Goal: Task Accomplishment & Management: Use online tool/utility

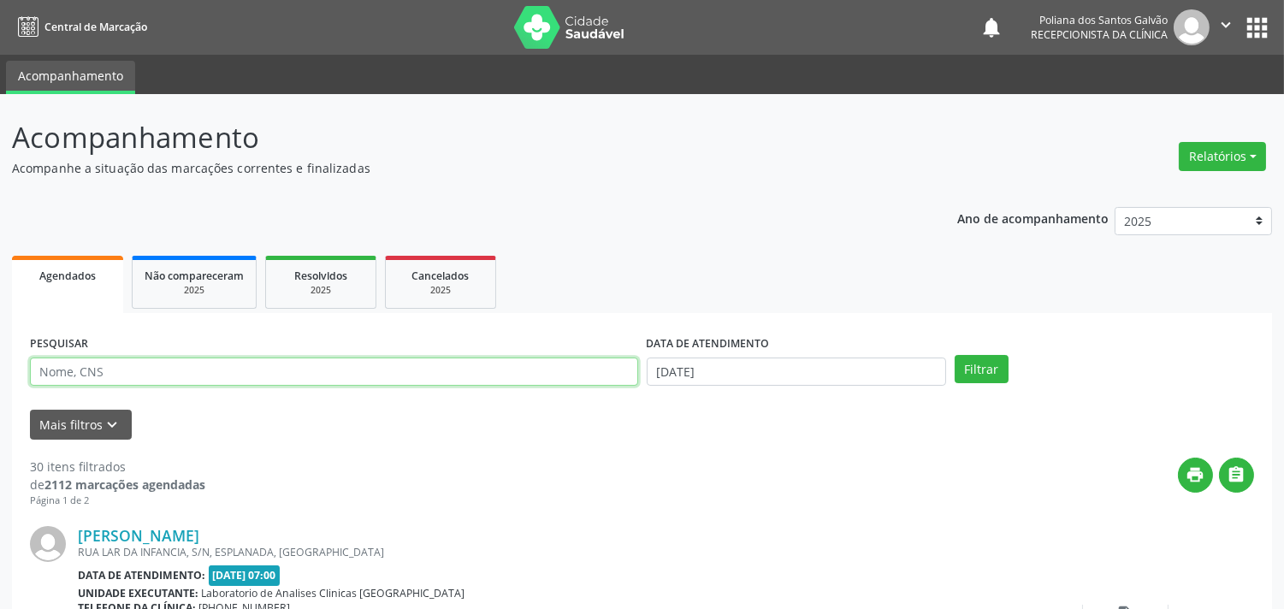
click at [220, 364] on input "text" at bounding box center [334, 372] width 608 height 29
type input "CLEON"
click at [955, 355] on button "Filtrar" at bounding box center [982, 369] width 54 height 29
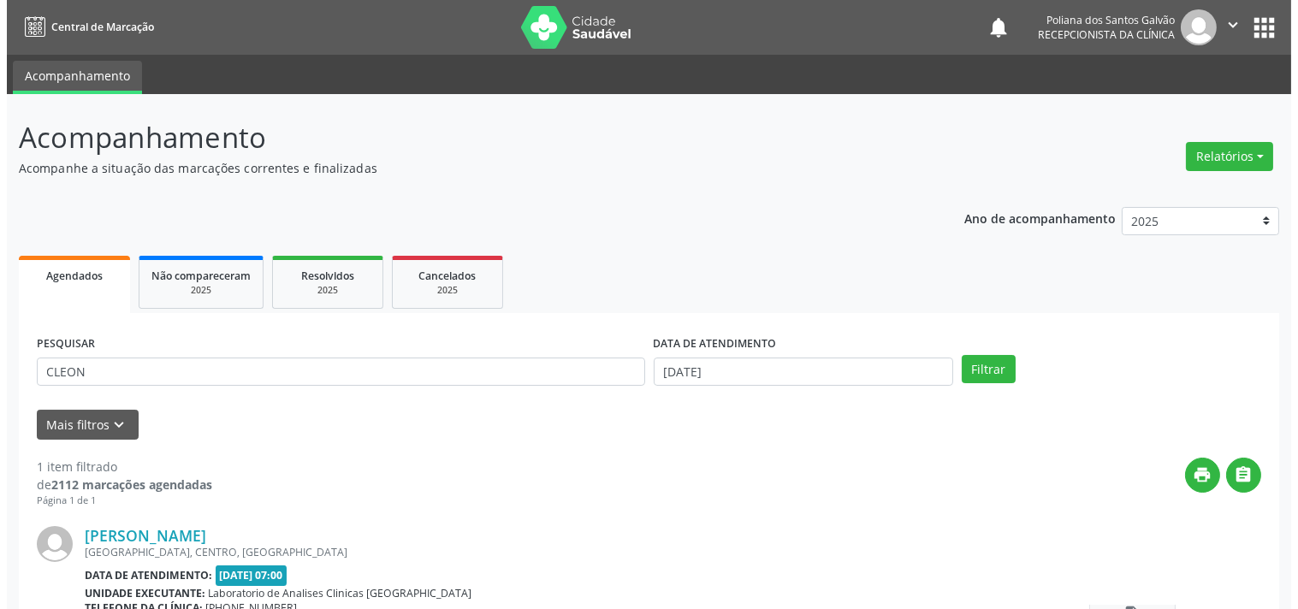
scroll to position [158, 0]
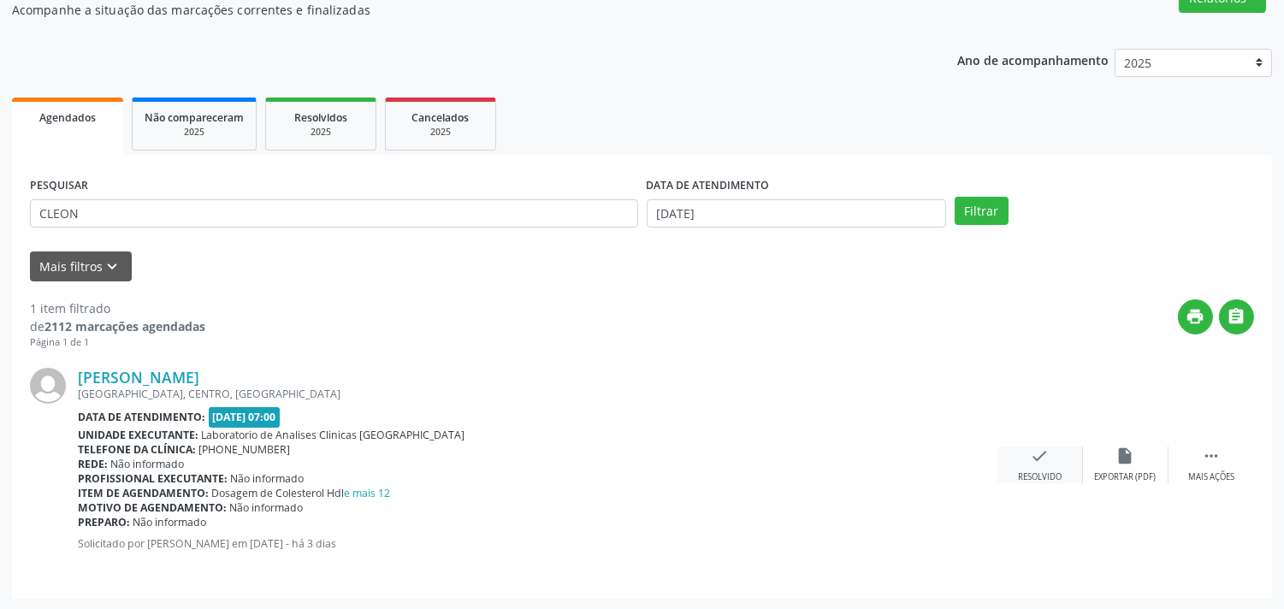
click at [1021, 455] on div "check Resolvido" at bounding box center [1041, 465] width 86 height 37
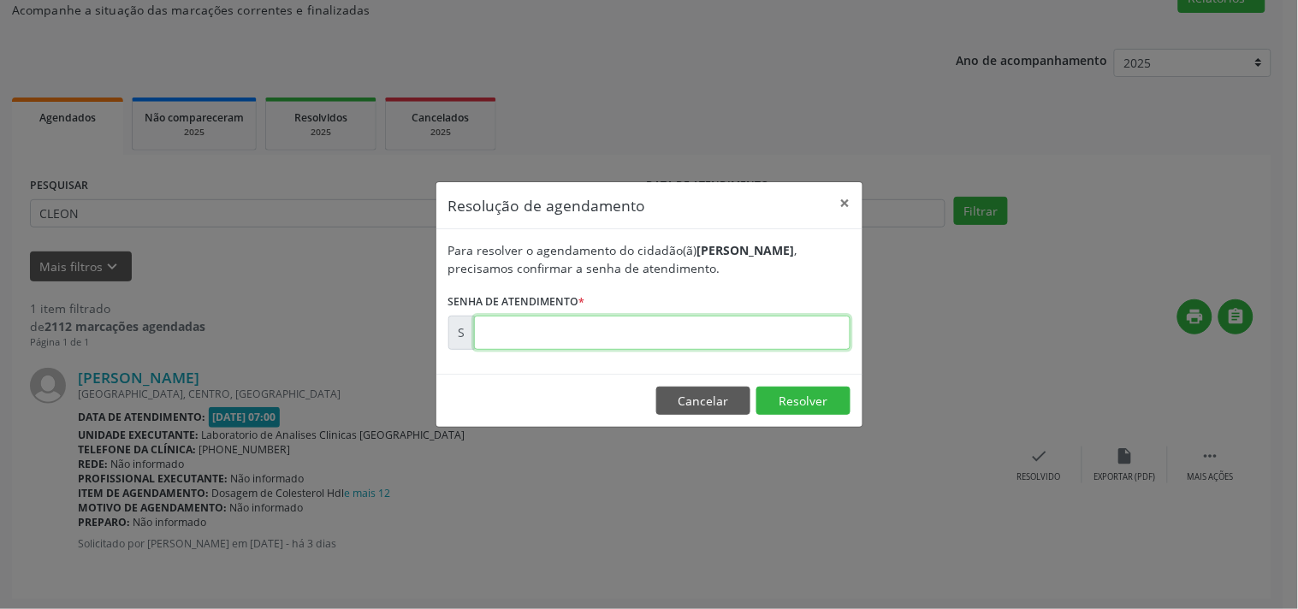
drag, startPoint x: 770, startPoint y: 337, endPoint x: 788, endPoint y: 342, distance: 18.7
click at [774, 337] on input "text" at bounding box center [662, 333] width 376 height 34
type input "00172030"
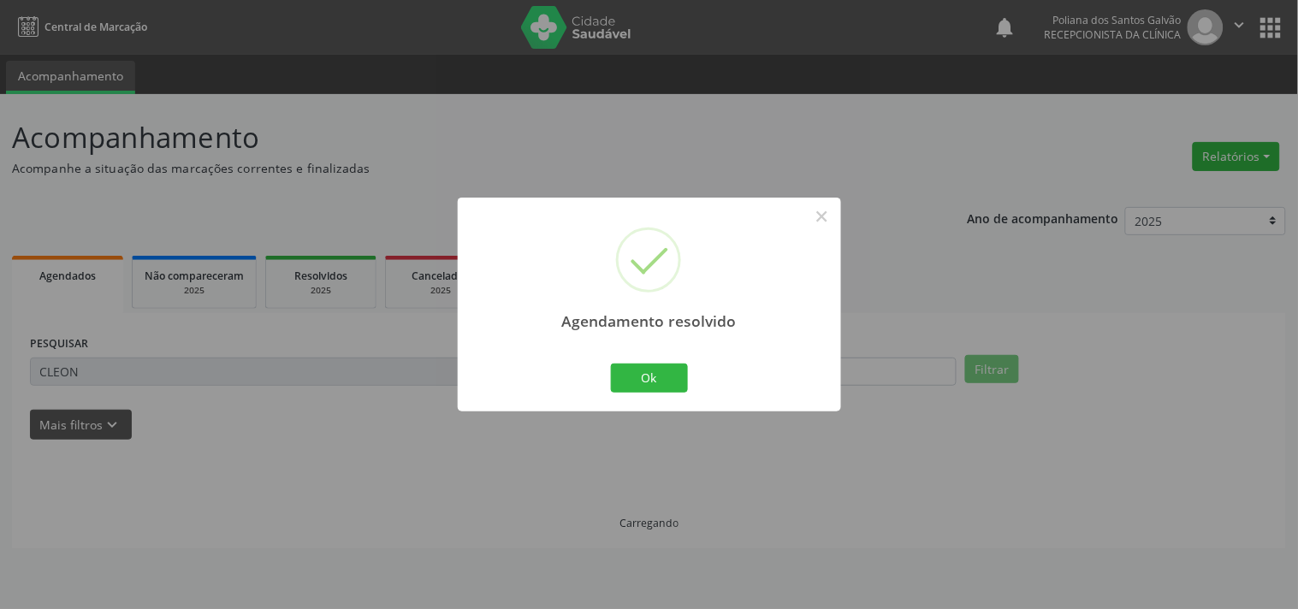
scroll to position [0, 0]
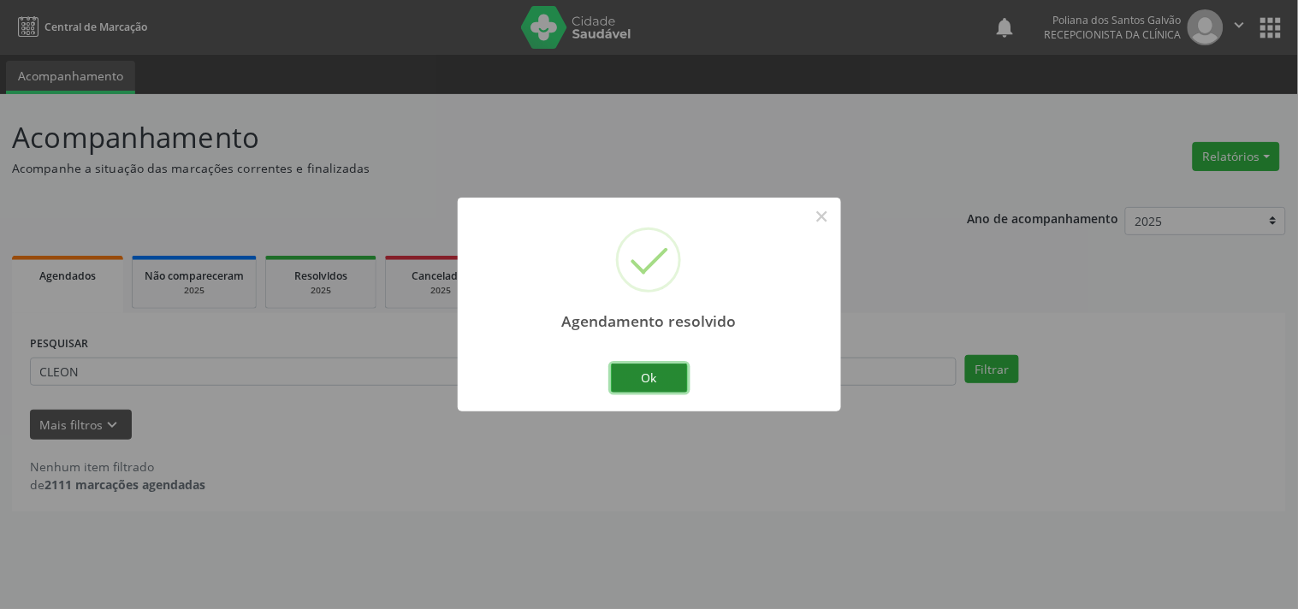
click at [657, 374] on button "Ok" at bounding box center [649, 378] width 77 height 29
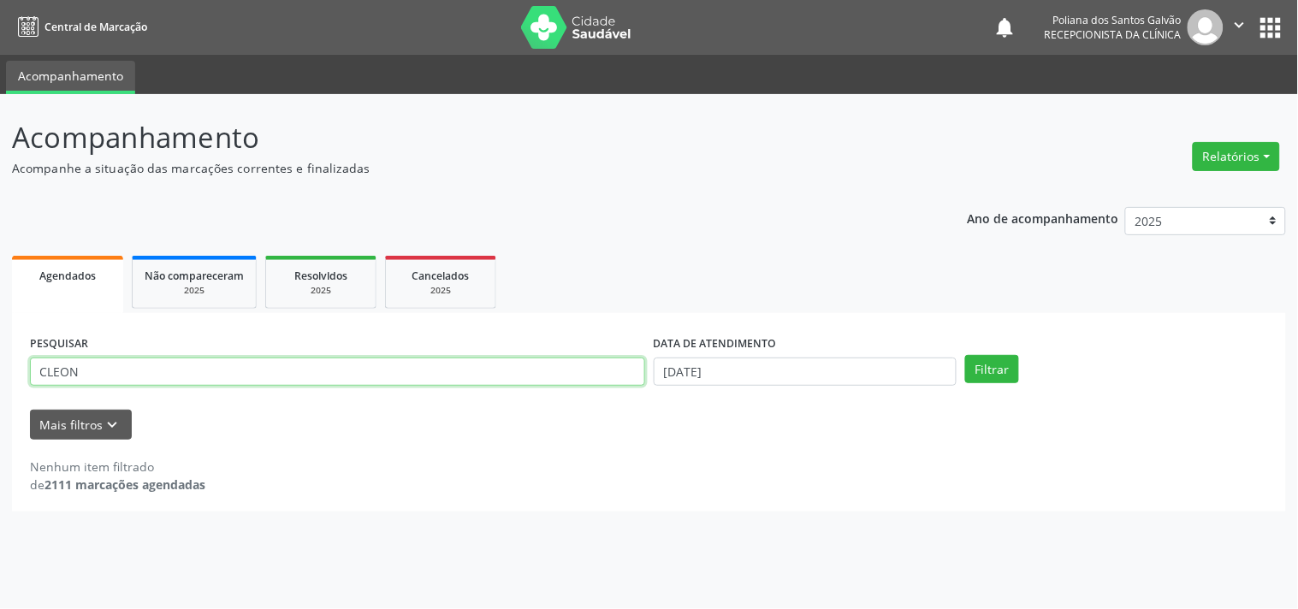
drag, startPoint x: 575, startPoint y: 375, endPoint x: 0, endPoint y: 128, distance: 625.5
click at [0, 157] on div "Acompanhamento Acompanhe a situação das marcações correntes e finalizadas Relat…" at bounding box center [649, 351] width 1298 height 515
type input "AIL"
click at [965, 355] on button "Filtrar" at bounding box center [992, 369] width 54 height 29
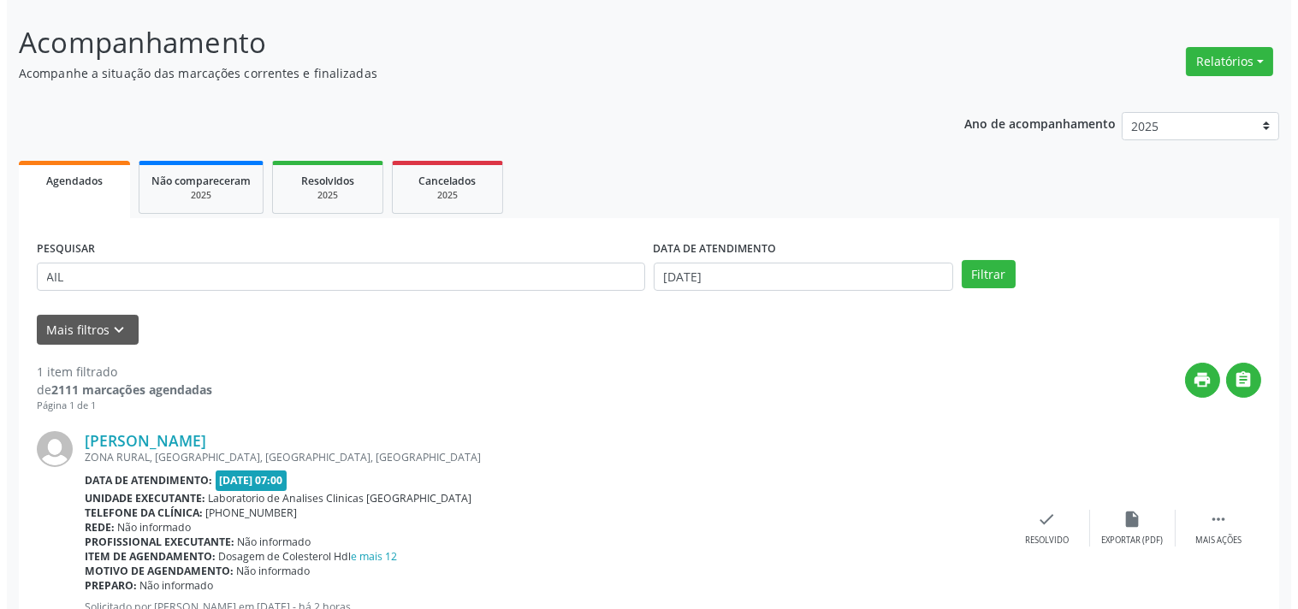
scroll to position [158, 0]
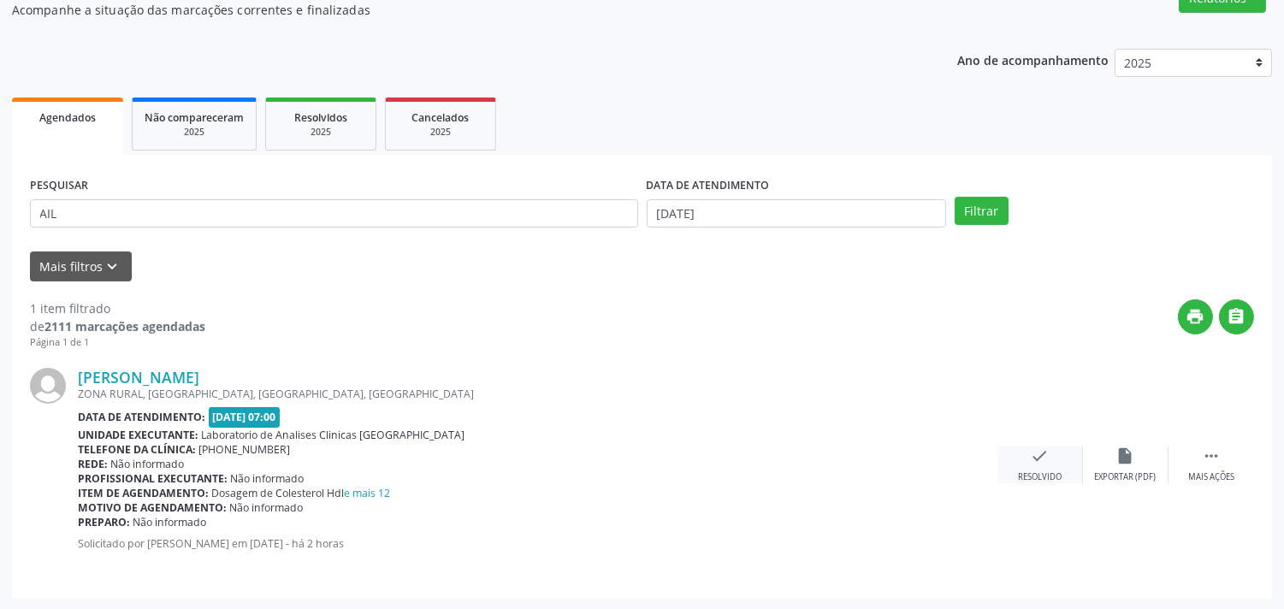
click at [1030, 467] on div "check Resolvido" at bounding box center [1041, 465] width 86 height 37
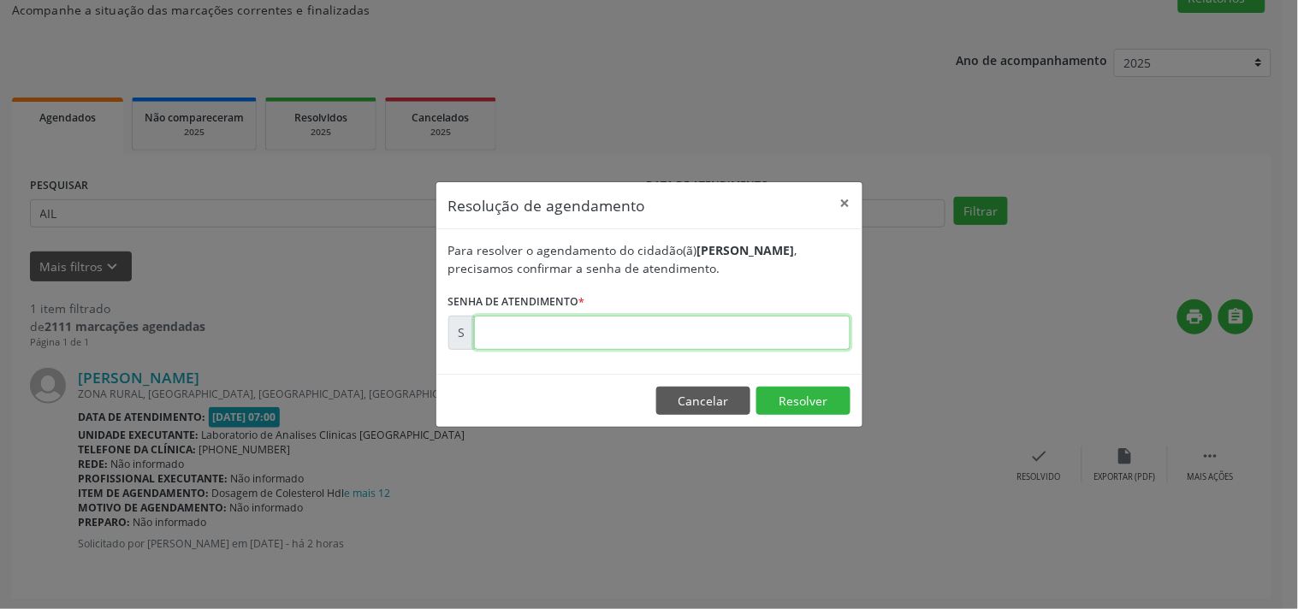
click at [732, 330] on input "text" at bounding box center [662, 333] width 376 height 34
type input "00172268"
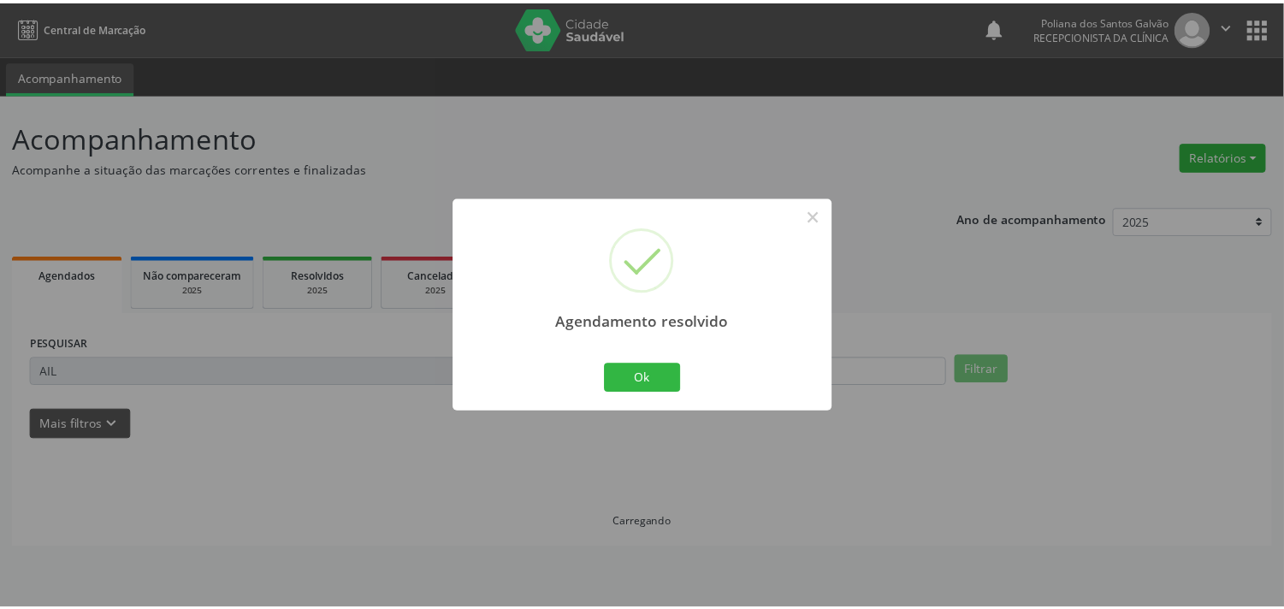
scroll to position [0, 0]
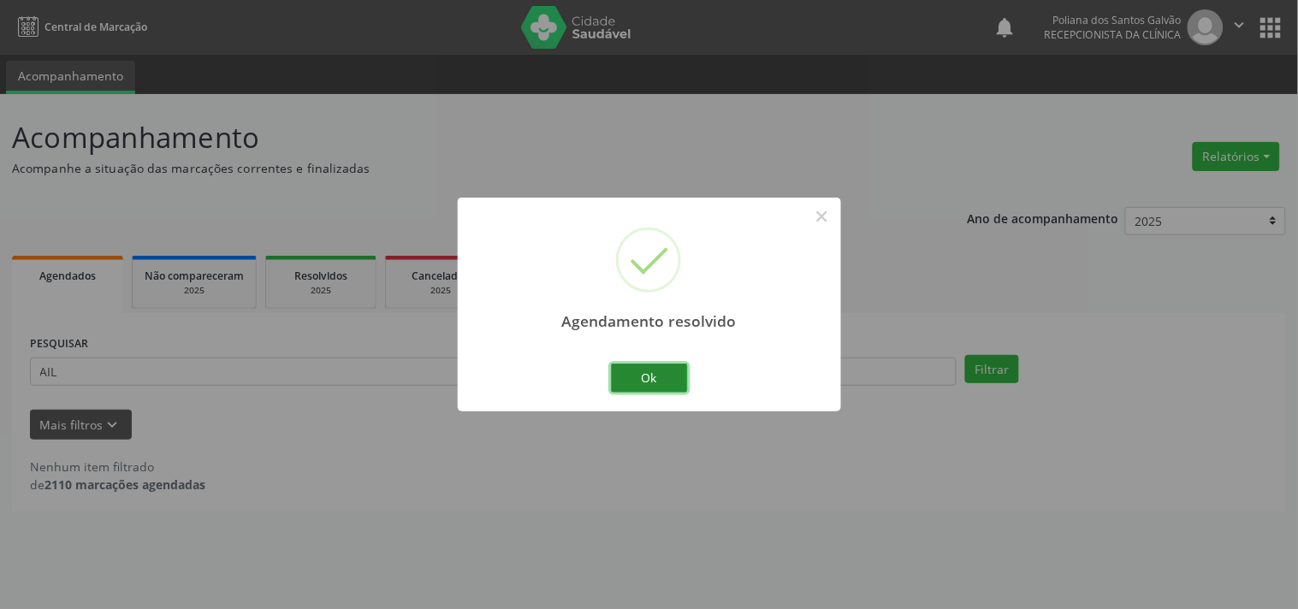
click at [636, 390] on button "Ok" at bounding box center [649, 378] width 77 height 29
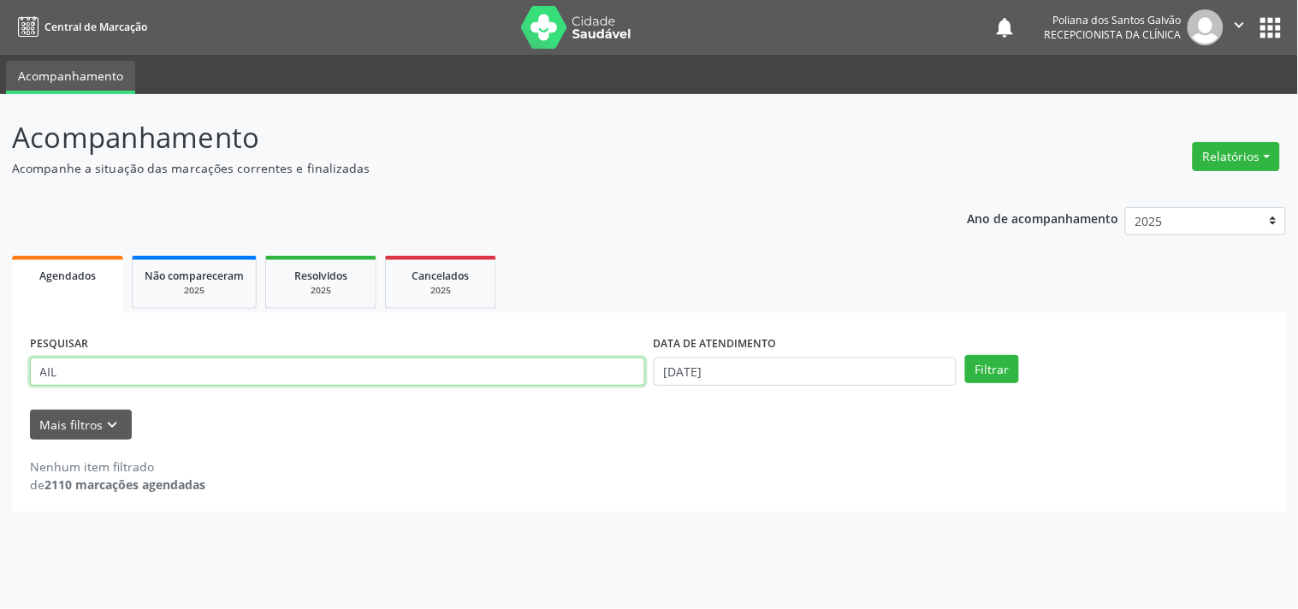
click at [0, 83] on div "Central de Marcação notifications Poliana dos Santos Galvão Recepcionista da cl…" at bounding box center [649, 304] width 1298 height 609
type input "[PERSON_NAME]"
click at [965, 355] on button "Filtrar" at bounding box center [992, 369] width 54 height 29
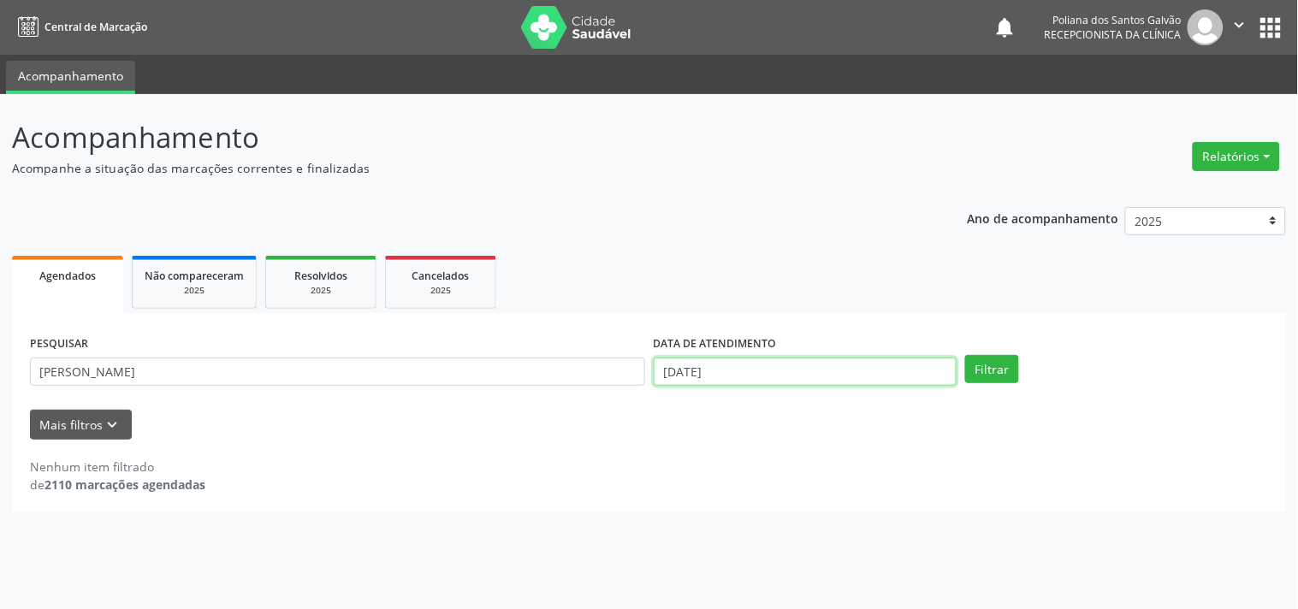
click at [867, 377] on input "[DATE]" at bounding box center [805, 372] width 303 height 29
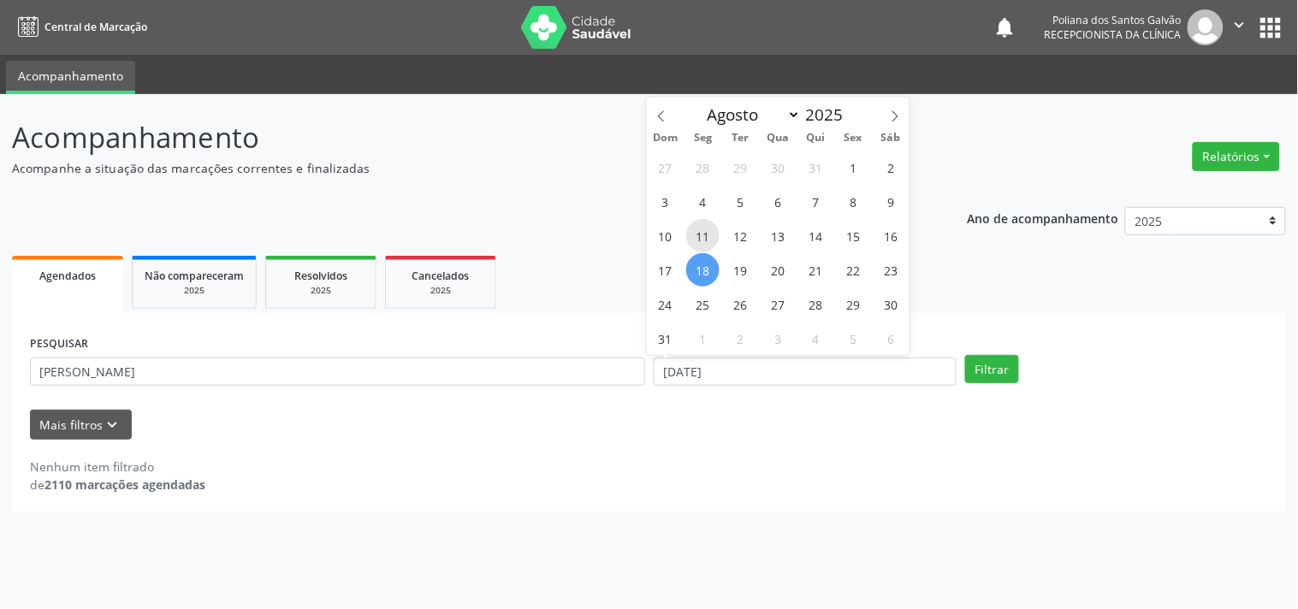
click at [703, 236] on span "11" at bounding box center [702, 235] width 33 height 33
type input "[DATE]"
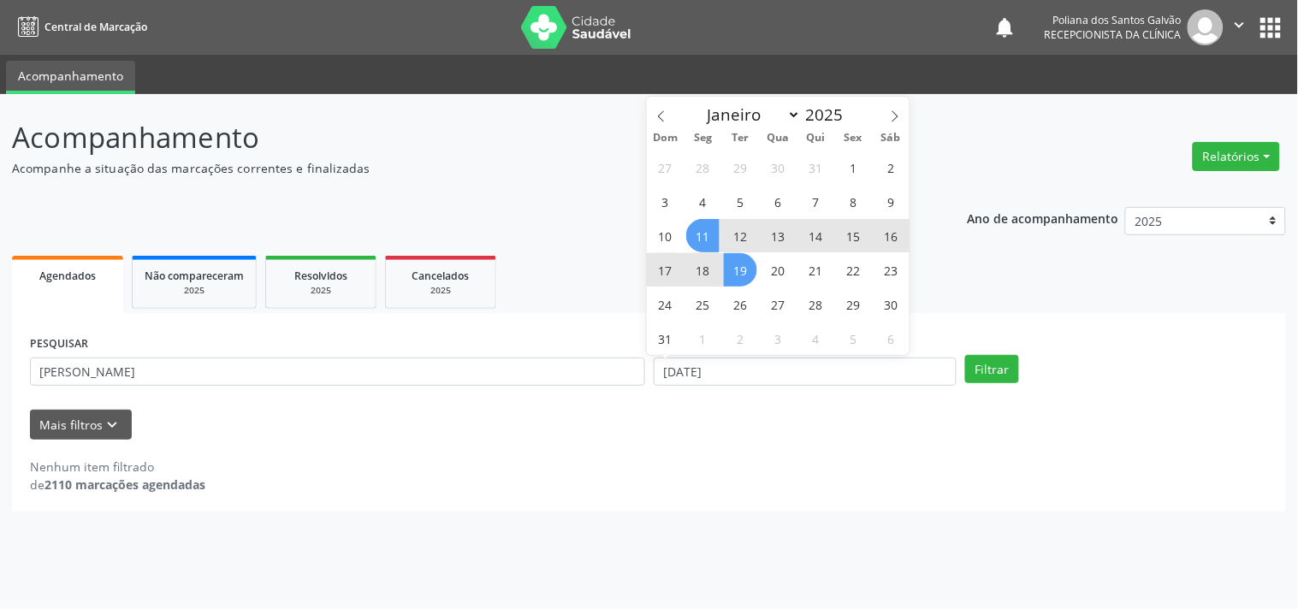
click at [748, 266] on span "19" at bounding box center [740, 269] width 33 height 33
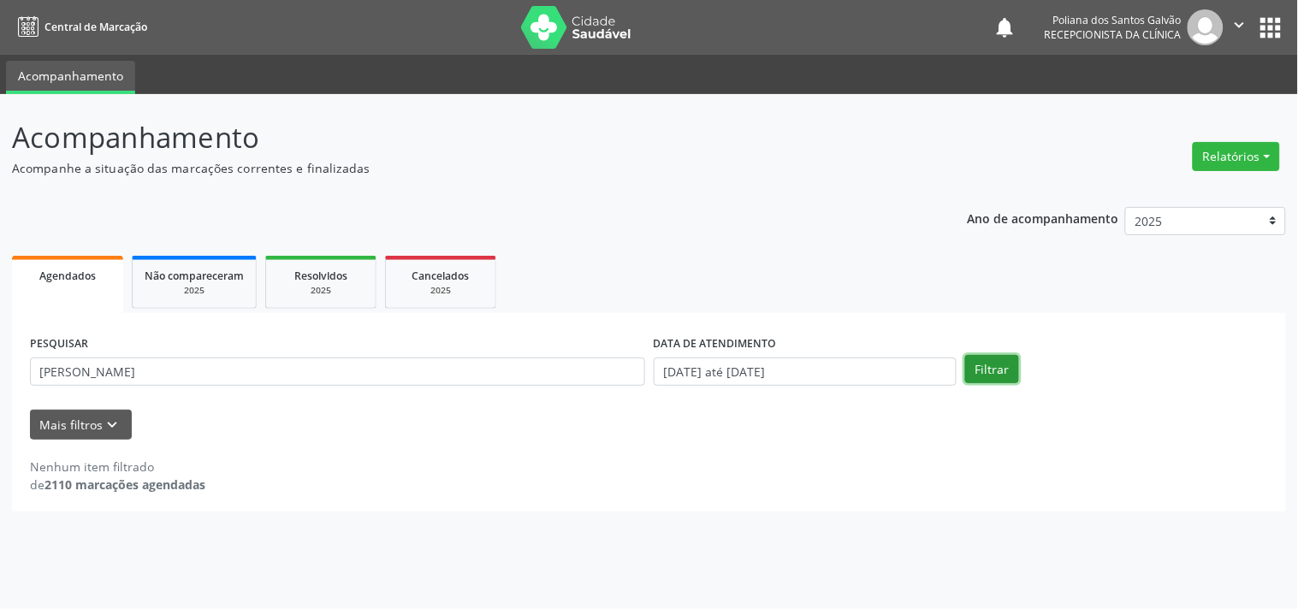
click at [978, 361] on button "Filtrar" at bounding box center [992, 369] width 54 height 29
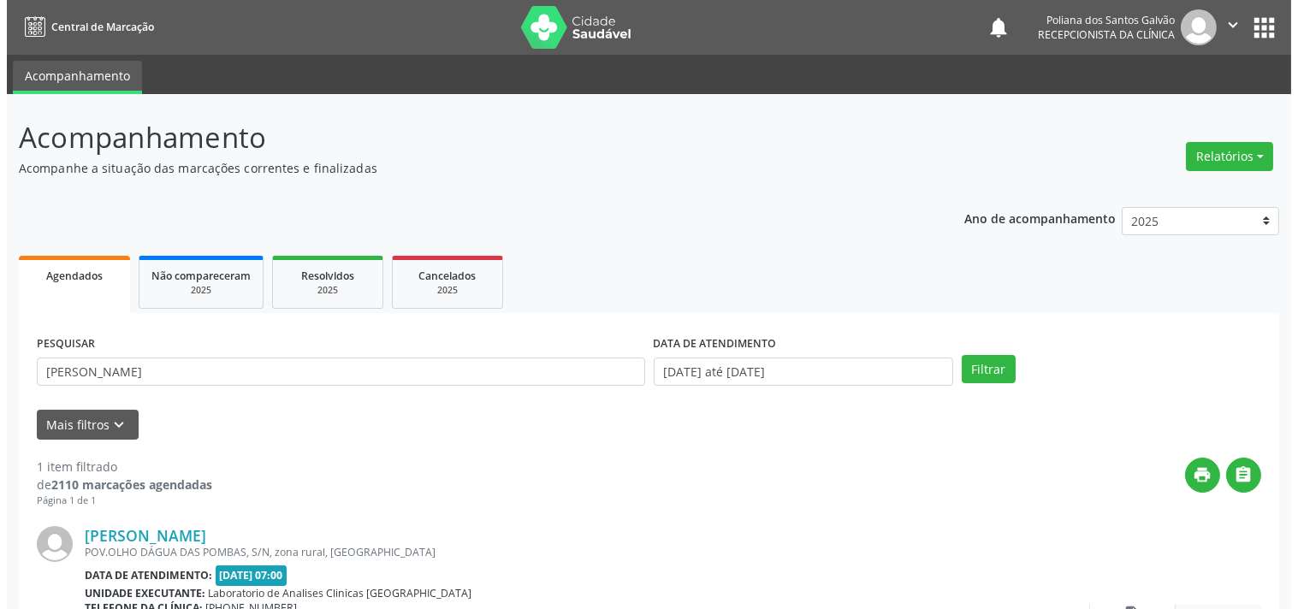
scroll to position [158, 0]
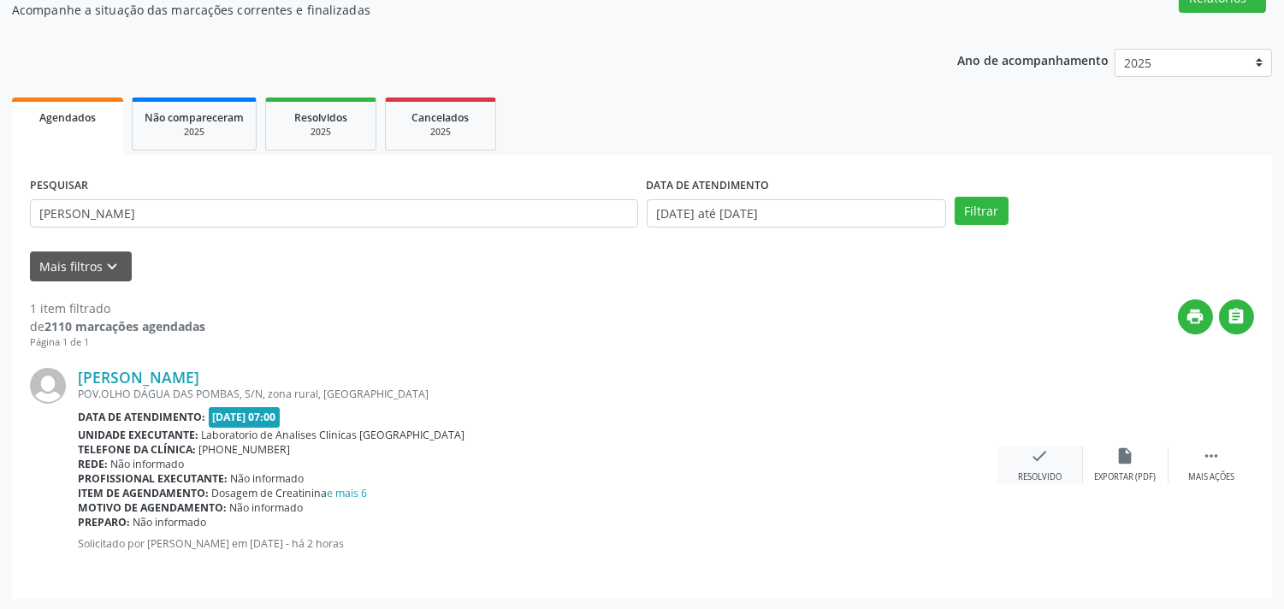
click at [1039, 459] on icon "check" at bounding box center [1040, 456] width 19 height 19
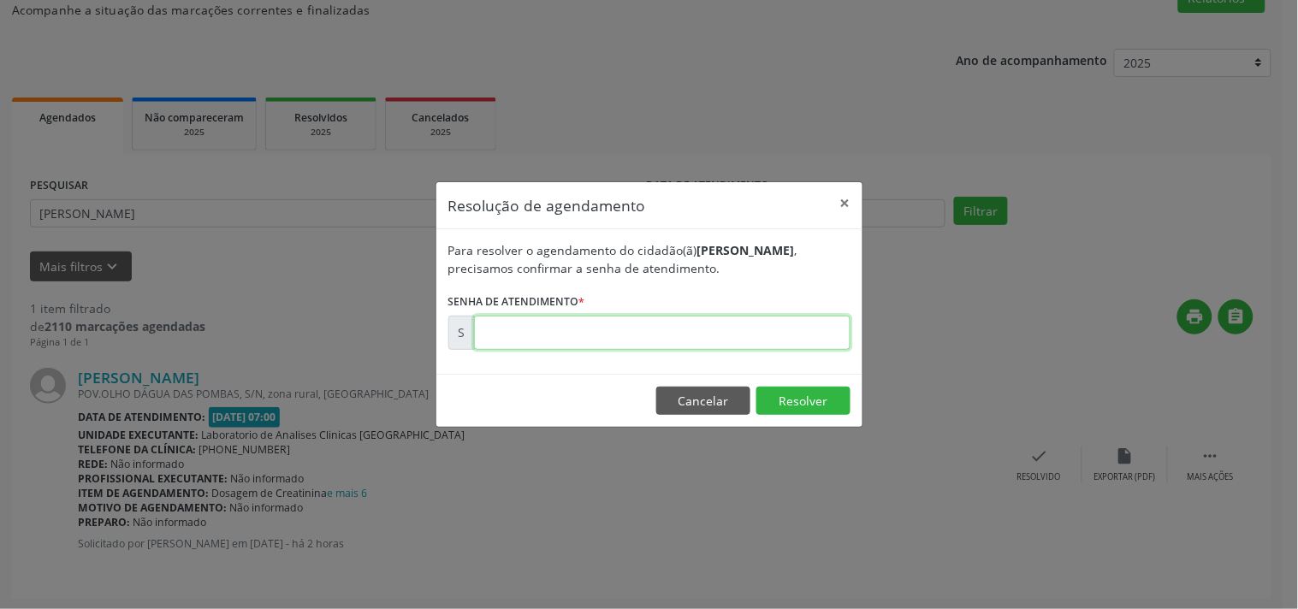
click at [819, 343] on input "text" at bounding box center [662, 333] width 376 height 34
type input "00172281"
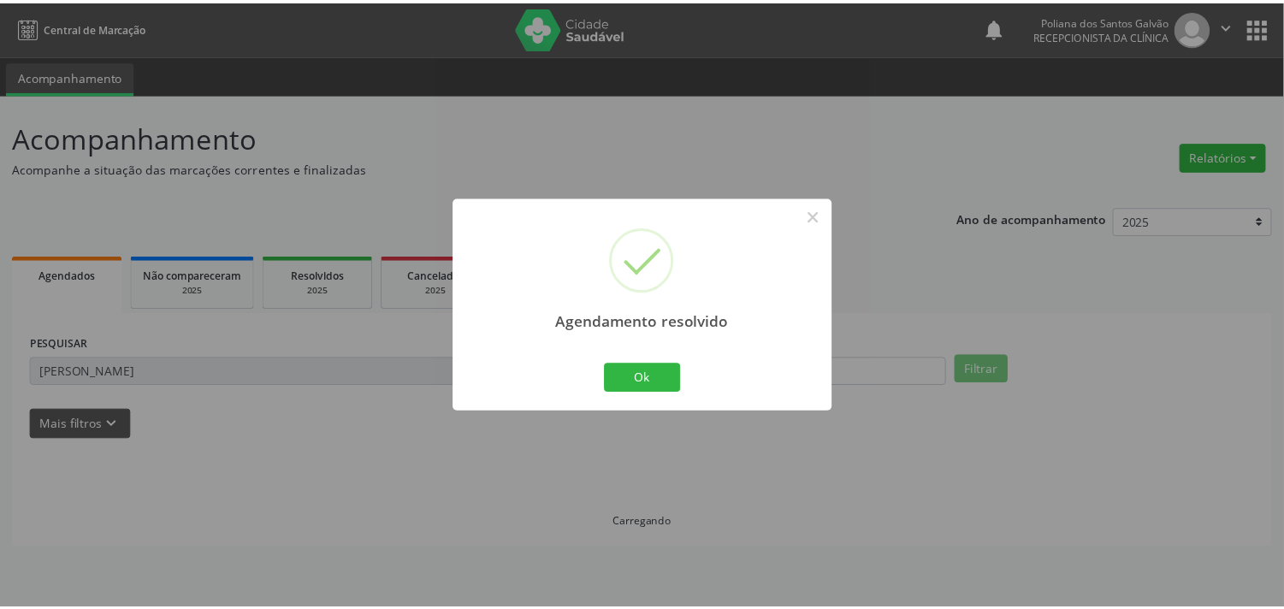
scroll to position [0, 0]
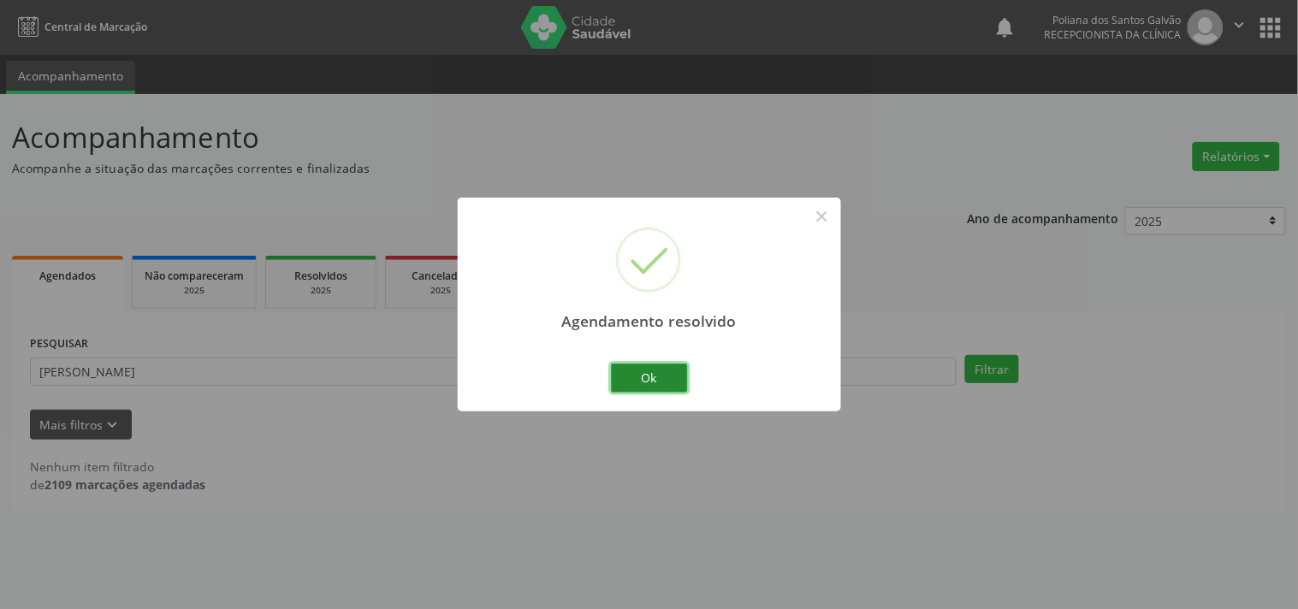
click at [631, 378] on button "Ok" at bounding box center [649, 378] width 77 height 29
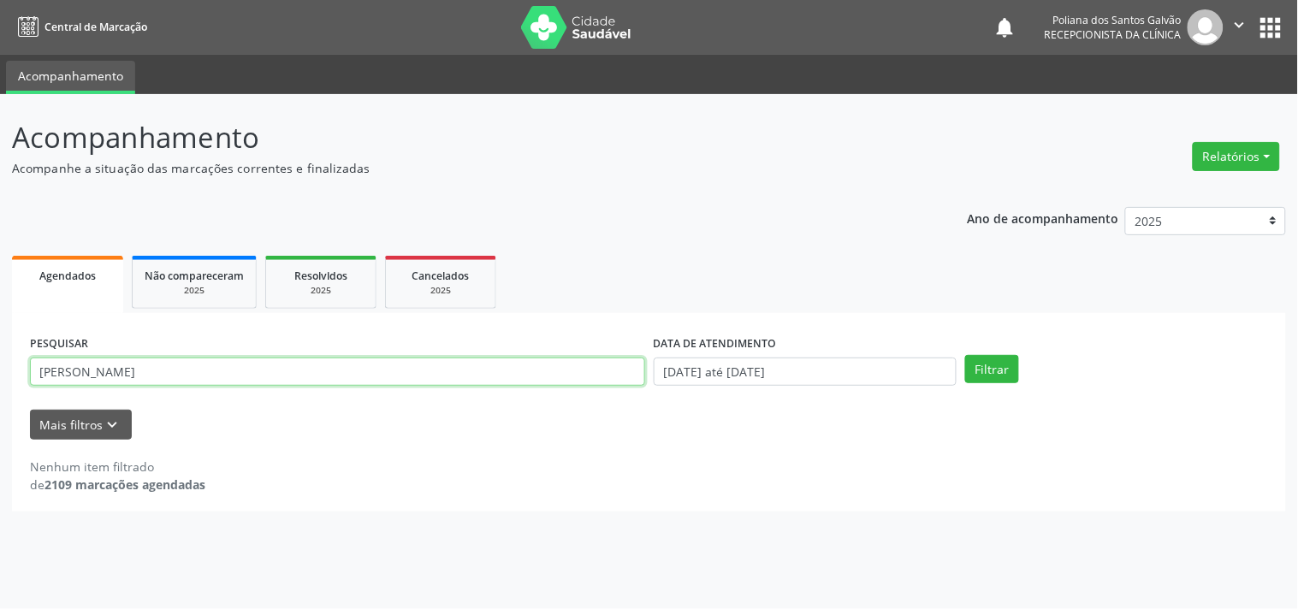
drag, startPoint x: 566, startPoint y: 373, endPoint x: 0, endPoint y: 169, distance: 602.1
click at [0, 183] on div "Acompanhamento Acompanhe a situação das marcações correntes e finalizadas Relat…" at bounding box center [649, 351] width 1298 height 515
type input "GLAU"
click at [965, 355] on button "Filtrar" at bounding box center [992, 369] width 54 height 29
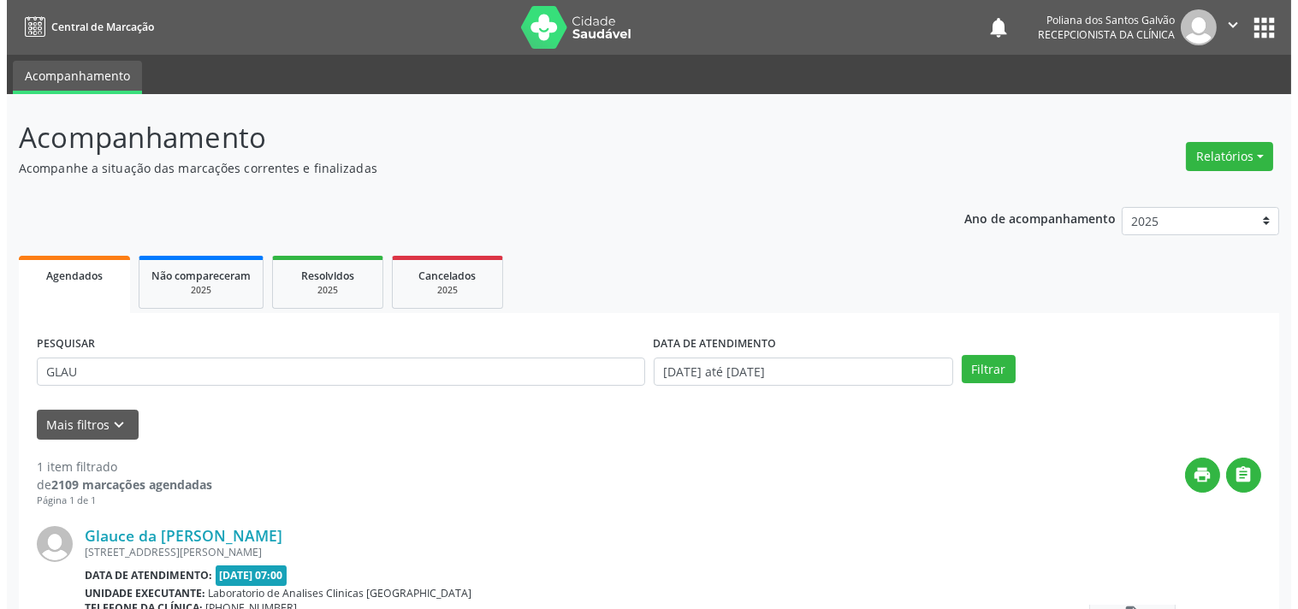
scroll to position [158, 0]
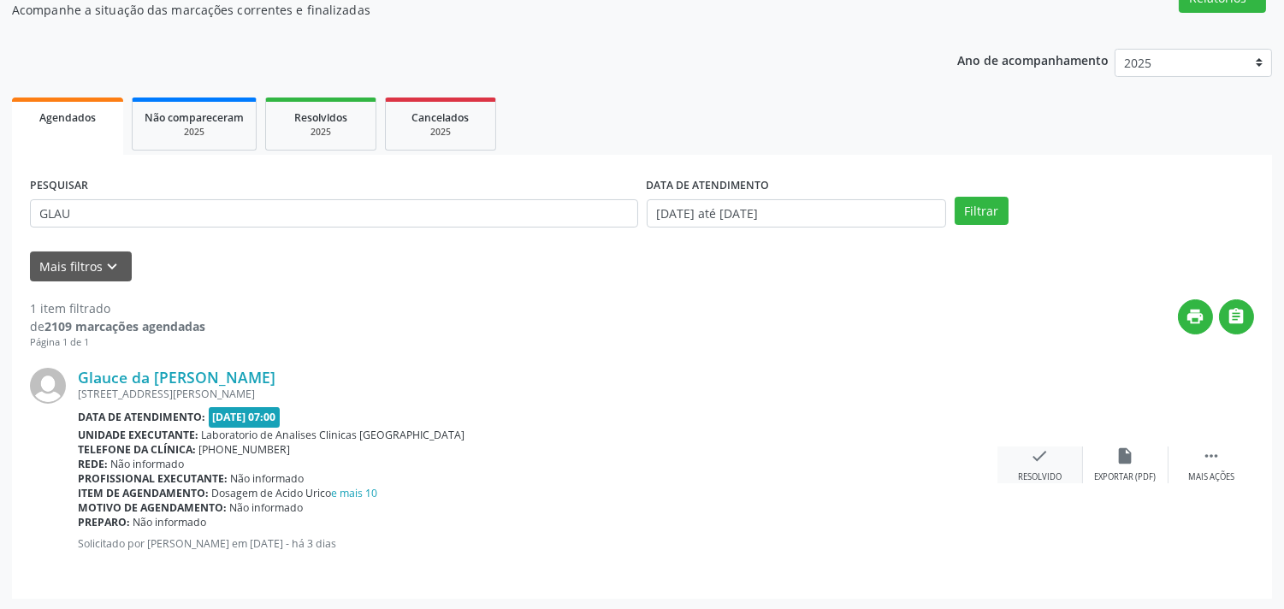
click at [1036, 455] on icon "check" at bounding box center [1040, 456] width 19 height 19
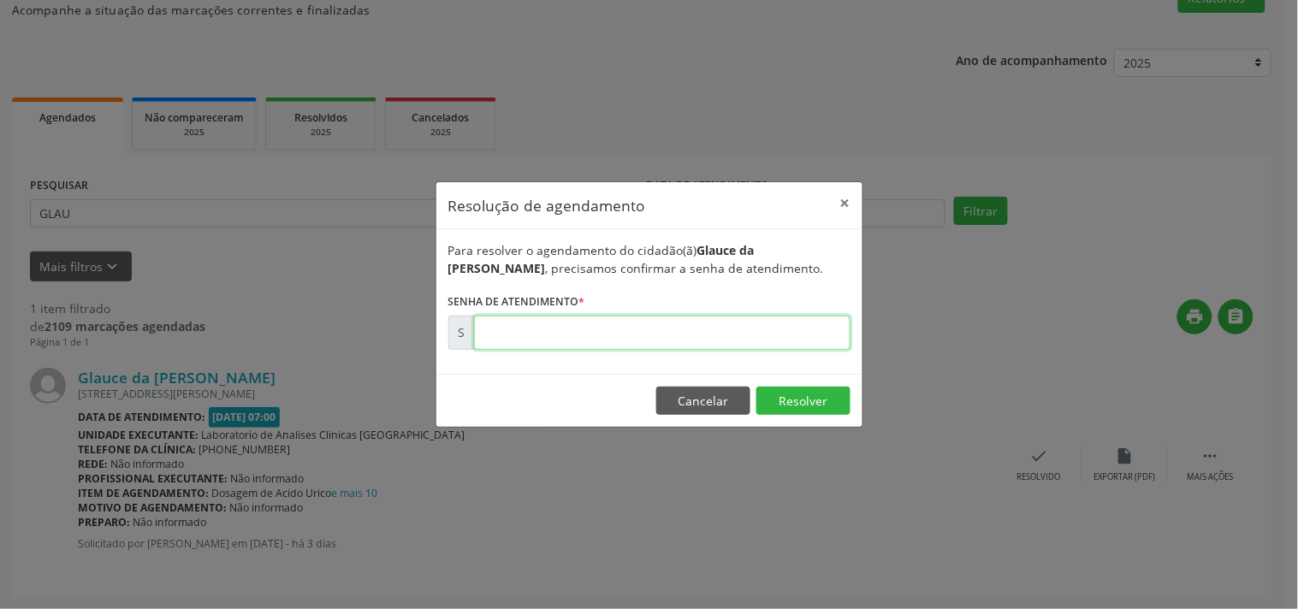
click at [793, 338] on input "text" at bounding box center [662, 333] width 376 height 34
type input "00172266"
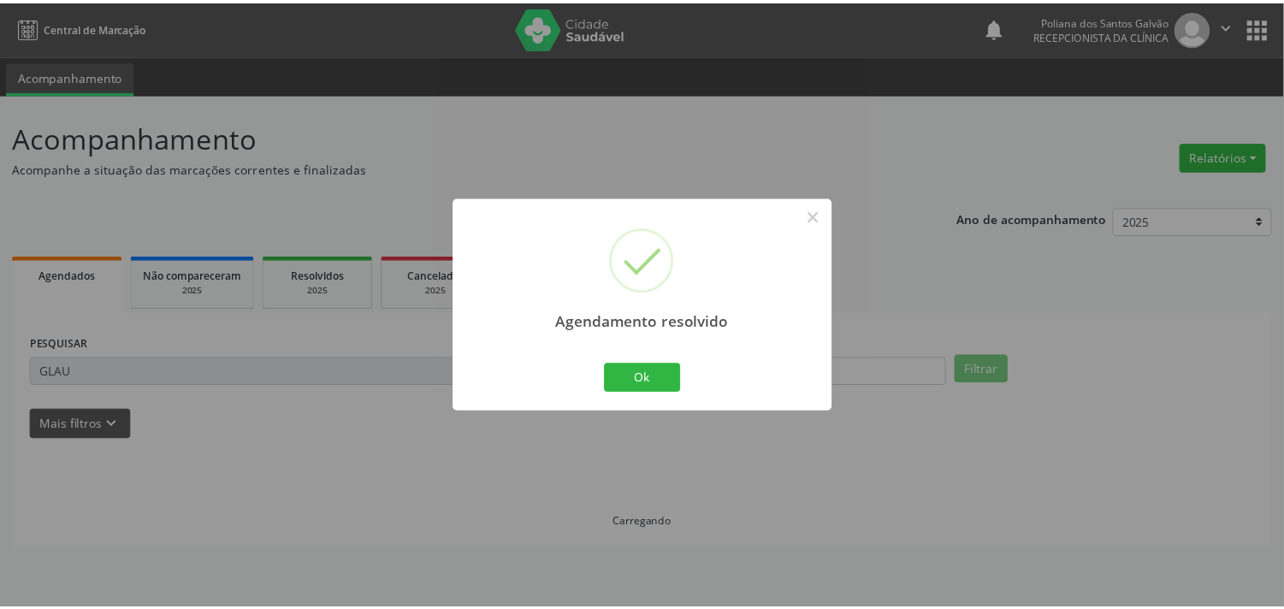
scroll to position [0, 0]
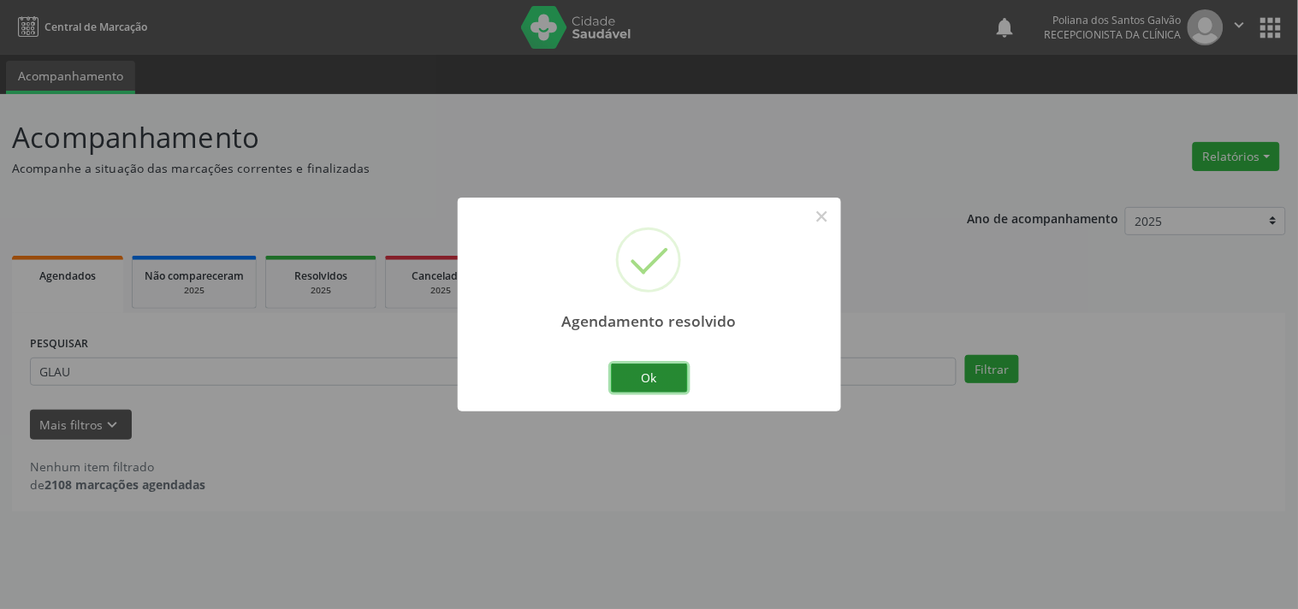
click at [662, 379] on button "Ok" at bounding box center [649, 378] width 77 height 29
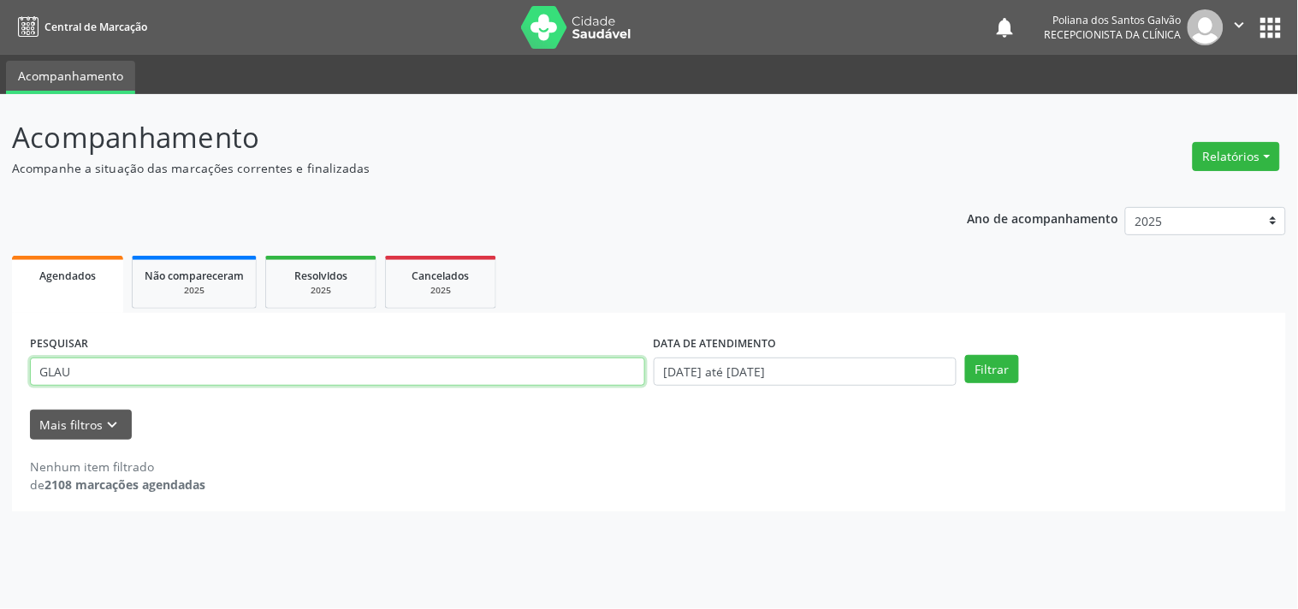
drag, startPoint x: 617, startPoint y: 375, endPoint x: 14, endPoint y: 145, distance: 645.3
click at [0, 166] on div "Acompanhamento Acompanhe a situação das marcações correntes e finalizadas Relat…" at bounding box center [649, 351] width 1298 height 515
type input "REINIL"
click at [965, 355] on button "Filtrar" at bounding box center [992, 369] width 54 height 29
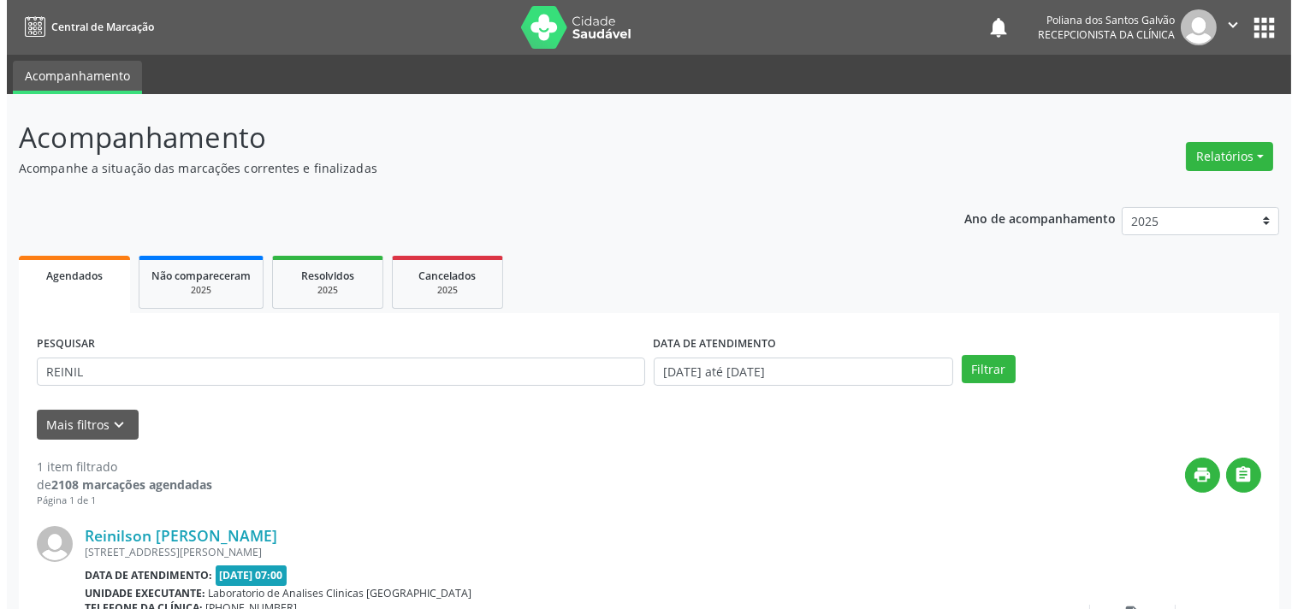
scroll to position [158, 0]
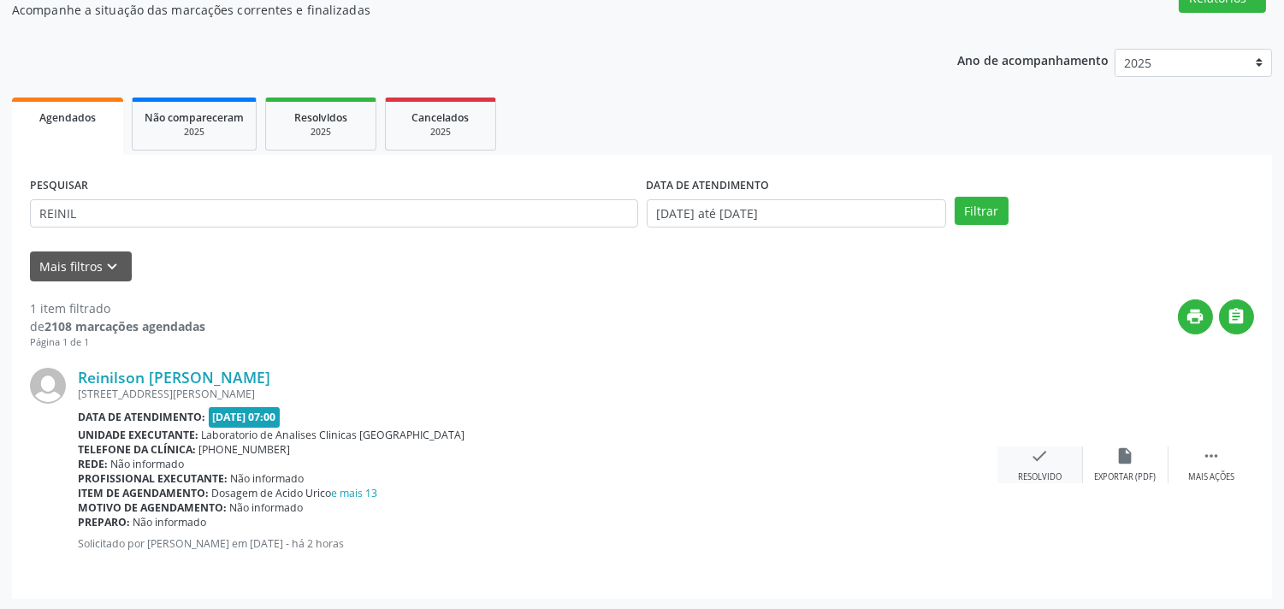
click at [1058, 452] on div "check Resolvido" at bounding box center [1041, 465] width 86 height 37
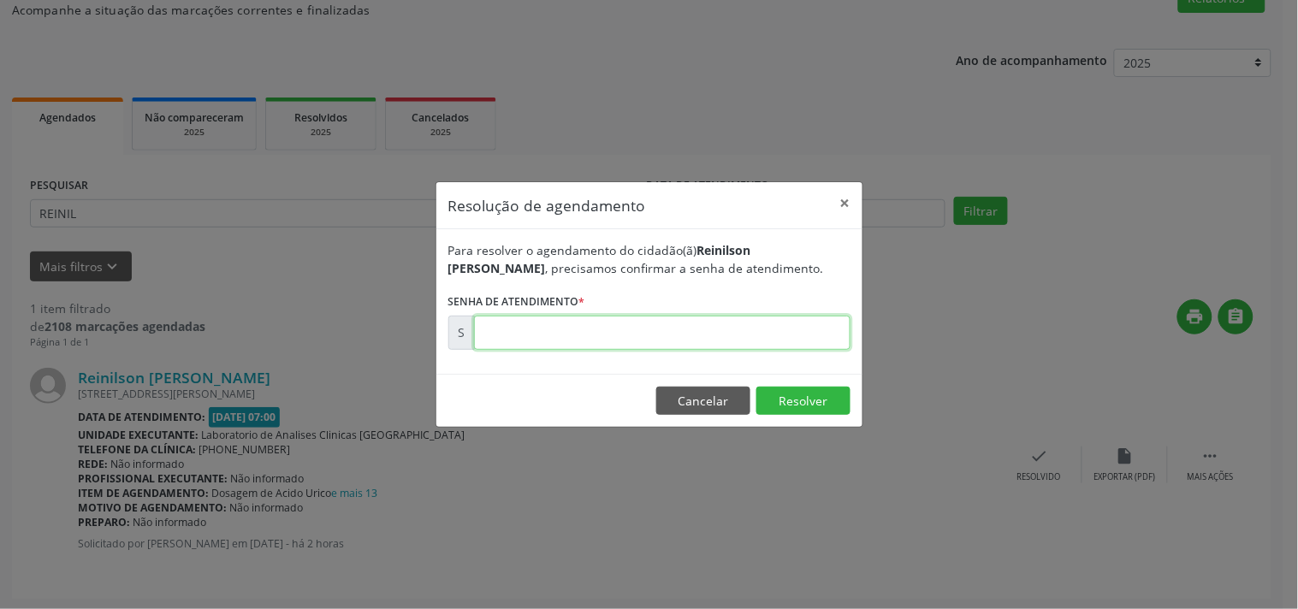
click at [740, 331] on input "text" at bounding box center [662, 333] width 376 height 34
type input "00172288"
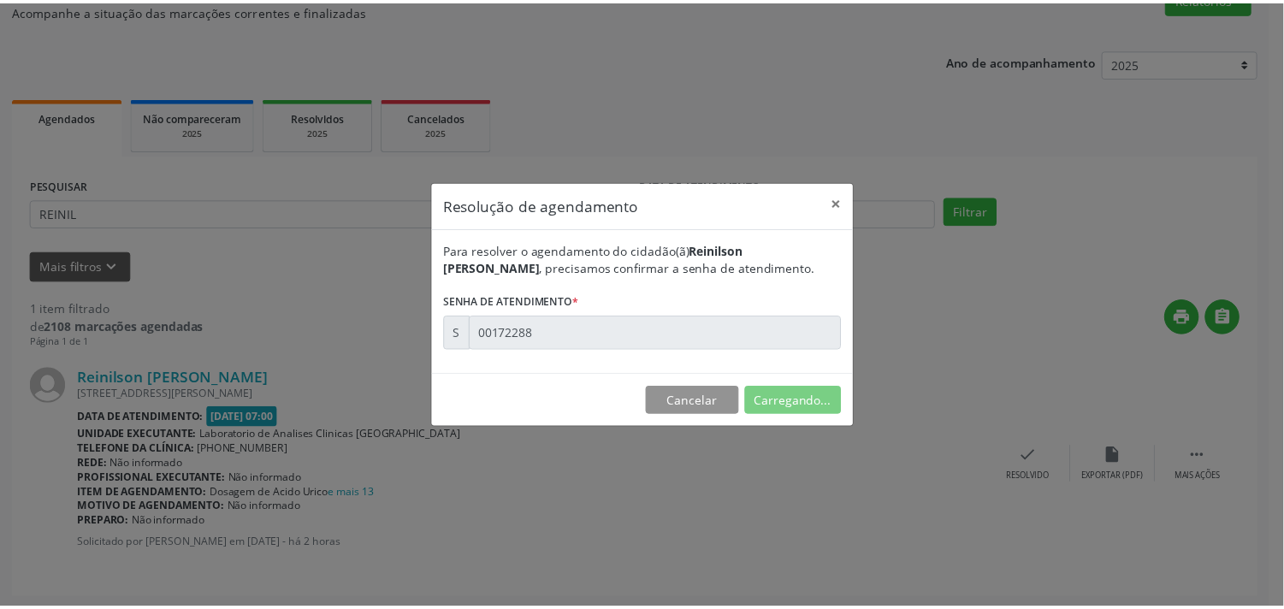
scroll to position [0, 0]
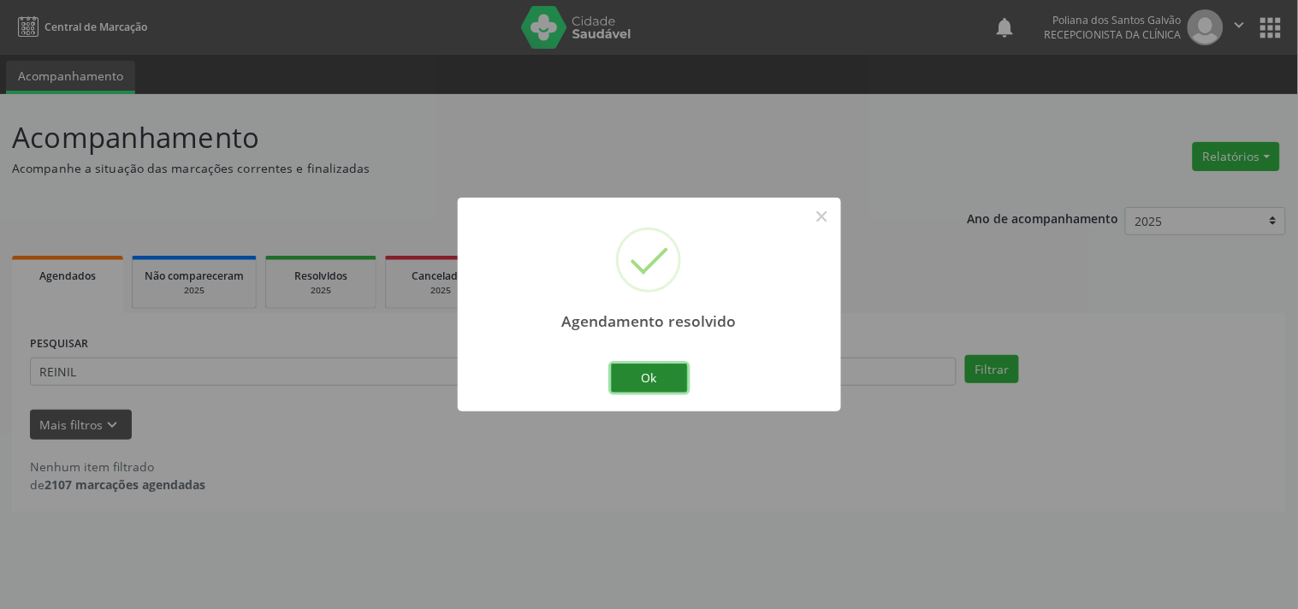
click at [671, 372] on button "Ok" at bounding box center [649, 378] width 77 height 29
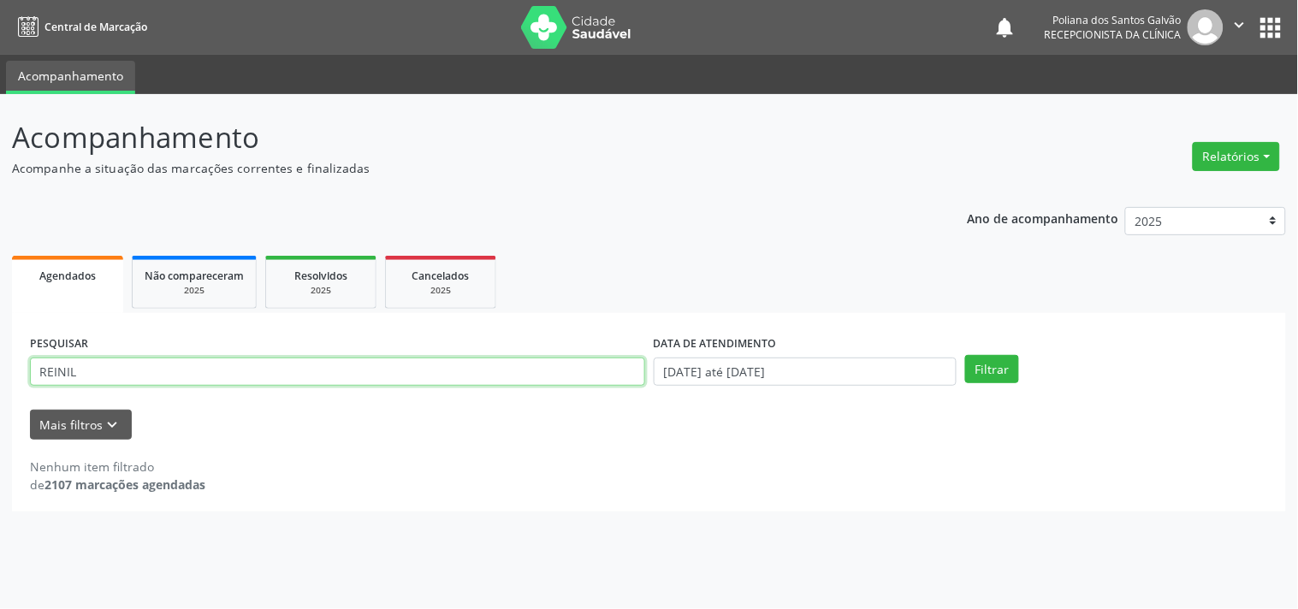
drag, startPoint x: 578, startPoint y: 366, endPoint x: 0, endPoint y: 268, distance: 586.7
click at [0, 223] on div "Acompanhamento Acompanhe a situação das marcações correntes e finalizadas Relat…" at bounding box center [649, 351] width 1298 height 515
type input "[PERSON_NAME]"
click at [965, 355] on button "Filtrar" at bounding box center [992, 369] width 54 height 29
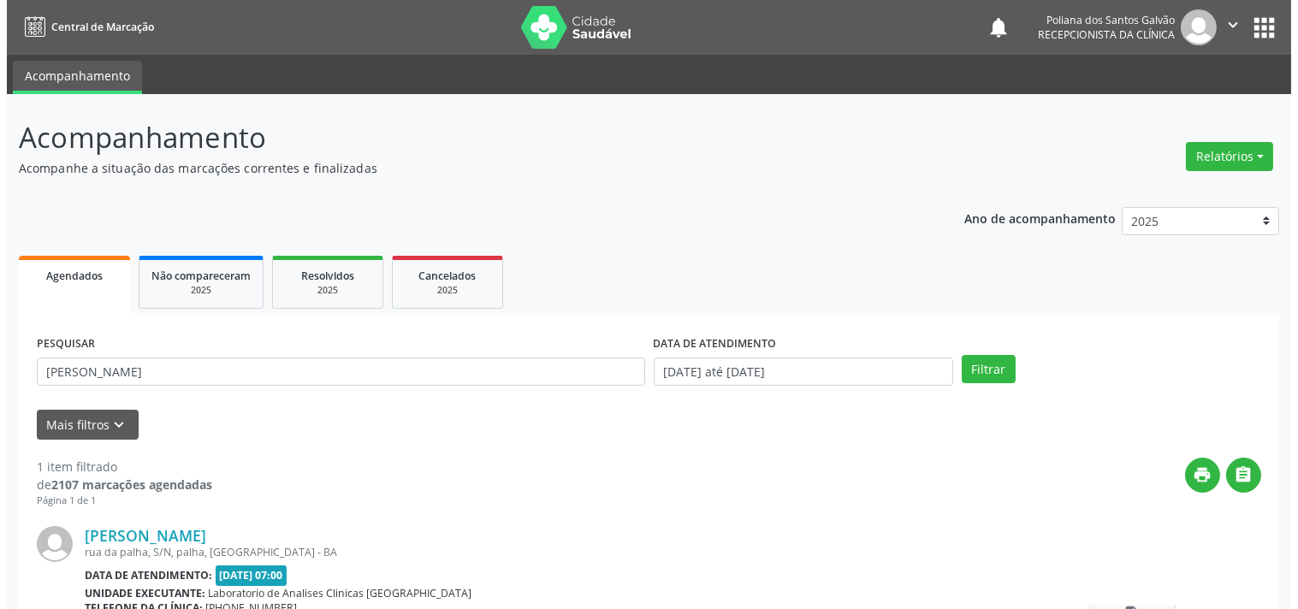
scroll to position [158, 0]
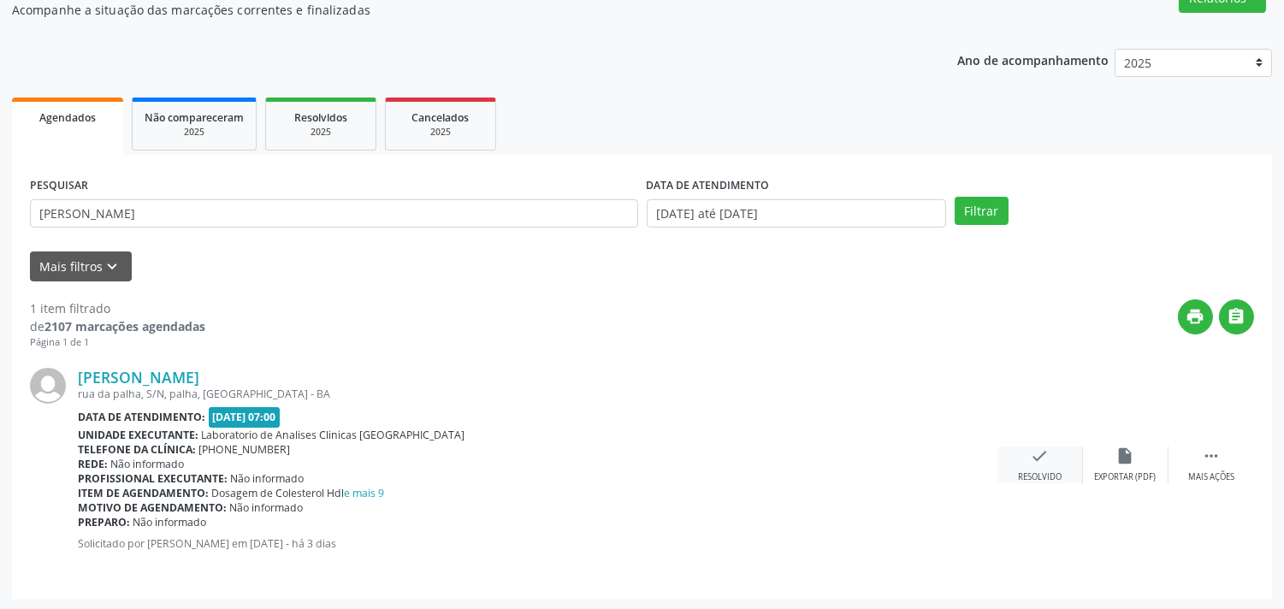
click at [1042, 463] on div "check Resolvido" at bounding box center [1041, 465] width 86 height 37
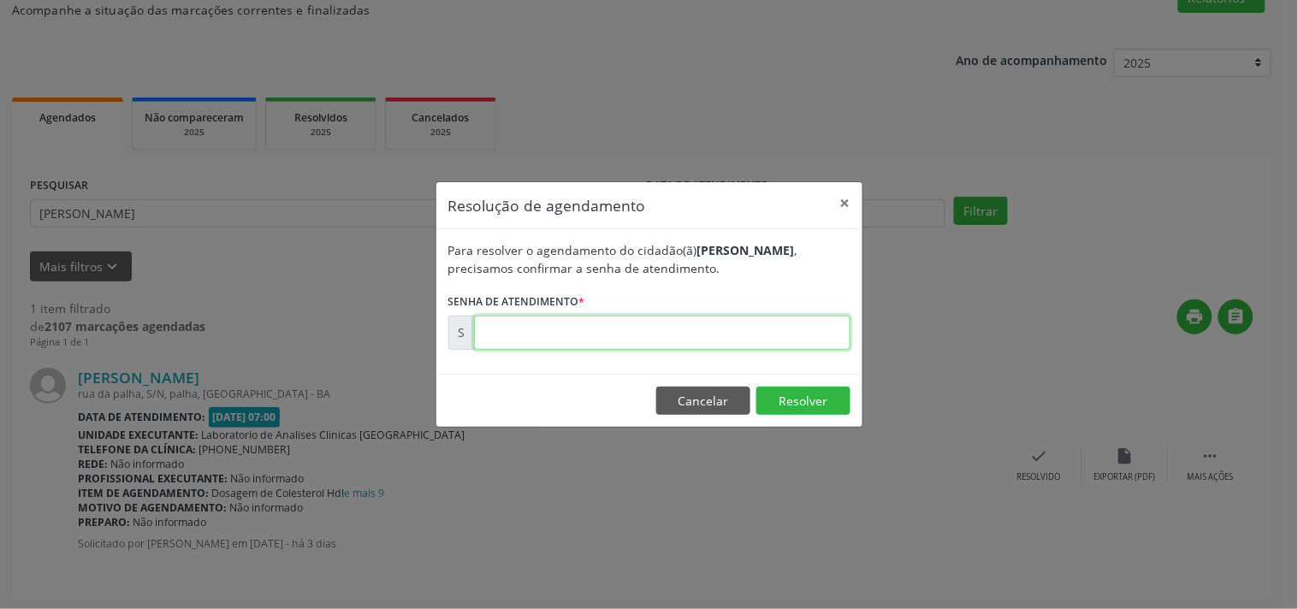
drag, startPoint x: 822, startPoint y: 335, endPoint x: 845, endPoint y: 327, distance: 24.3
click at [824, 331] on input "text" at bounding box center [662, 333] width 376 height 34
type input "00172050"
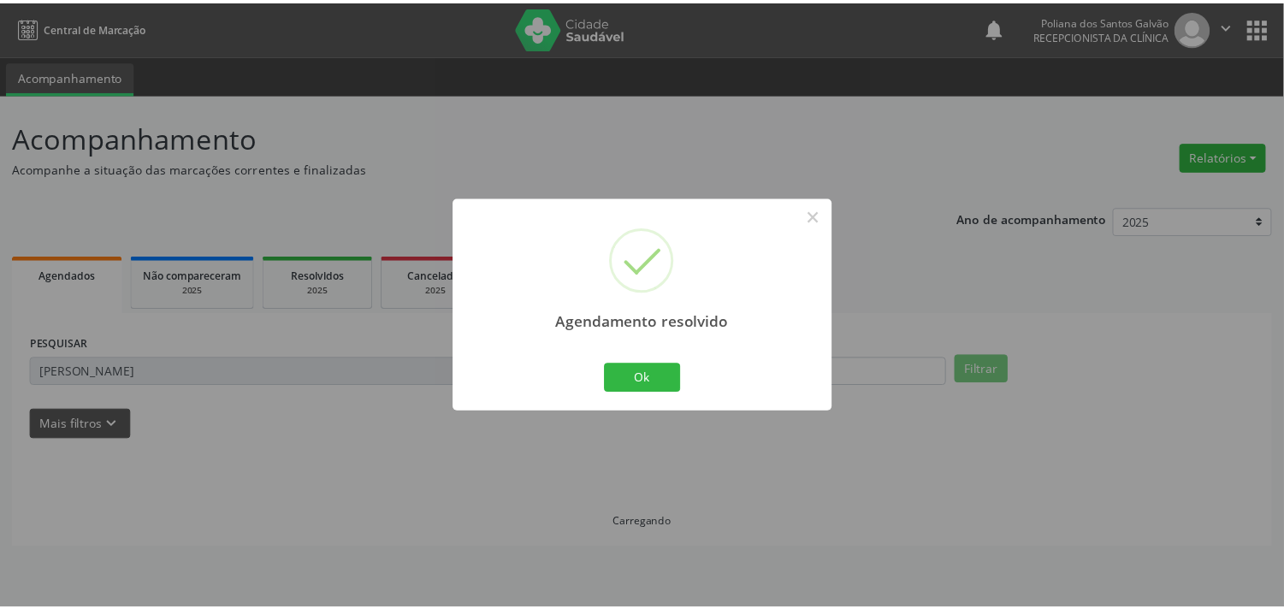
scroll to position [0, 0]
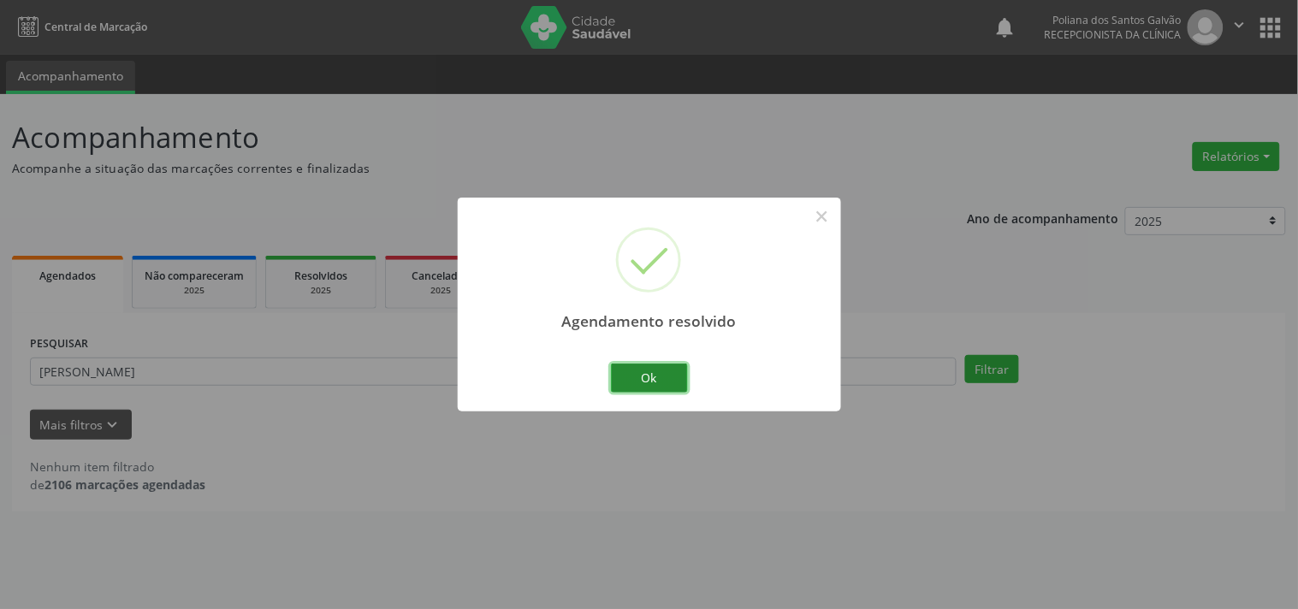
click at [635, 370] on button "Ok" at bounding box center [649, 378] width 77 height 29
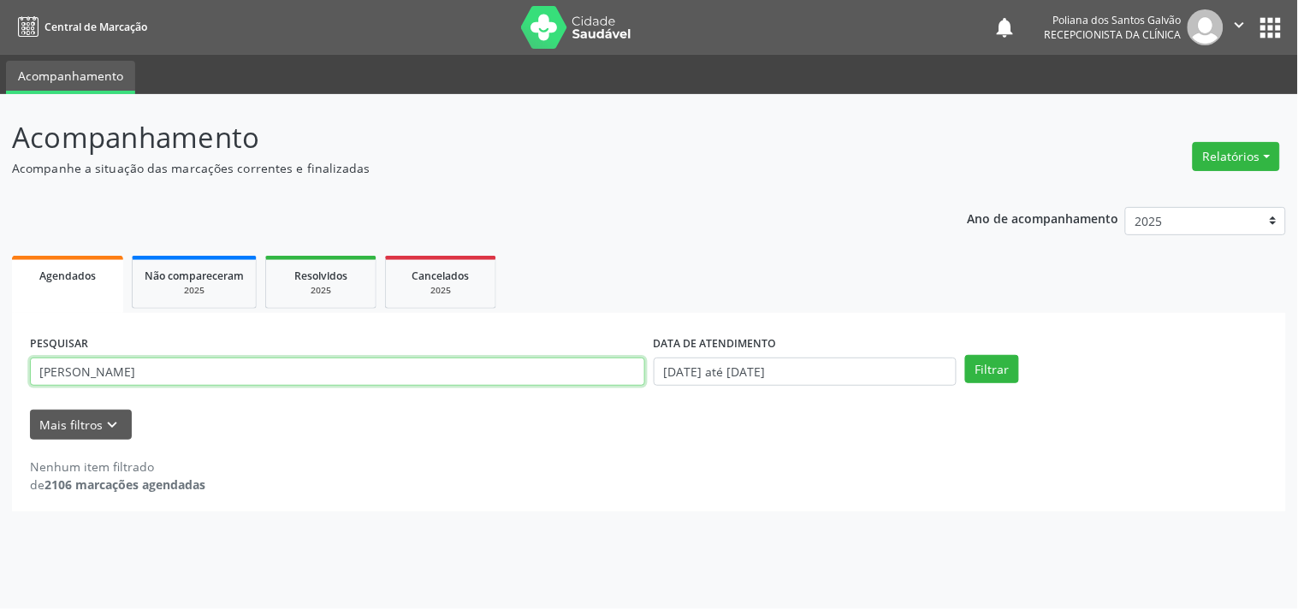
drag, startPoint x: 500, startPoint y: 376, endPoint x: 3, endPoint y: 110, distance: 565.0
click at [0, 107] on div "Acompanhamento Acompanhe a situação das marcações correntes e finalizadas Relat…" at bounding box center [649, 351] width 1298 height 515
type input "REGIVAN"
click at [965, 355] on button "Filtrar" at bounding box center [992, 369] width 54 height 29
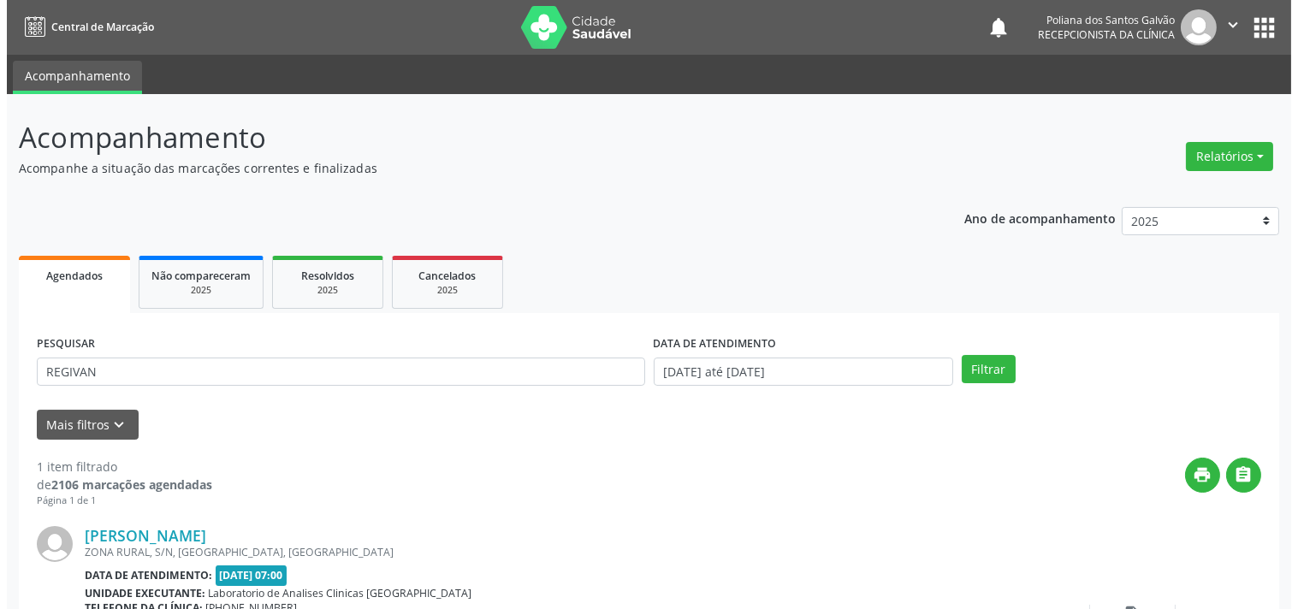
scroll to position [158, 0]
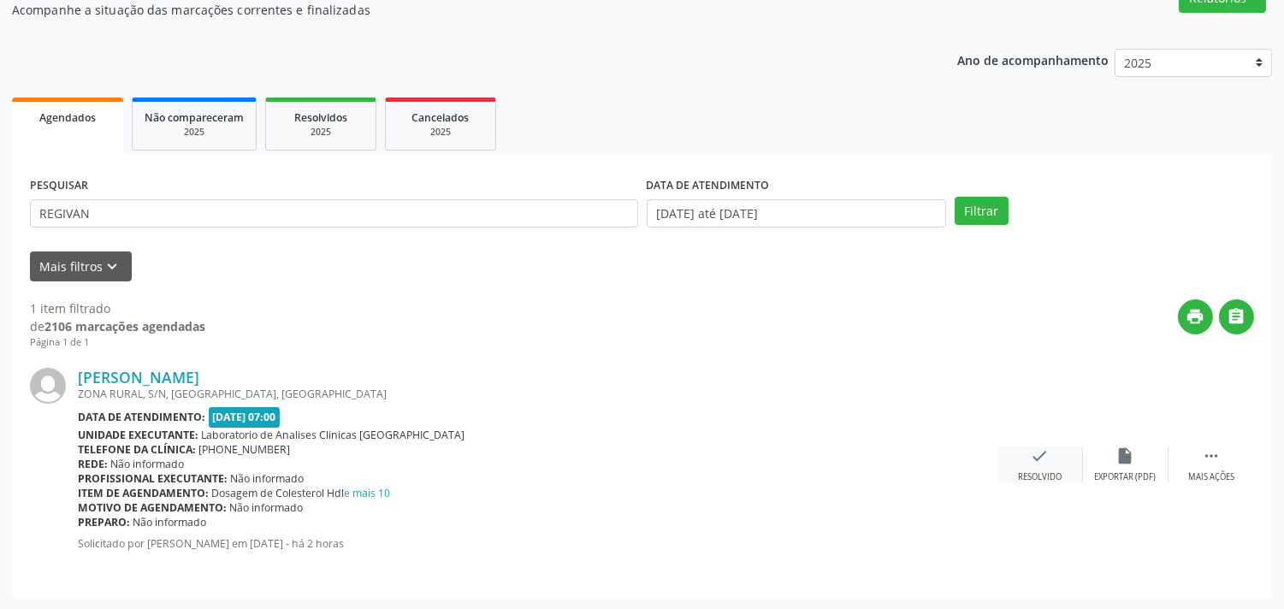
click at [1007, 462] on div "check Resolvido" at bounding box center [1041, 465] width 86 height 37
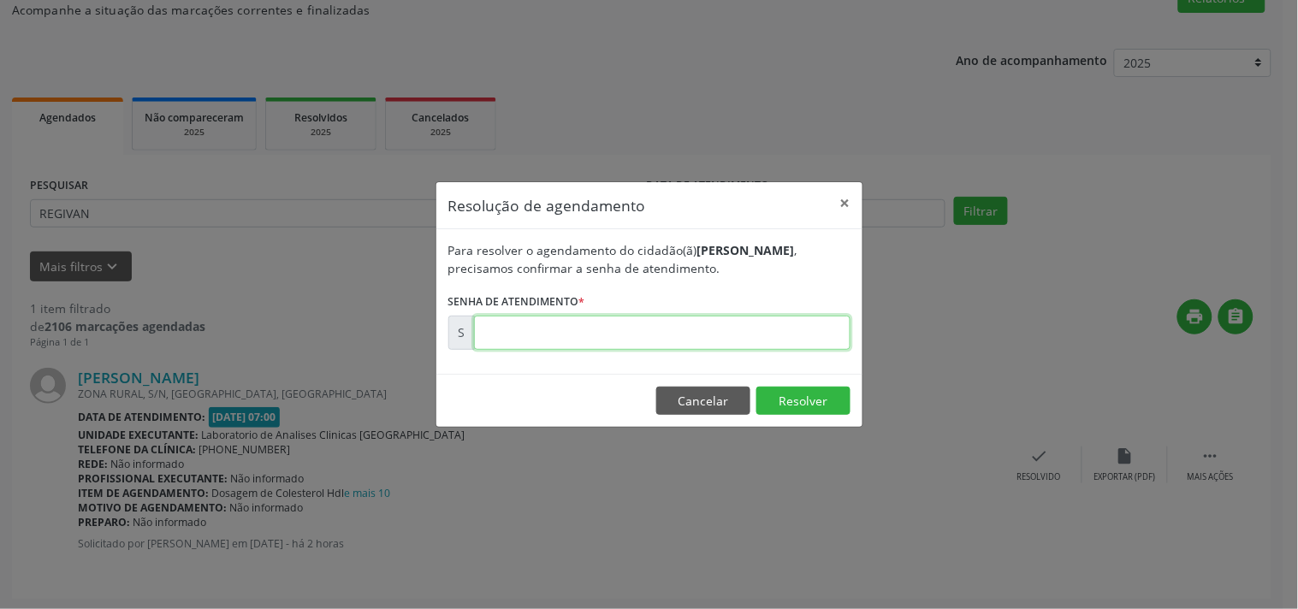
click at [749, 330] on input "text" at bounding box center [662, 333] width 376 height 34
type input "00172275"
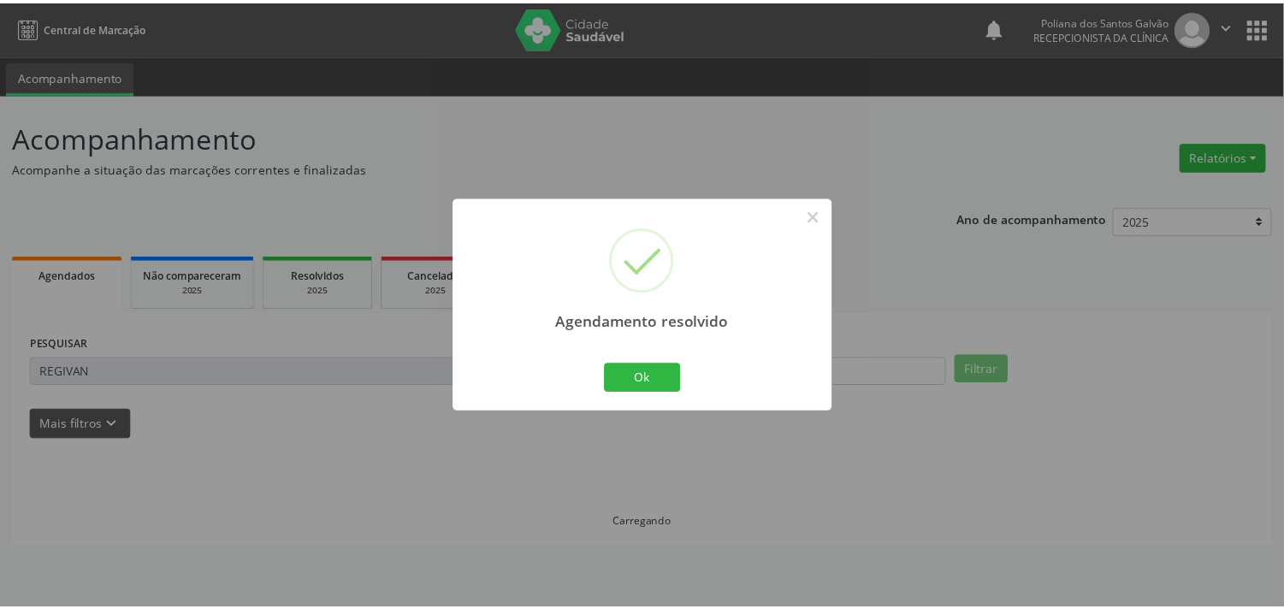
scroll to position [0, 0]
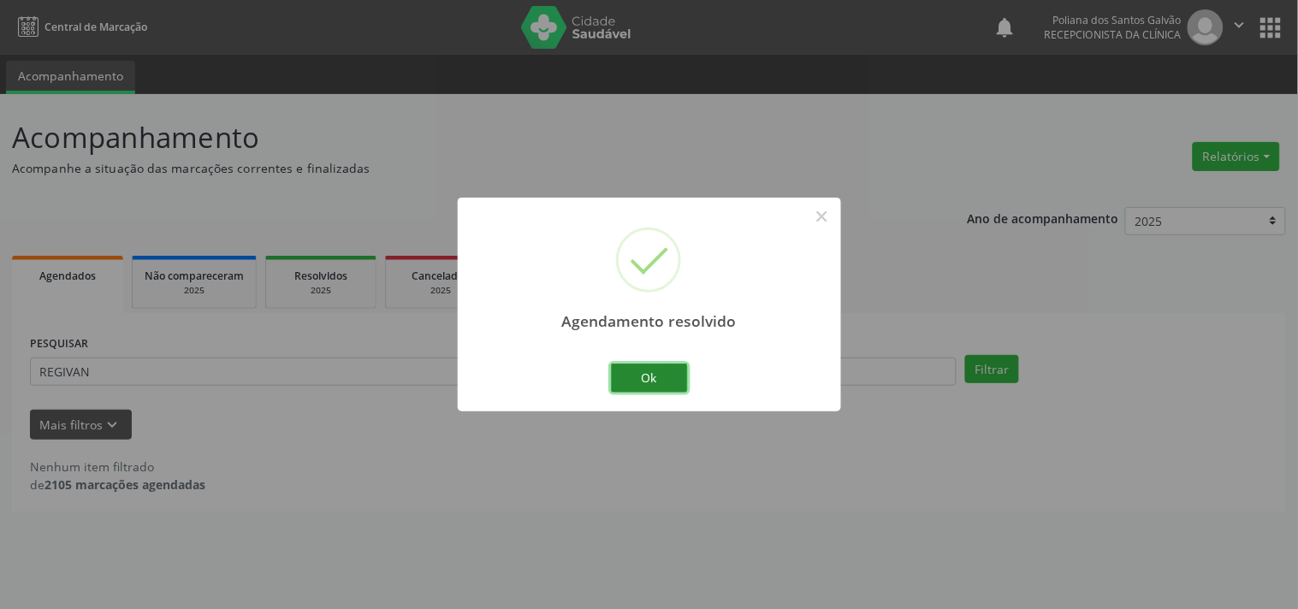
click at [673, 373] on button "Ok" at bounding box center [649, 378] width 77 height 29
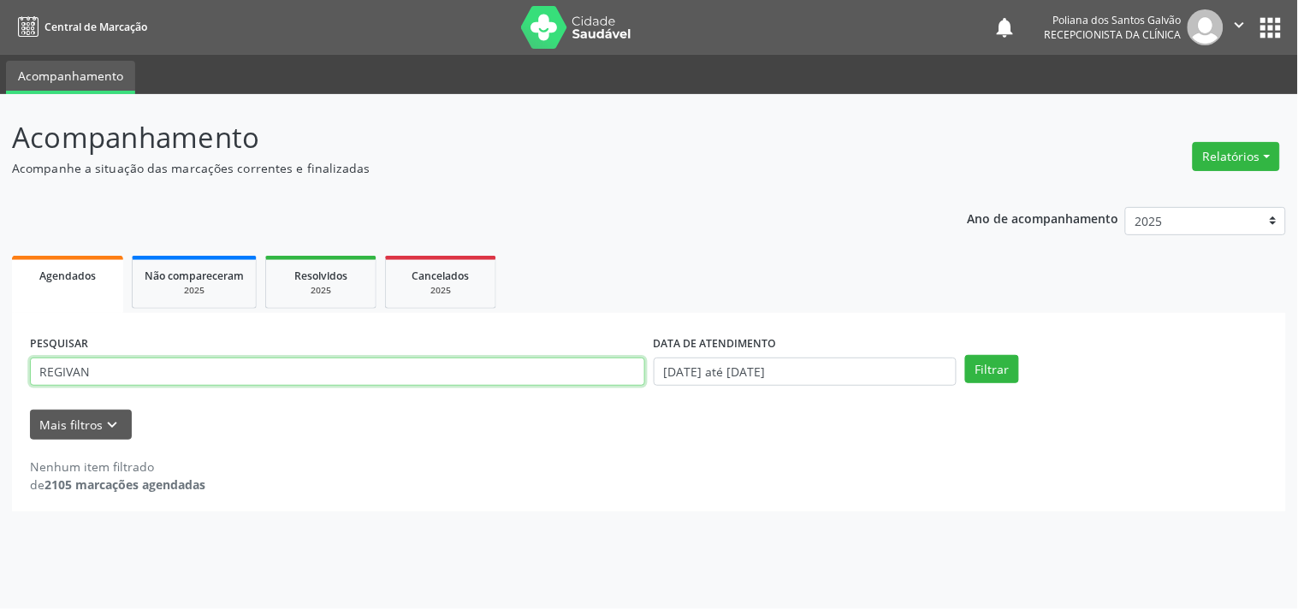
drag, startPoint x: 234, startPoint y: 305, endPoint x: 3, endPoint y: 4, distance: 379.0
click at [0, 36] on div "Central de Marcação notifications Poliana dos Santos Galvão Recepcionista da cl…" at bounding box center [649, 304] width 1298 height 609
type input "GEISI"
click at [965, 355] on button "Filtrar" at bounding box center [992, 369] width 54 height 29
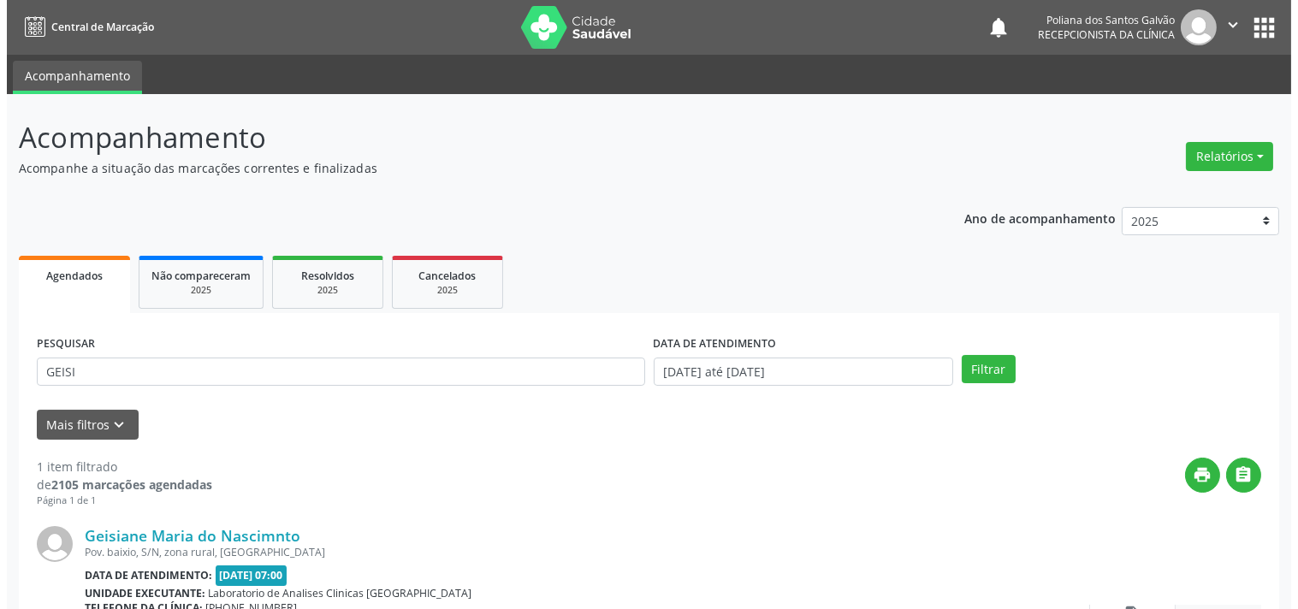
scroll to position [158, 0]
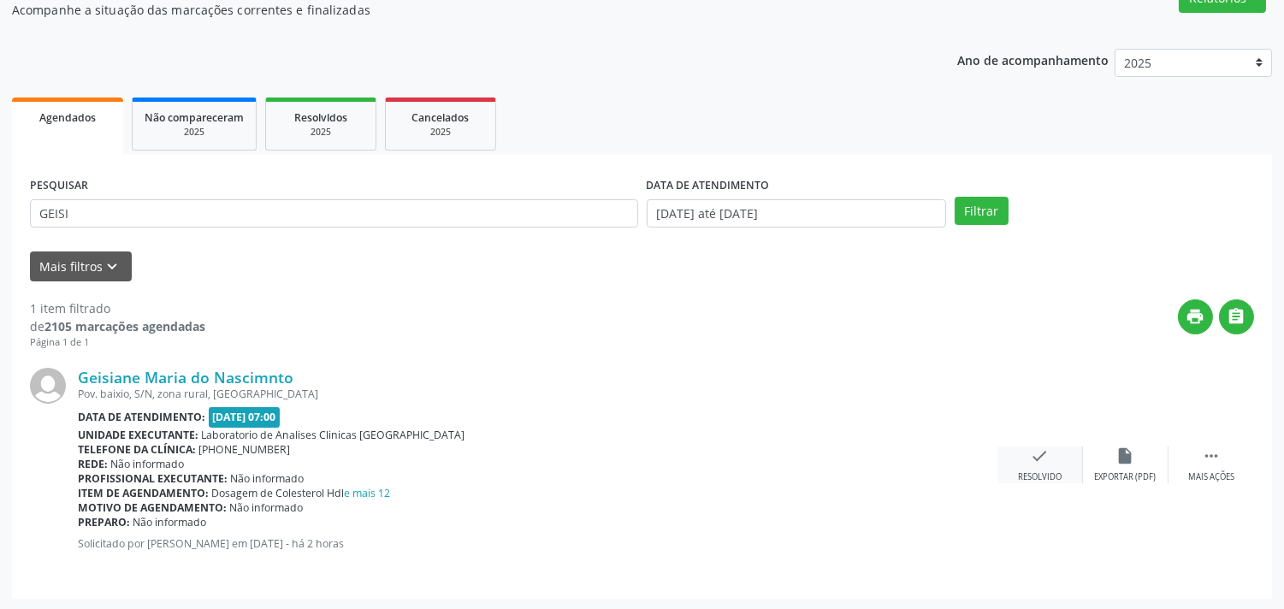
click at [1044, 449] on div "check Resolvido" at bounding box center [1041, 465] width 86 height 37
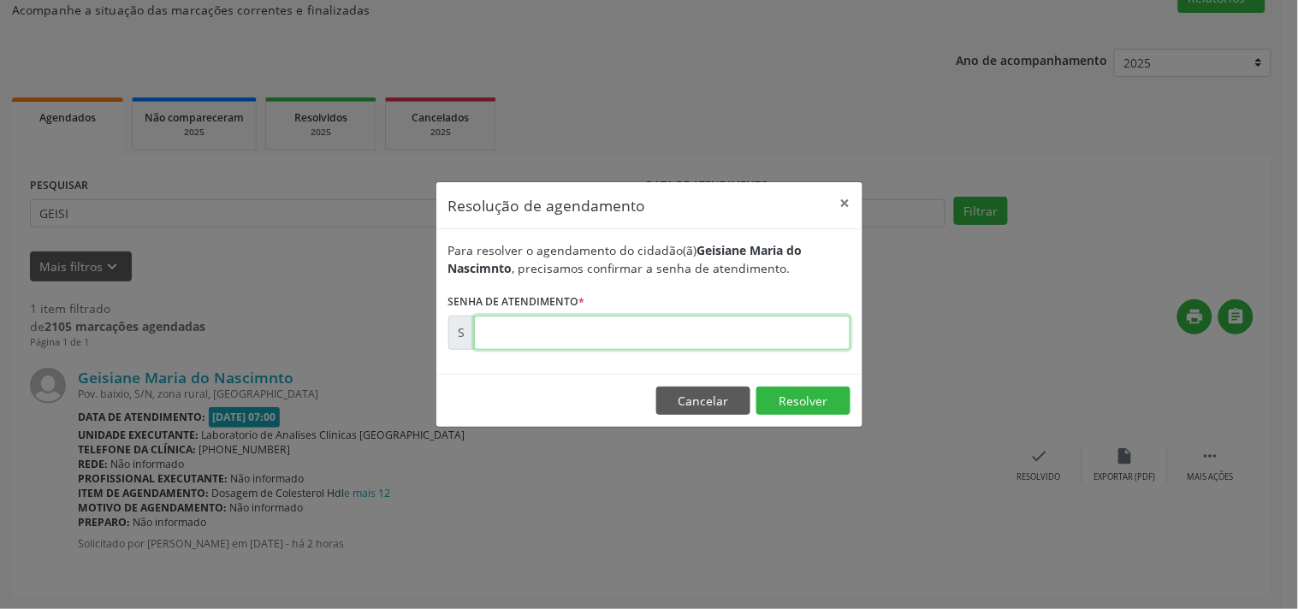
click at [717, 330] on input "text" at bounding box center [662, 333] width 376 height 34
type input "00172280"
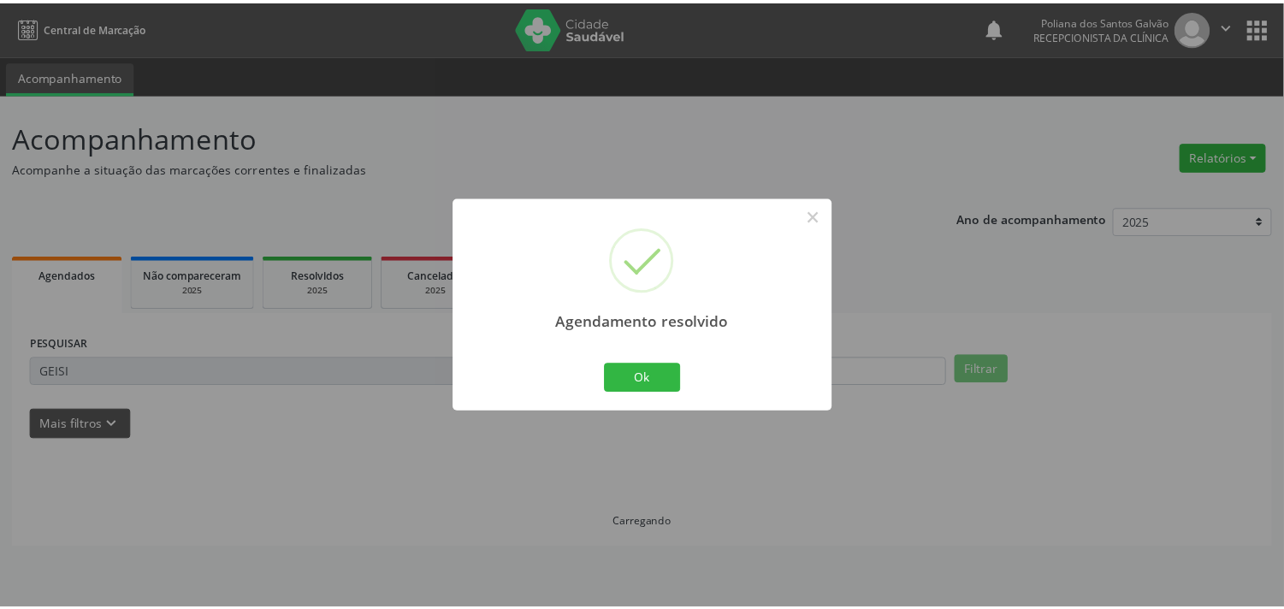
scroll to position [0, 0]
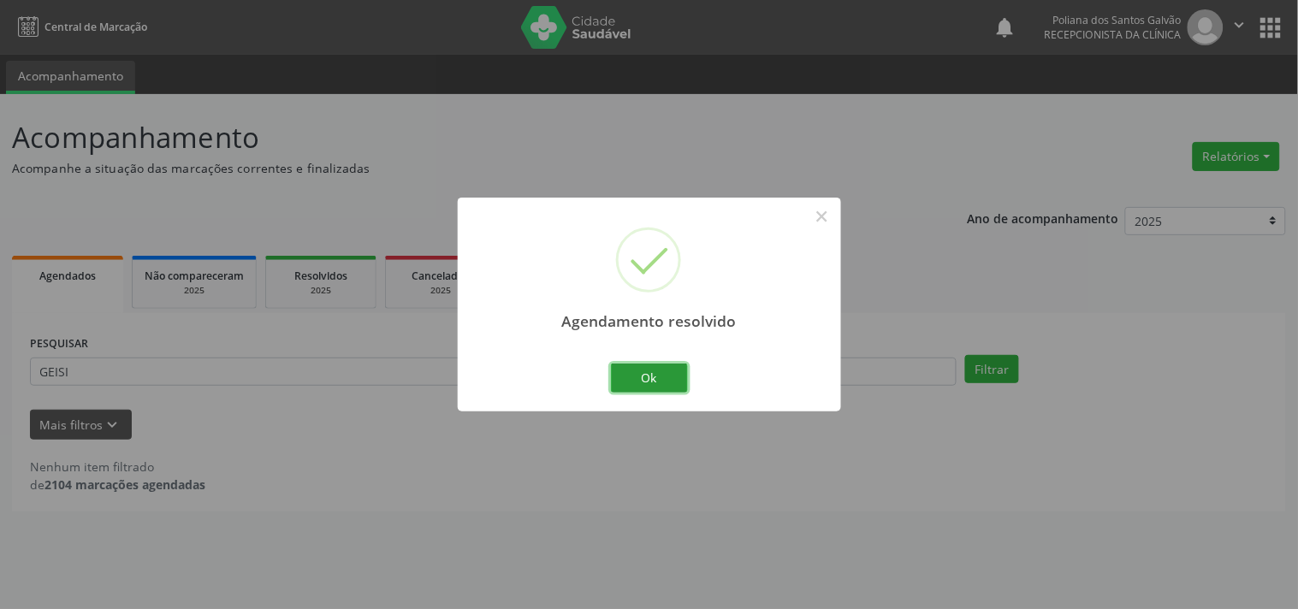
click at [639, 380] on button "Ok" at bounding box center [649, 378] width 77 height 29
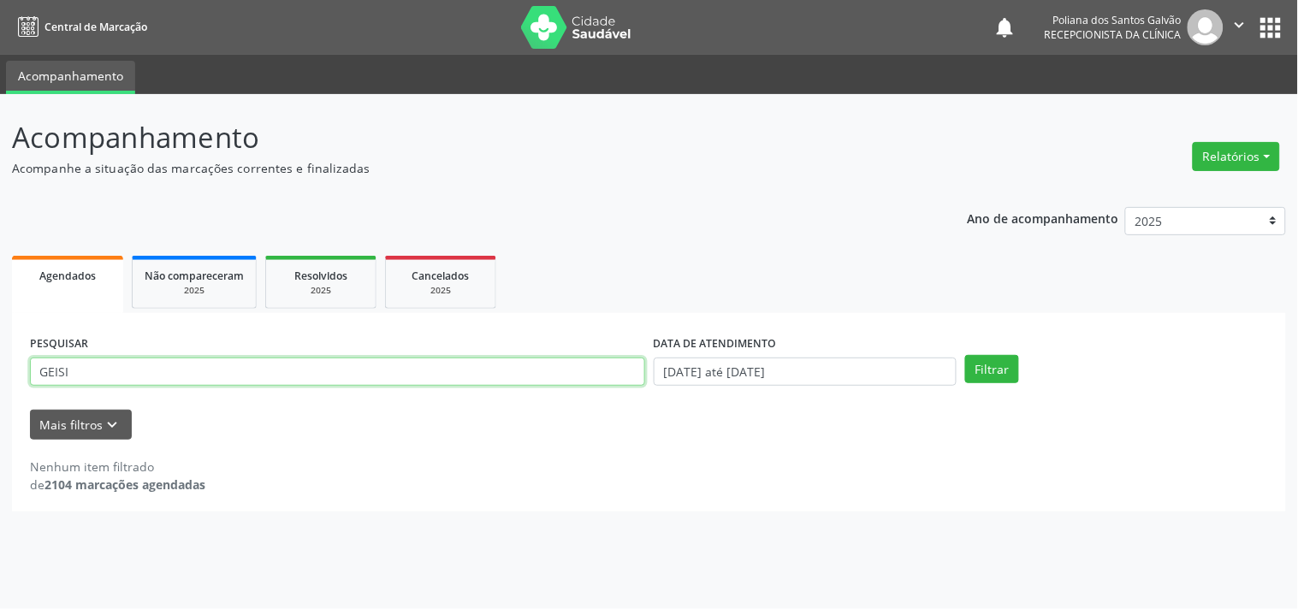
drag, startPoint x: 527, startPoint y: 375, endPoint x: 0, endPoint y: 311, distance: 530.8
click at [0, 235] on div "Acompanhamento Acompanhe a situação das marcações correntes e finalizadas Relat…" at bounding box center [649, 351] width 1298 height 515
type input "IDEL"
click at [965, 355] on button "Filtrar" at bounding box center [992, 369] width 54 height 29
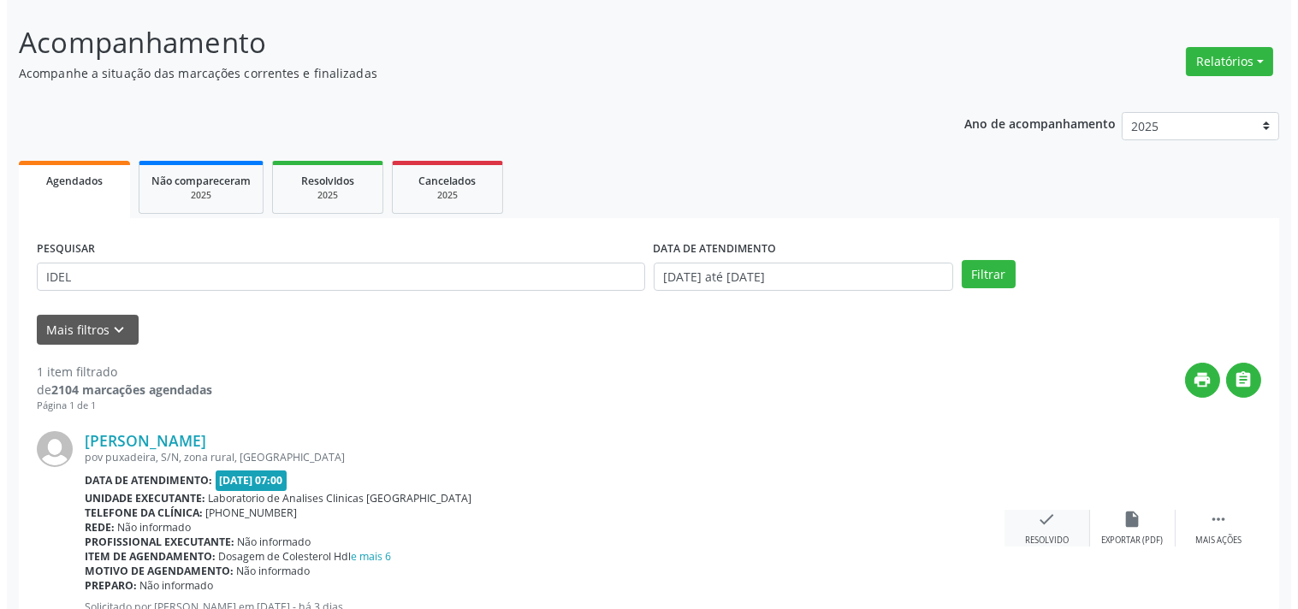
scroll to position [158, 0]
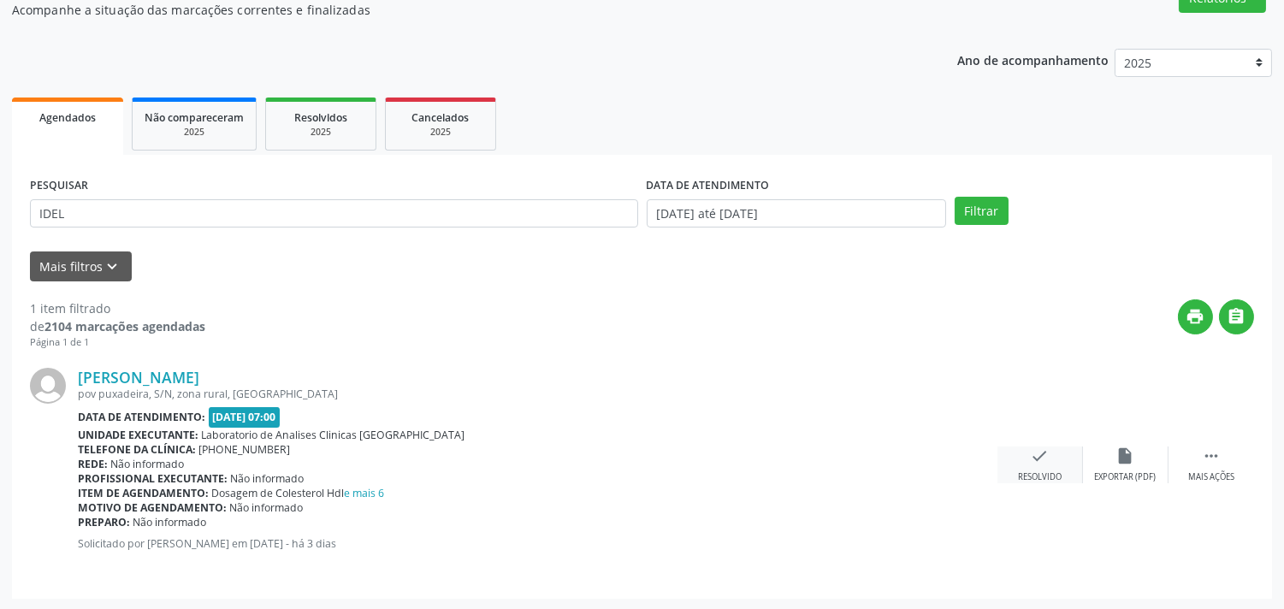
click at [1049, 458] on icon "check" at bounding box center [1040, 456] width 19 height 19
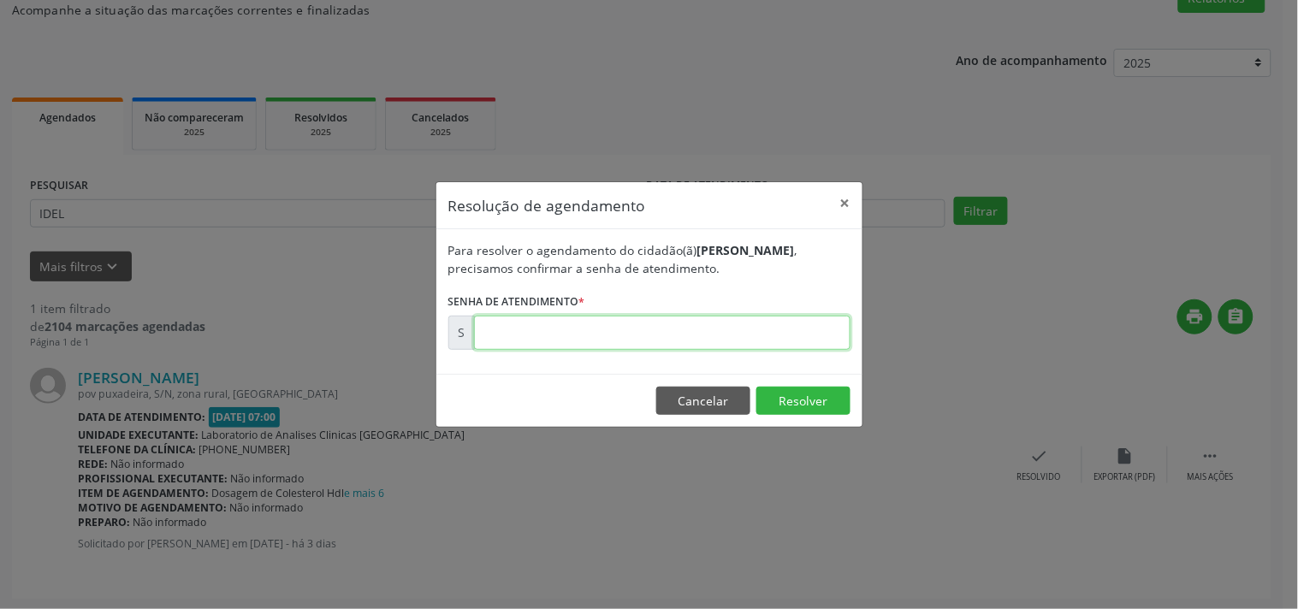
click at [755, 336] on input "text" at bounding box center [662, 333] width 376 height 34
type input "00172063"
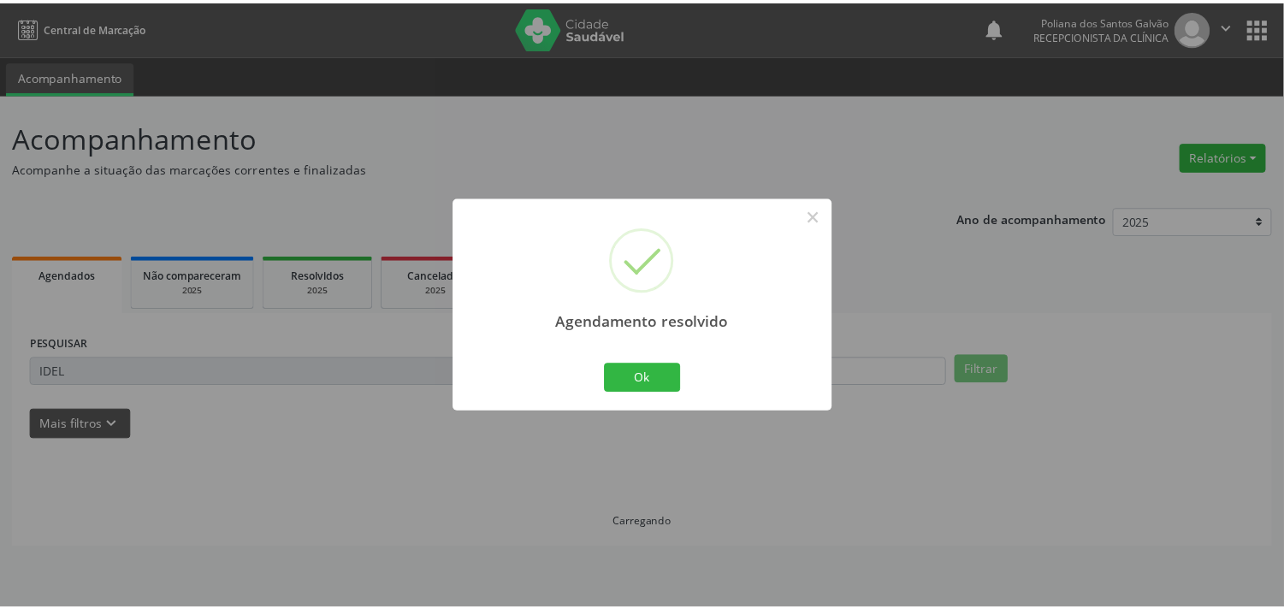
scroll to position [0, 0]
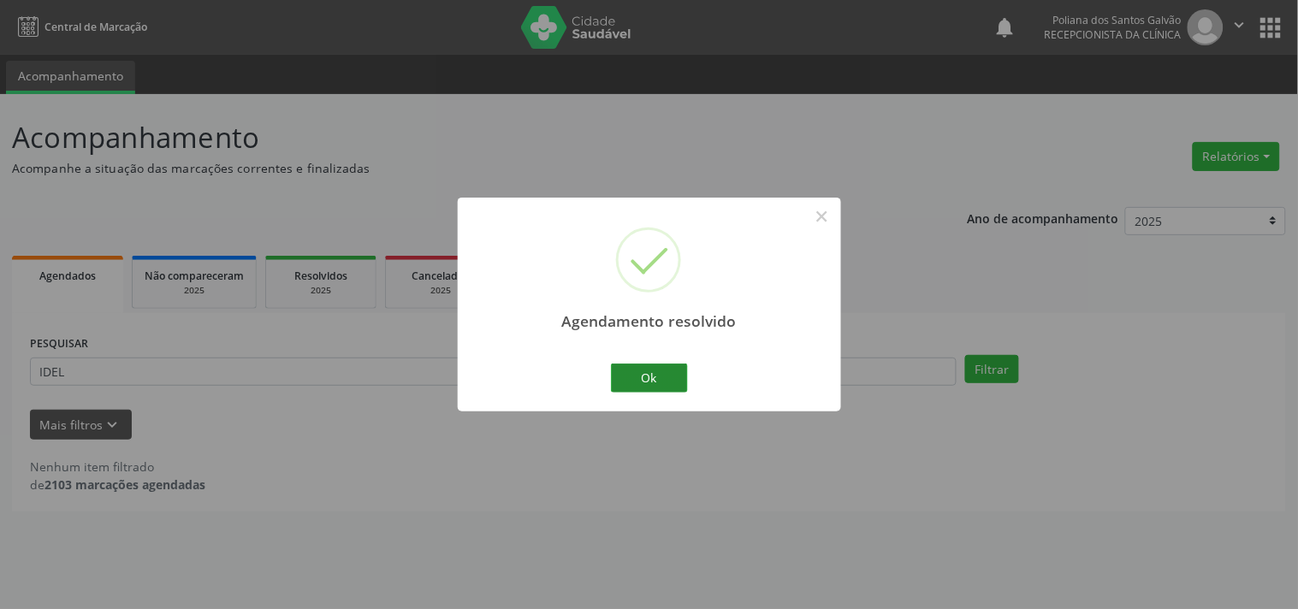
drag, startPoint x: 665, startPoint y: 409, endPoint x: 654, endPoint y: 390, distance: 21.4
click at [661, 406] on div "Agendamento resolvido × Ok Cancel" at bounding box center [649, 304] width 383 height 213
drag, startPoint x: 650, startPoint y: 382, endPoint x: 566, endPoint y: 382, distance: 83.8
click at [648, 382] on button "Ok" at bounding box center [649, 378] width 77 height 29
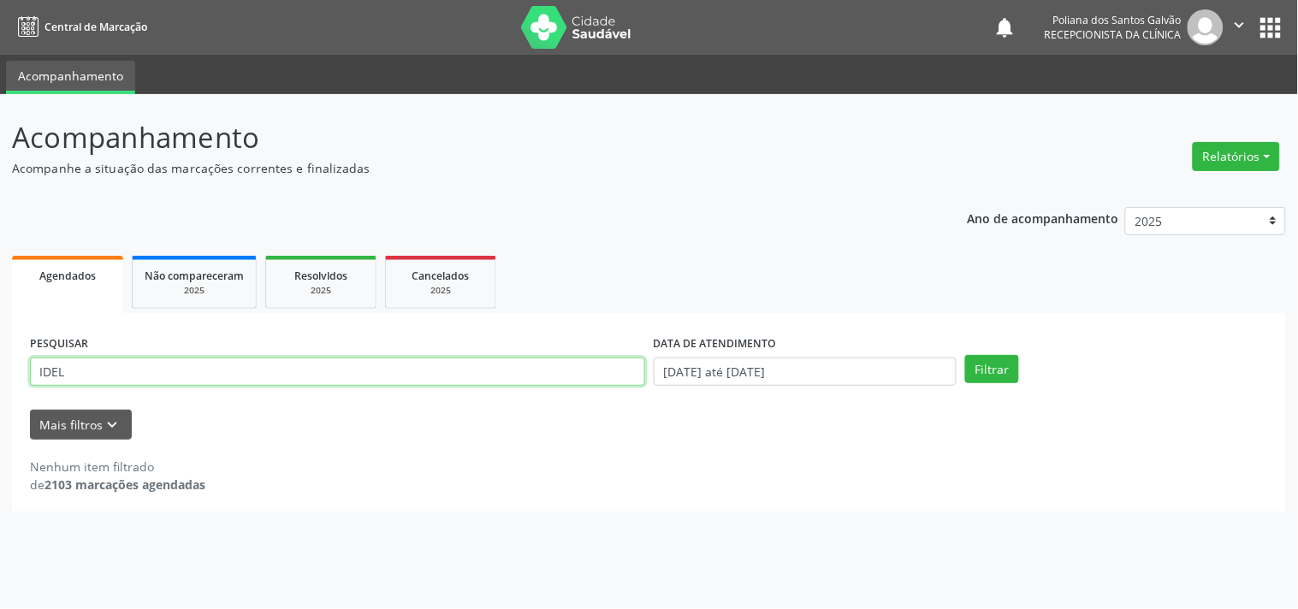
drag, startPoint x: 535, startPoint y: 378, endPoint x: 0, endPoint y: 338, distance: 536.2
click at [0, 328] on div "Acompanhamento Acompanhe a situação das marcações correntes e finalizadas Relat…" at bounding box center [649, 351] width 1298 height 515
type input "[PERSON_NAME]"
click at [965, 355] on button "Filtrar" at bounding box center [992, 369] width 54 height 29
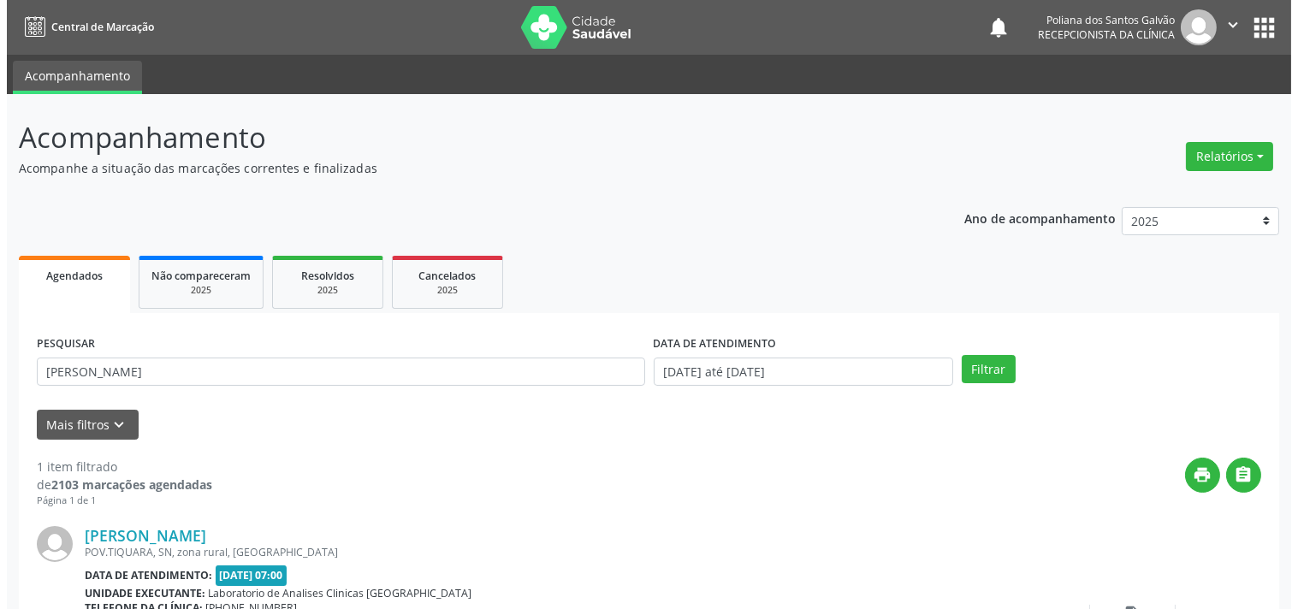
scroll to position [158, 0]
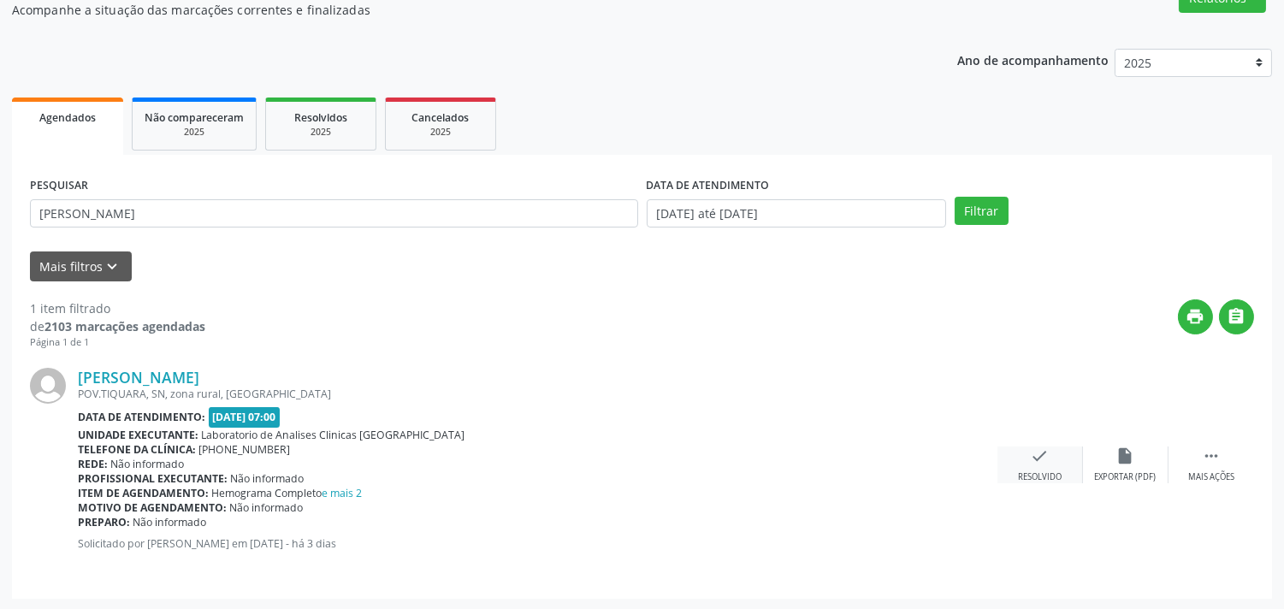
click at [1035, 467] on div "check Resolvido" at bounding box center [1041, 465] width 86 height 37
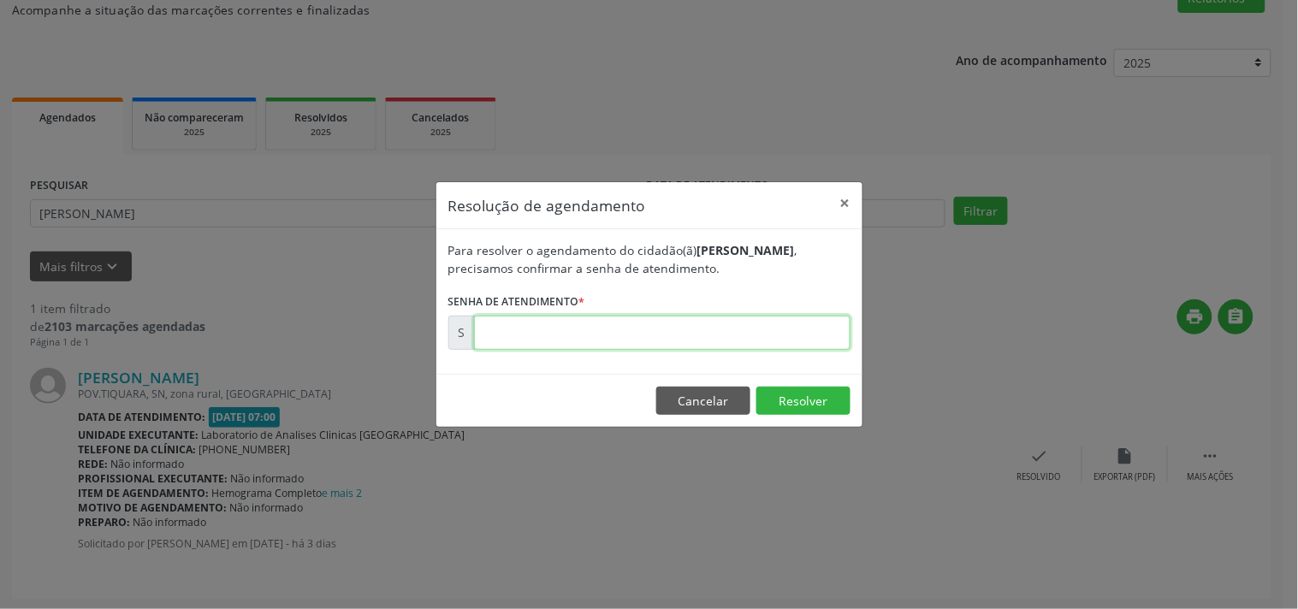
click at [793, 329] on input "text" at bounding box center [662, 333] width 376 height 34
type input "00172065"
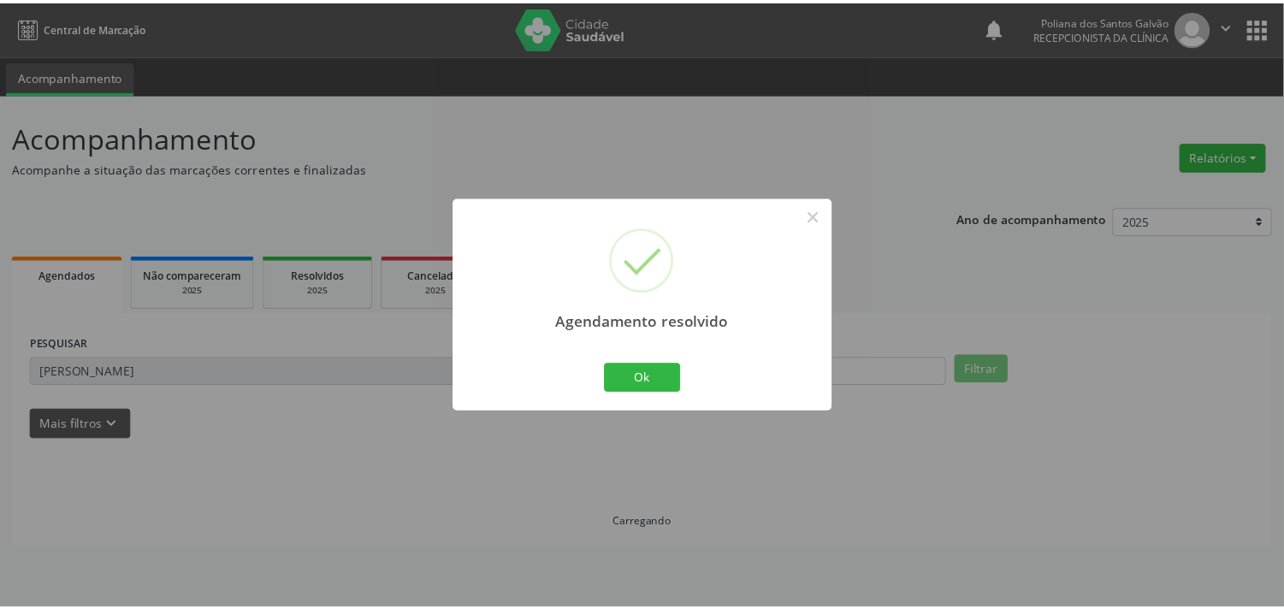
scroll to position [0, 0]
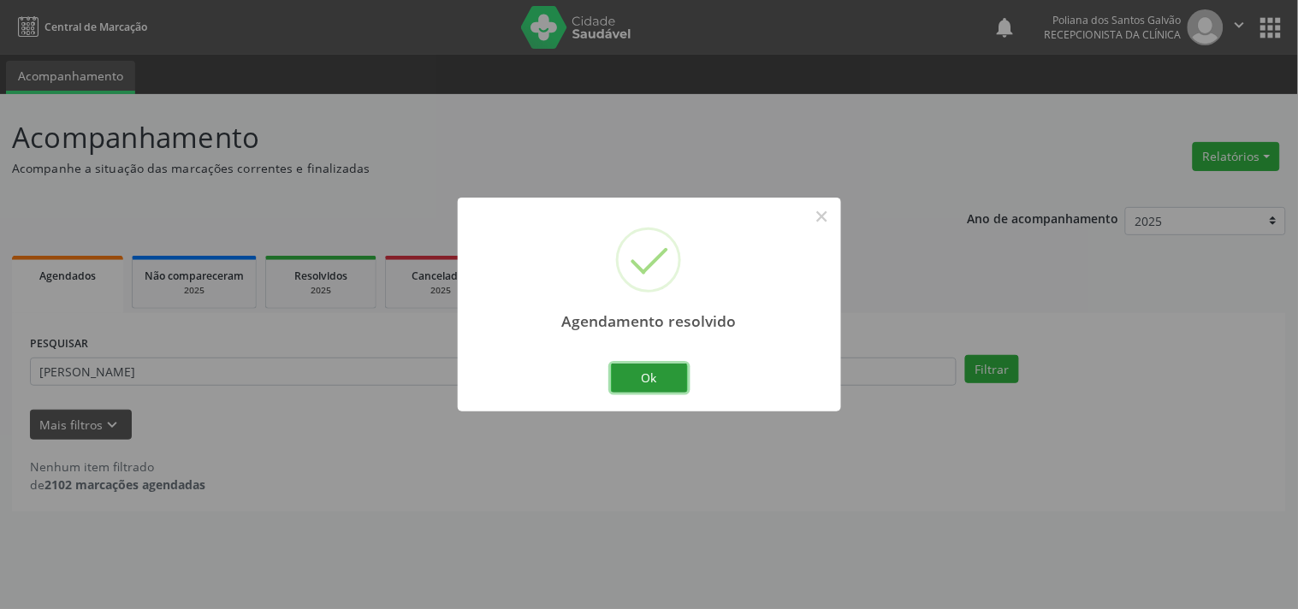
drag, startPoint x: 655, startPoint y: 382, endPoint x: 702, endPoint y: 439, distance: 73.0
click at [656, 387] on button "Ok" at bounding box center [649, 378] width 77 height 29
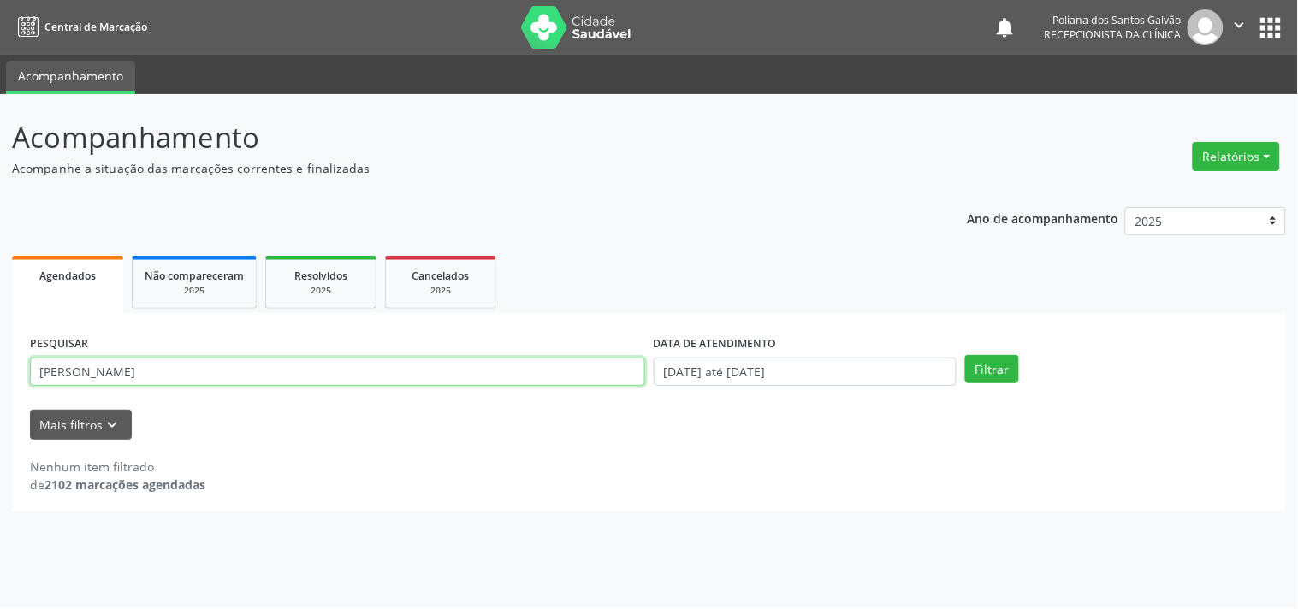
drag, startPoint x: 325, startPoint y: 370, endPoint x: 0, endPoint y: 178, distance: 377.8
click at [0, 180] on div "Acompanhamento Acompanhe a situação das marcações correntes e finalizadas Relat…" at bounding box center [649, 351] width 1298 height 515
type input "LEI"
click at [965, 355] on button "Filtrar" at bounding box center [992, 369] width 54 height 29
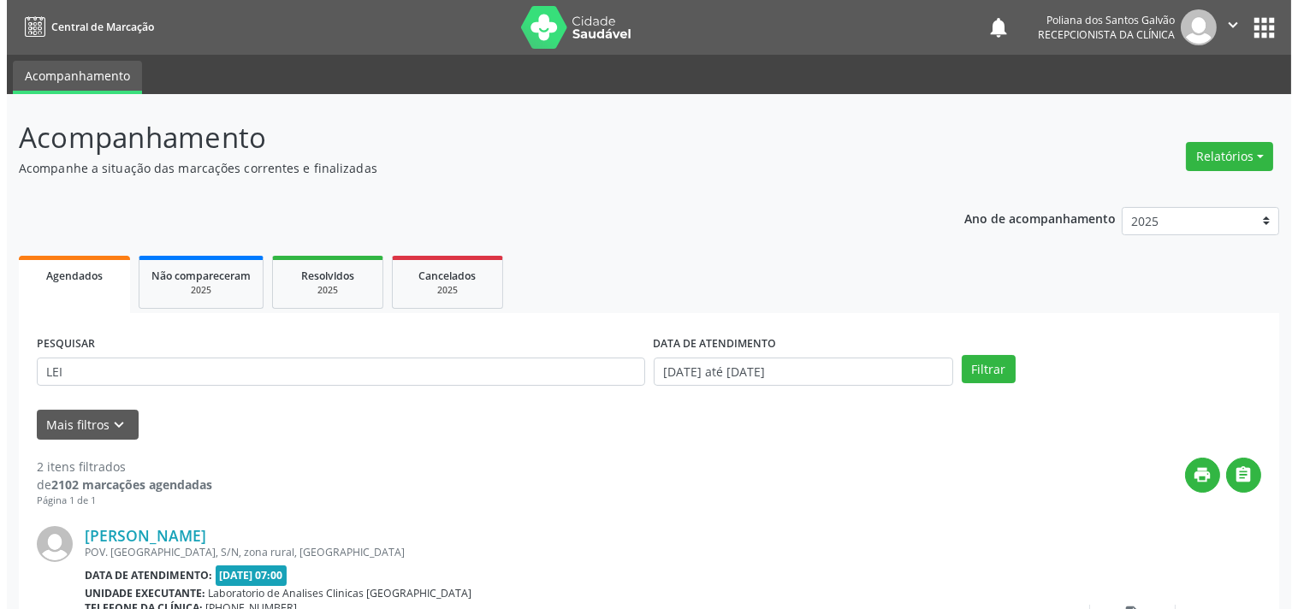
scroll to position [390, 0]
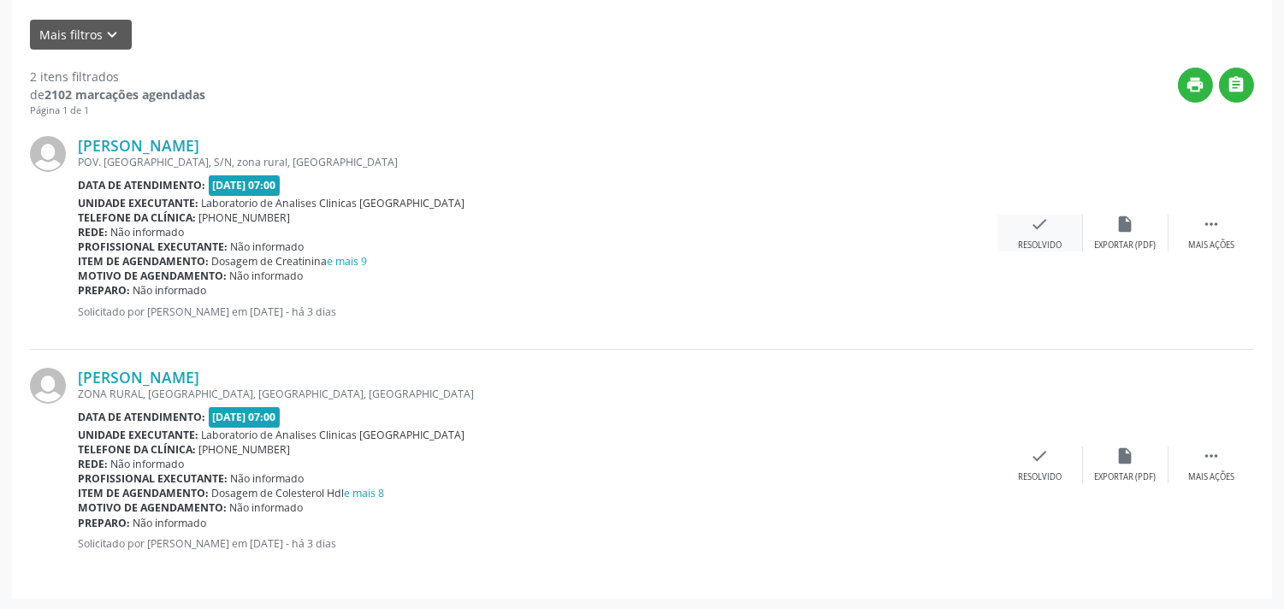
click at [1053, 231] on div "check Resolvido" at bounding box center [1041, 233] width 86 height 37
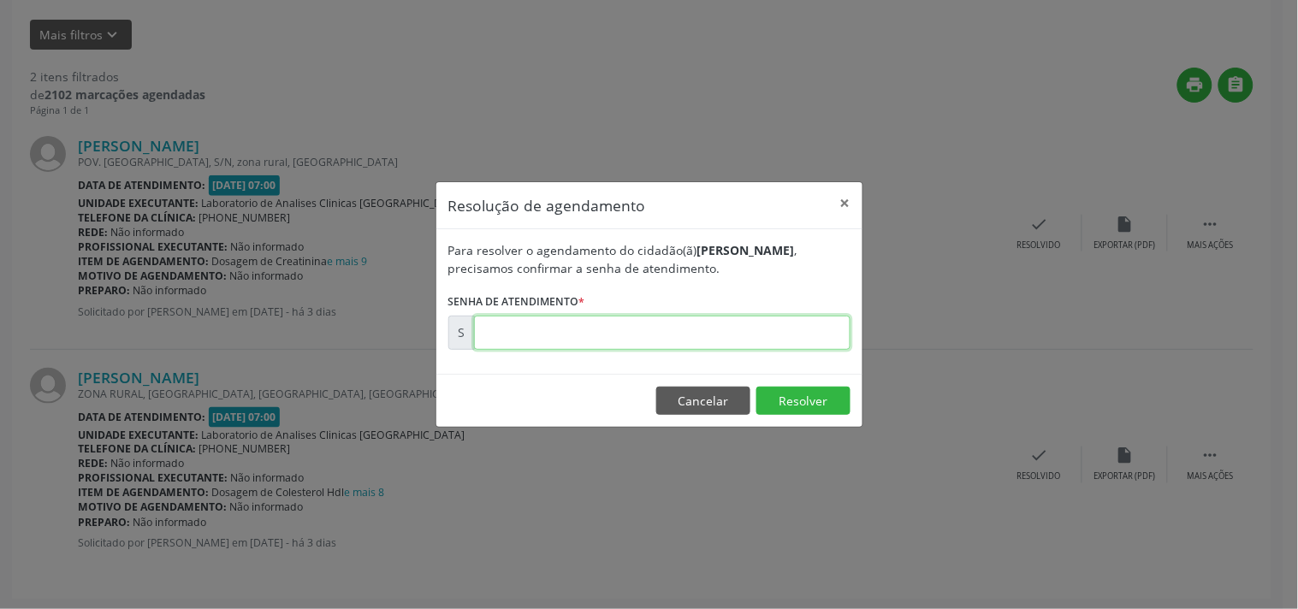
click at [801, 327] on input "text" at bounding box center [662, 333] width 376 height 34
type input "00172022"
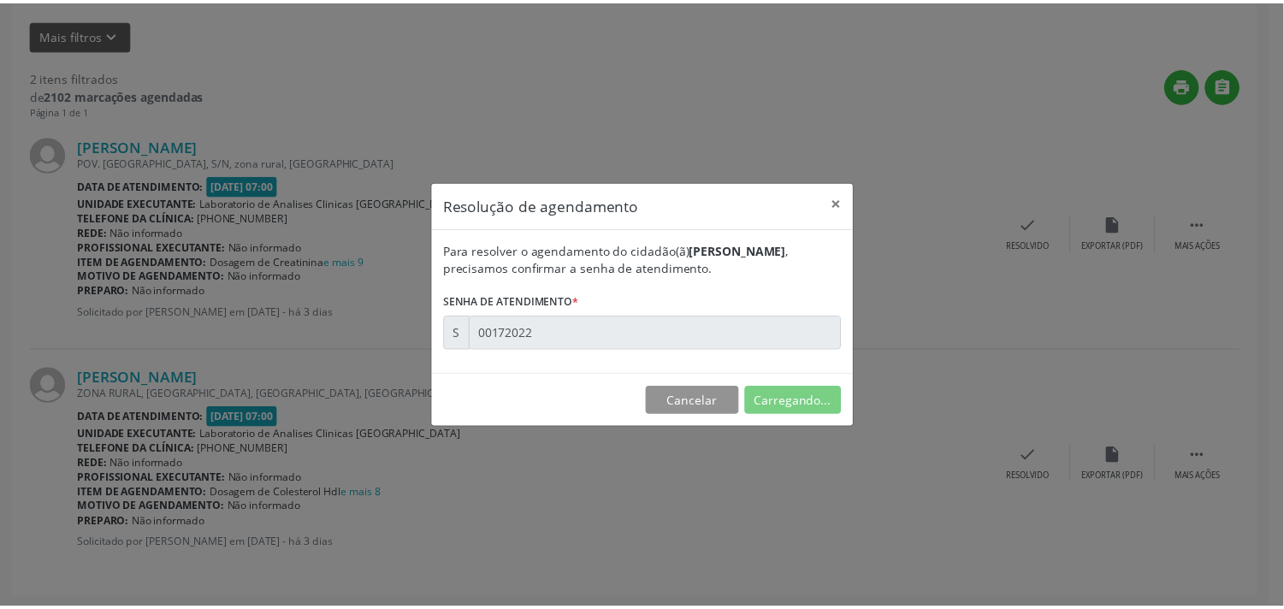
scroll to position [0, 0]
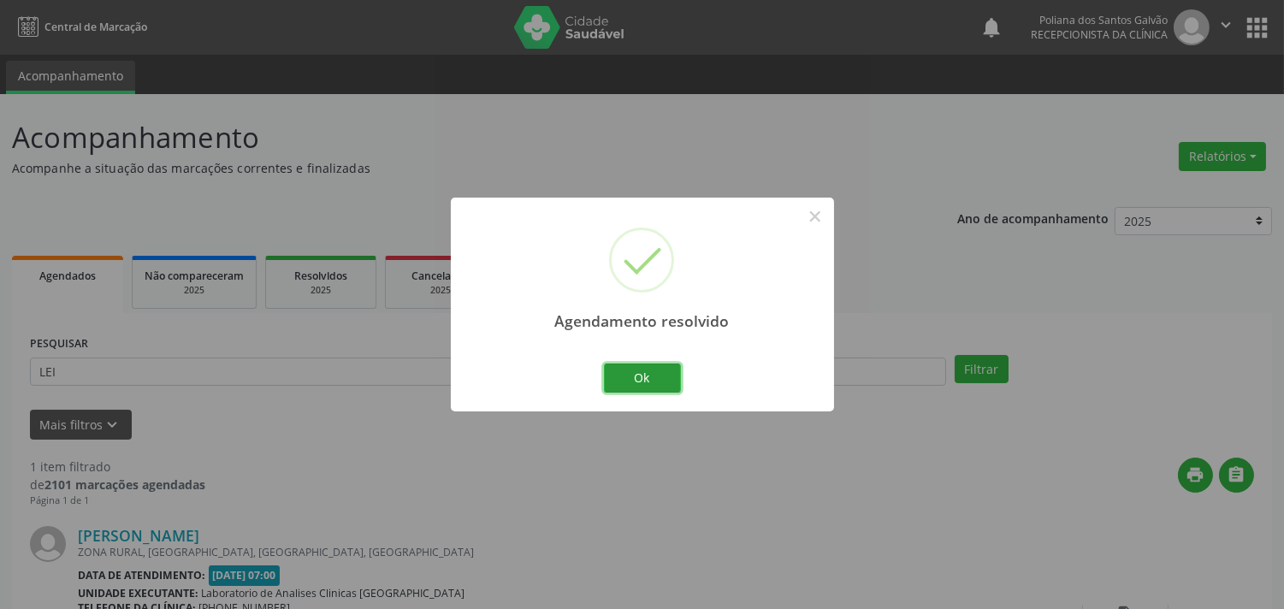
click at [663, 370] on button "Ok" at bounding box center [642, 378] width 77 height 29
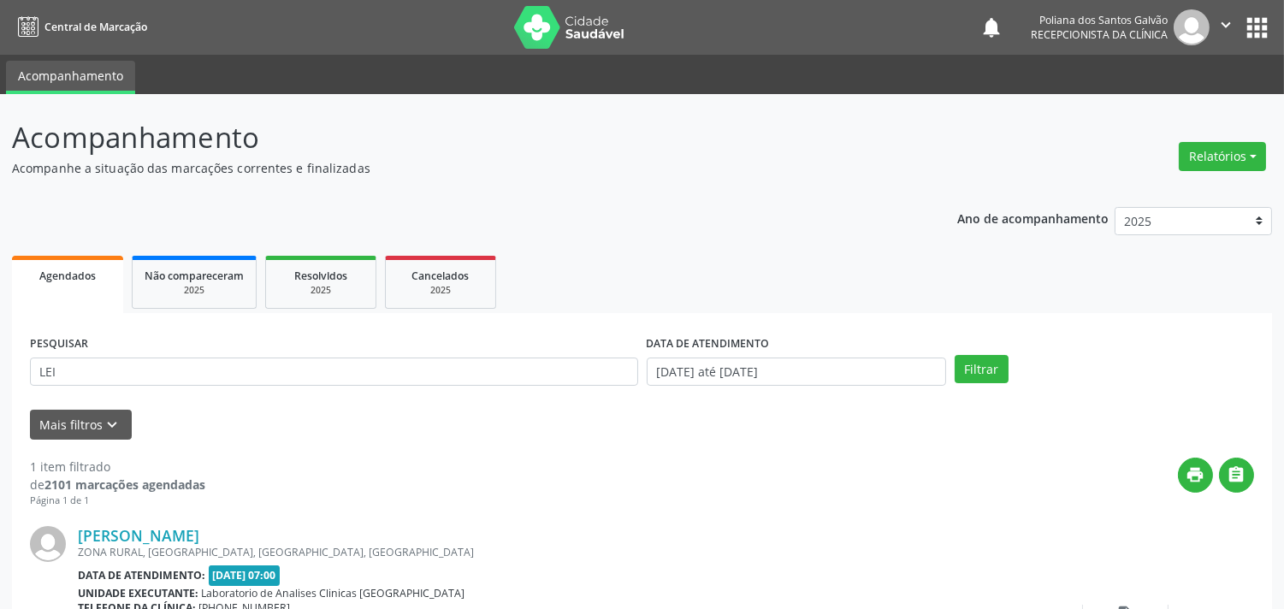
scroll to position [158, 0]
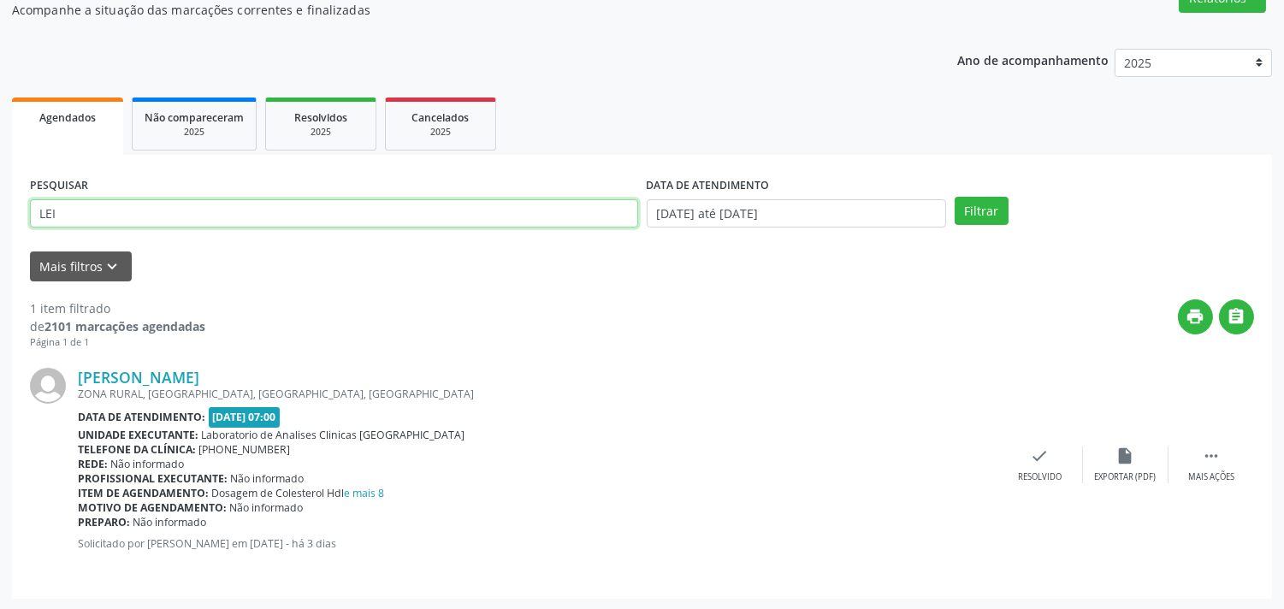
drag, startPoint x: 458, startPoint y: 221, endPoint x: 0, endPoint y: -83, distance: 549.3
click at [0, 0] on html "Central de Marcação notifications Poliana dos Santos Galvão Recepcionista da cl…" at bounding box center [642, 146] width 1284 height 609
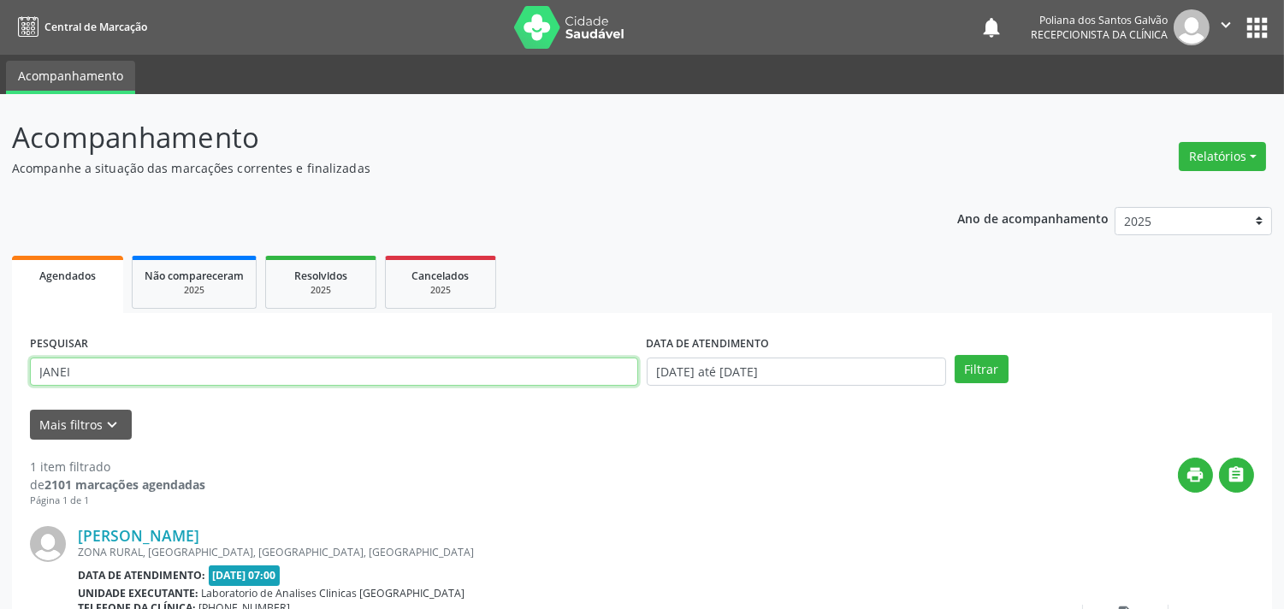
type input "JANEI"
click at [955, 355] on button "Filtrar" at bounding box center [982, 369] width 54 height 29
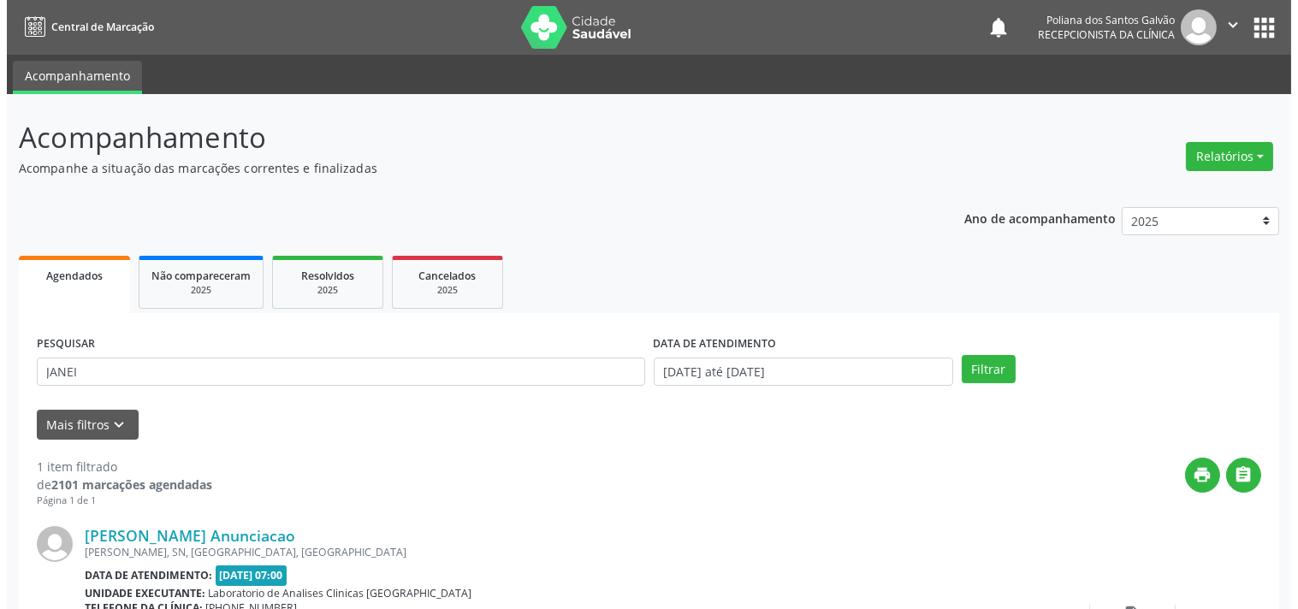
scroll to position [158, 0]
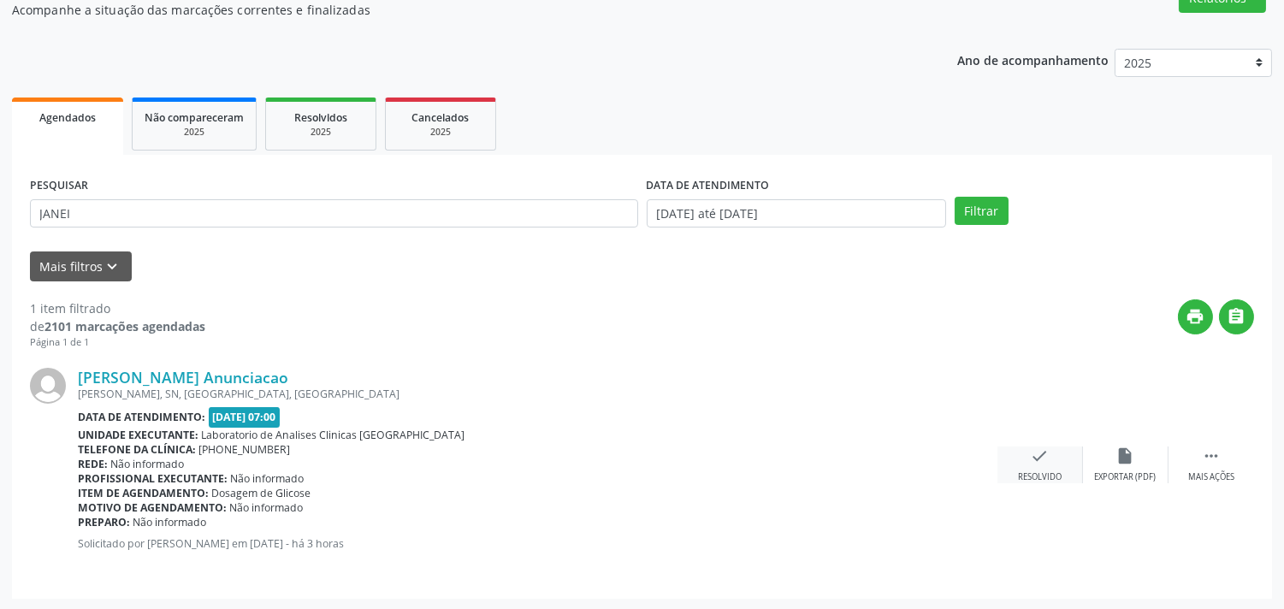
drag, startPoint x: 1029, startPoint y: 481, endPoint x: 1011, endPoint y: 466, distance: 23.1
click at [1022, 473] on div "[PERSON_NAME] Anunciacao [GEOGRAPHIC_DATA], SN, [GEOGRAPHIC_DATA], [GEOGRAPHIC_…" at bounding box center [642, 465] width 1224 height 231
click at [1071, 473] on div "check Resolvido" at bounding box center [1041, 465] width 86 height 37
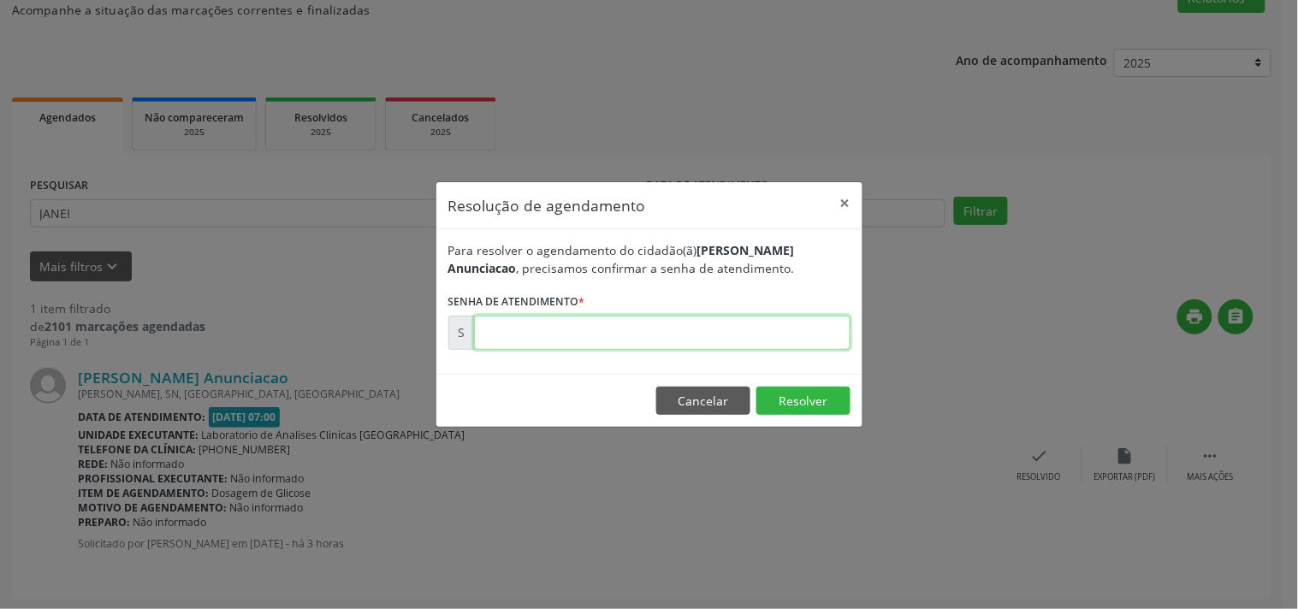
click at [757, 335] on input "text" at bounding box center [662, 333] width 376 height 34
type input "00172267"
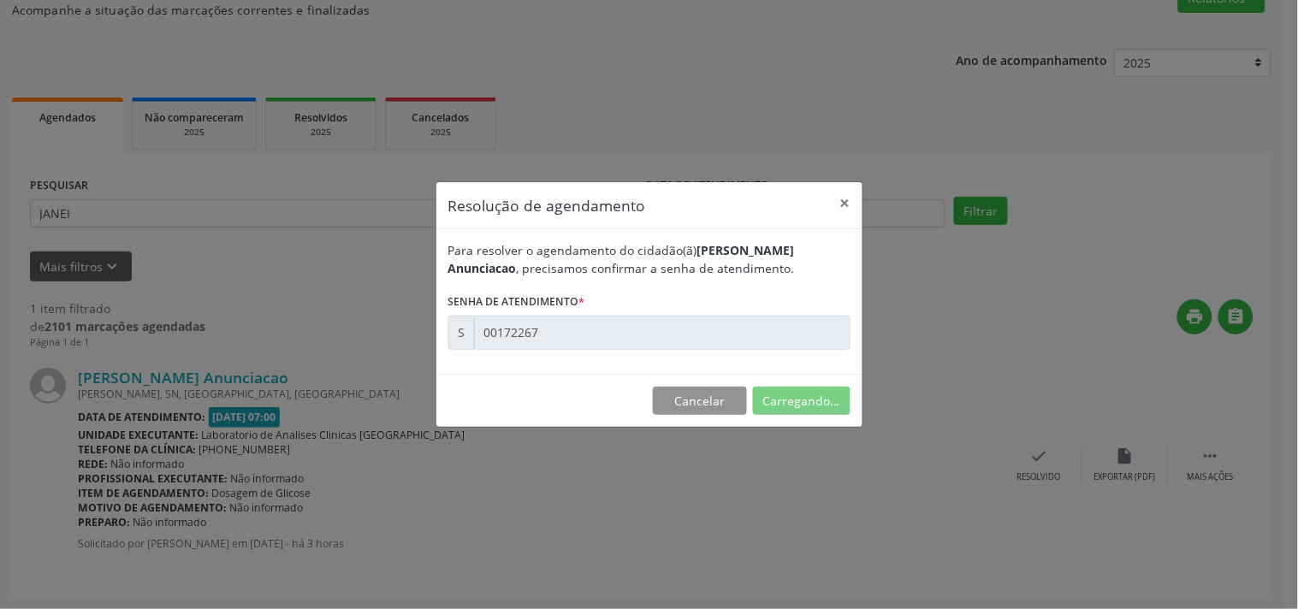
scroll to position [0, 0]
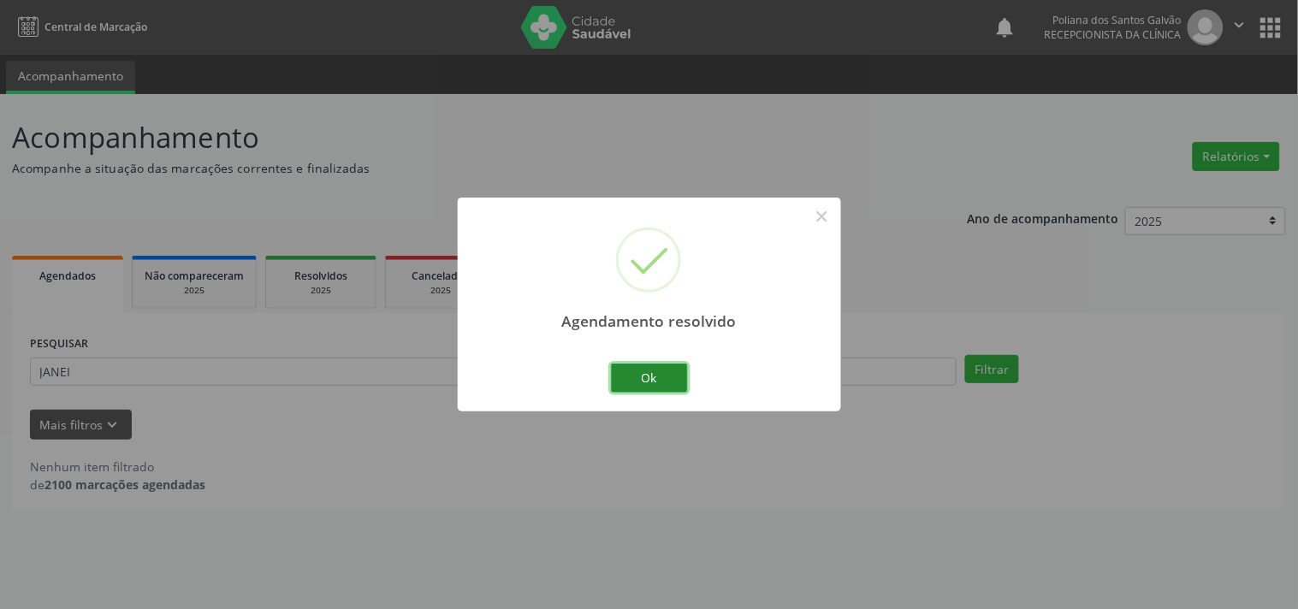
click at [654, 380] on button "Ok" at bounding box center [649, 378] width 77 height 29
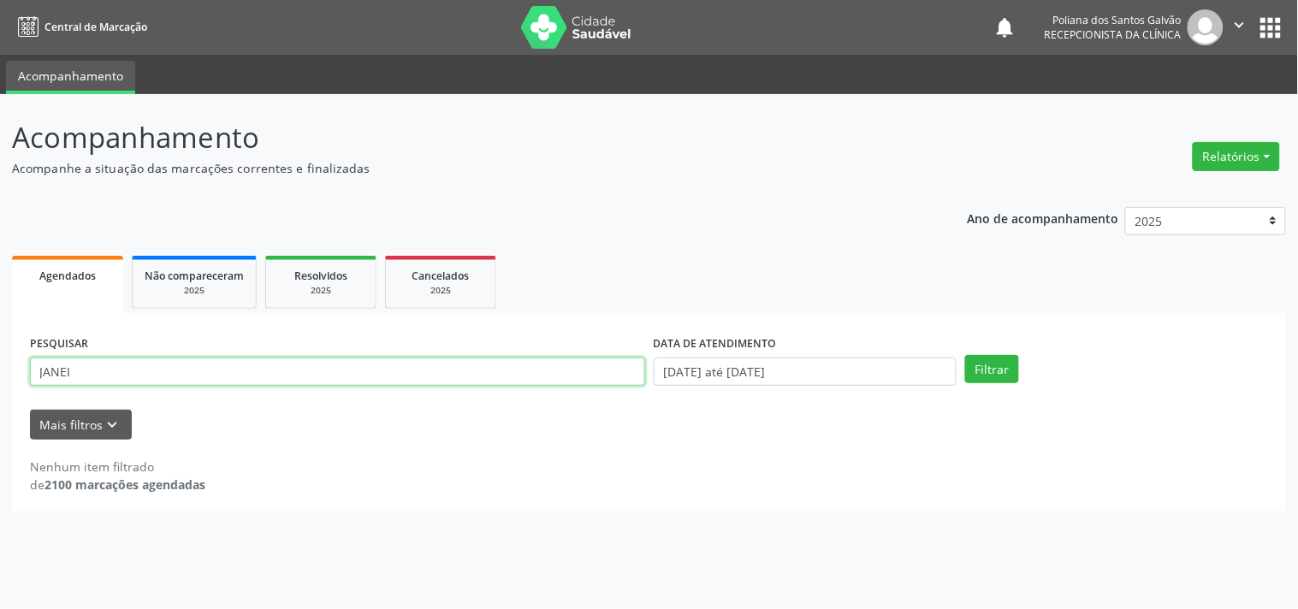
drag, startPoint x: 580, startPoint y: 361, endPoint x: 0, endPoint y: 151, distance: 617.1
click at [0, 157] on div "Acompanhamento Acompanhe a situação das marcações correntes e finalizadas Relat…" at bounding box center [649, 351] width 1298 height 515
type input "JOSIL"
click at [965, 355] on button "Filtrar" at bounding box center [992, 369] width 54 height 29
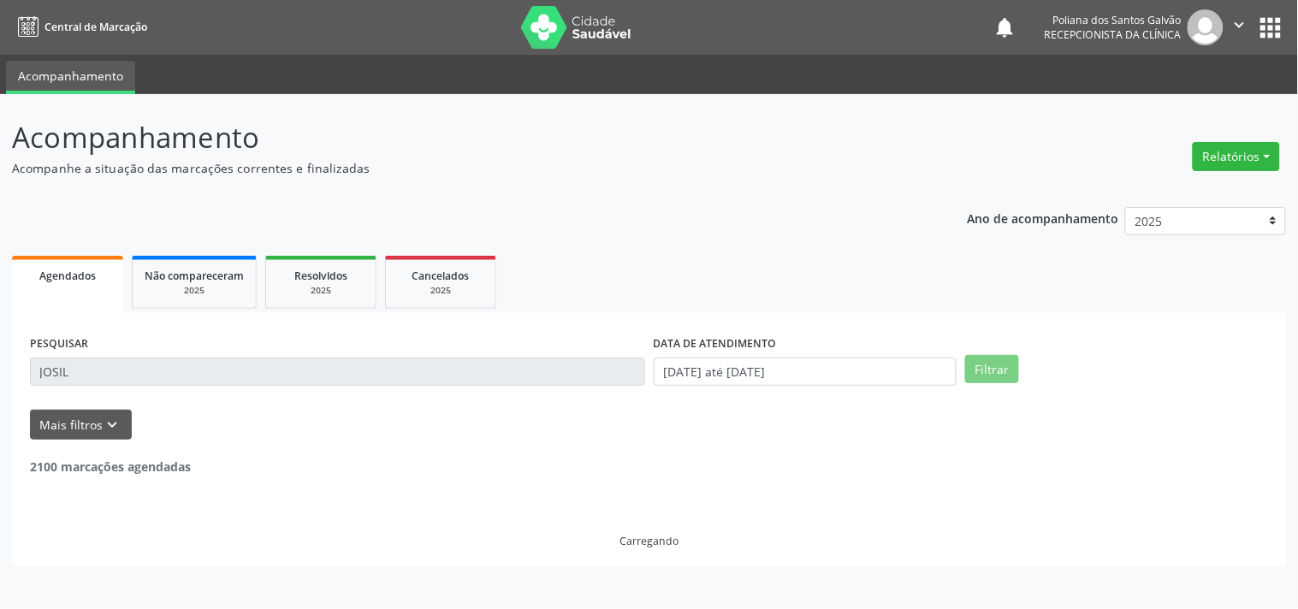
scroll to position [158, 0]
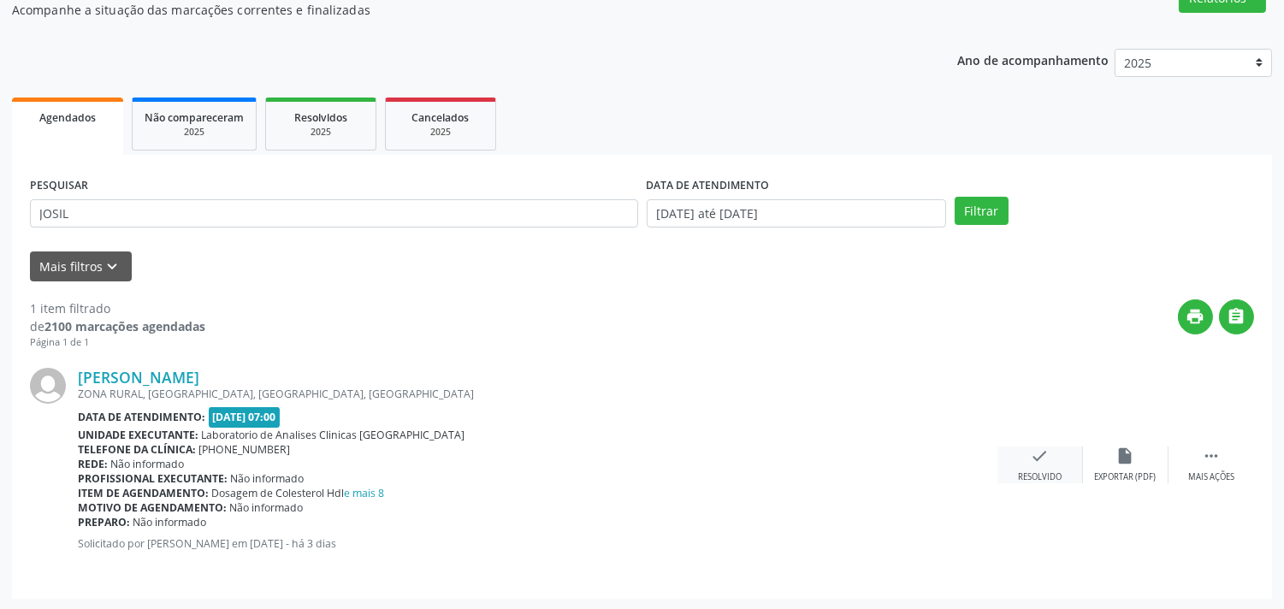
click at [1031, 452] on icon "check" at bounding box center [1040, 456] width 19 height 19
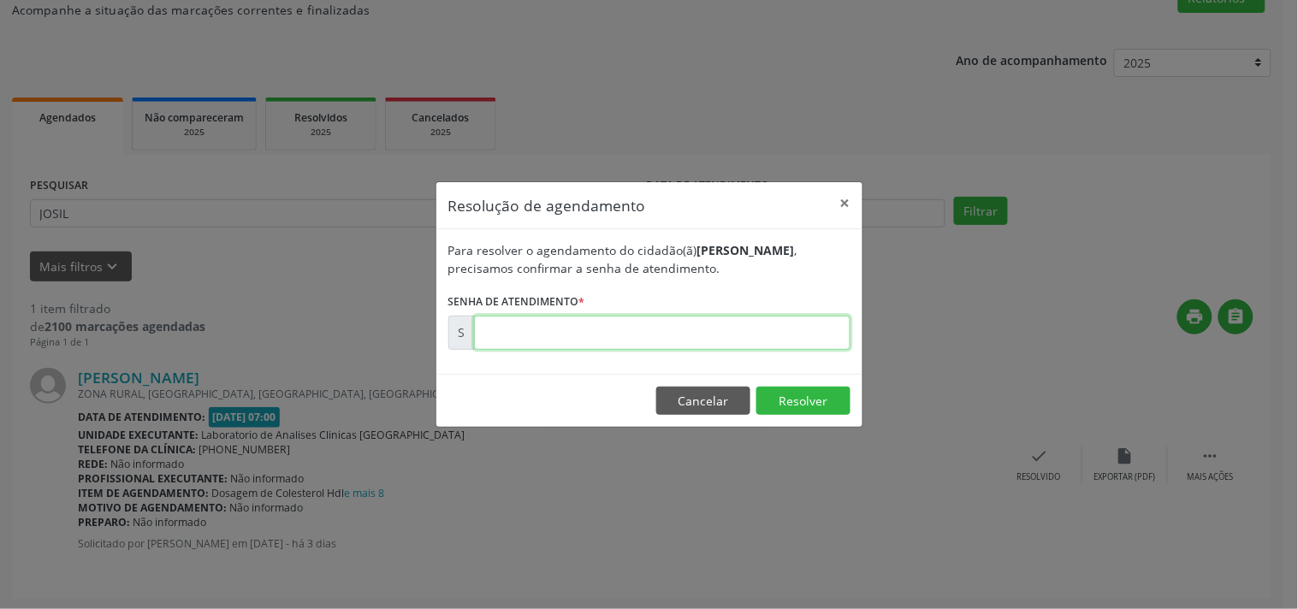
click at [801, 330] on input "text" at bounding box center [662, 333] width 376 height 34
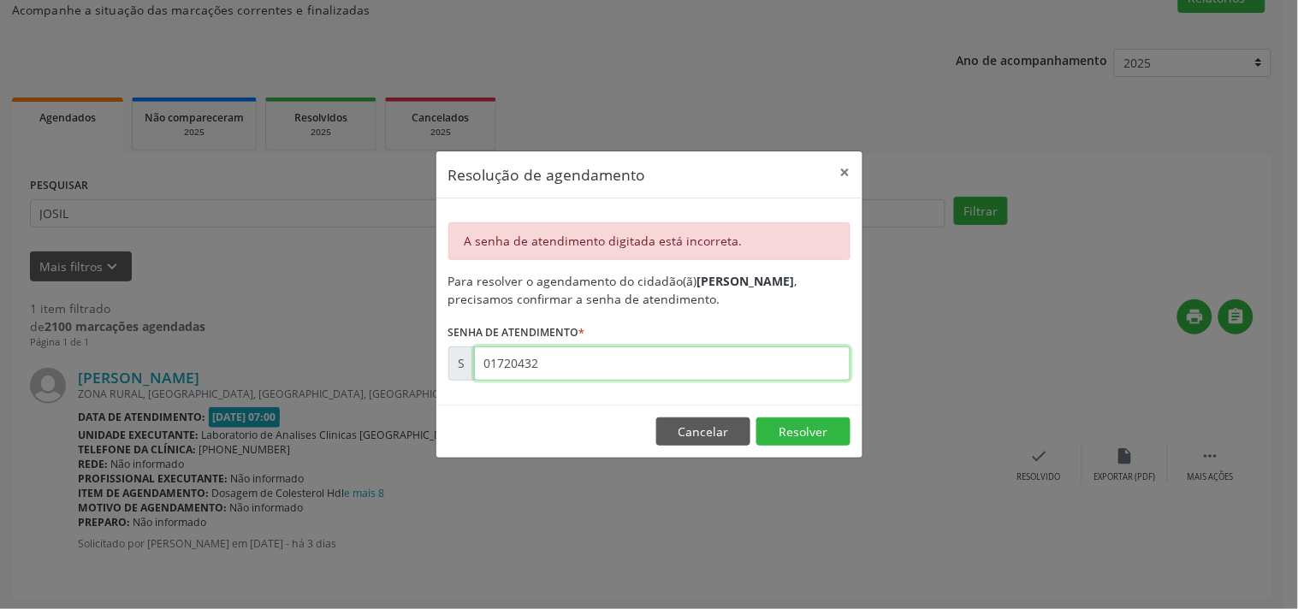
click at [613, 365] on input "01720432" at bounding box center [662, 363] width 376 height 34
type input "00172043"
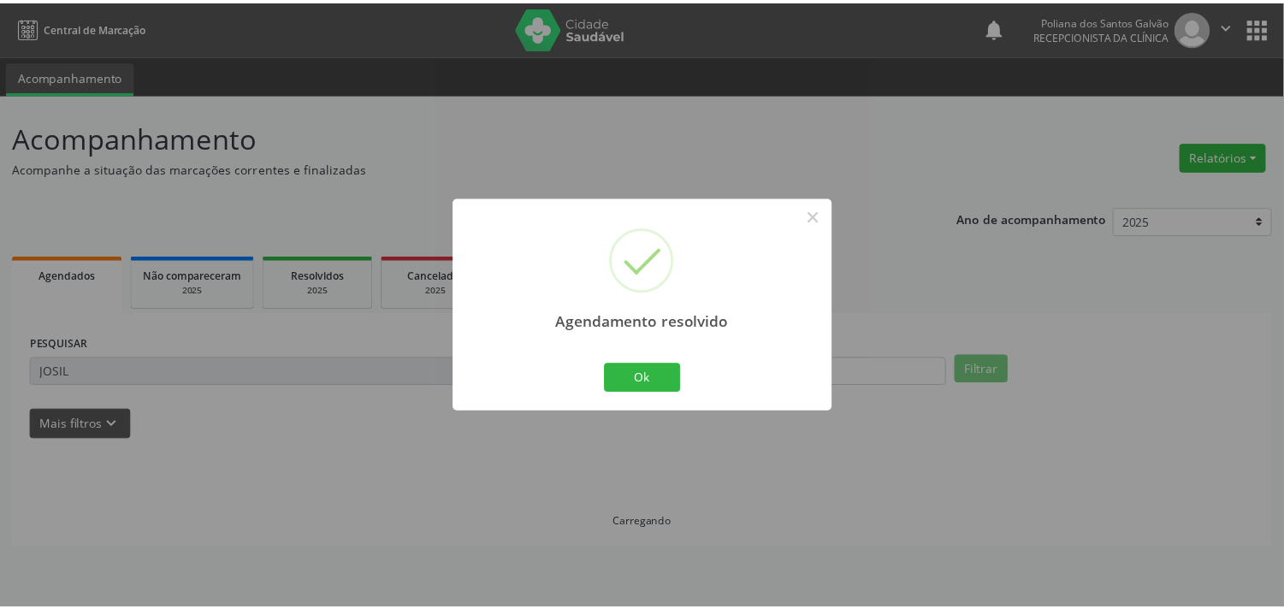
scroll to position [0, 0]
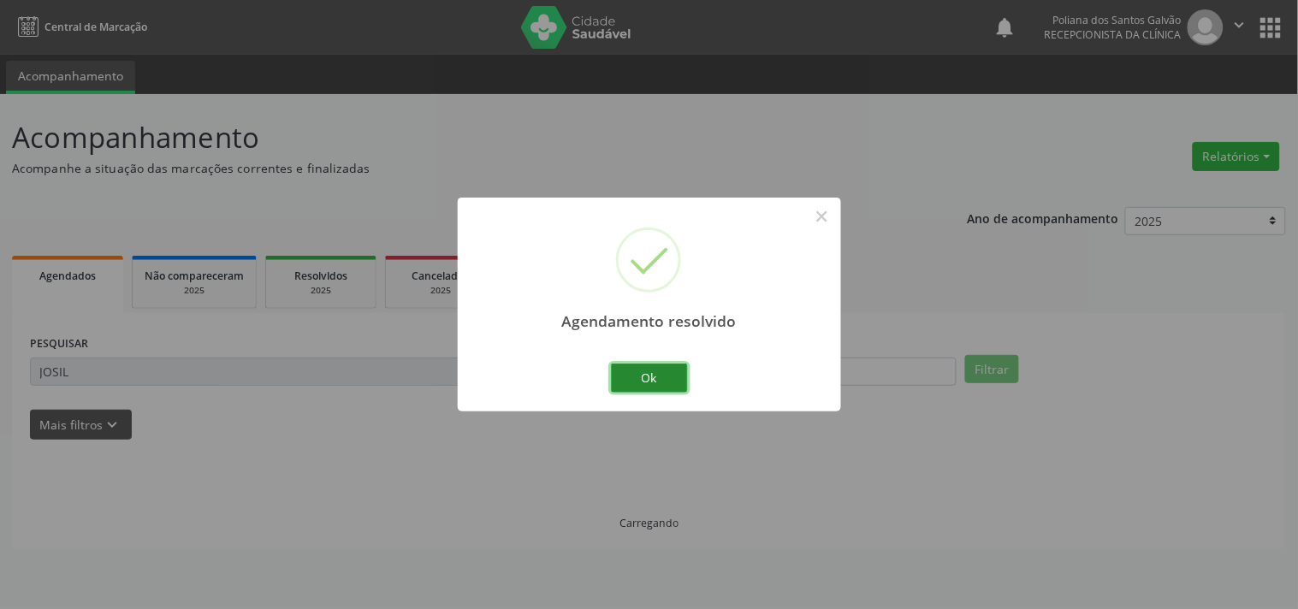
click at [660, 387] on button "Ok" at bounding box center [649, 378] width 77 height 29
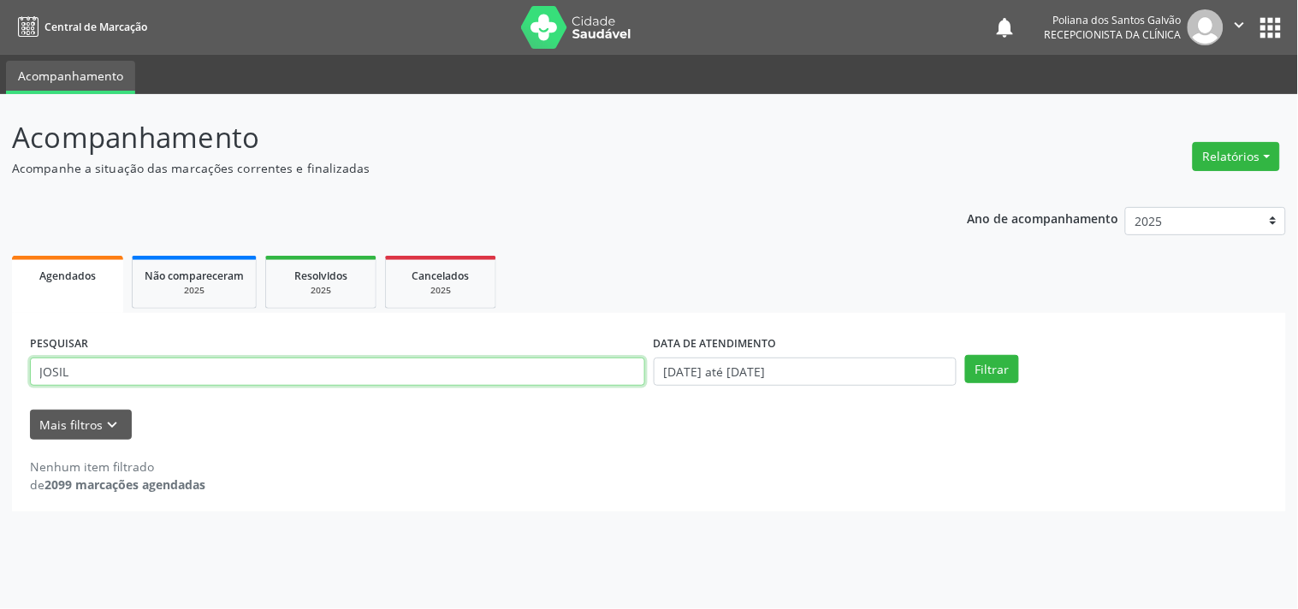
drag, startPoint x: 315, startPoint y: 348, endPoint x: 0, endPoint y: 185, distance: 354.7
click at [19, 255] on div "Agendados Não compareceram 2025 Resolvidos 2025 Cancelados 2025 PESQUISAR JOSIL…" at bounding box center [649, 382] width 1274 height 260
type input "[PERSON_NAME]"
click at [965, 355] on button "Filtrar" at bounding box center [992, 369] width 54 height 29
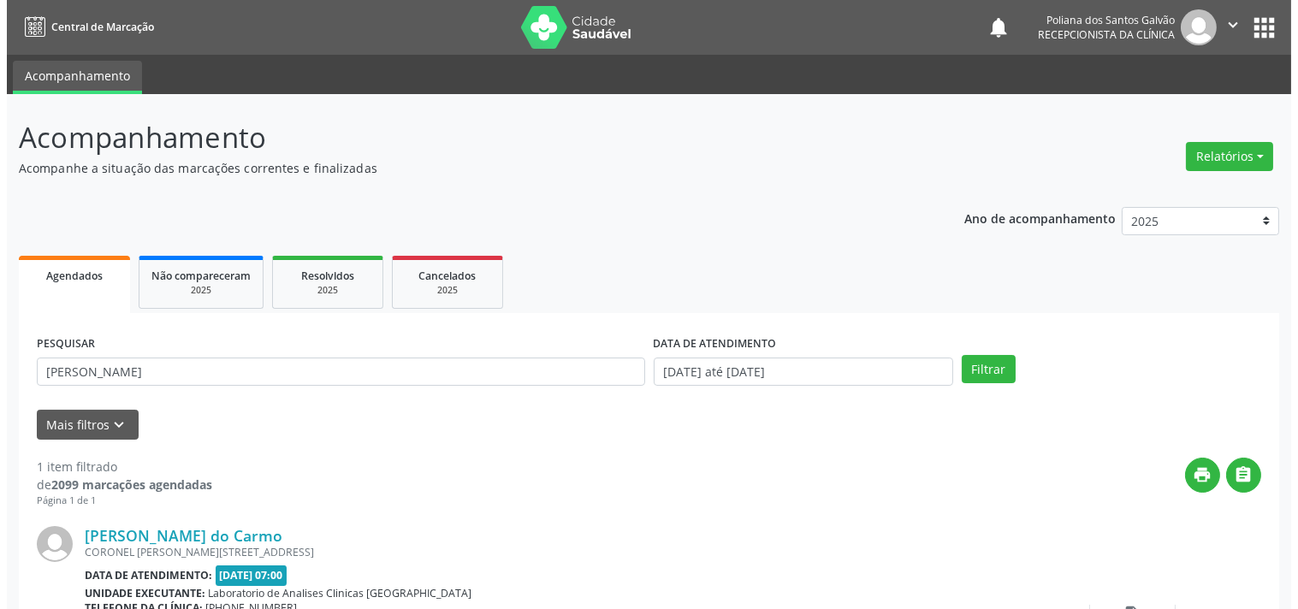
scroll to position [158, 0]
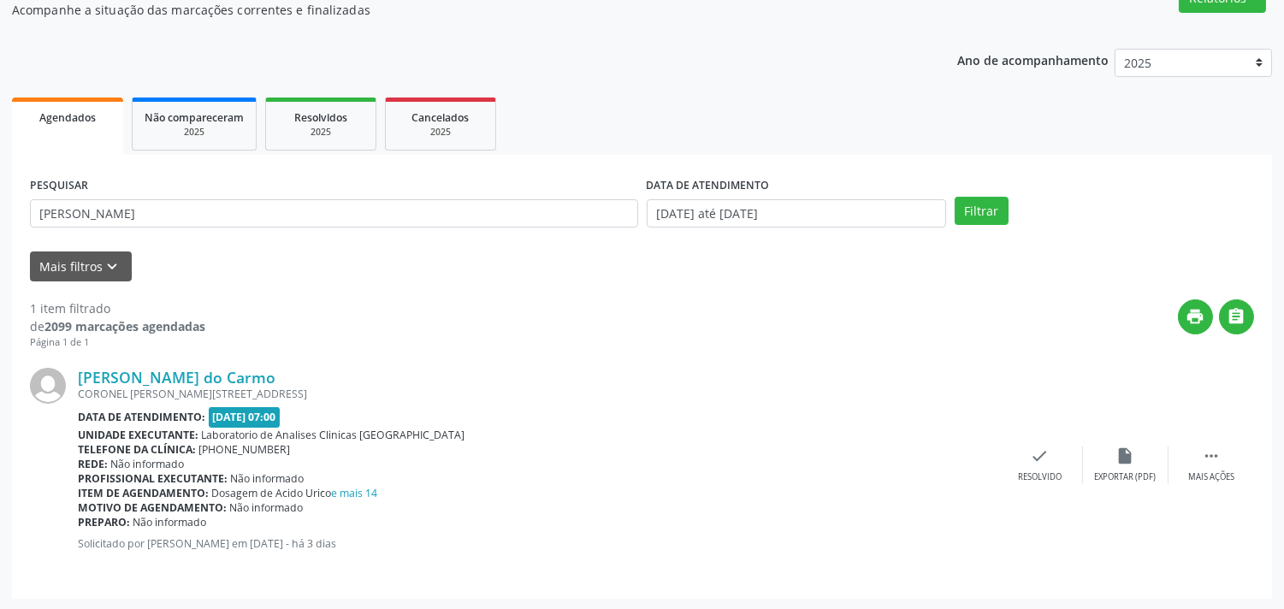
click at [1025, 436] on div "[PERSON_NAME] do Carmo [STREET_ADDRESS][PERSON_NAME] Data de atendimento: [DATE…" at bounding box center [642, 465] width 1224 height 231
click at [1031, 452] on icon "check" at bounding box center [1040, 456] width 19 height 19
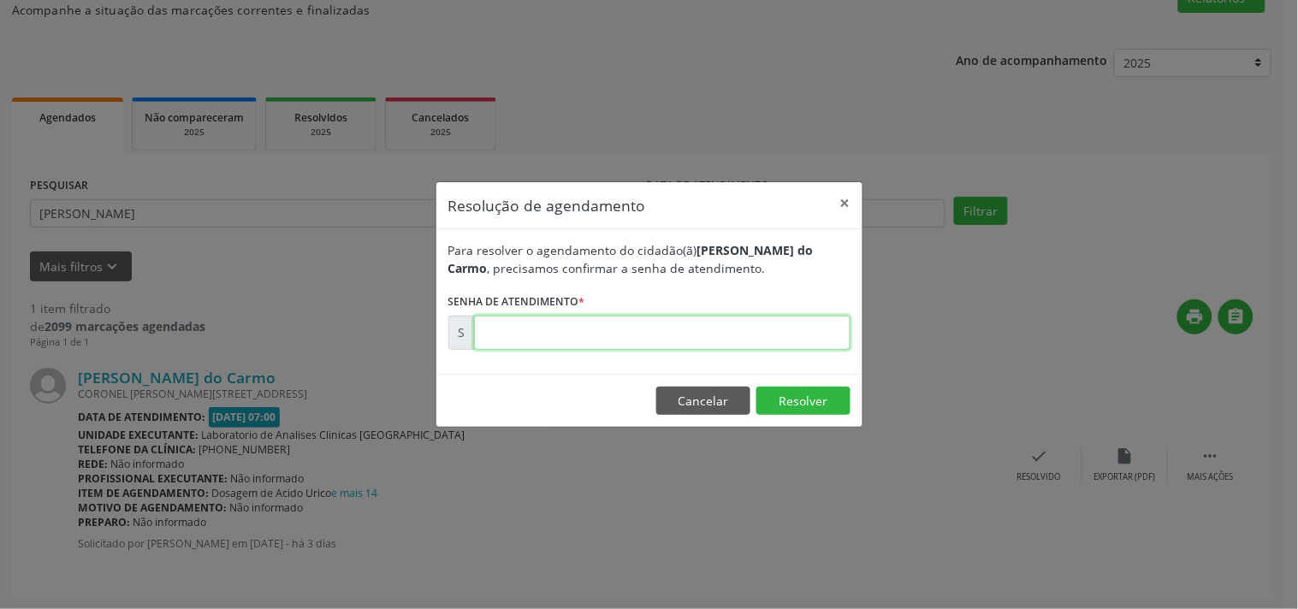
click at [799, 328] on input "text" at bounding box center [662, 333] width 376 height 34
type input "00172067"
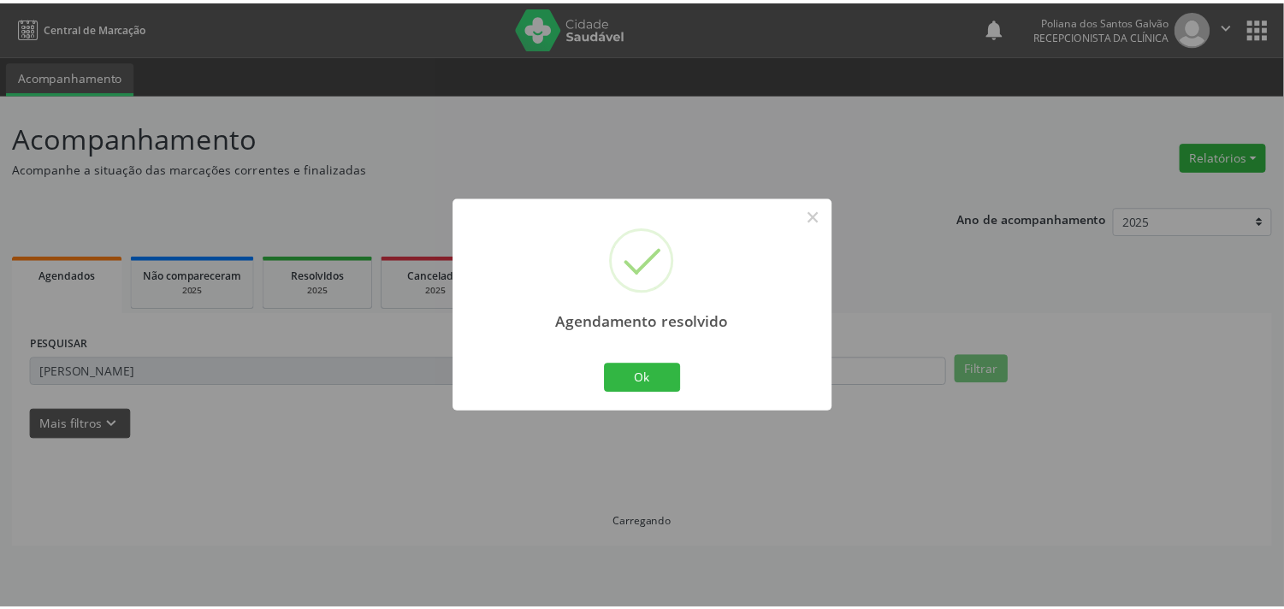
scroll to position [0, 0]
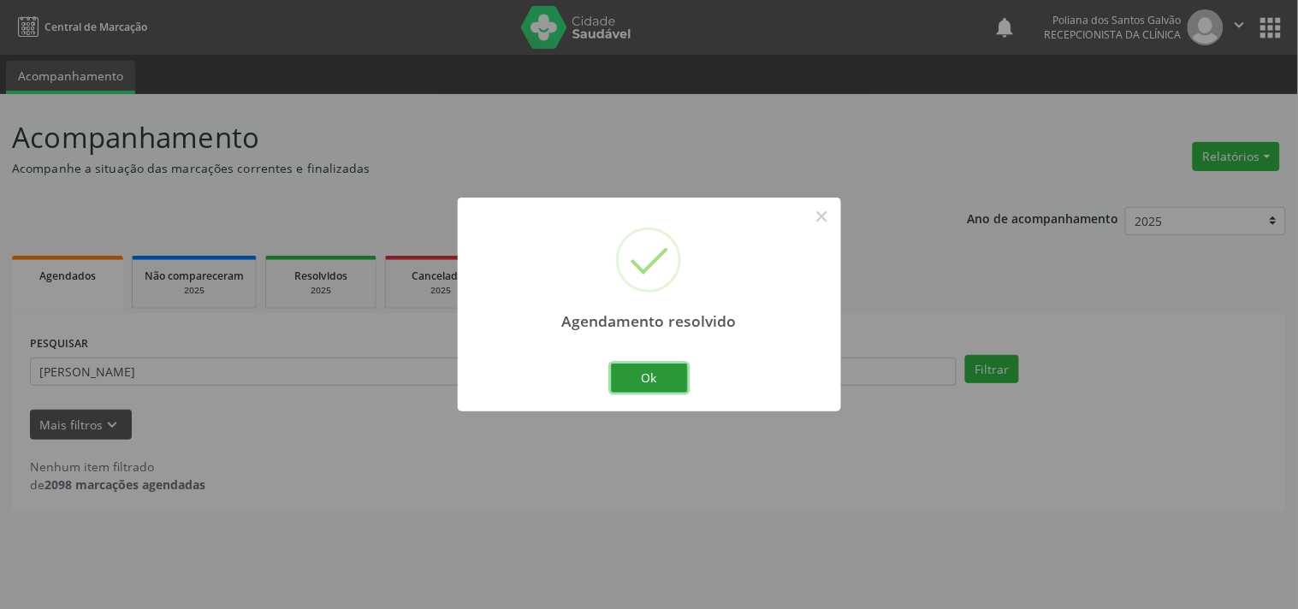
drag, startPoint x: 656, startPoint y: 379, endPoint x: 601, endPoint y: 395, distance: 57.1
click at [654, 382] on button "Ok" at bounding box center [649, 378] width 77 height 29
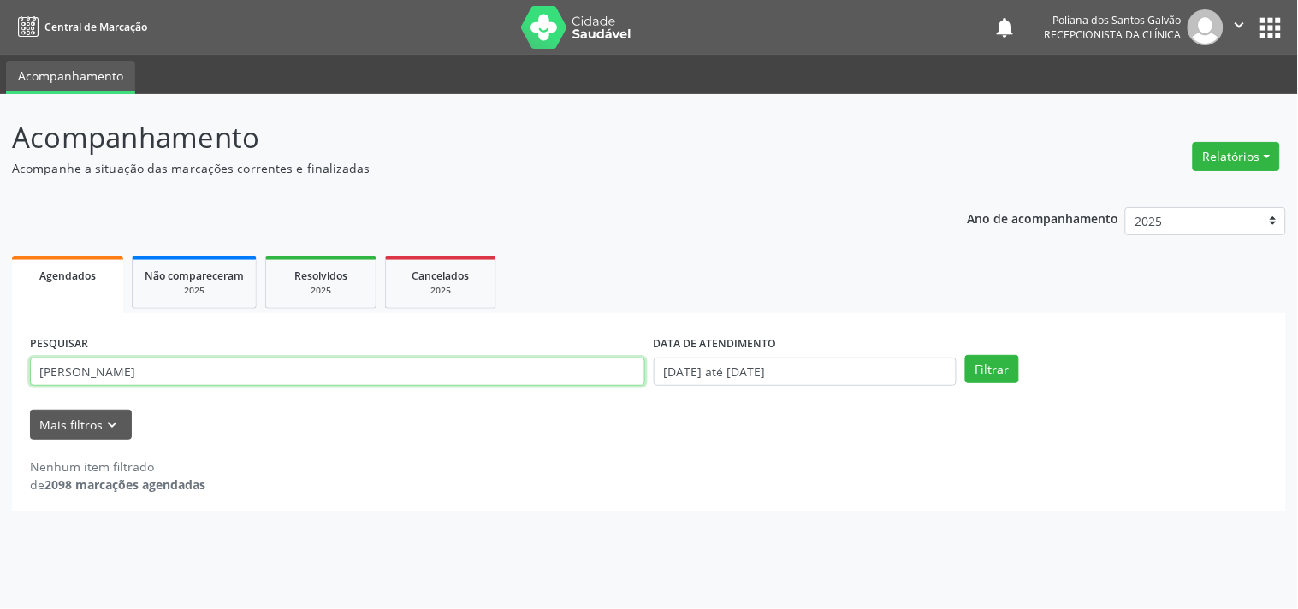
drag, startPoint x: 540, startPoint y: 371, endPoint x: 0, endPoint y: 209, distance: 563.8
click at [0, 209] on div "Acompanhamento Acompanhe a situação das marcações correntes e finalizadas Relat…" at bounding box center [649, 351] width 1298 height 515
type input "VANIA"
click at [965, 355] on button "Filtrar" at bounding box center [992, 369] width 54 height 29
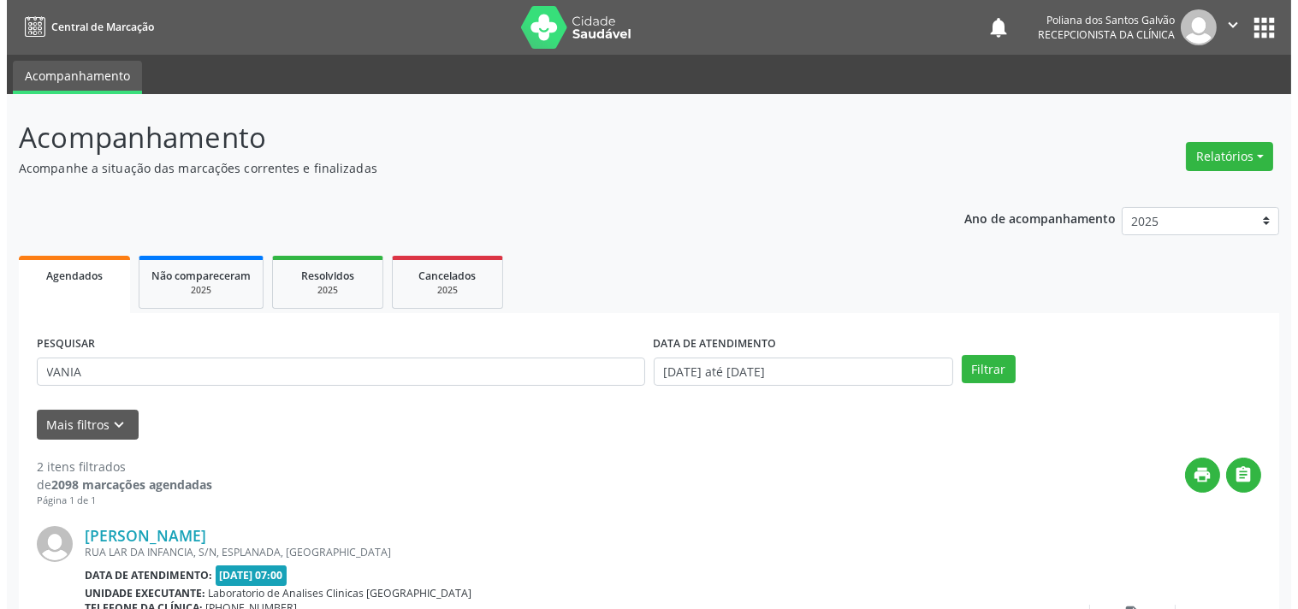
scroll to position [390, 0]
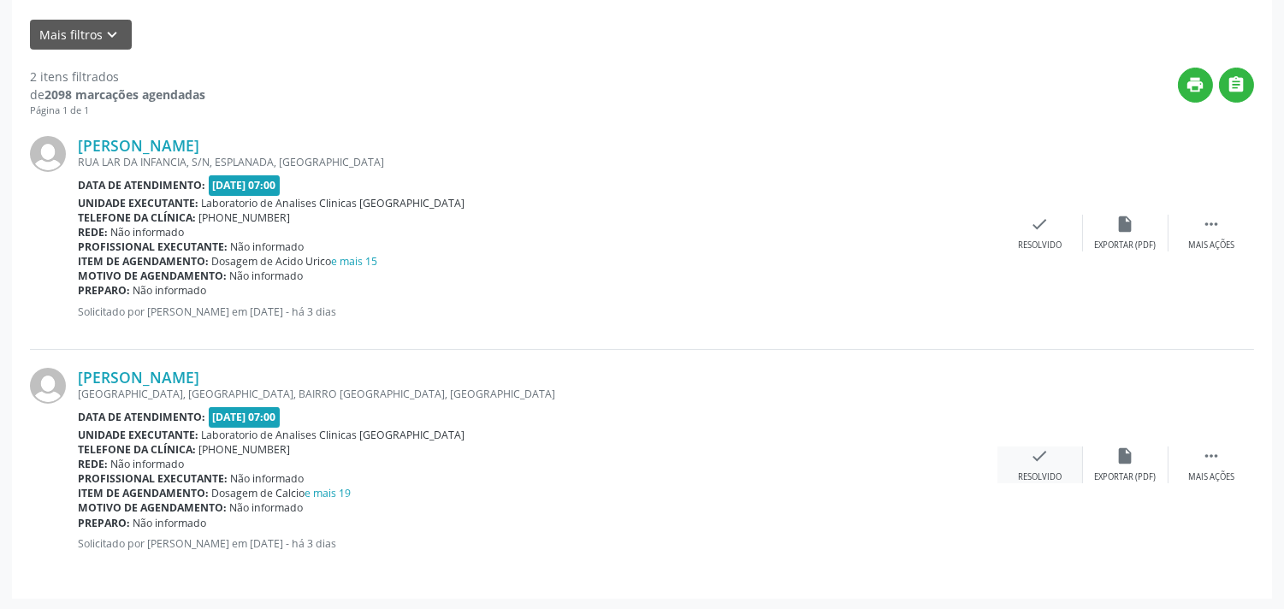
click at [1031, 452] on icon "check" at bounding box center [1040, 456] width 19 height 19
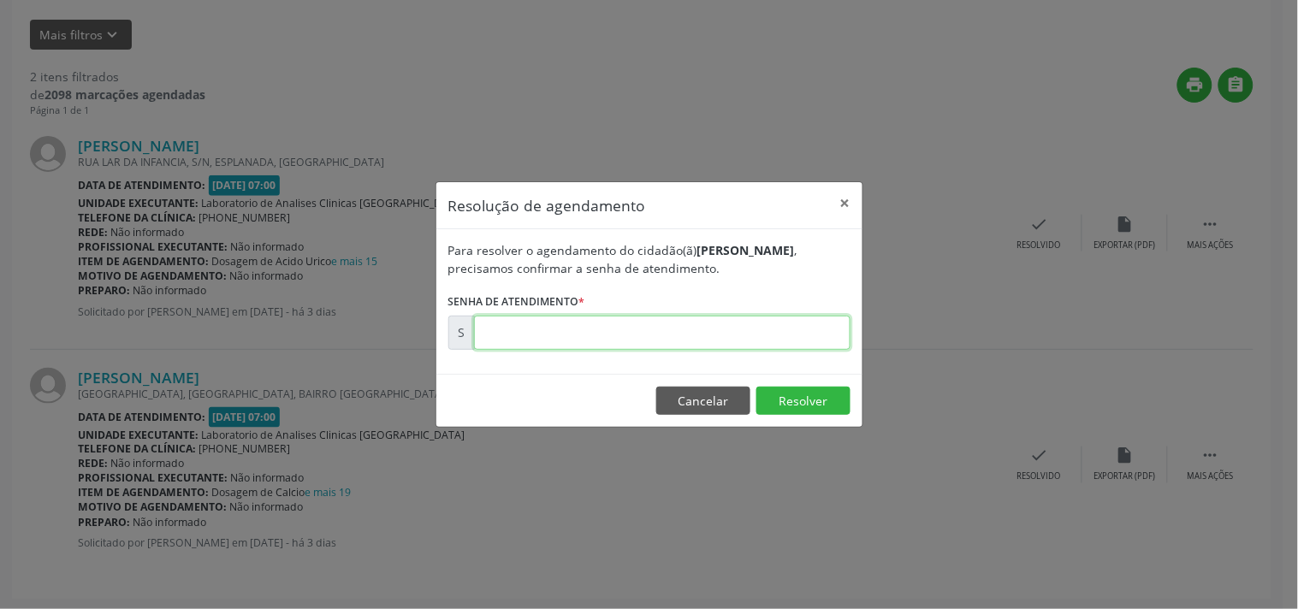
click at [768, 329] on input "text" at bounding box center [662, 333] width 376 height 34
type input "00172057"
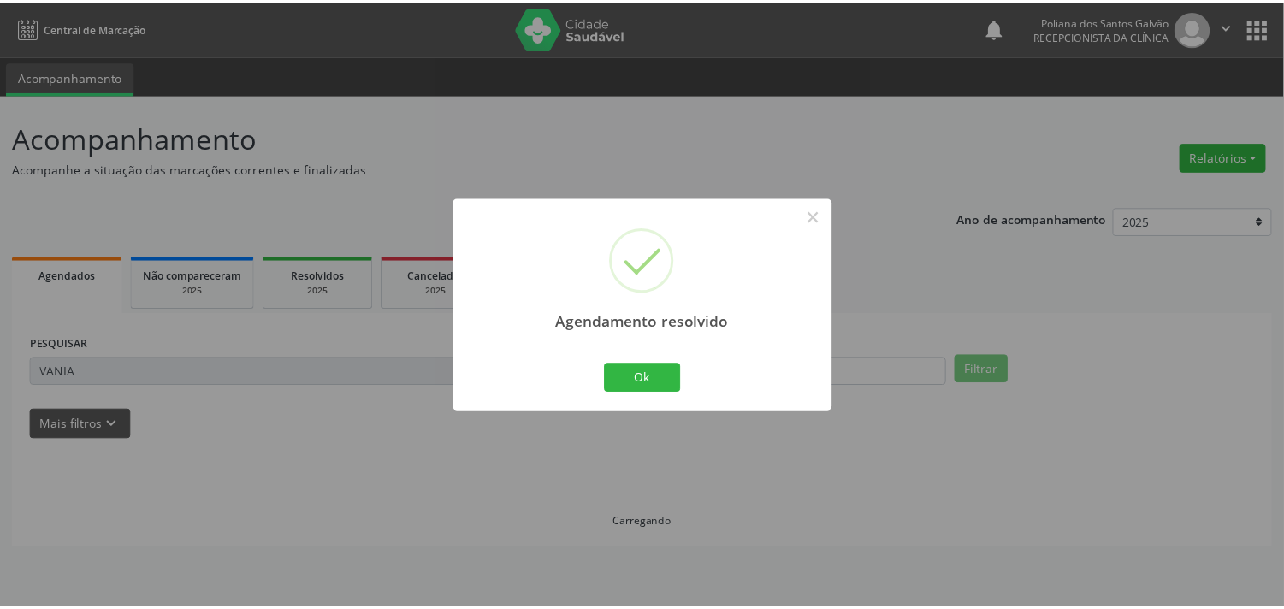
scroll to position [0, 0]
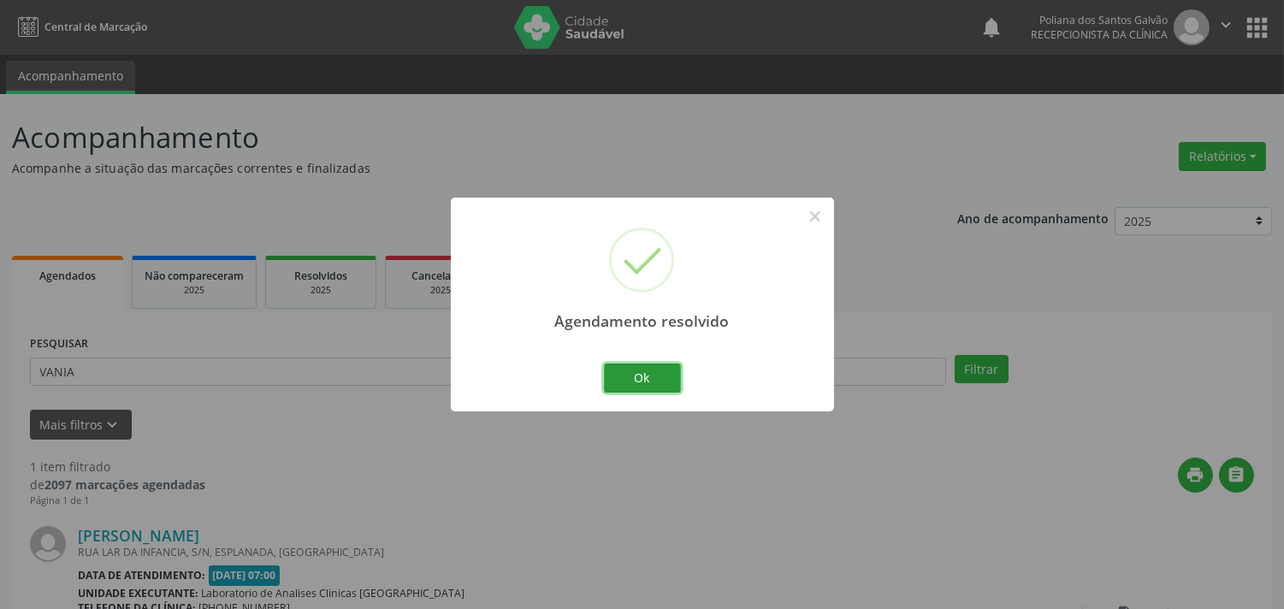
click at [642, 379] on button "Ok" at bounding box center [642, 378] width 77 height 29
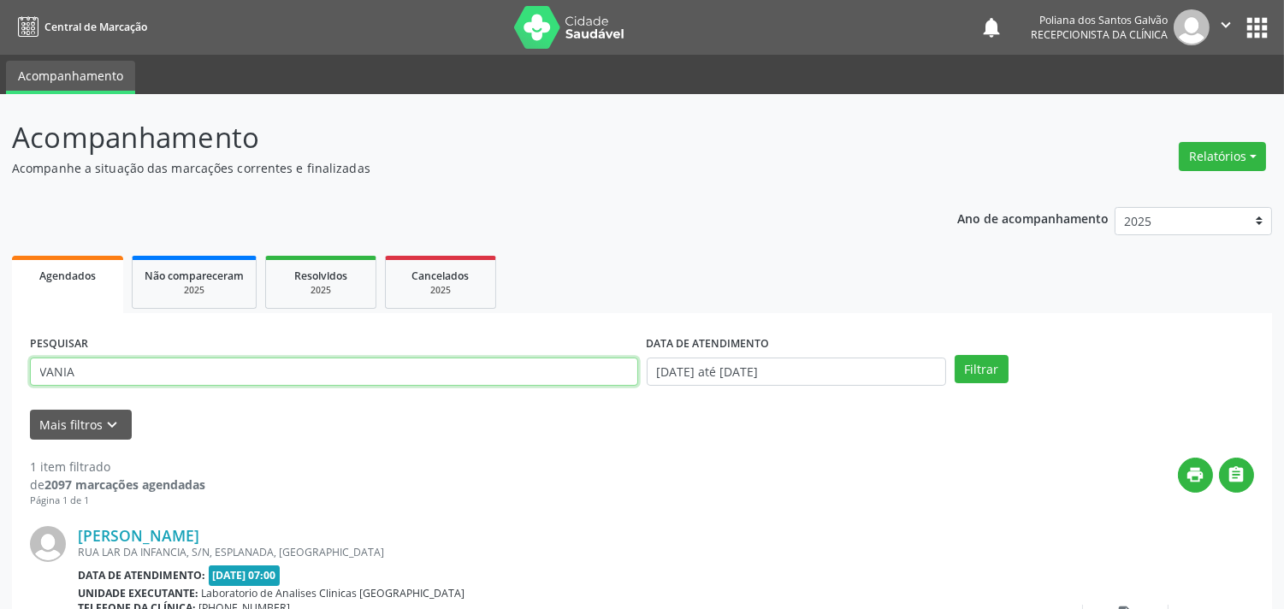
drag, startPoint x: 556, startPoint y: 369, endPoint x: 0, endPoint y: 245, distance: 569.8
click at [0, 243] on div "Acompanhamento Acompanhe a situação das marcações correntes e finalizadas Relat…" at bounding box center [642, 431] width 1284 height 675
type input "[PERSON_NAME]"
click at [955, 355] on button "Filtrar" at bounding box center [982, 369] width 54 height 29
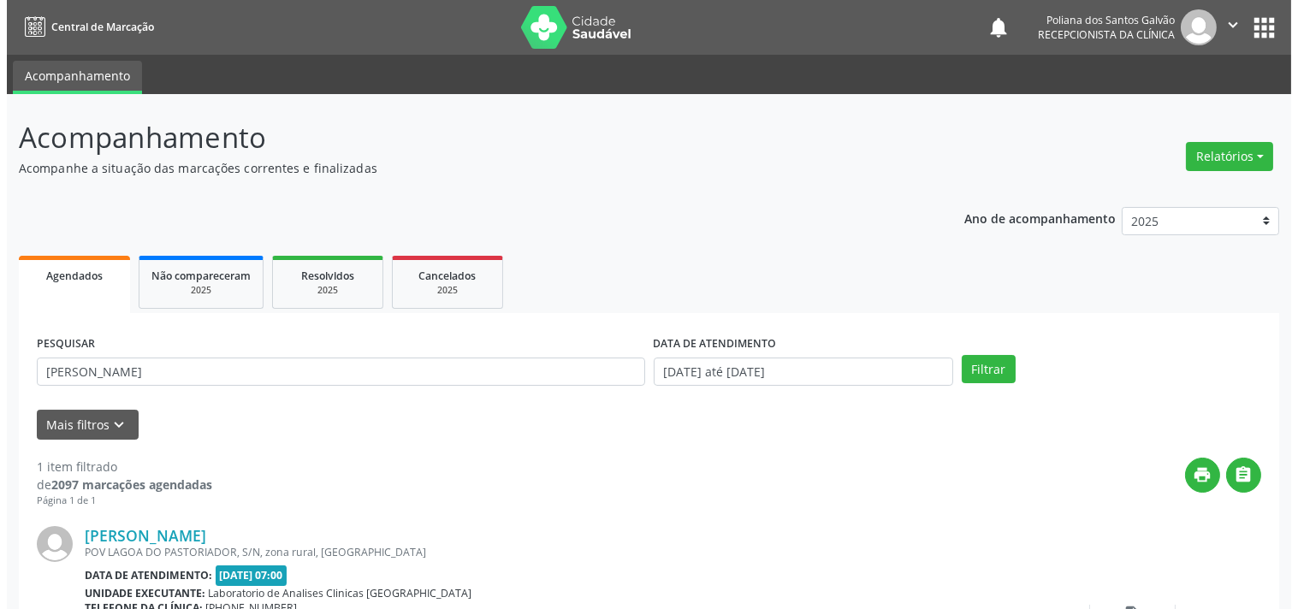
scroll to position [158, 0]
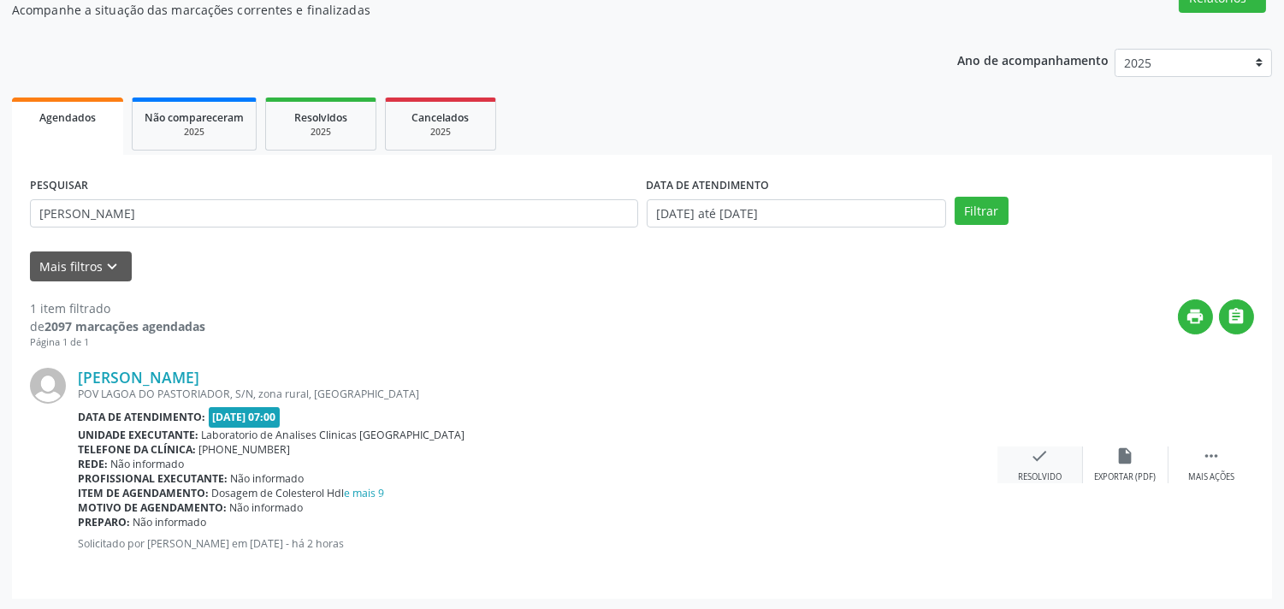
click at [1070, 472] on div "check Resolvido" at bounding box center [1041, 465] width 86 height 37
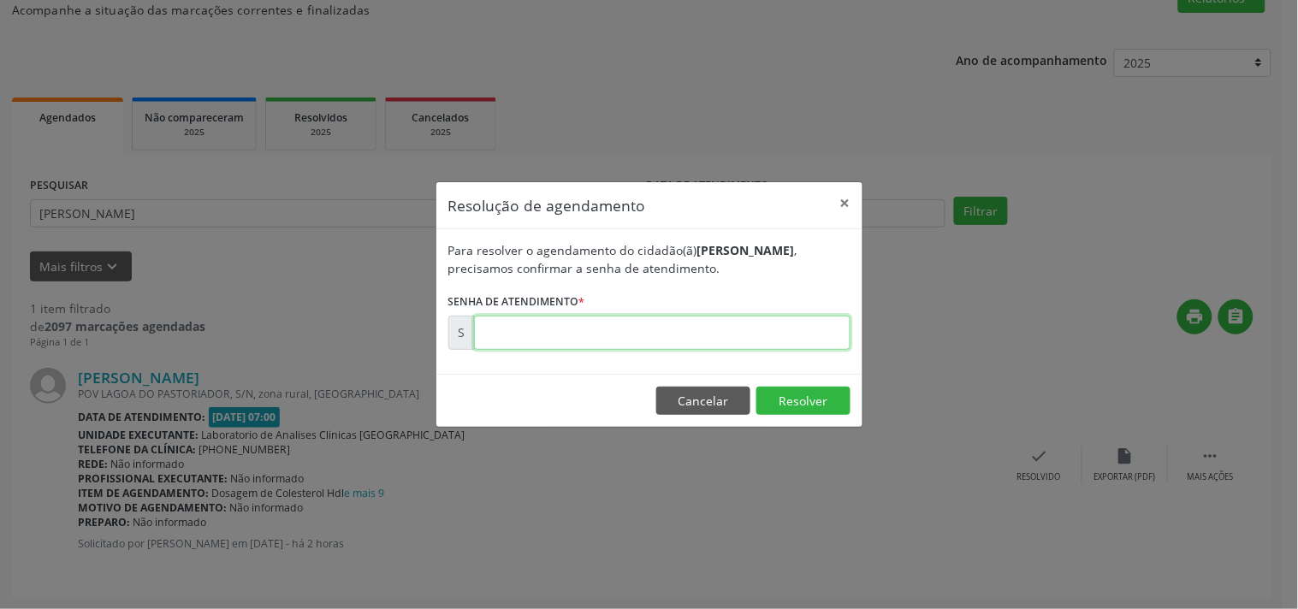
drag, startPoint x: 783, startPoint y: 327, endPoint x: 768, endPoint y: 326, distance: 14.6
click at [771, 326] on input "text" at bounding box center [662, 333] width 376 height 34
type input "00172303"
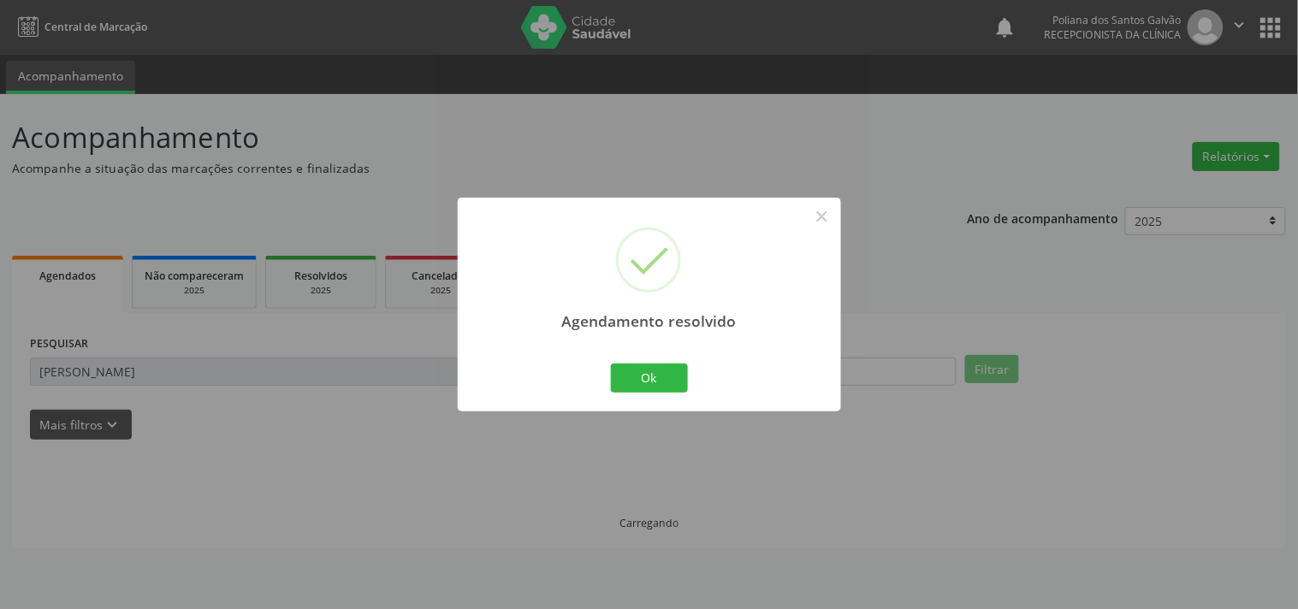
scroll to position [0, 0]
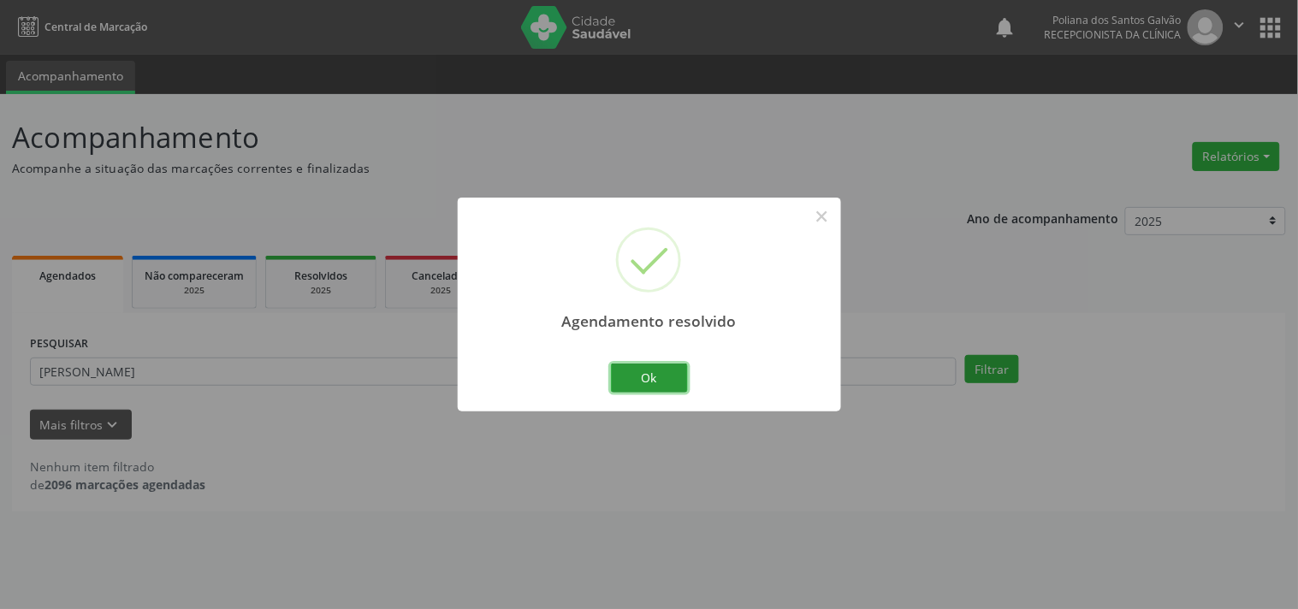
drag, startPoint x: 638, startPoint y: 388, endPoint x: 625, endPoint y: 379, distance: 15.9
click at [638, 387] on button "Ok" at bounding box center [649, 378] width 77 height 29
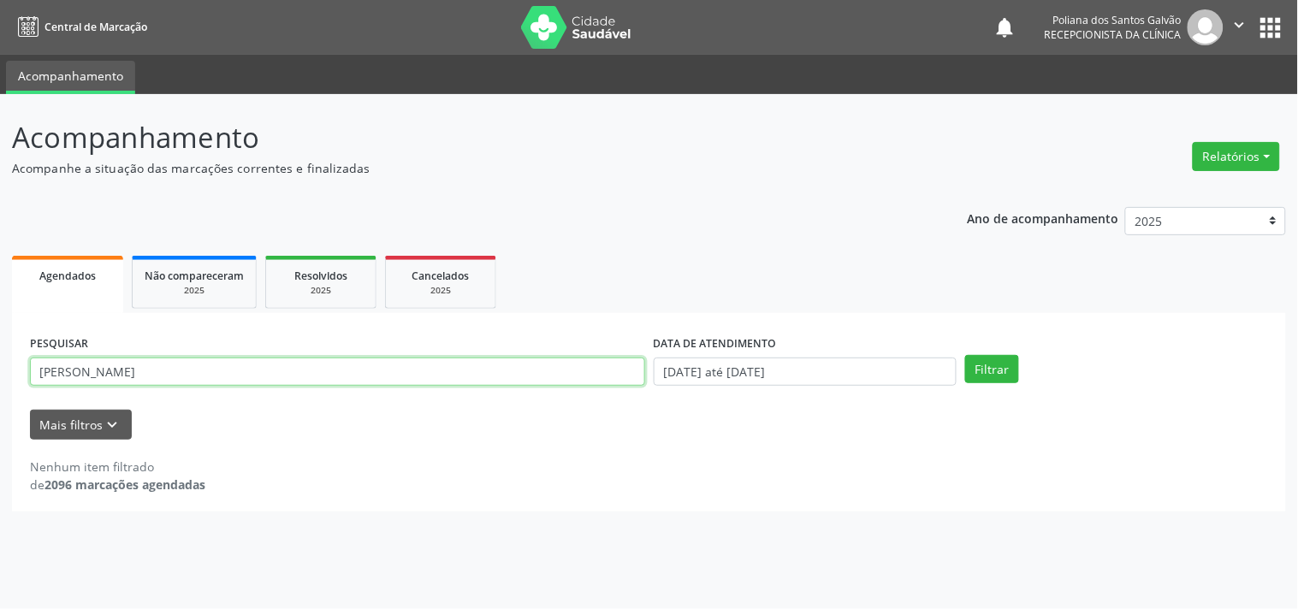
drag, startPoint x: 524, startPoint y: 365, endPoint x: 0, endPoint y: -46, distance: 666.0
click at [0, 0] on html "Central de Marcação notifications Poliana dos Santos Galvão Recepcionista da cl…" at bounding box center [649, 304] width 1298 height 609
type input "[PERSON_NAME]"
click at [965, 355] on button "Filtrar" at bounding box center [992, 369] width 54 height 29
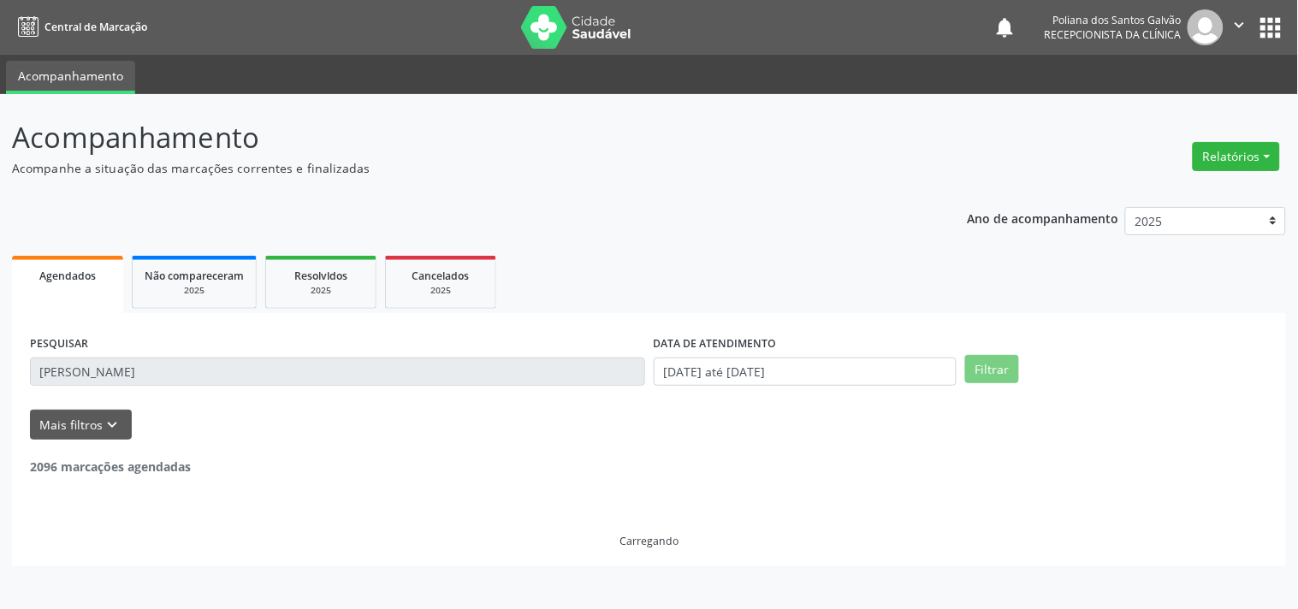
scroll to position [158, 0]
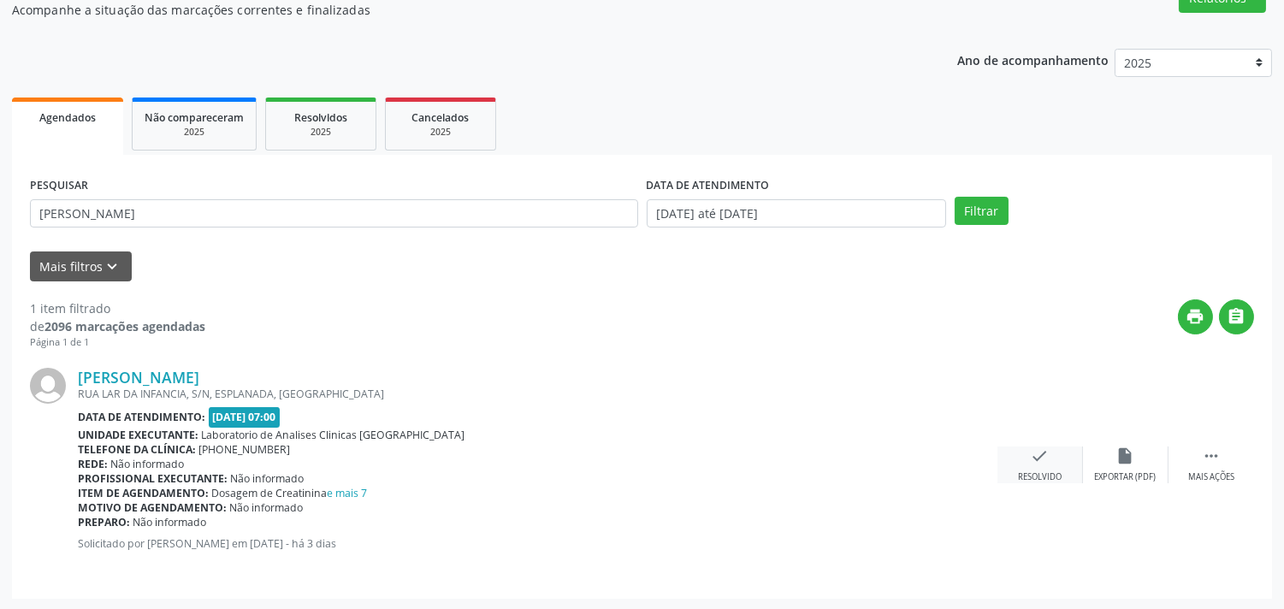
click at [1036, 455] on icon "check" at bounding box center [1040, 456] width 19 height 19
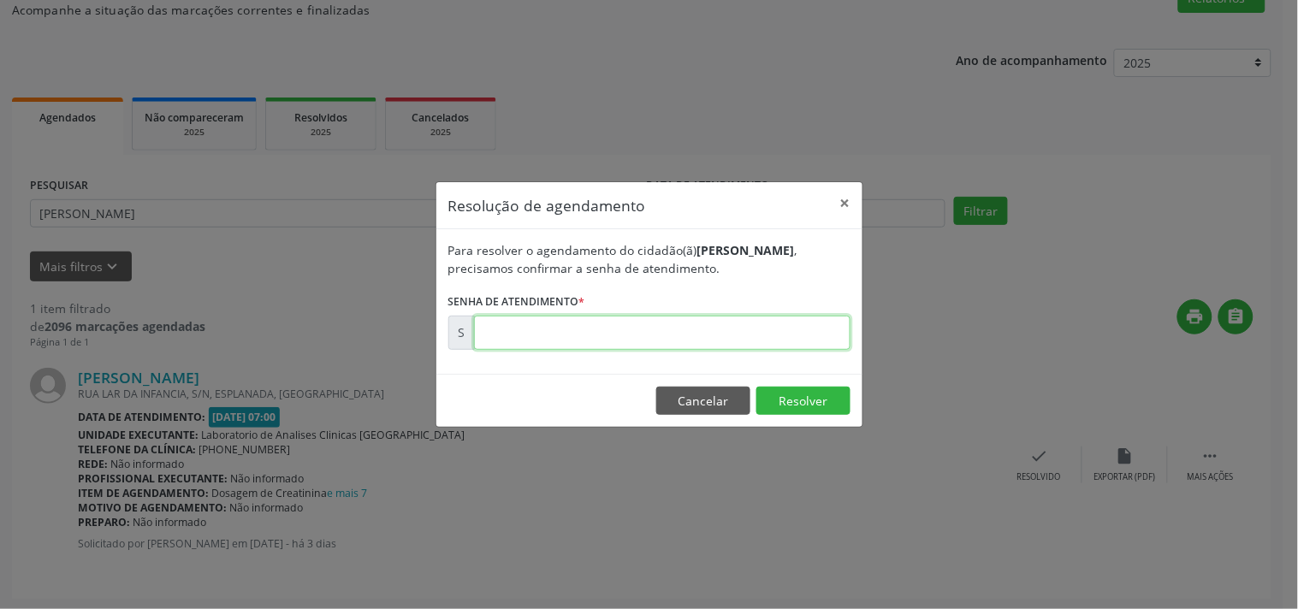
drag, startPoint x: 725, startPoint y: 338, endPoint x: 725, endPoint y: 328, distance: 10.3
click at [725, 328] on input "text" at bounding box center [662, 333] width 376 height 34
type input "00172061"
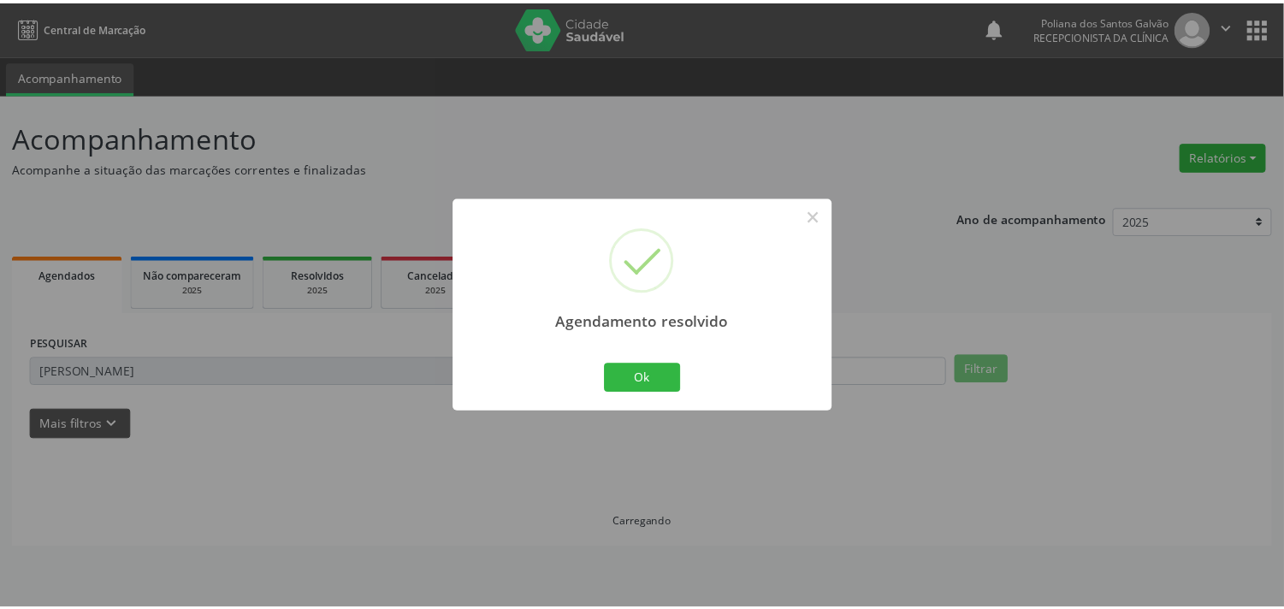
scroll to position [0, 0]
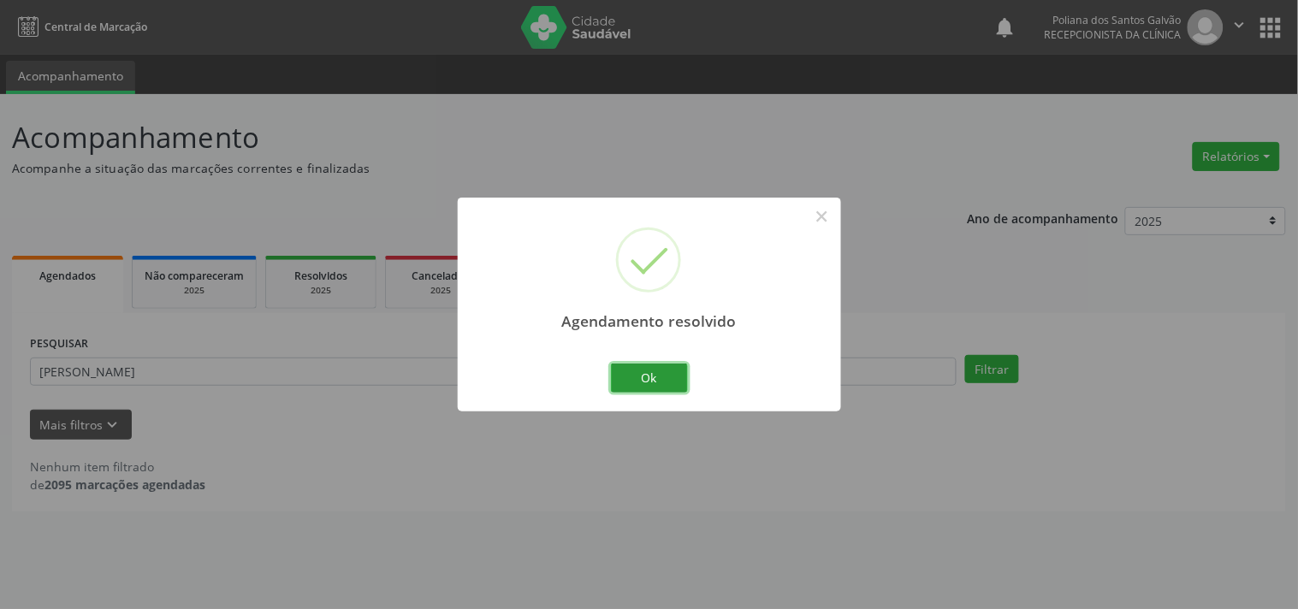
drag, startPoint x: 654, startPoint y: 371, endPoint x: 536, endPoint y: 372, distance: 118.9
click at [651, 371] on button "Ok" at bounding box center [649, 378] width 77 height 29
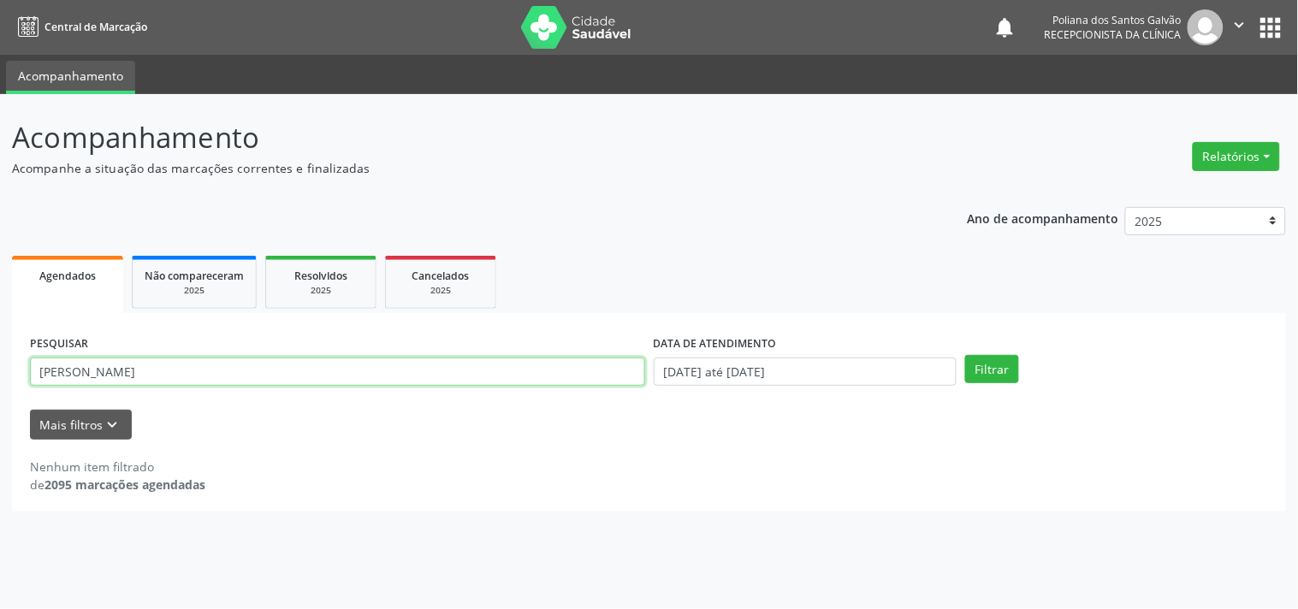
drag, startPoint x: 529, startPoint y: 374, endPoint x: 0, endPoint y: 140, distance: 578.0
click at [0, 146] on div "Acompanhamento Acompanhe a situação das marcações correntes e finalizadas Relat…" at bounding box center [649, 351] width 1298 height 515
type input "luma"
click at [965, 355] on button "Filtrar" at bounding box center [992, 369] width 54 height 29
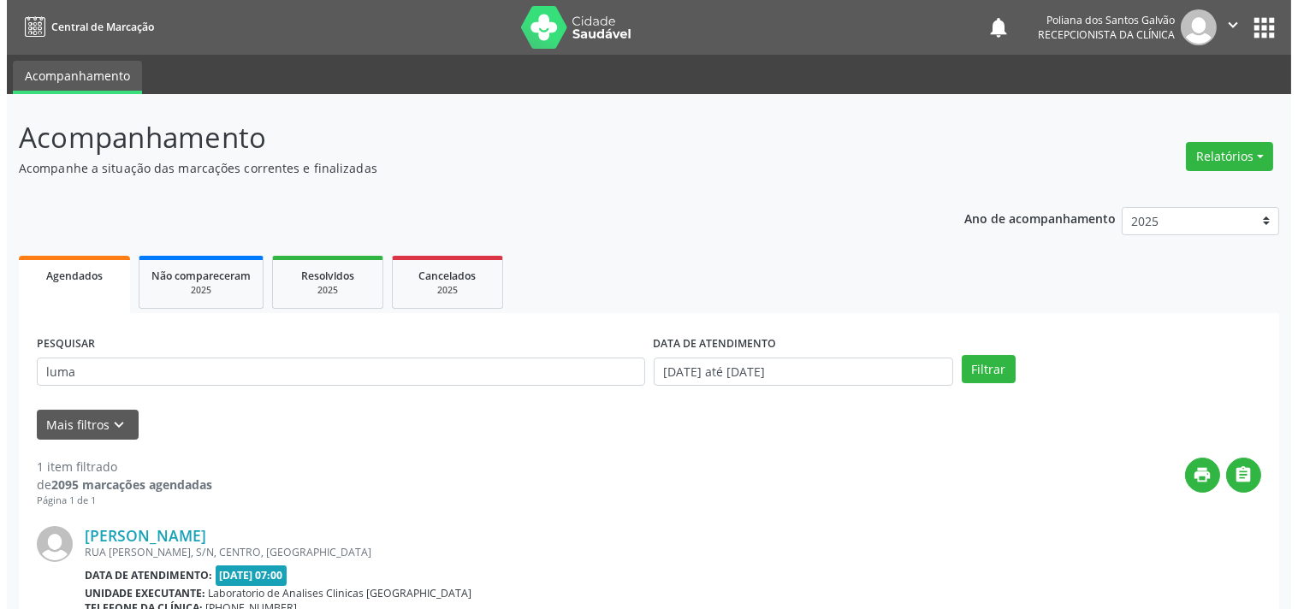
scroll to position [174, 0]
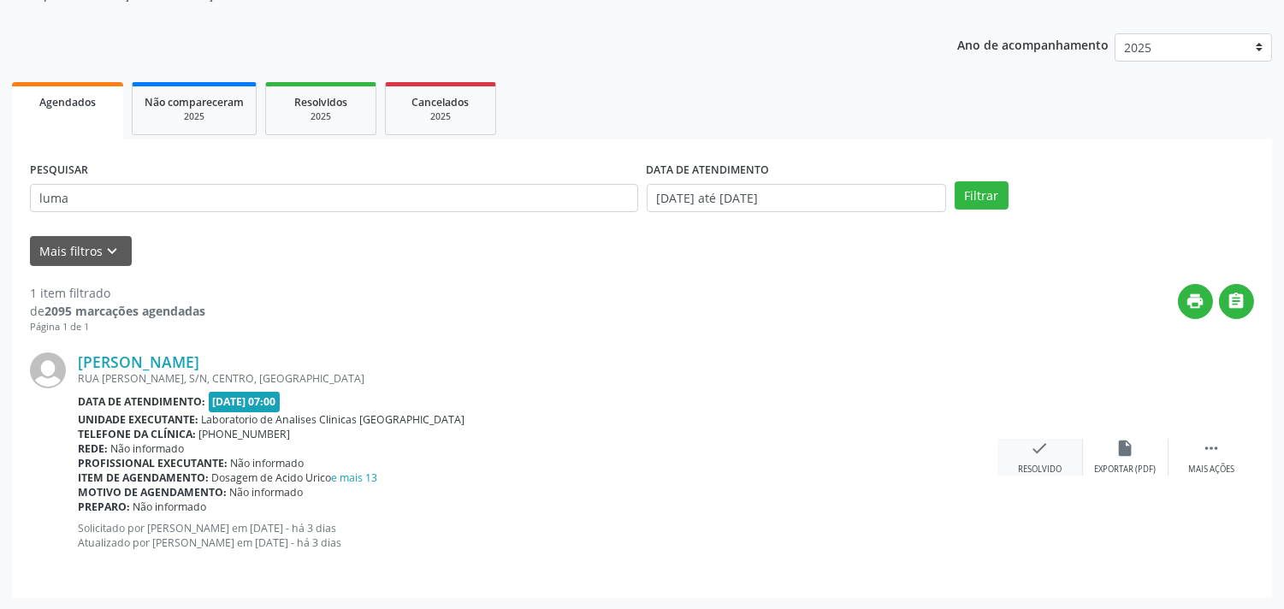
click at [1049, 442] on icon "check" at bounding box center [1040, 448] width 19 height 19
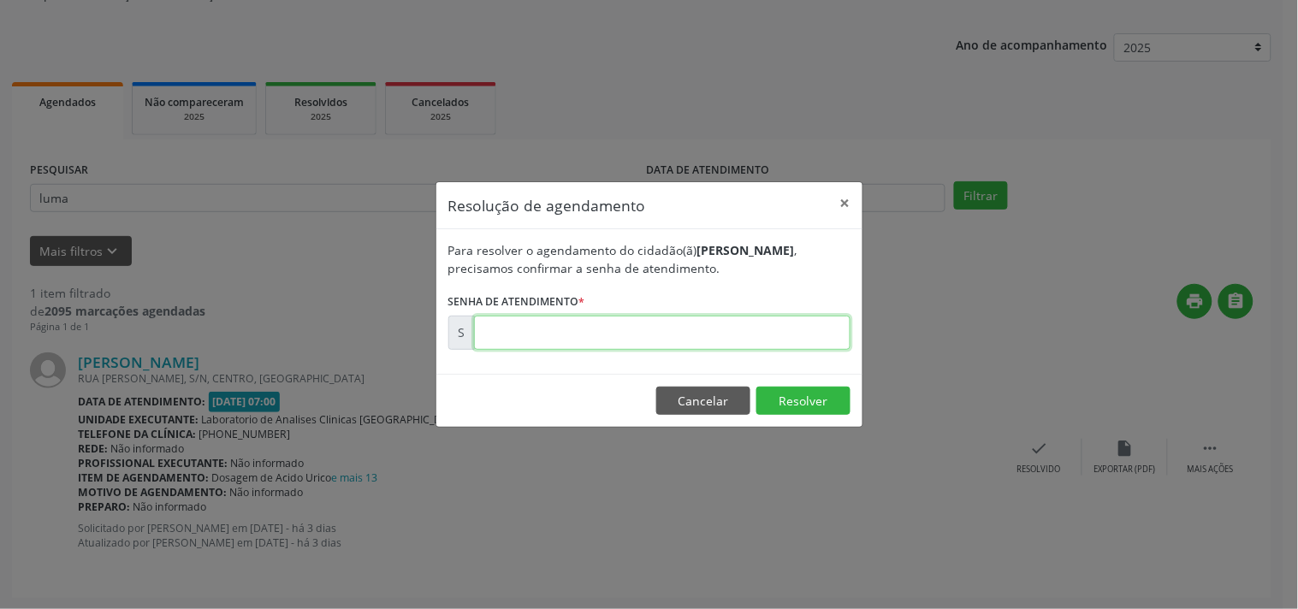
drag, startPoint x: 813, startPoint y: 338, endPoint x: 794, endPoint y: 334, distance: 19.3
click at [794, 334] on input "text" at bounding box center [662, 333] width 376 height 34
type input "00172058"
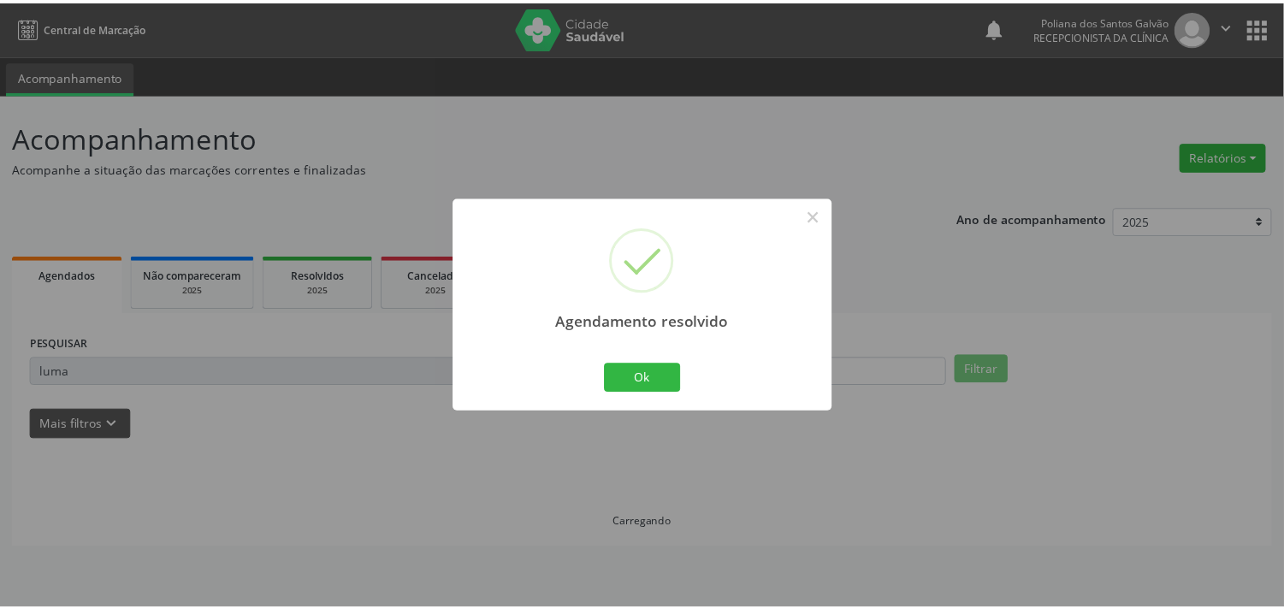
scroll to position [0, 0]
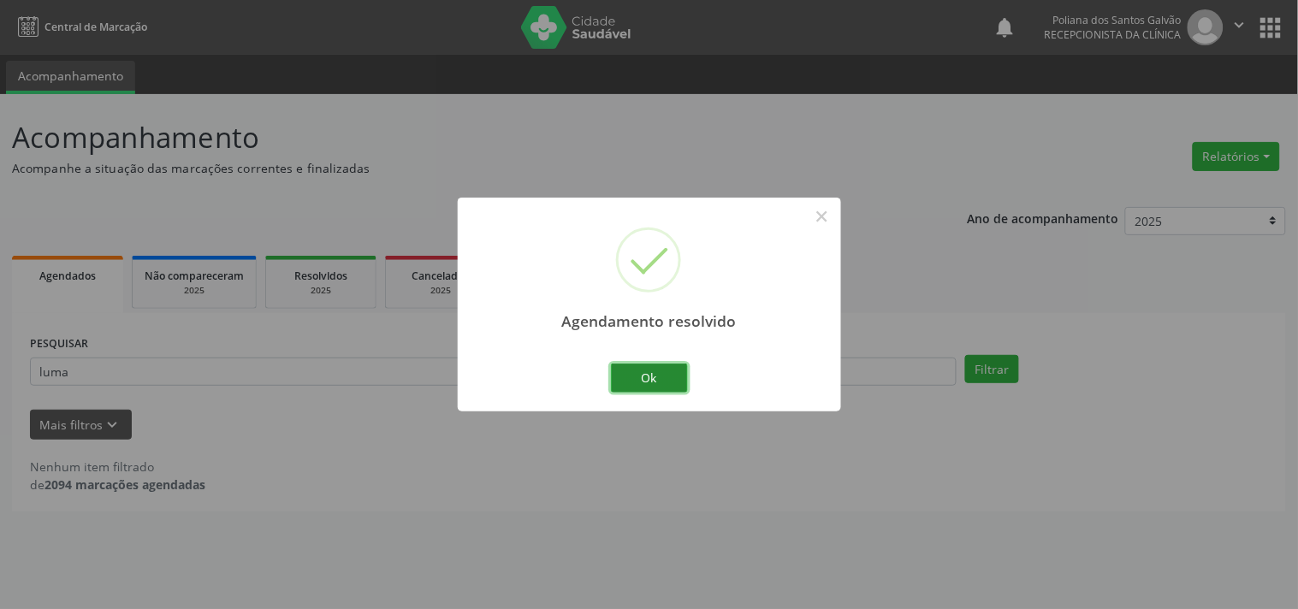
drag, startPoint x: 660, startPoint y: 379, endPoint x: 643, endPoint y: 377, distance: 16.3
click at [659, 379] on button "Ok" at bounding box center [649, 378] width 77 height 29
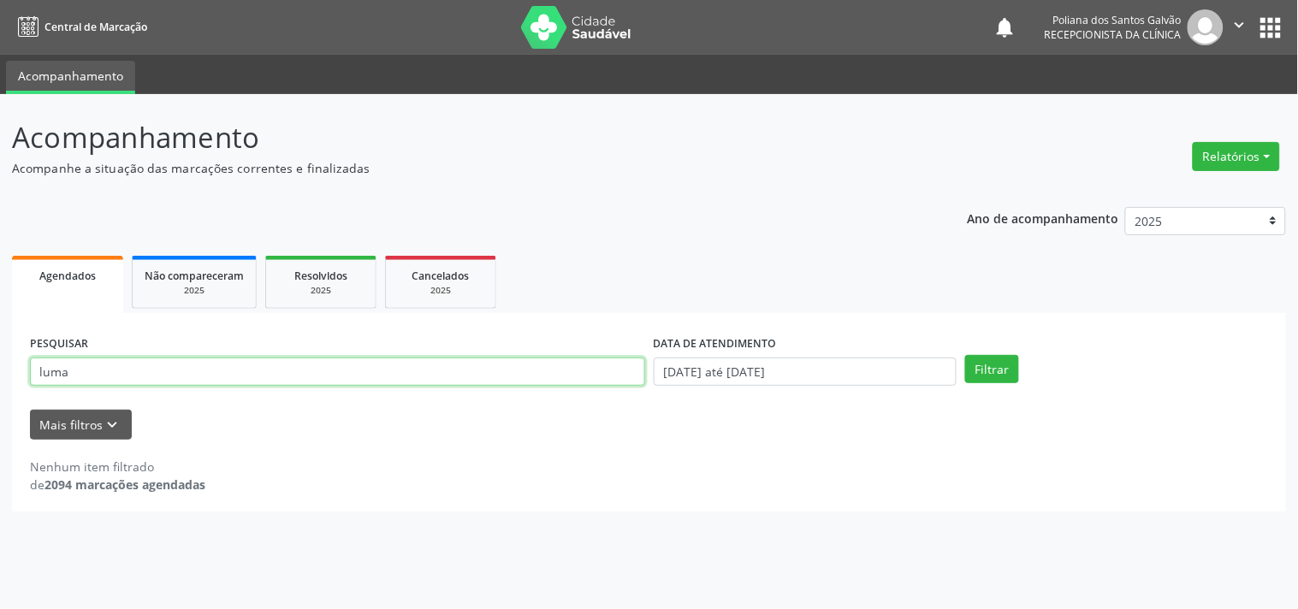
drag, startPoint x: 539, startPoint y: 377, endPoint x: 0, endPoint y: 7, distance: 654.0
click at [0, 17] on div "Central de Marcação notifications Poliana dos Santos Galvão Recepcionista da cl…" at bounding box center [649, 304] width 1298 height 609
type input "[PERSON_NAME]"
click at [965, 355] on button "Filtrar" at bounding box center [992, 369] width 54 height 29
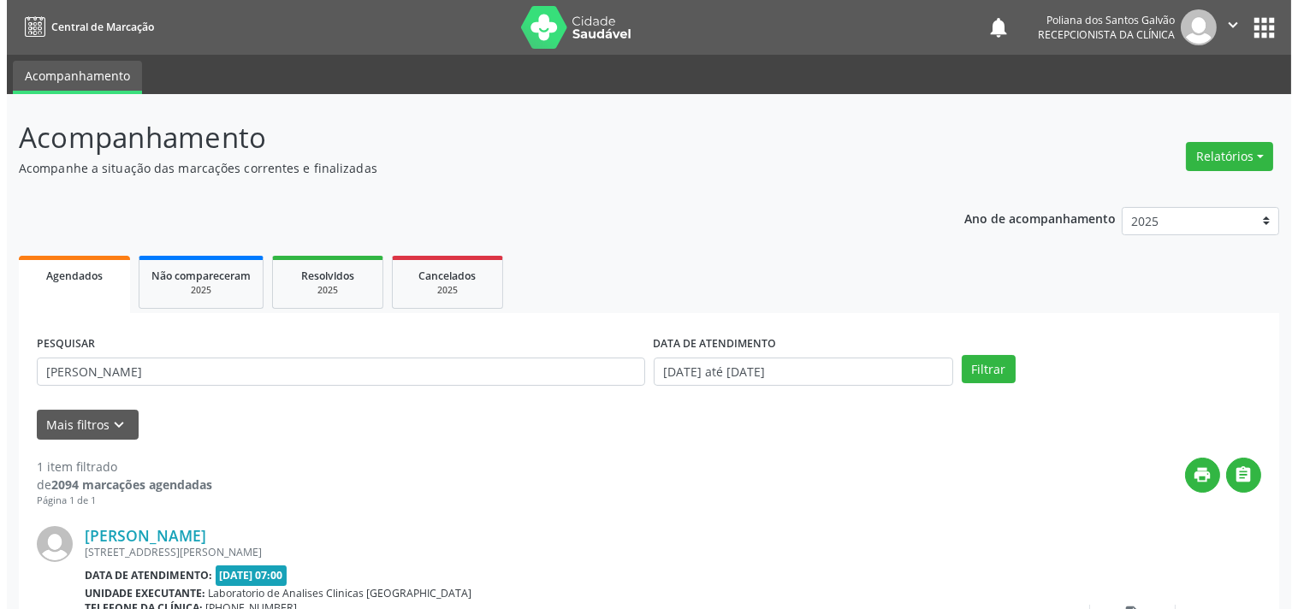
scroll to position [158, 0]
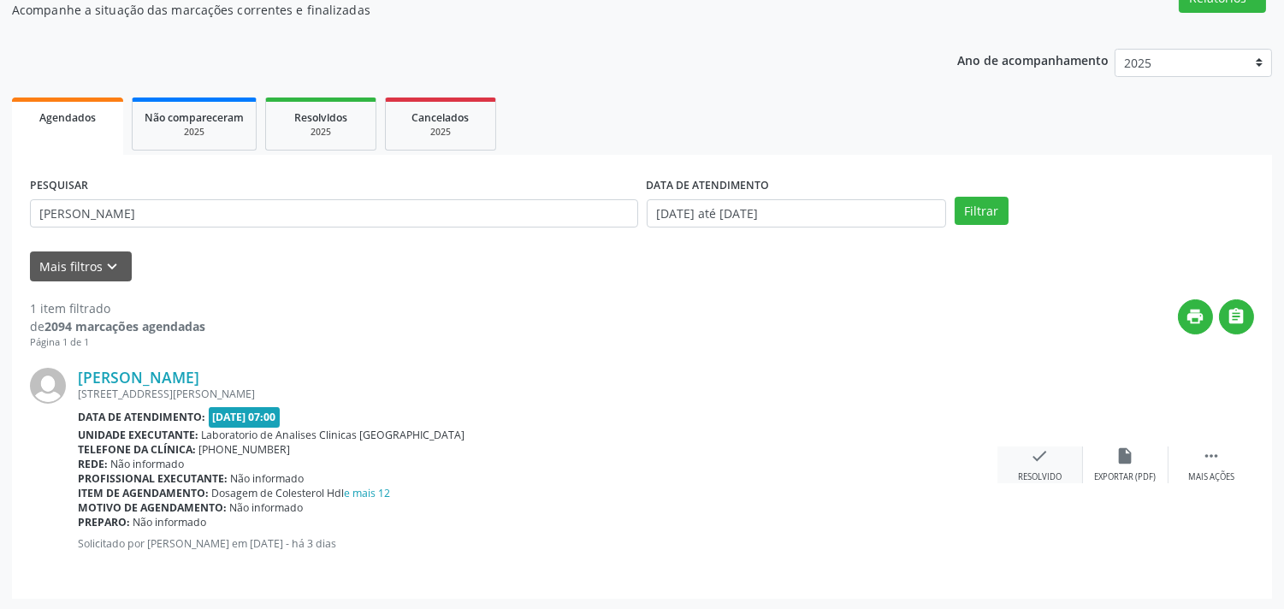
click at [1074, 459] on div "check Resolvido" at bounding box center [1041, 465] width 86 height 37
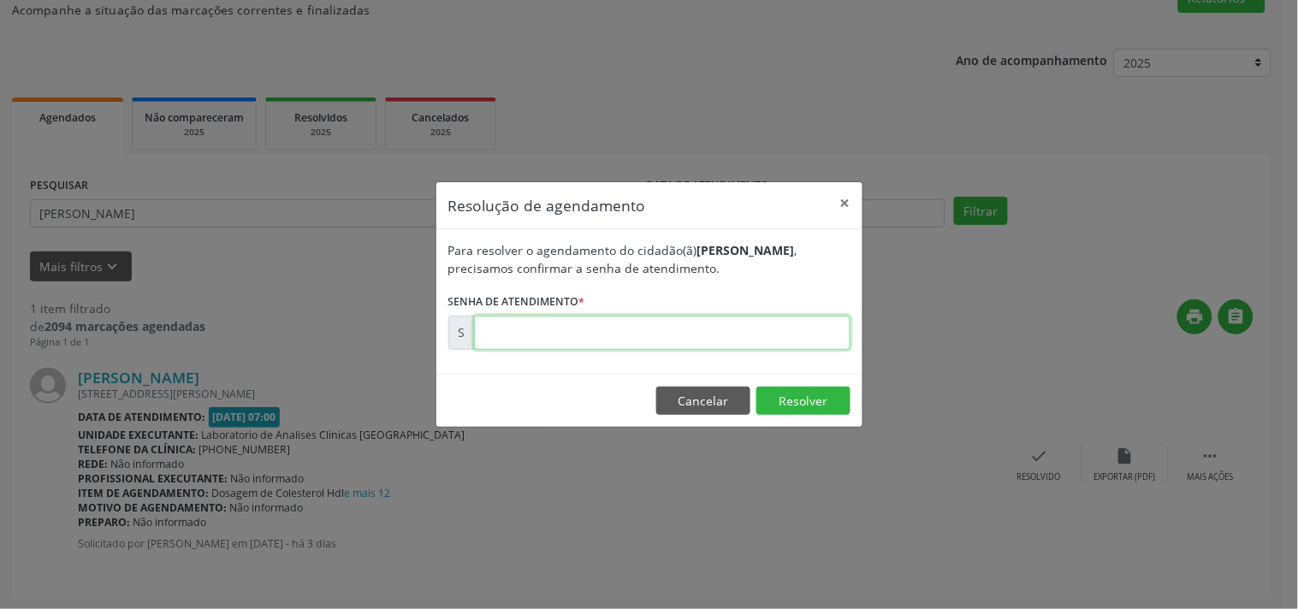
click at [792, 344] on input "text" at bounding box center [662, 333] width 376 height 34
type input "00172026"
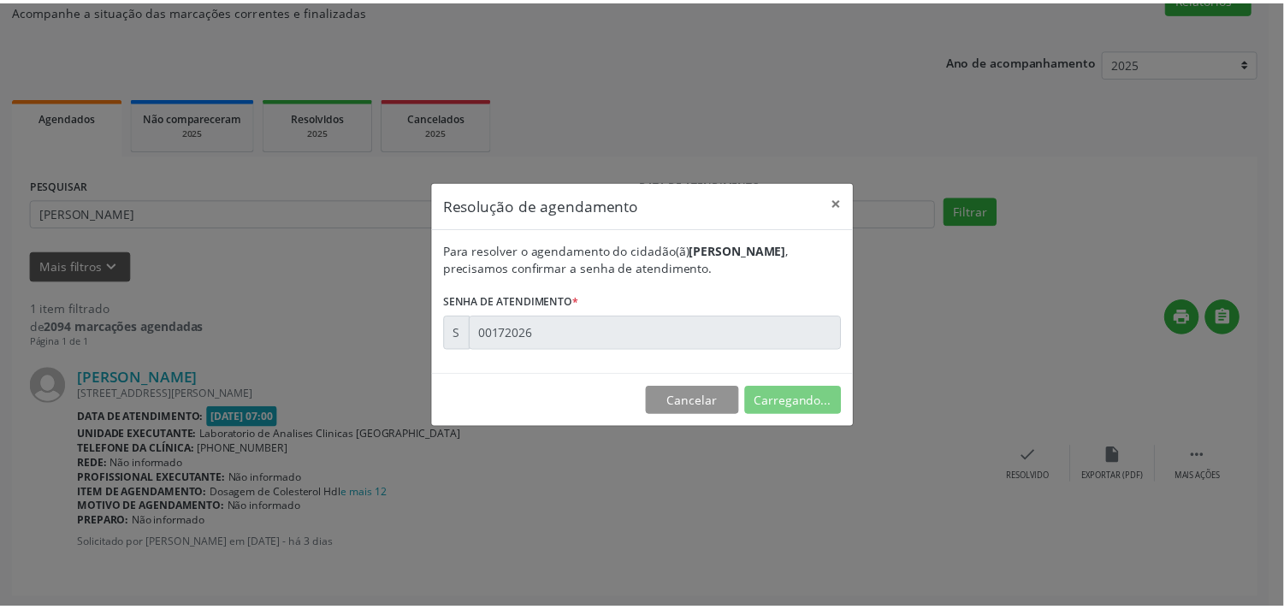
scroll to position [0, 0]
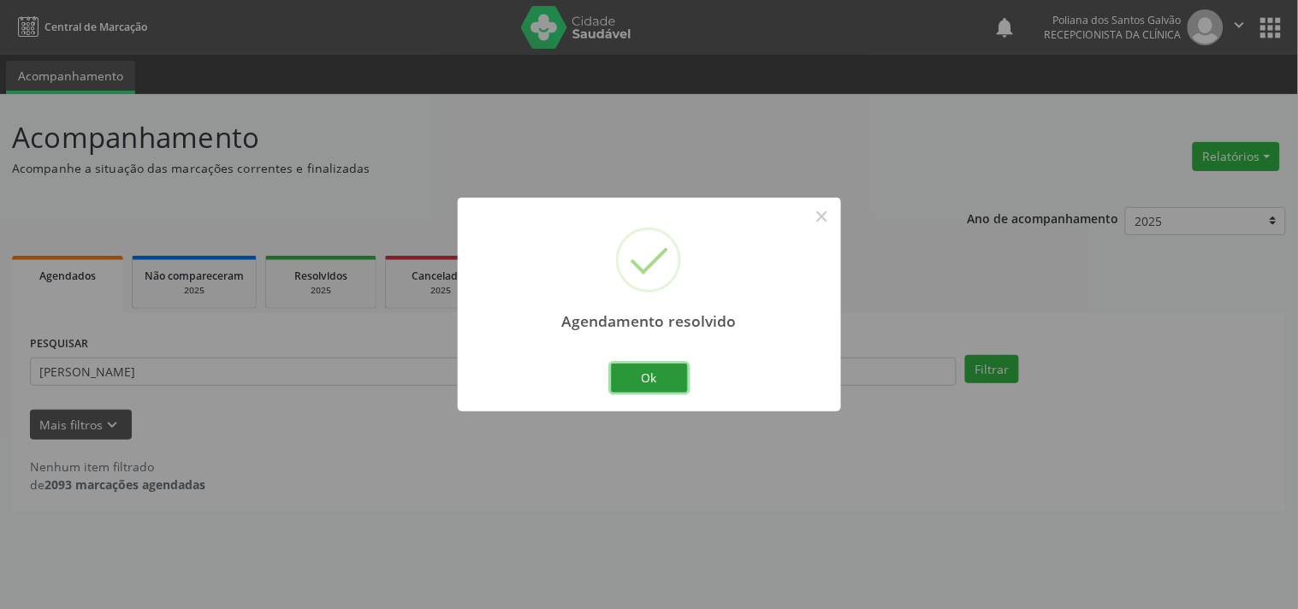
drag, startPoint x: 656, startPoint y: 388, endPoint x: 505, endPoint y: 366, distance: 153.1
click at [656, 388] on button "Ok" at bounding box center [649, 378] width 77 height 29
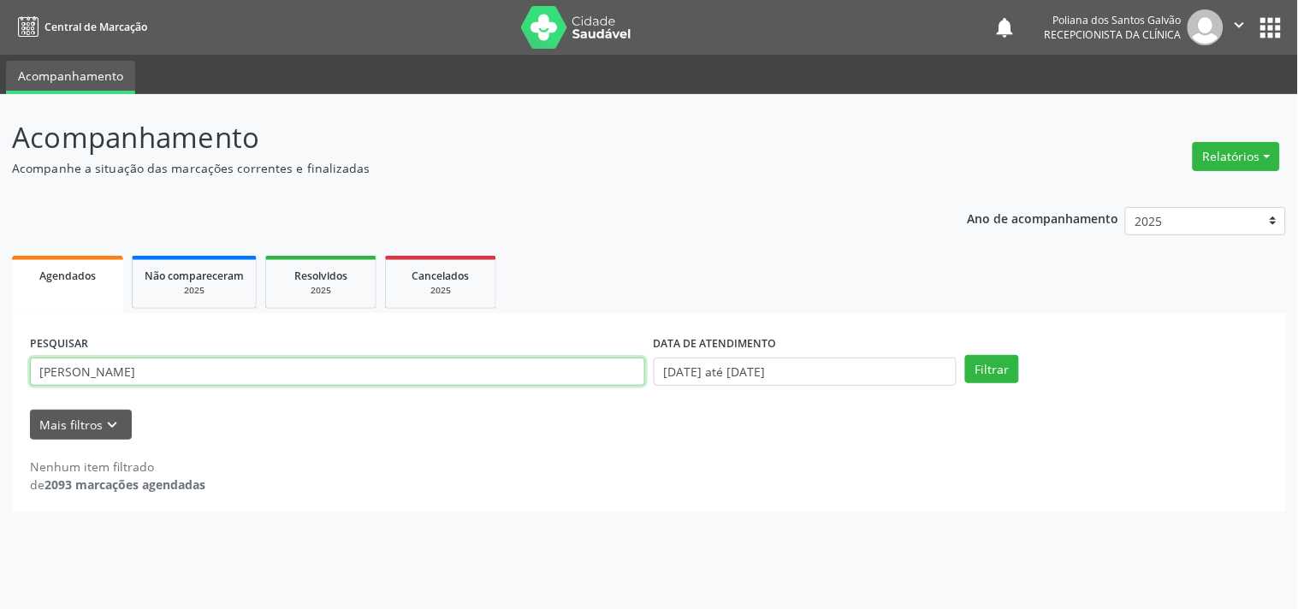
drag, startPoint x: 507, startPoint y: 362, endPoint x: 0, endPoint y: 11, distance: 616.8
click at [0, 20] on div "Central de Marcação notifications Poliana dos Santos Galvão Recepcionista da cl…" at bounding box center [649, 304] width 1298 height 609
type input "ere"
click at [965, 355] on button "Filtrar" at bounding box center [992, 369] width 54 height 29
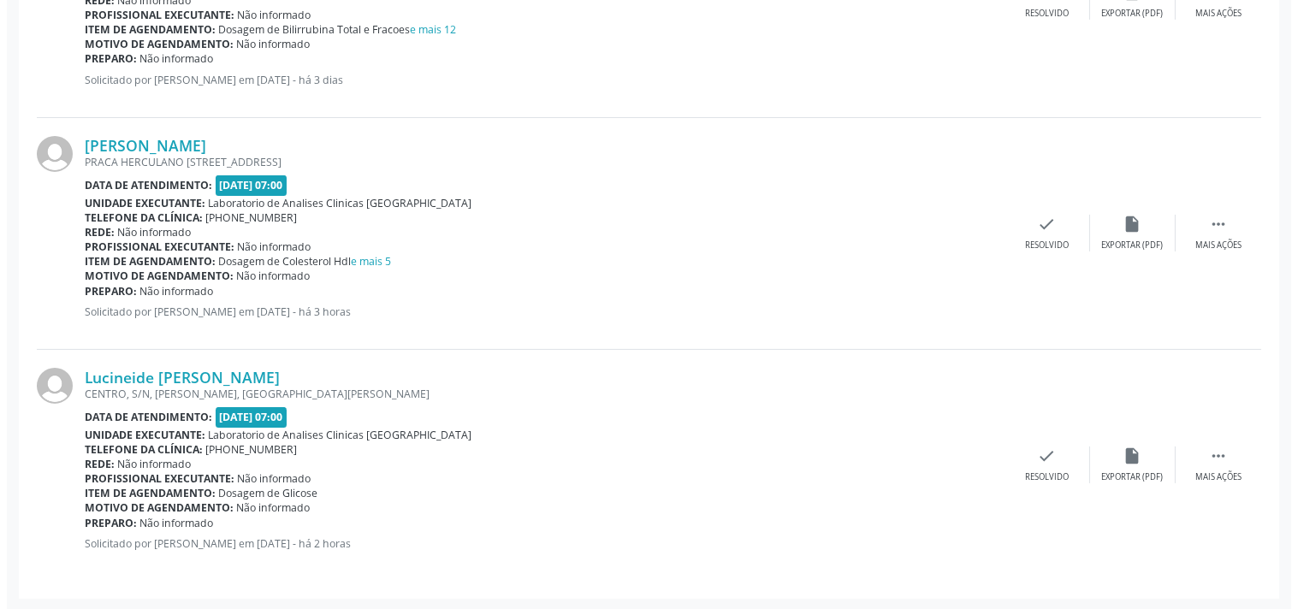
scroll to position [337, 0]
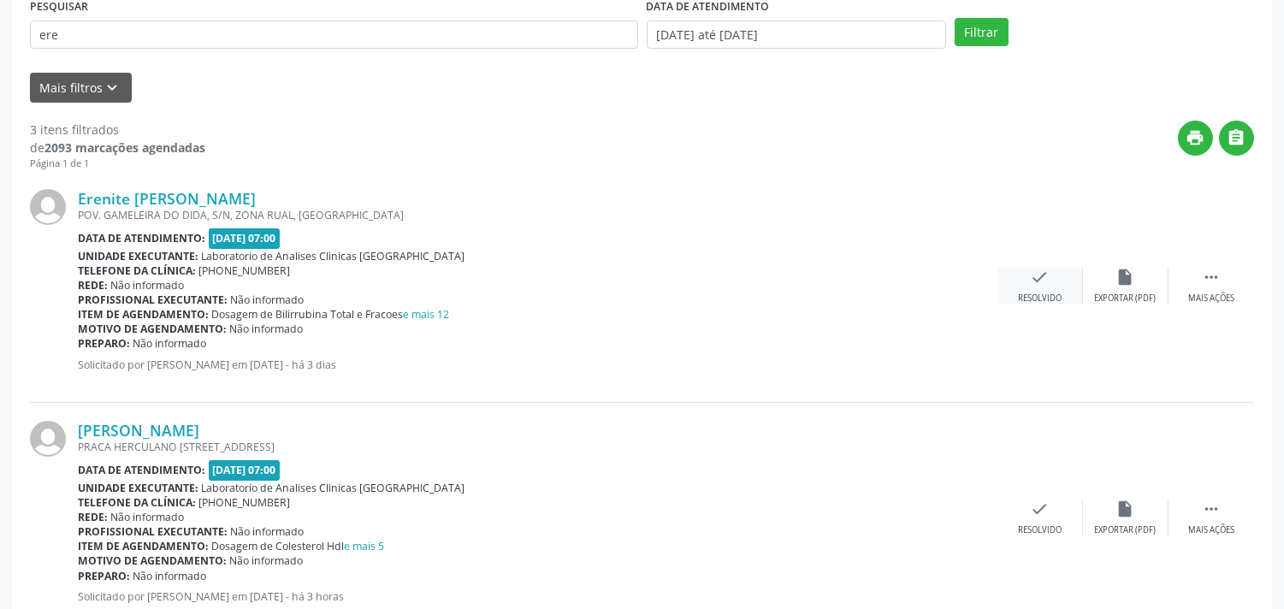
click at [1039, 274] on icon "check" at bounding box center [1040, 277] width 19 height 19
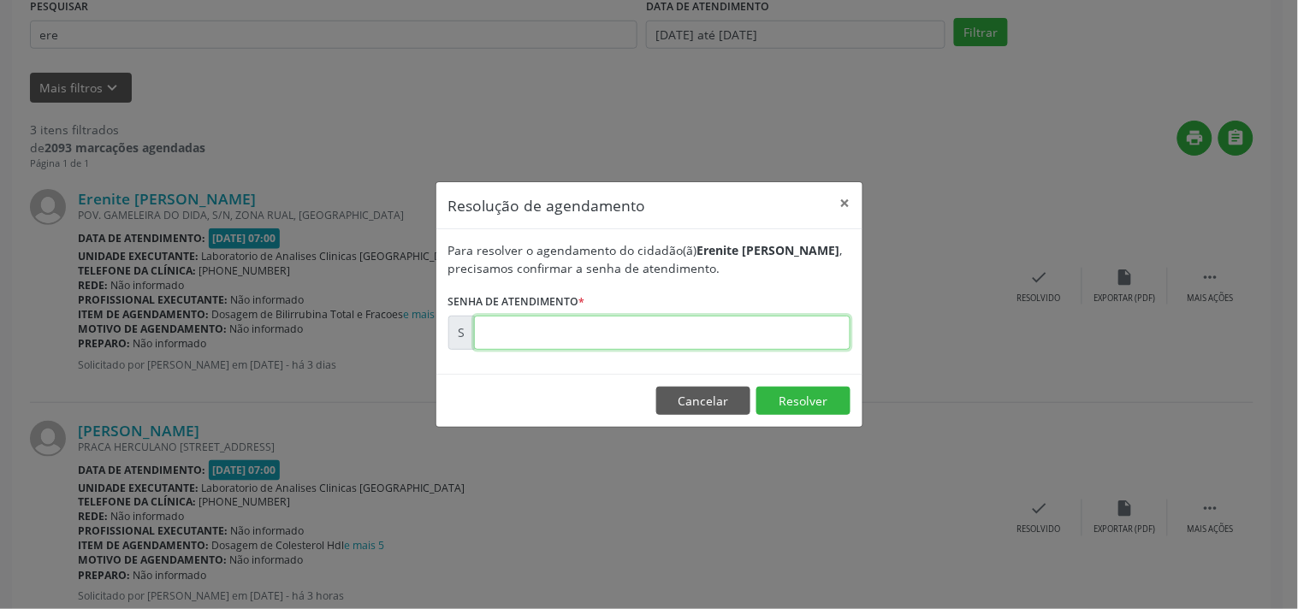
click at [797, 323] on input "text" at bounding box center [662, 333] width 376 height 34
type input "00172032"
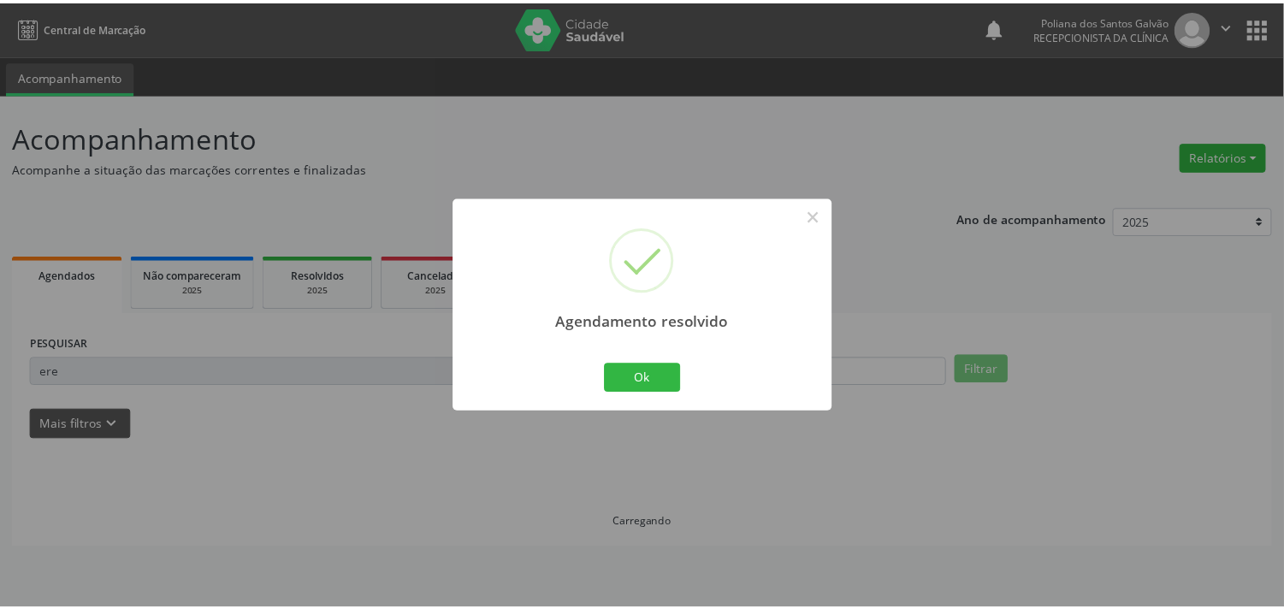
scroll to position [0, 0]
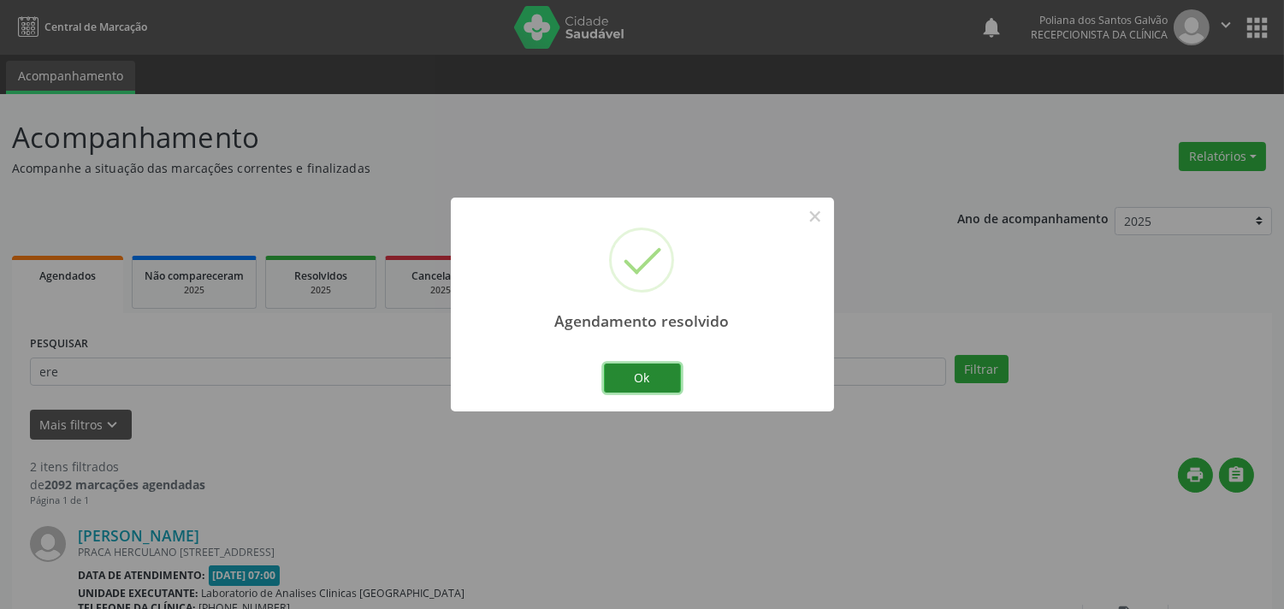
click at [663, 375] on button "Ok" at bounding box center [642, 378] width 77 height 29
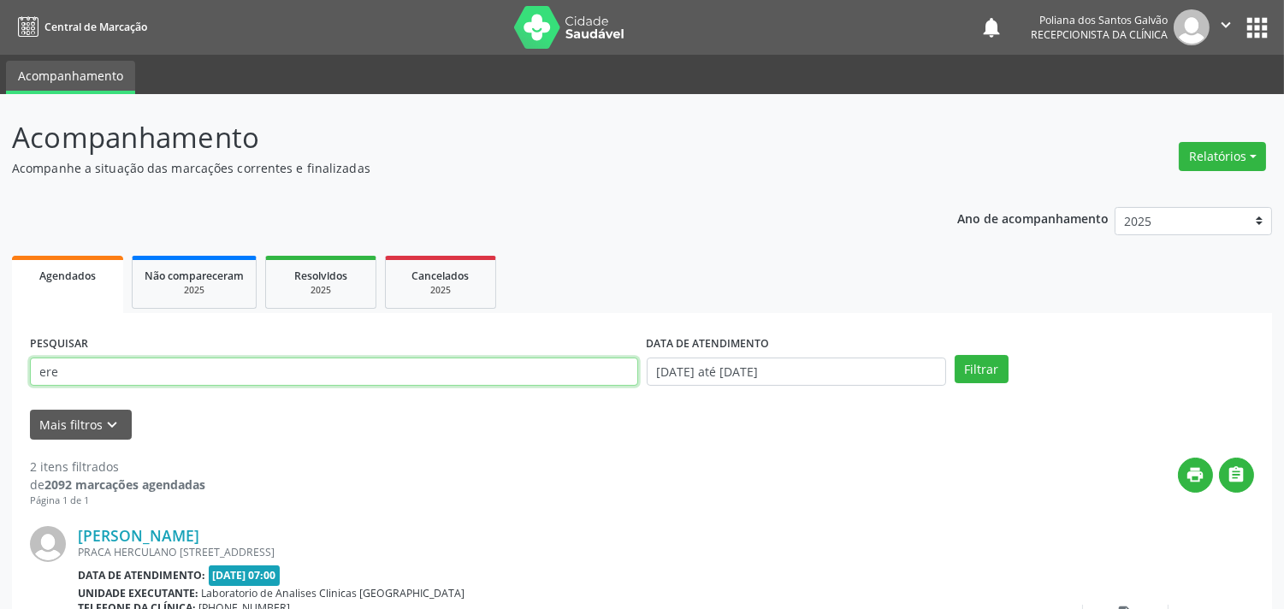
drag, startPoint x: 523, startPoint y: 365, endPoint x: 0, endPoint y: -83, distance: 688.6
click at [0, 0] on html "Central de Marcação notifications Poliana dos Santos Galvão Recepcionista da cl…" at bounding box center [642, 304] width 1284 height 609
type input "odenis"
click at [955, 355] on button "Filtrar" at bounding box center [982, 369] width 54 height 29
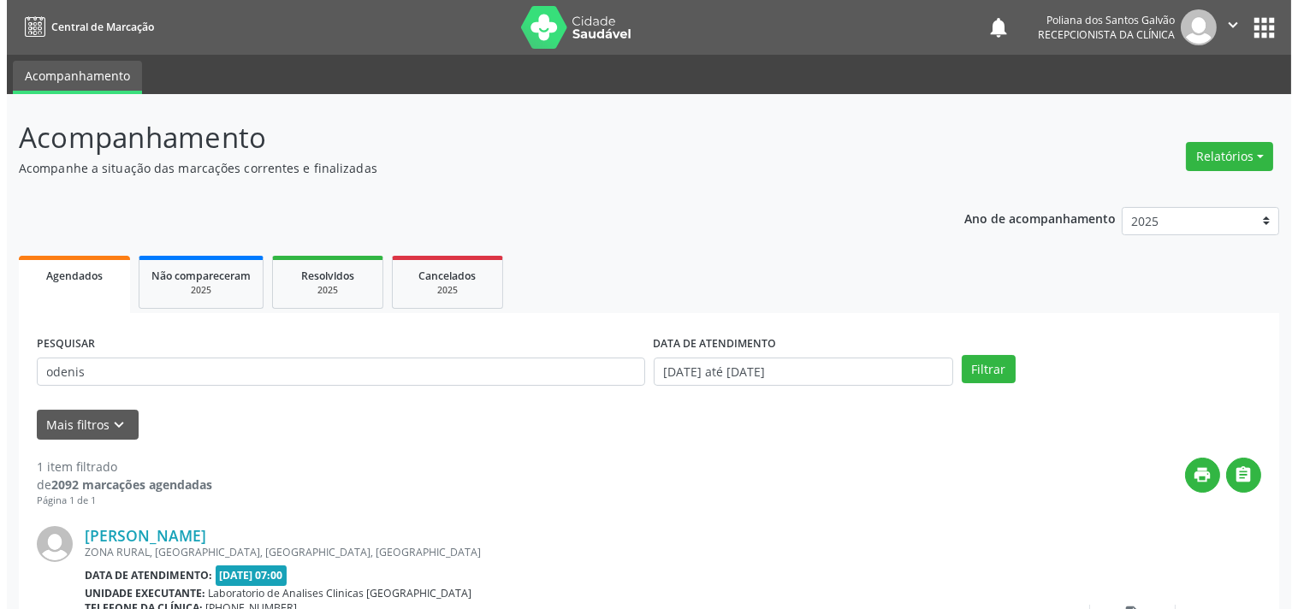
scroll to position [158, 0]
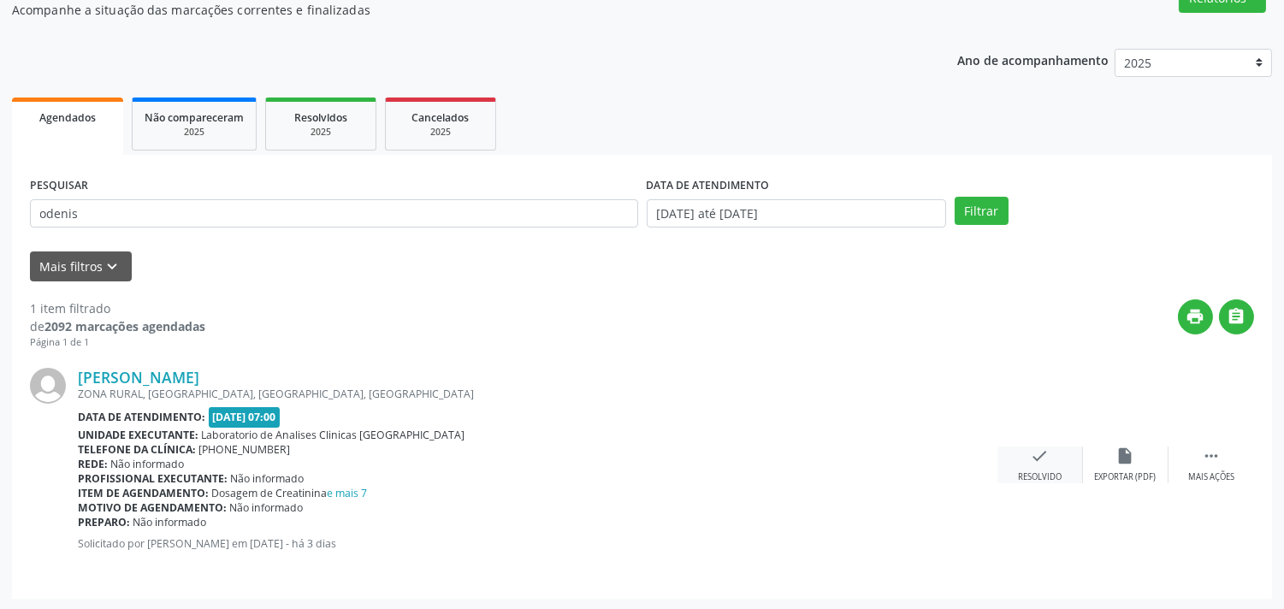
click at [1042, 447] on icon "check" at bounding box center [1040, 456] width 19 height 19
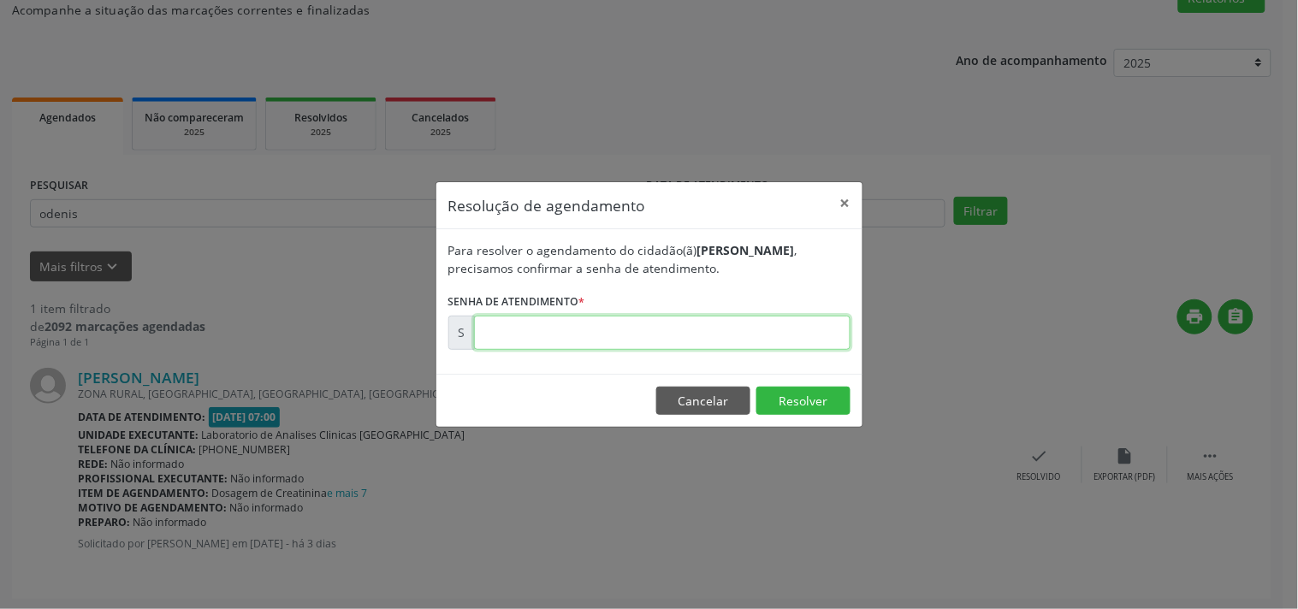
click at [771, 331] on input "text" at bounding box center [662, 333] width 376 height 34
type input "00172053"
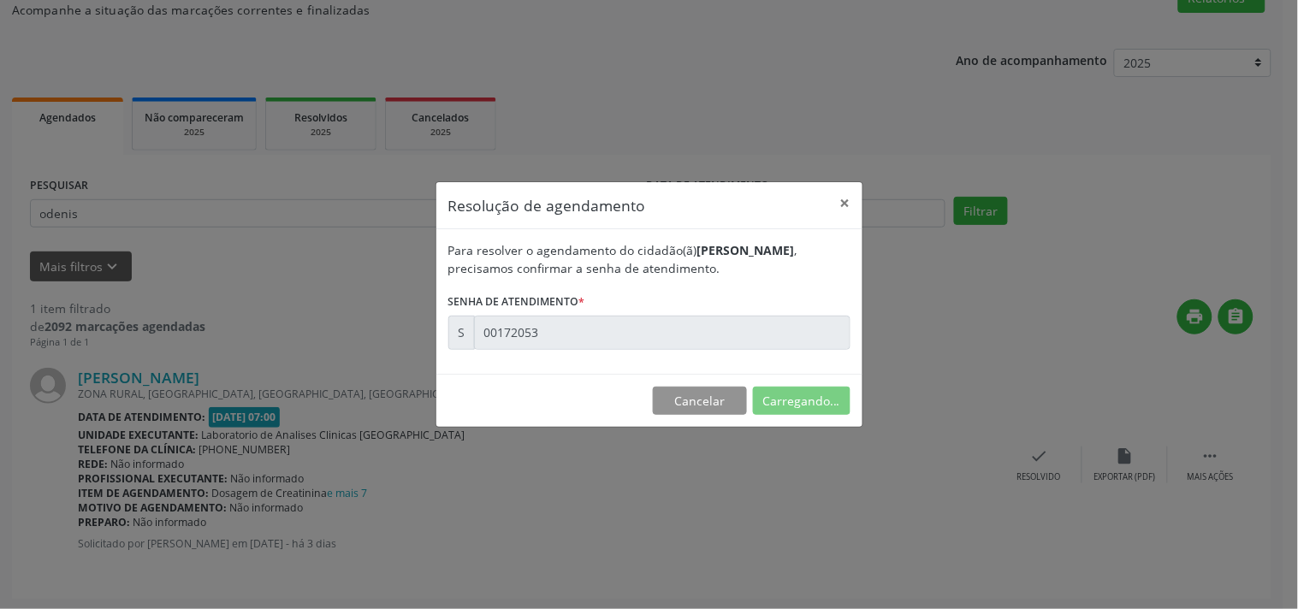
scroll to position [0, 0]
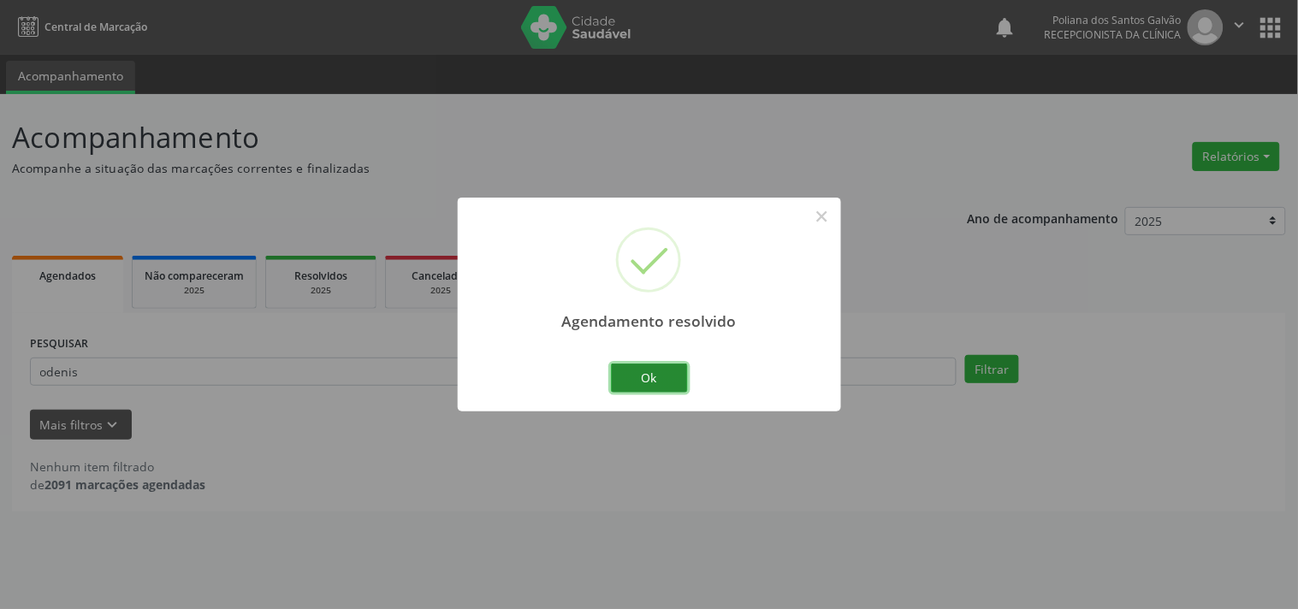
click at [637, 382] on button "Ok" at bounding box center [649, 378] width 77 height 29
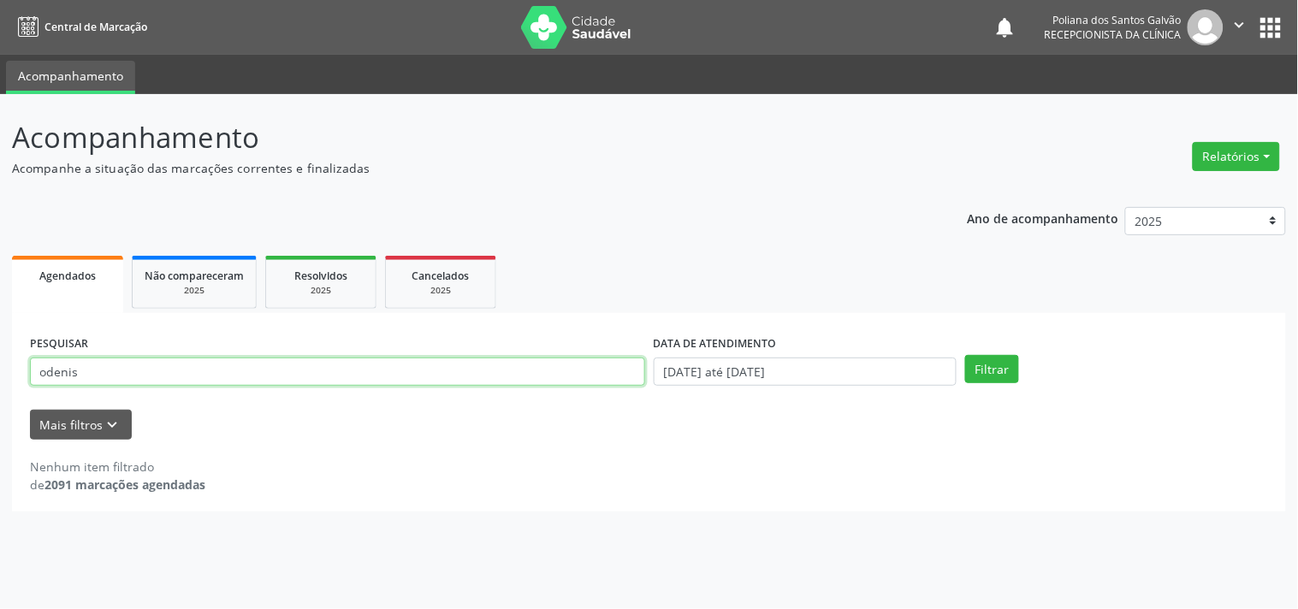
drag, startPoint x: 548, startPoint y: 376, endPoint x: 0, endPoint y: 110, distance: 609.1
click at [0, 121] on div "Acompanhamento Acompanhe a situação das marcações correntes e finalizadas Relat…" at bounding box center [649, 351] width 1298 height 515
type input "analic"
click at [965, 355] on button "Filtrar" at bounding box center [992, 369] width 54 height 29
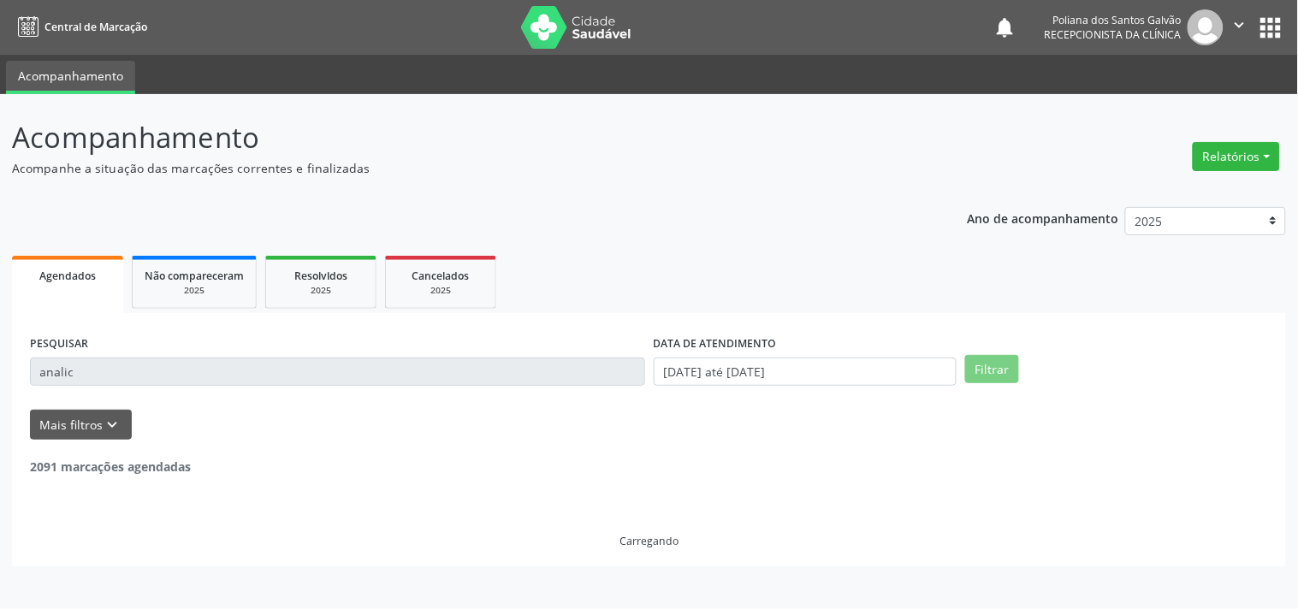
scroll to position [174, 0]
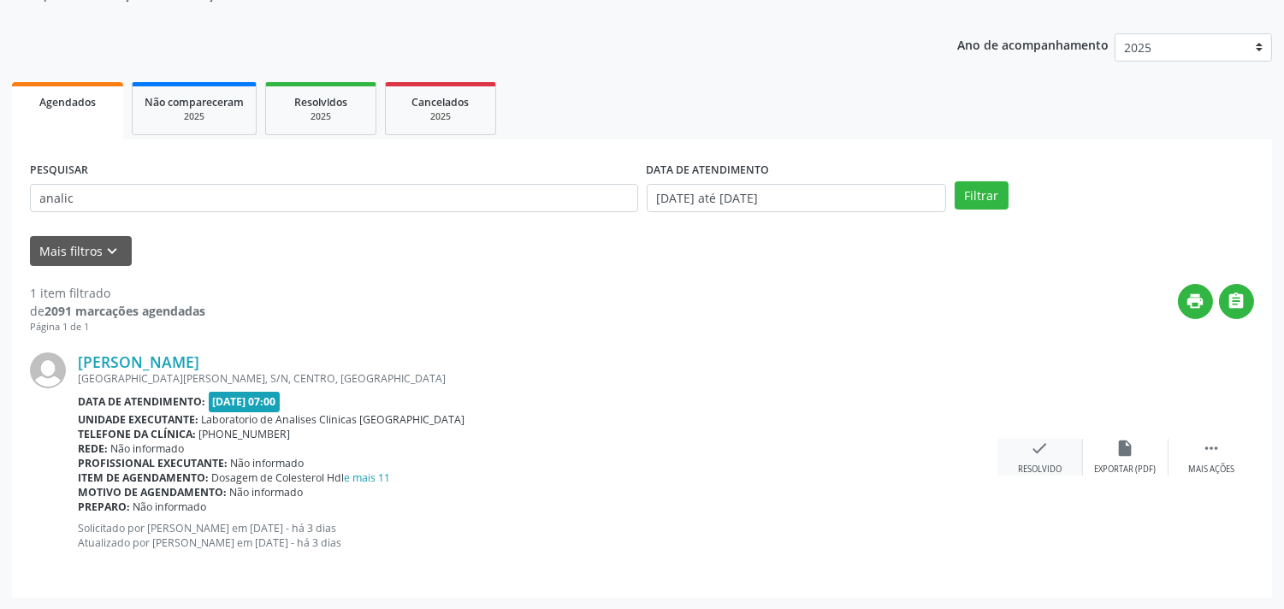
click at [1052, 460] on div "check Resolvido" at bounding box center [1041, 457] width 86 height 37
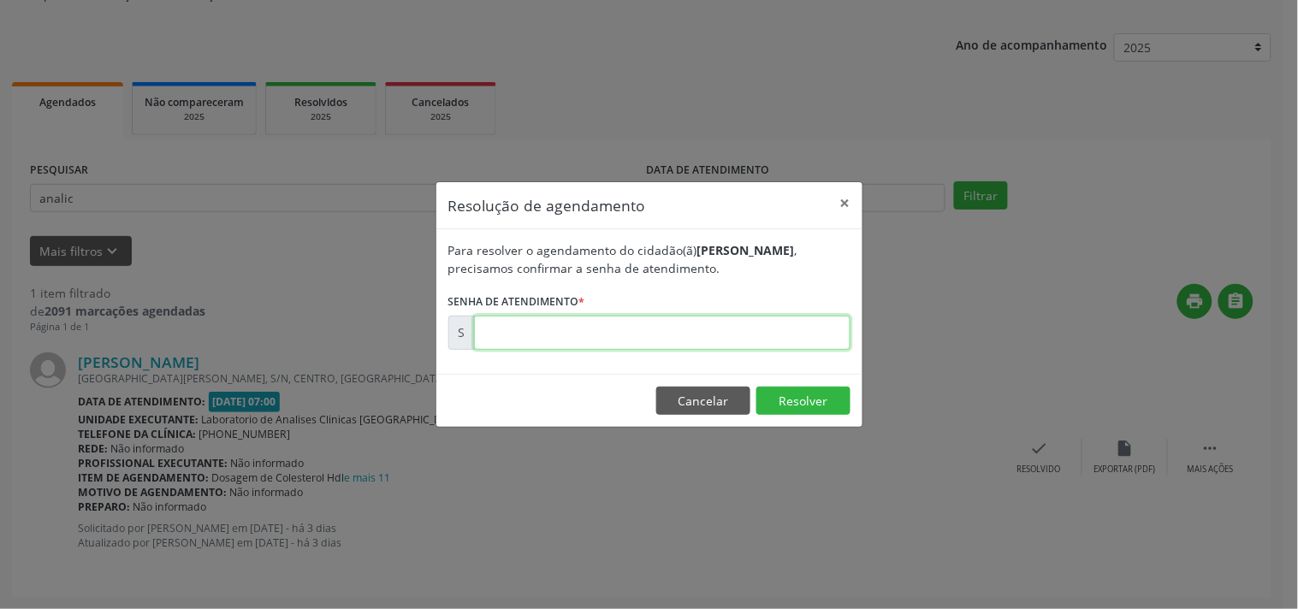
click at [789, 328] on input "text" at bounding box center [662, 333] width 376 height 34
type input "00172031"
click at [807, 397] on button "Resolver" at bounding box center [803, 401] width 94 height 29
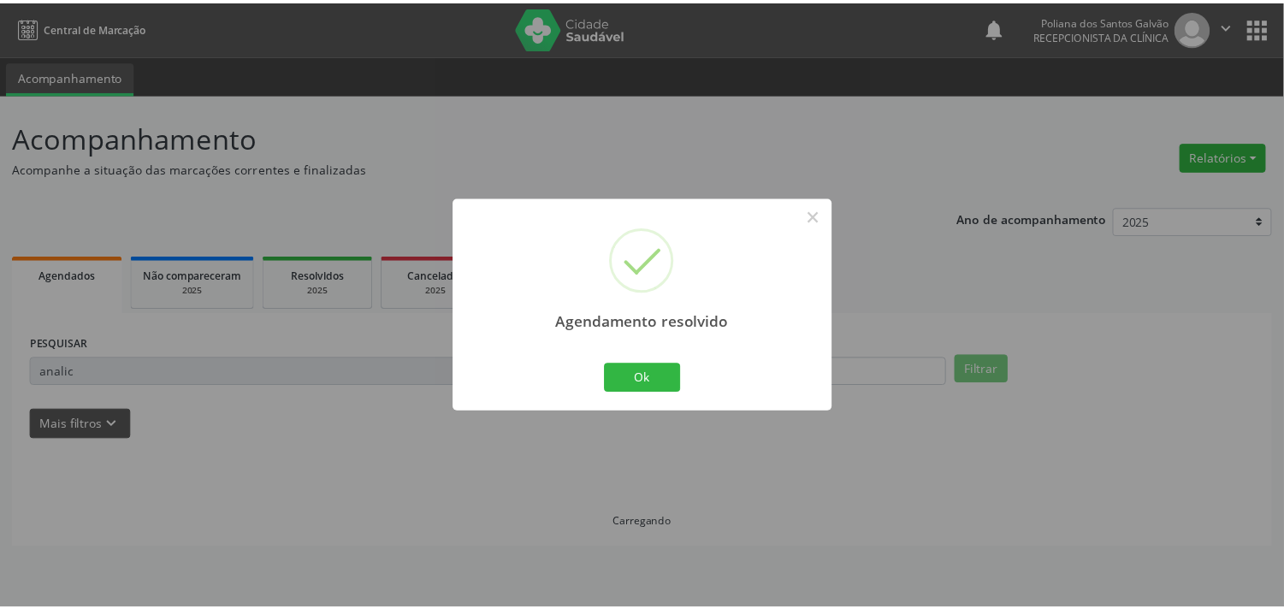
scroll to position [0, 0]
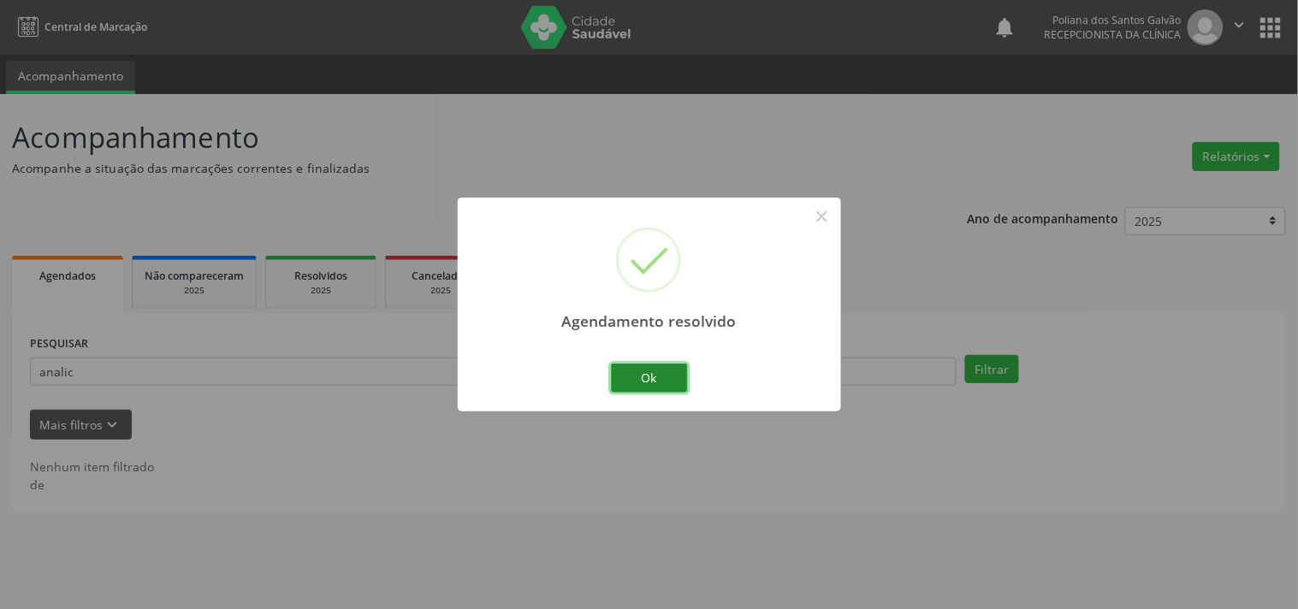
click at [654, 372] on button "Ok" at bounding box center [649, 378] width 77 height 29
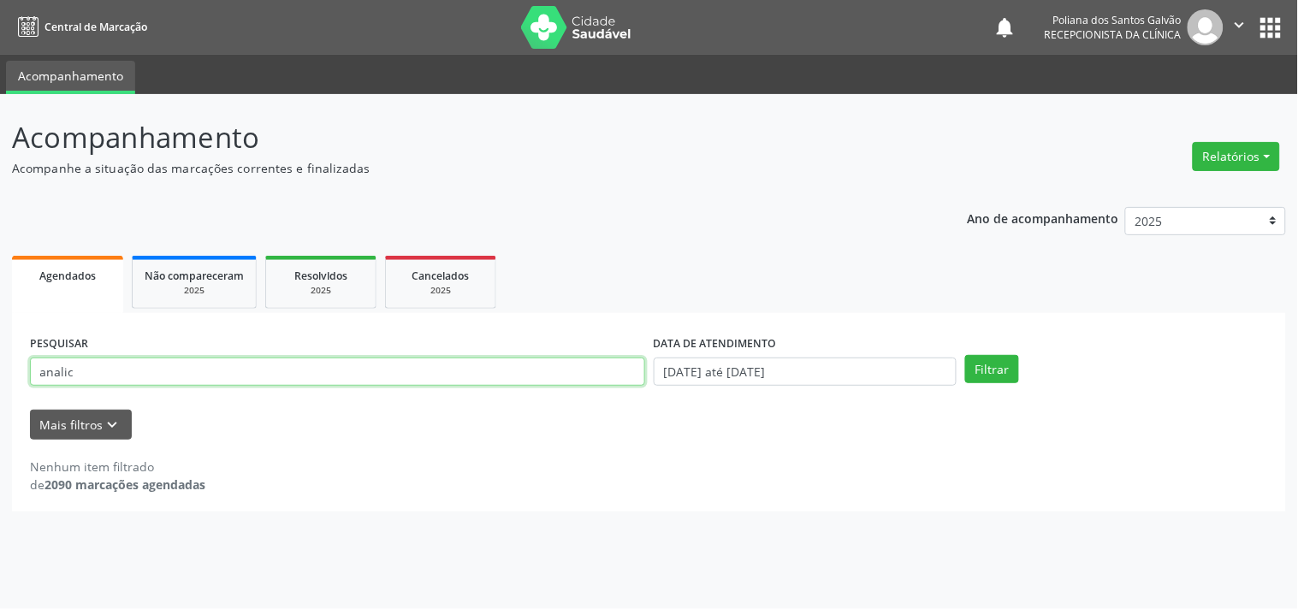
drag, startPoint x: 412, startPoint y: 345, endPoint x: 0, endPoint y: 89, distance: 484.5
click at [0, 104] on div "Acompanhamento Acompanhe a situação das marcações correntes e finalizadas Relat…" at bounding box center [649, 351] width 1298 height 515
type input "h"
click at [965, 355] on button "Filtrar" at bounding box center [992, 369] width 54 height 29
click at [54, 366] on input "jo0se adal" at bounding box center [337, 372] width 615 height 29
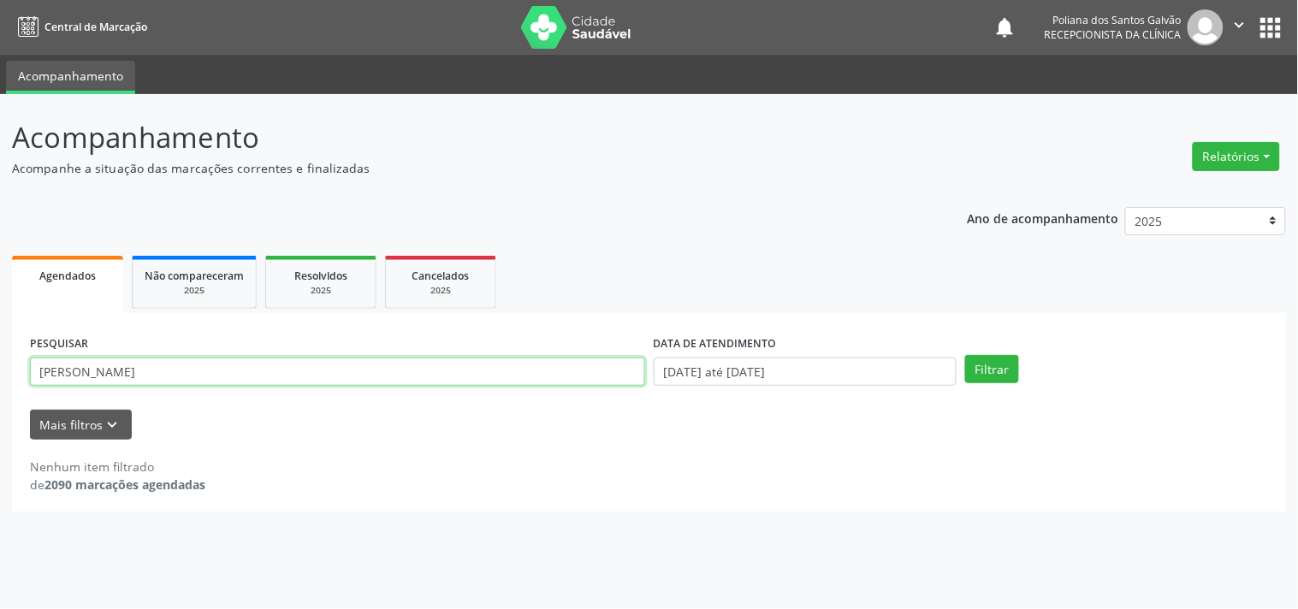
type input "[PERSON_NAME]"
click at [965, 355] on button "Filtrar" at bounding box center [992, 369] width 54 height 29
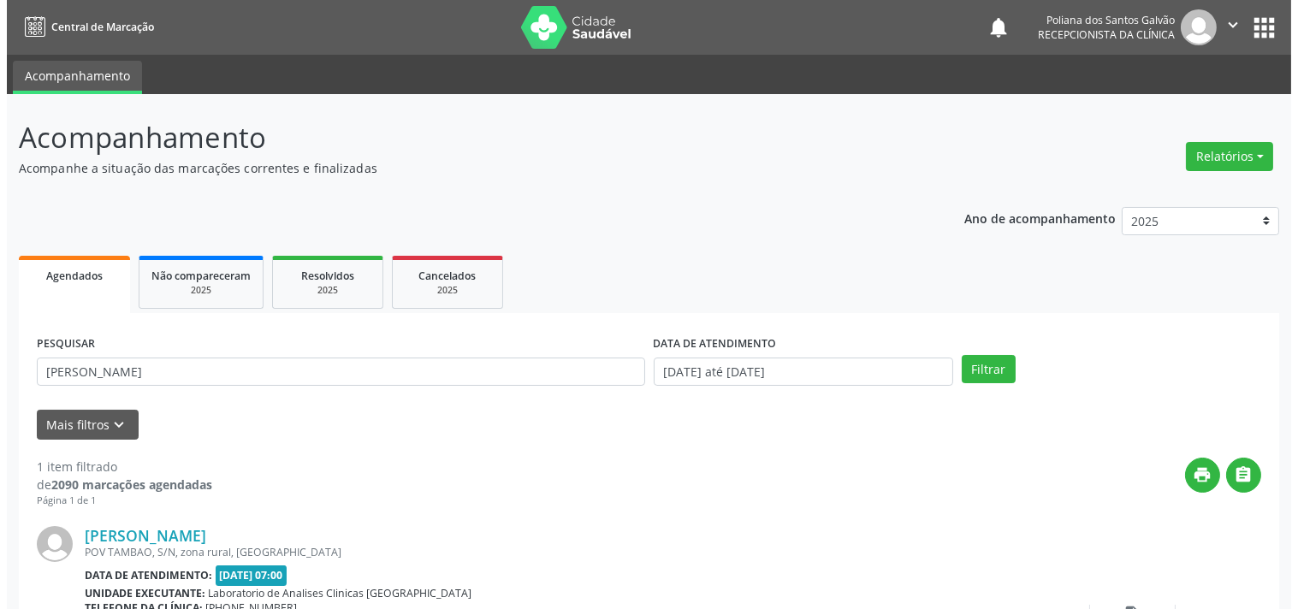
scroll to position [158, 0]
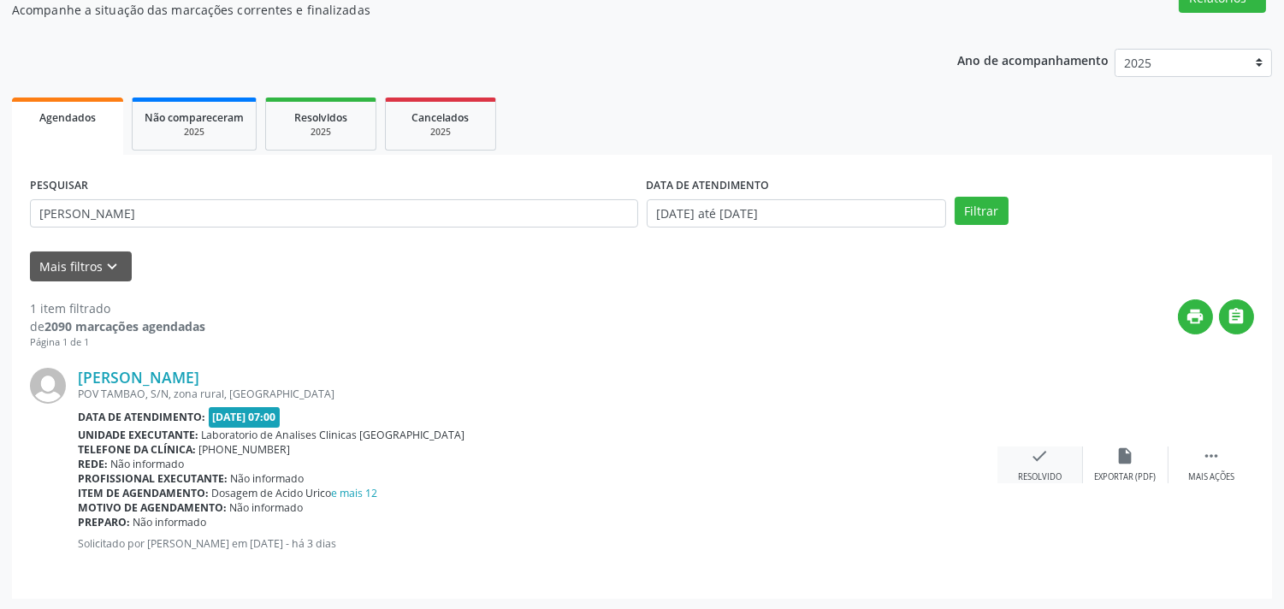
click at [1051, 464] on div "check Resolvido" at bounding box center [1041, 465] width 86 height 37
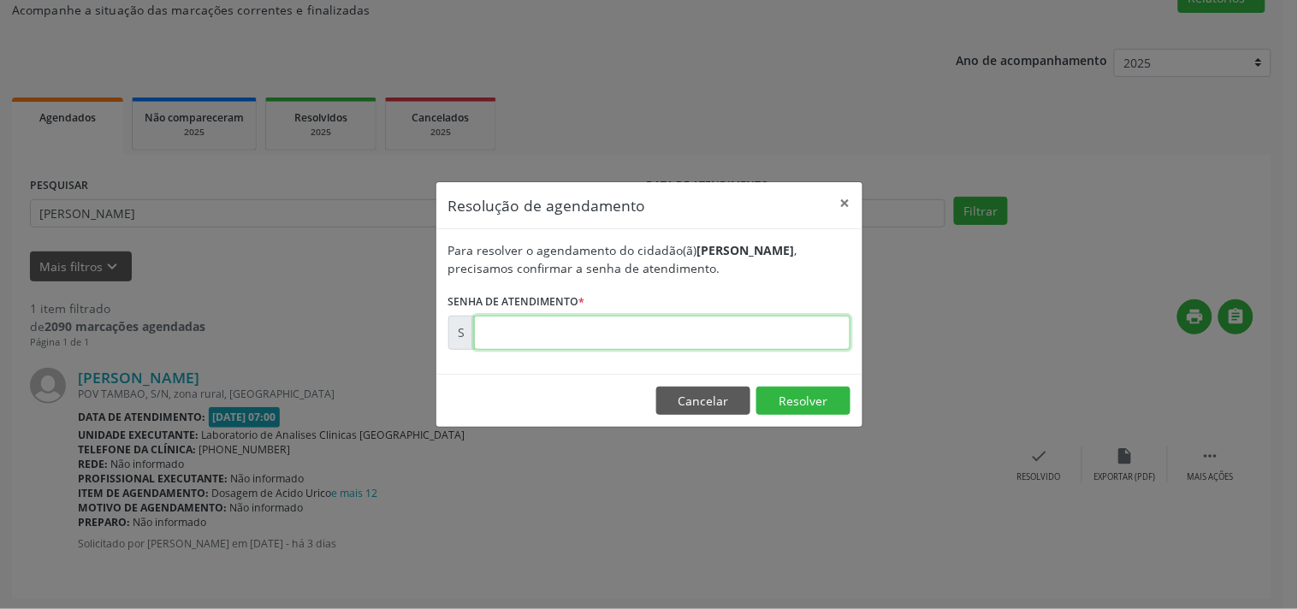
click at [787, 330] on input "text" at bounding box center [662, 333] width 376 height 34
type input "00172029"
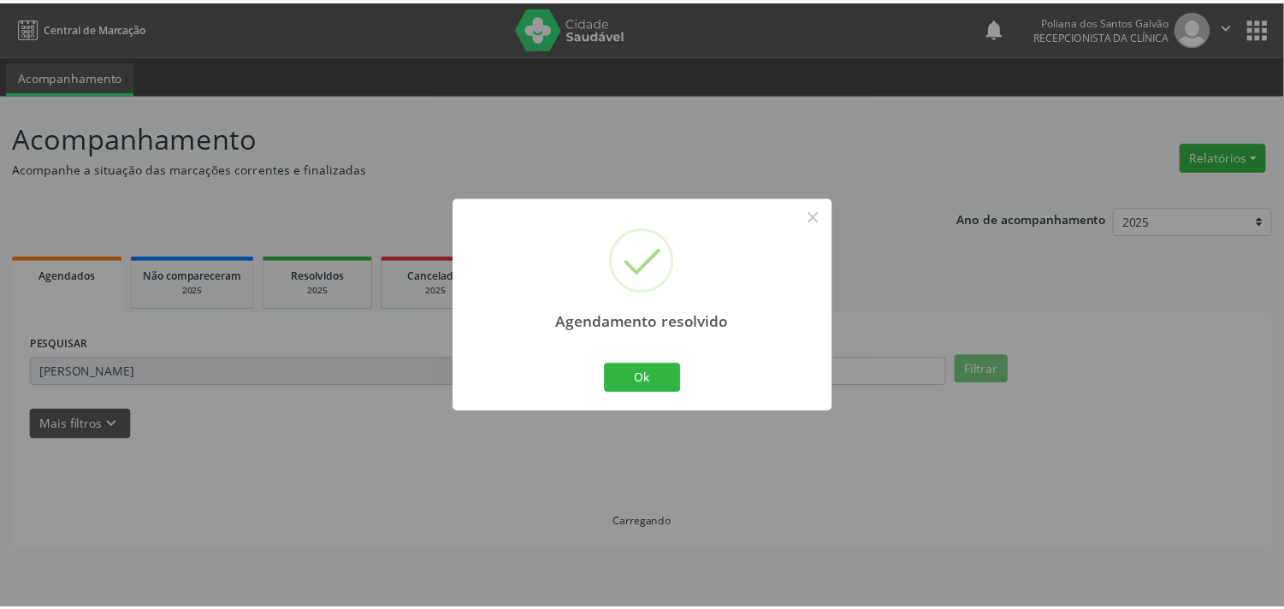
scroll to position [0, 0]
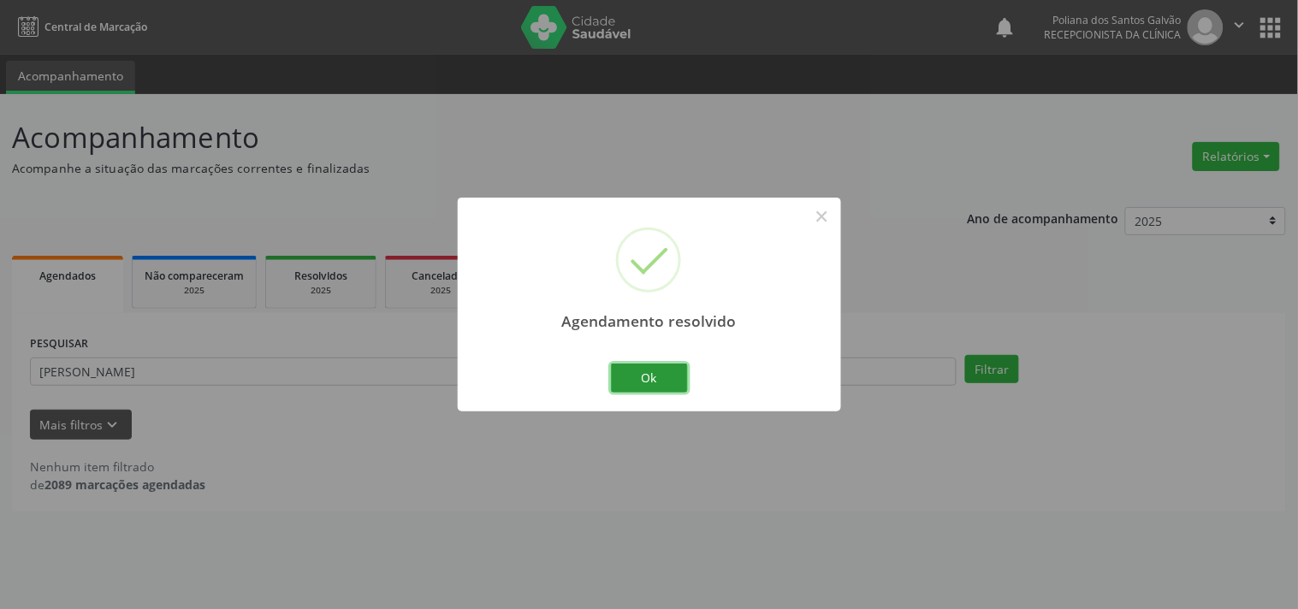
drag, startPoint x: 660, startPoint y: 374, endPoint x: 602, endPoint y: 372, distance: 58.2
click at [662, 374] on button "Ok" at bounding box center [649, 378] width 77 height 29
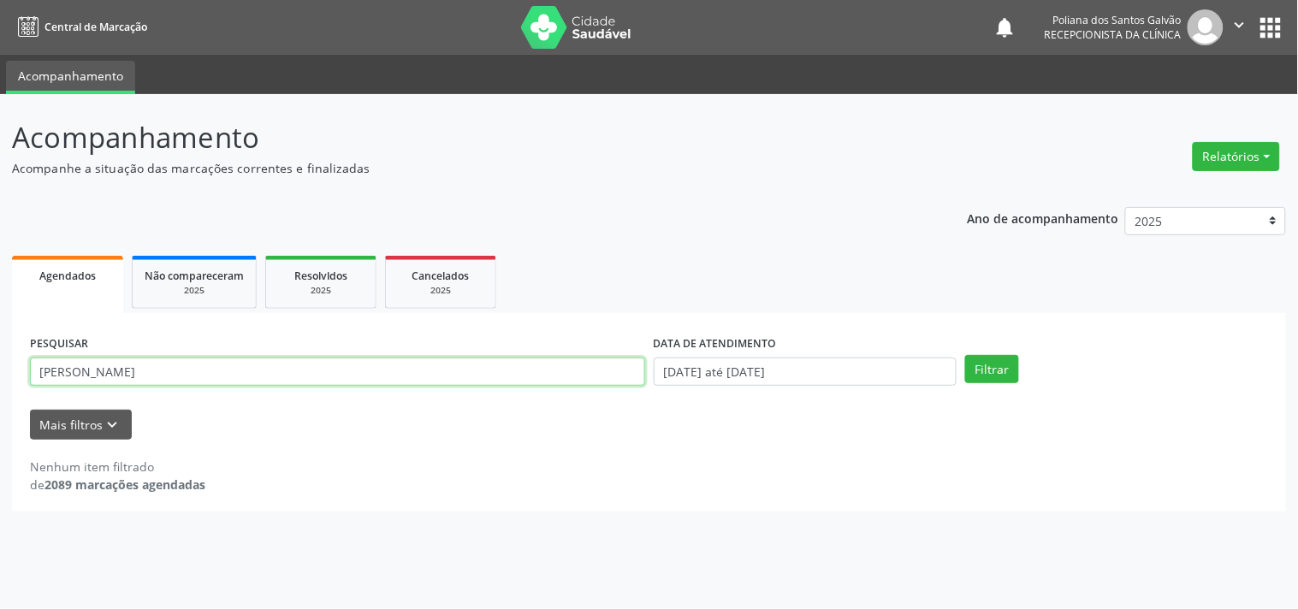
drag, startPoint x: 579, startPoint y: 366, endPoint x: 0, endPoint y: -24, distance: 698.3
click at [0, 0] on html "Central de Marcação notifications Poliana dos Santos Galvão Recepcionista da cl…" at bounding box center [649, 304] width 1298 height 609
type input "graciel"
click at [965, 355] on button "Filtrar" at bounding box center [992, 369] width 54 height 29
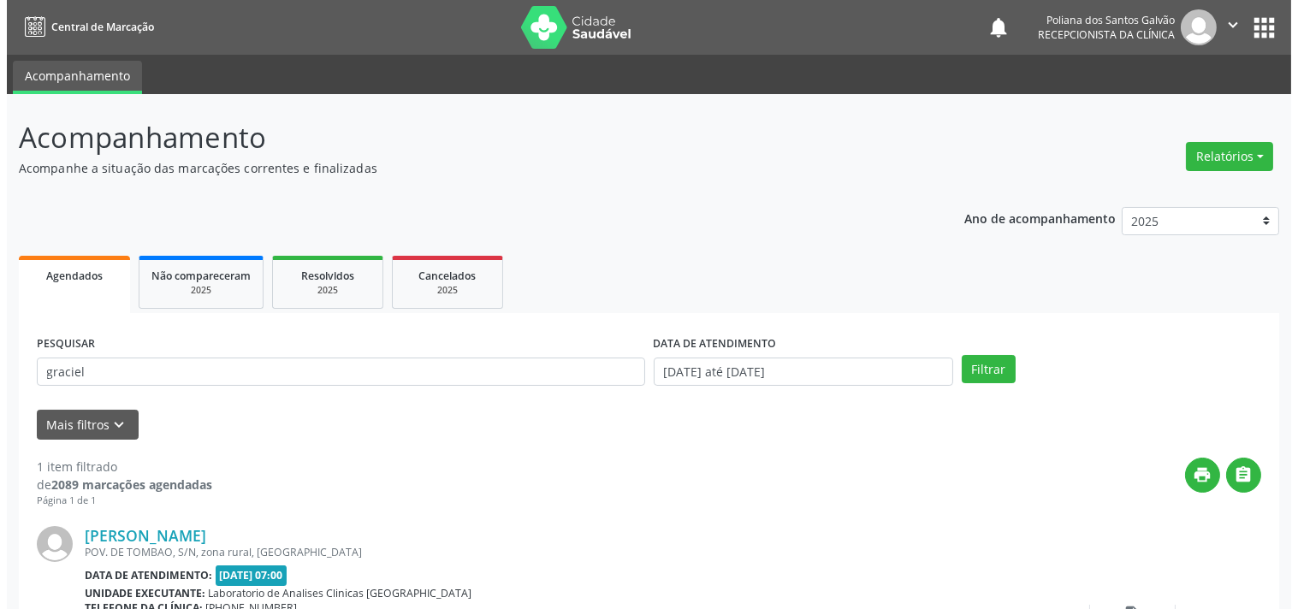
scroll to position [158, 0]
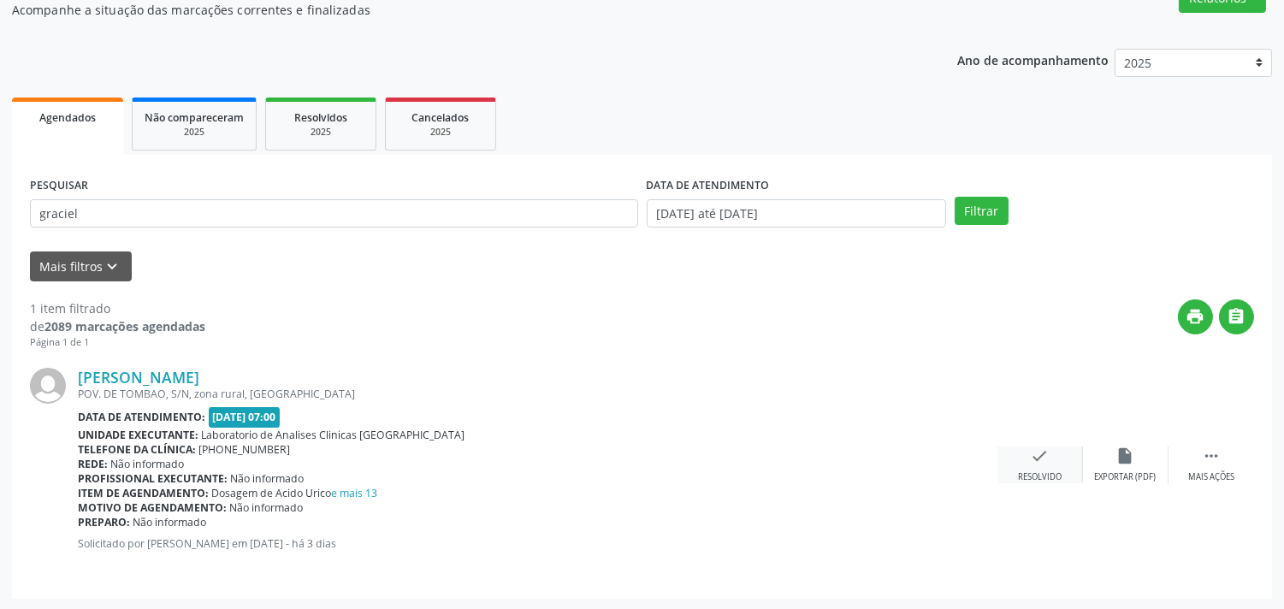
click at [1027, 451] on div "check Resolvido" at bounding box center [1041, 465] width 86 height 37
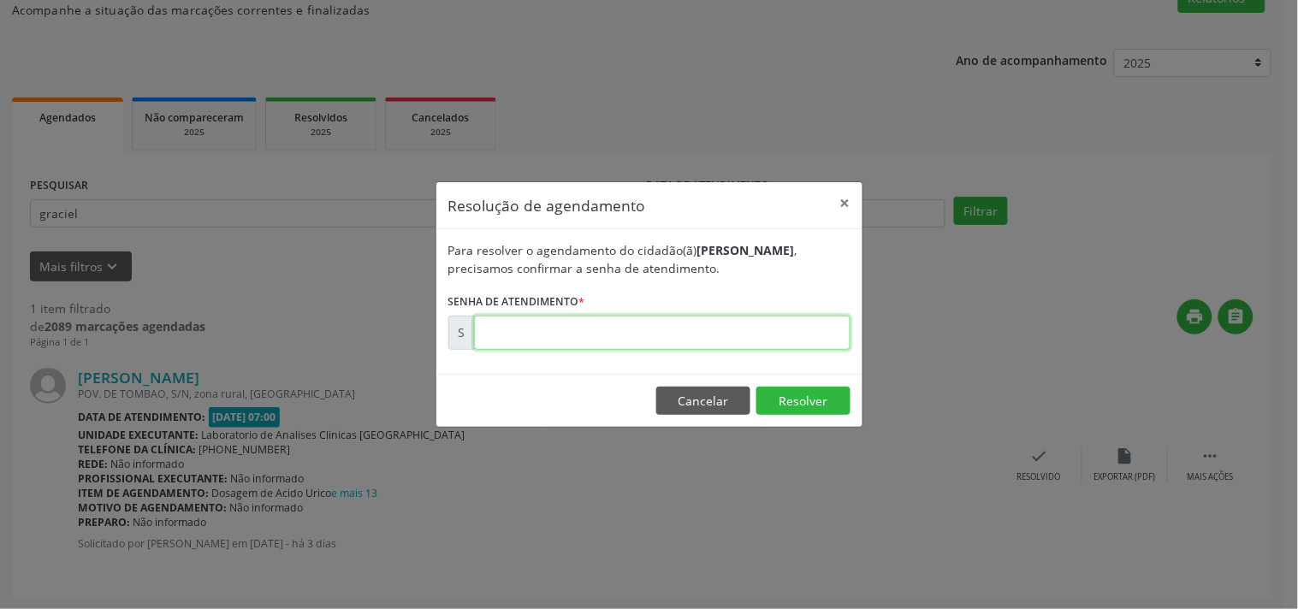
click at [781, 332] on input "text" at bounding box center [662, 333] width 376 height 34
type input "00172082"
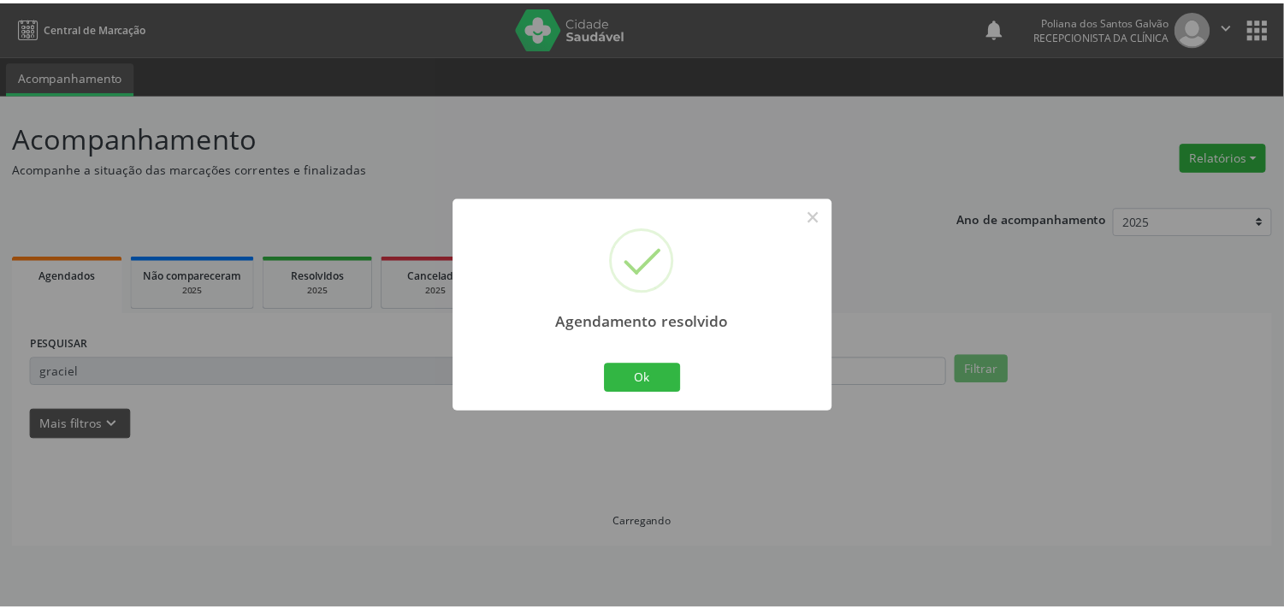
scroll to position [0, 0]
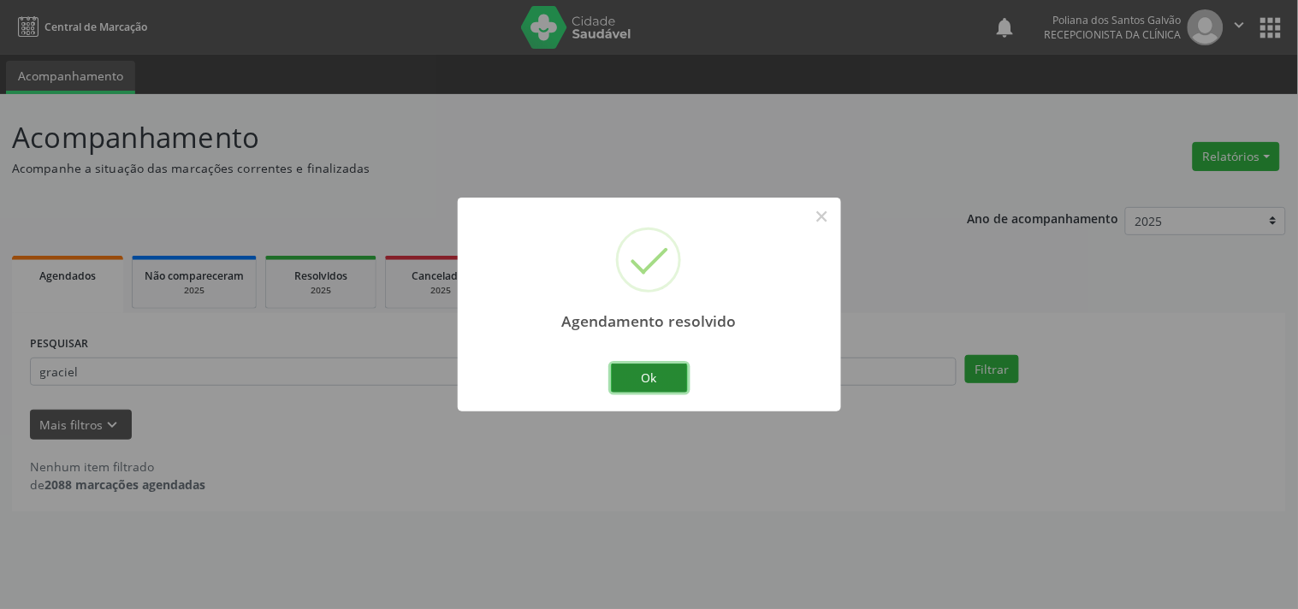
click at [619, 391] on button "Ok" at bounding box center [649, 378] width 77 height 29
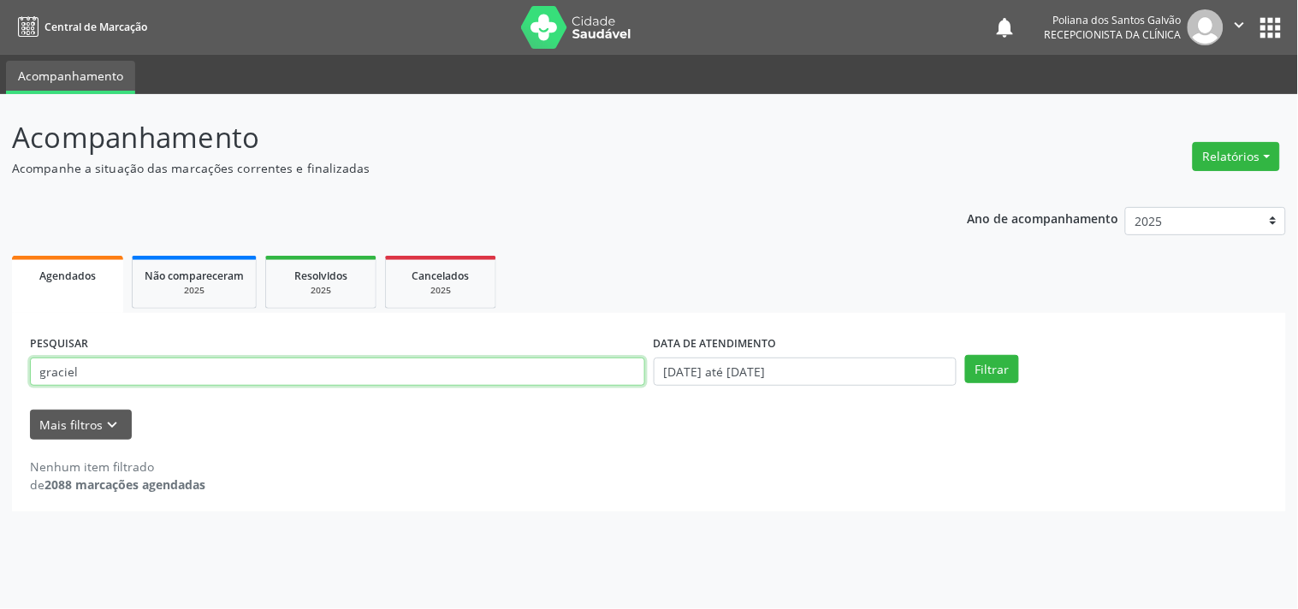
drag, startPoint x: 560, startPoint y: 369, endPoint x: 0, endPoint y: 9, distance: 665.4
click at [0, 50] on div "Central de Marcação notifications Poliana dos Santos Galvão Recepcionista da cl…" at bounding box center [649, 304] width 1298 height 609
type input "alane"
click at [965, 355] on button "Filtrar" at bounding box center [992, 369] width 54 height 29
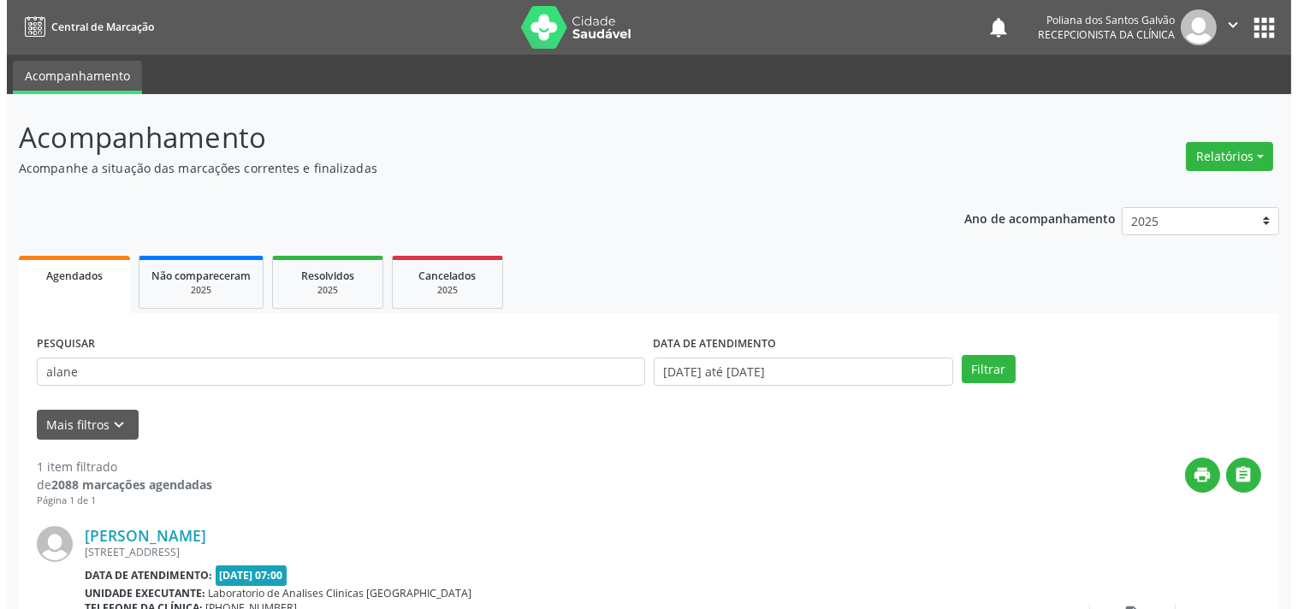
scroll to position [158, 0]
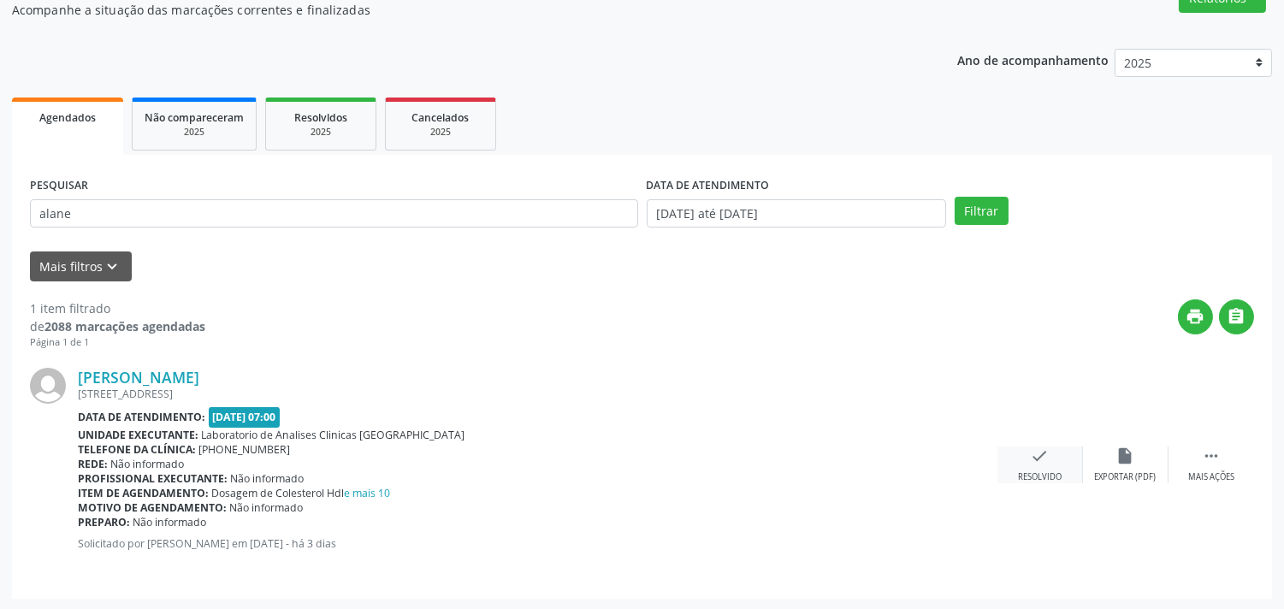
click at [1032, 466] on div "check Resolvido" at bounding box center [1041, 465] width 86 height 37
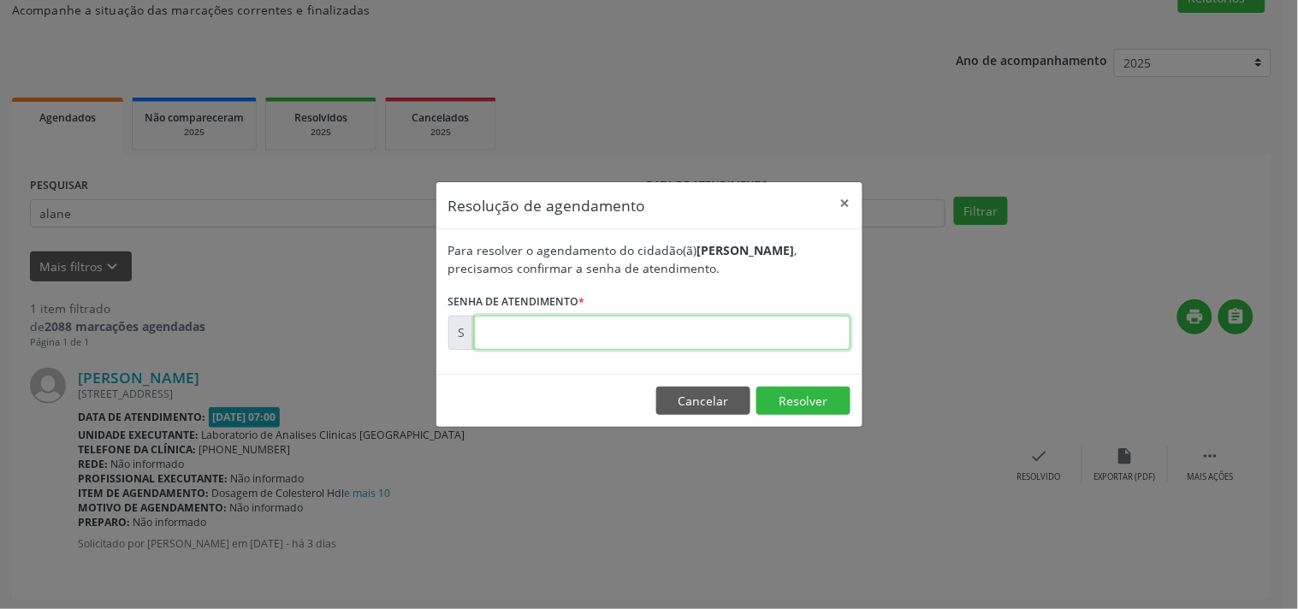
click at [804, 334] on input "text" at bounding box center [662, 333] width 376 height 34
type input "00172051"
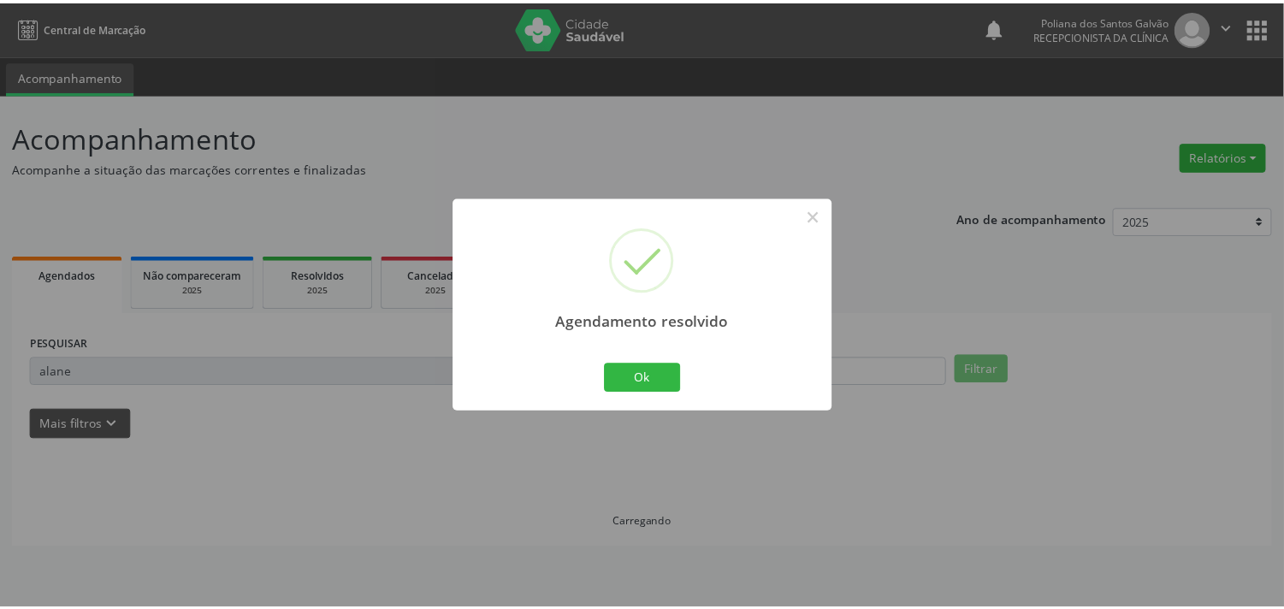
scroll to position [0, 0]
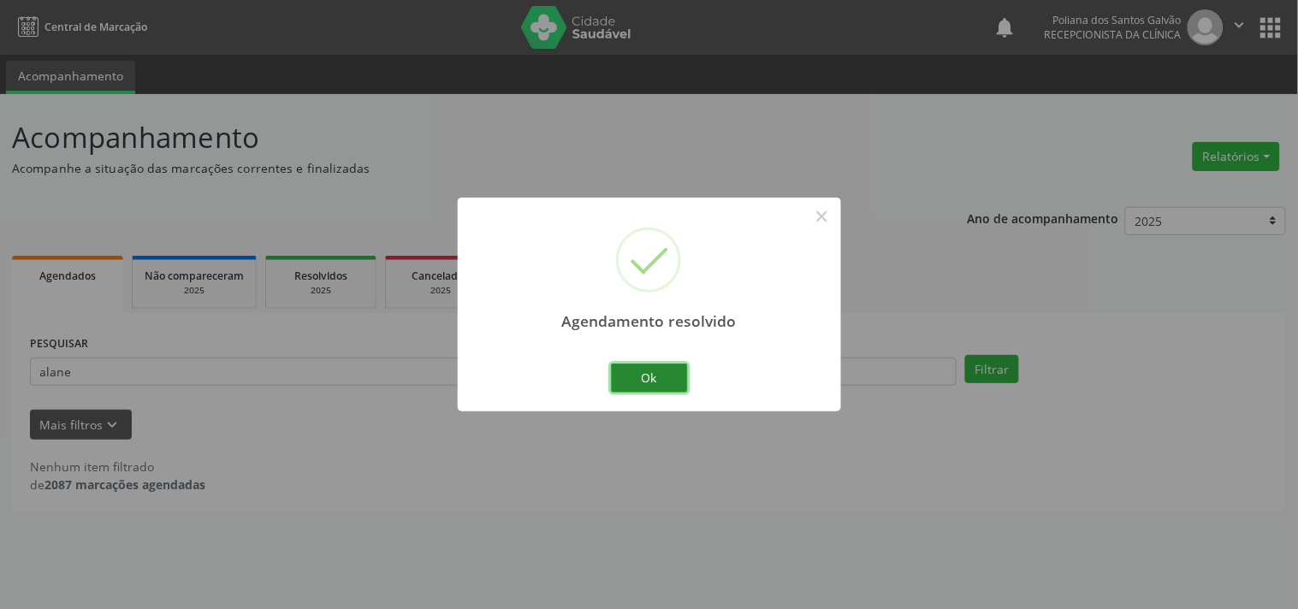
click at [636, 381] on button "Ok" at bounding box center [649, 378] width 77 height 29
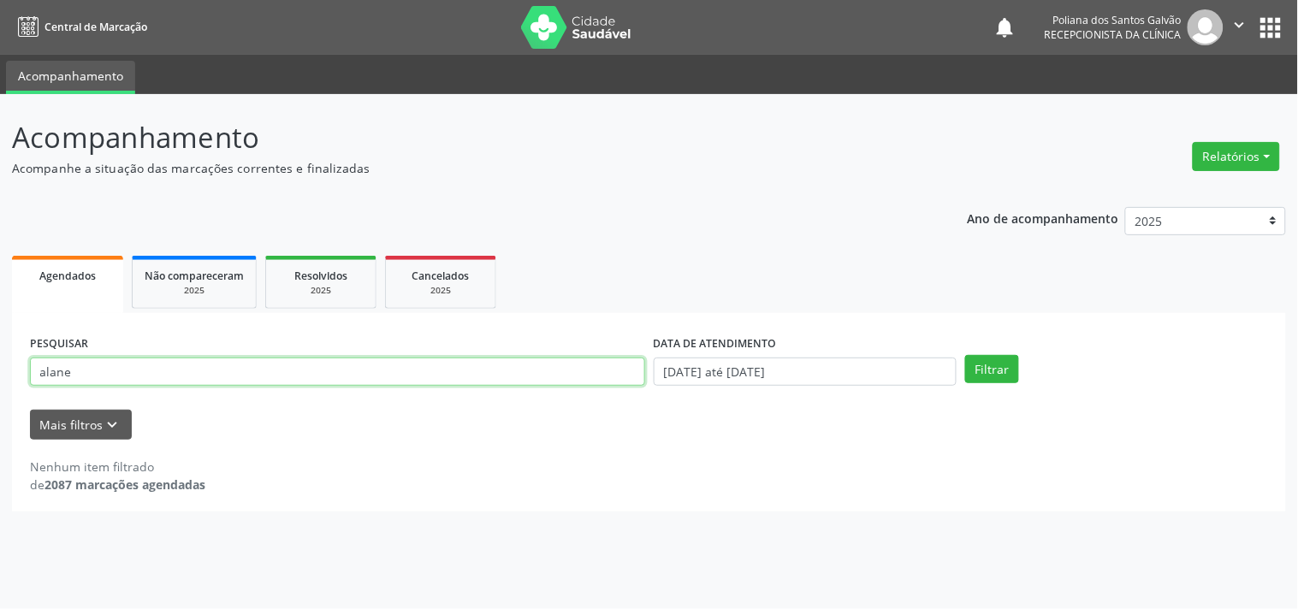
drag, startPoint x: 0, startPoint y: 191, endPoint x: 0, endPoint y: 279, distance: 88.1
click at [0, 268] on div "Acompanhamento Acompanhe a situação das marcações correntes e finalizadas Relat…" at bounding box center [649, 351] width 1298 height 515
type input "[PERSON_NAME]"
click at [965, 355] on button "Filtrar" at bounding box center [992, 369] width 54 height 29
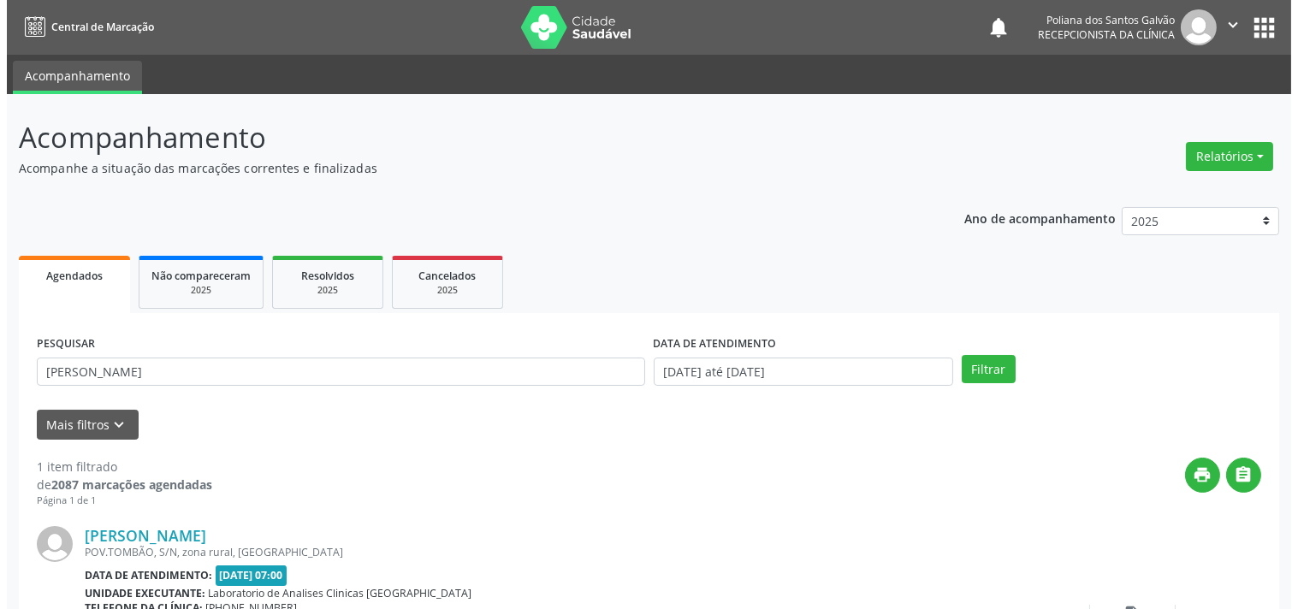
scroll to position [158, 0]
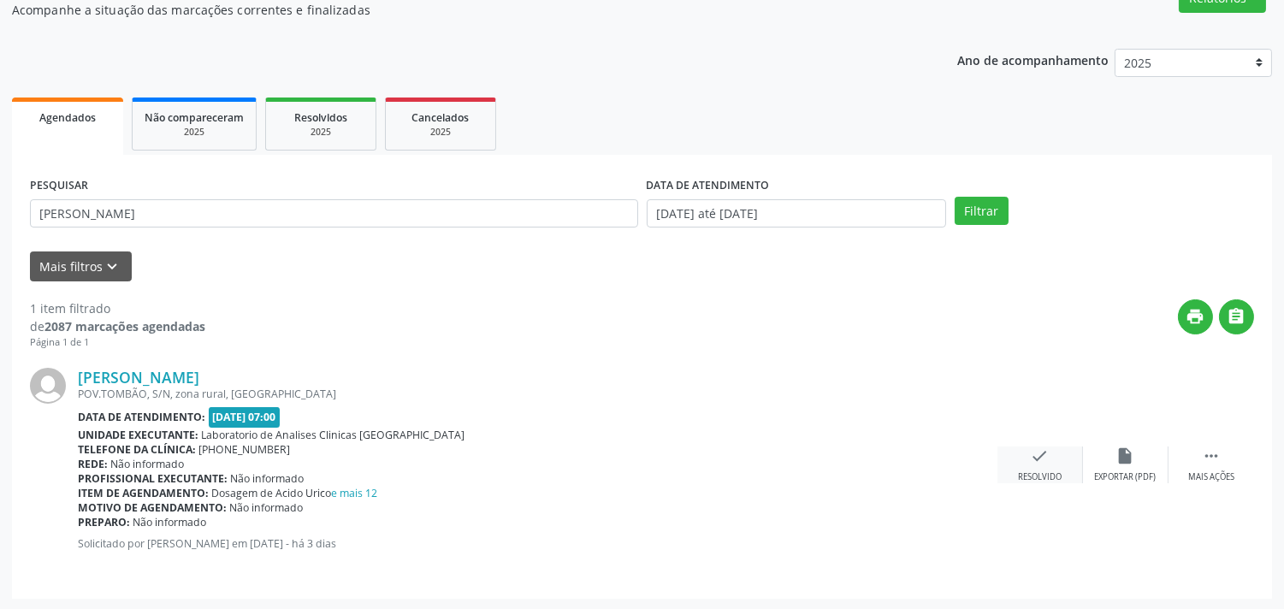
click at [1050, 473] on div "Resolvido" at bounding box center [1040, 477] width 44 height 12
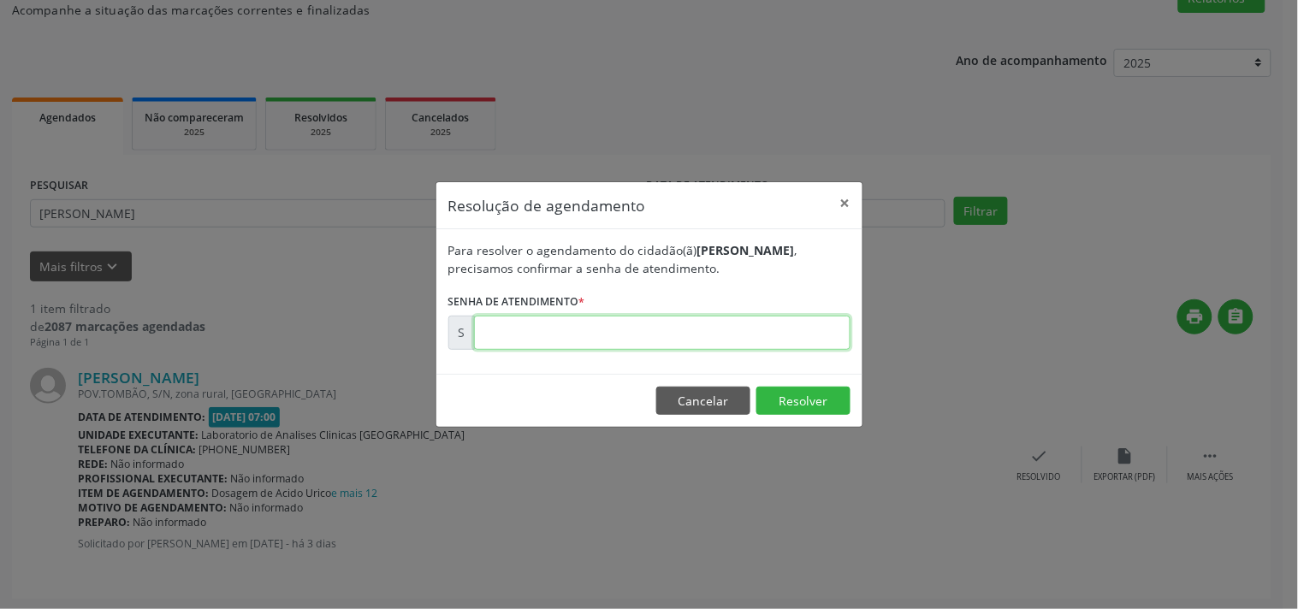
click at [802, 329] on input "text" at bounding box center [662, 333] width 376 height 34
type input "00172028"
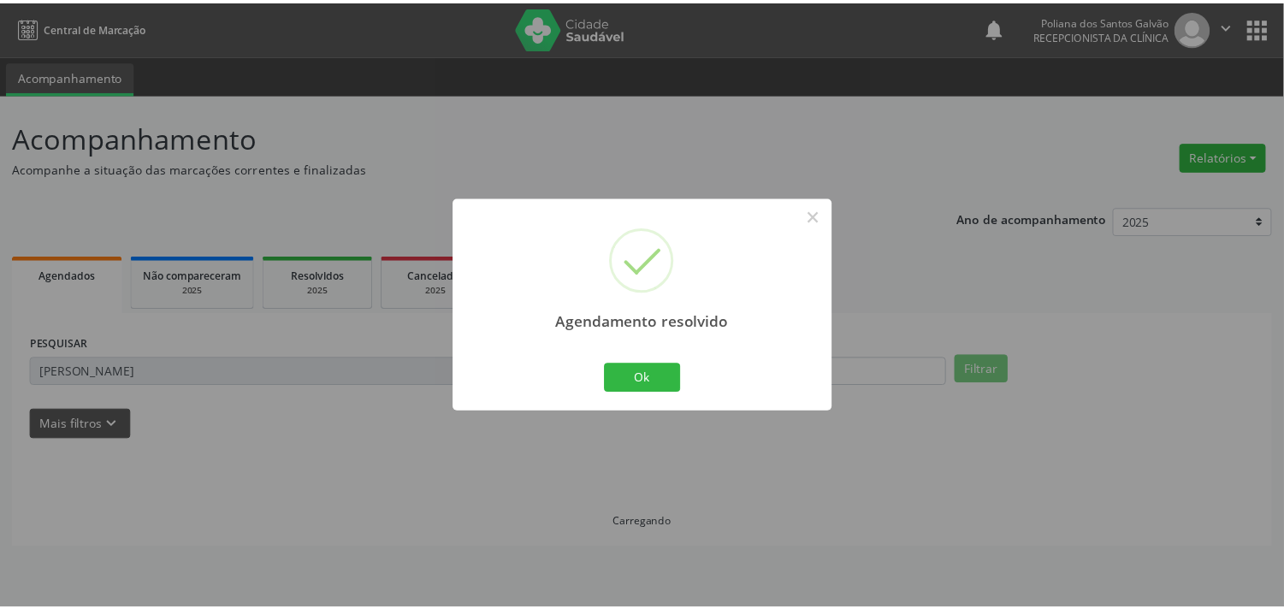
scroll to position [0, 0]
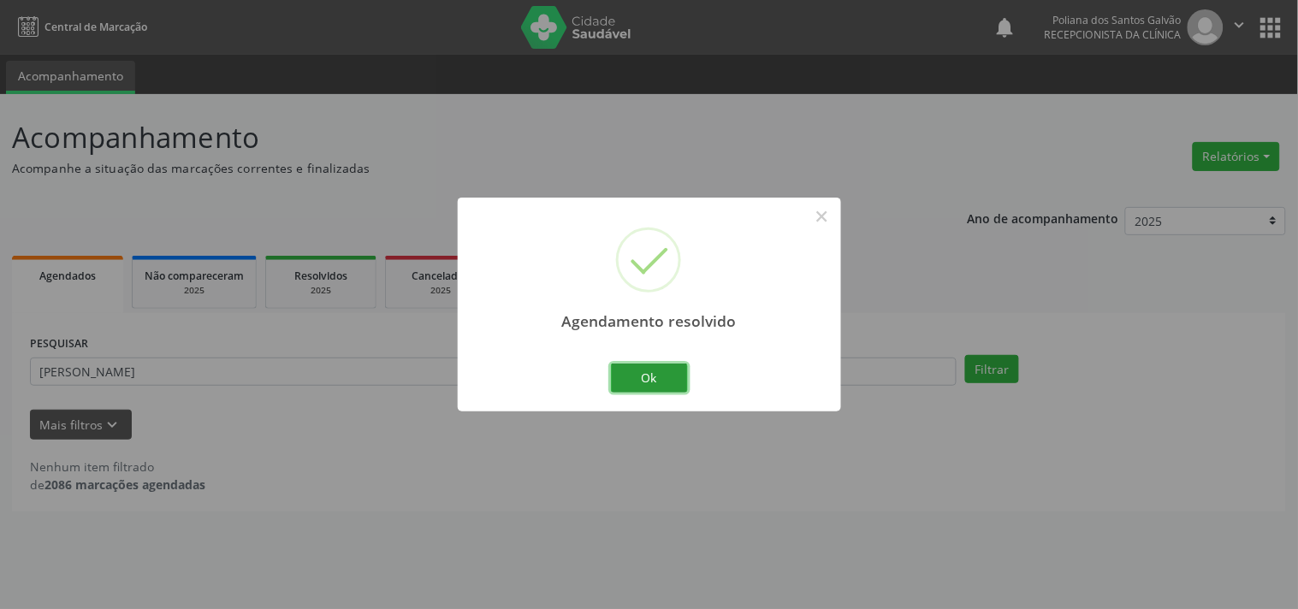
drag, startPoint x: 660, startPoint y: 372, endPoint x: 628, endPoint y: 375, distance: 32.6
click at [652, 372] on button "Ok" at bounding box center [649, 378] width 77 height 29
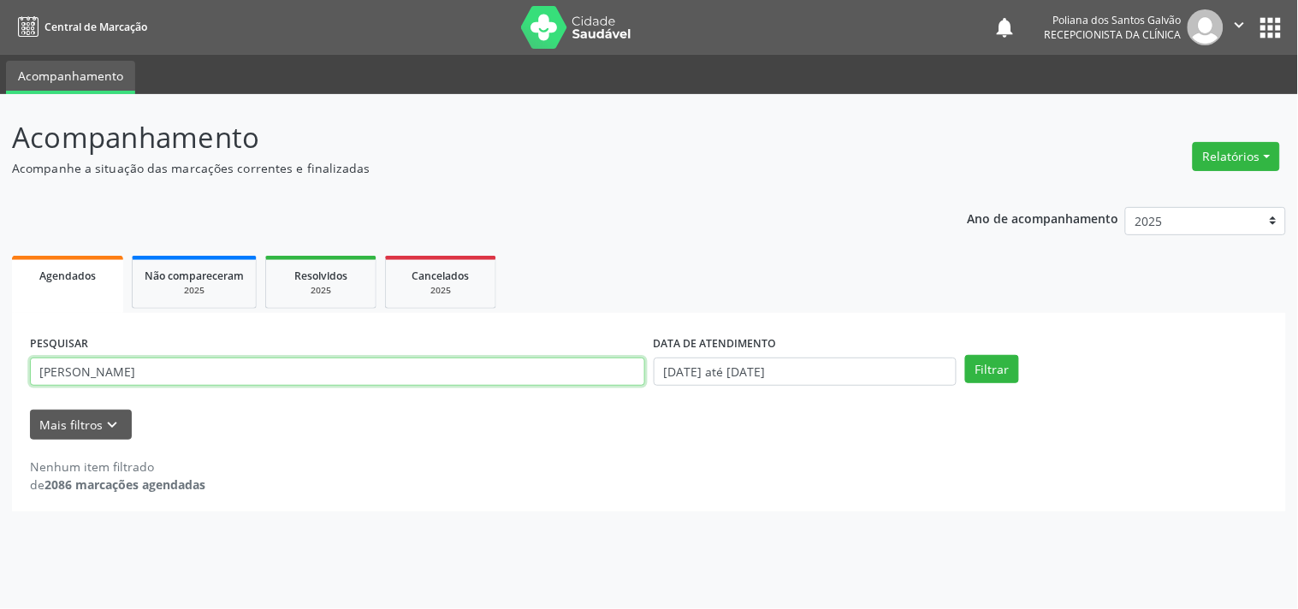
drag, startPoint x: 535, startPoint y: 371, endPoint x: 0, endPoint y: -32, distance: 669.5
click at [0, 0] on html "Central de Marcação notifications Poliana dos Santos Galvão Recepcionista da cl…" at bounding box center [649, 304] width 1298 height 609
type input "[PERSON_NAME]"
click at [965, 355] on button "Filtrar" at bounding box center [992, 369] width 54 height 29
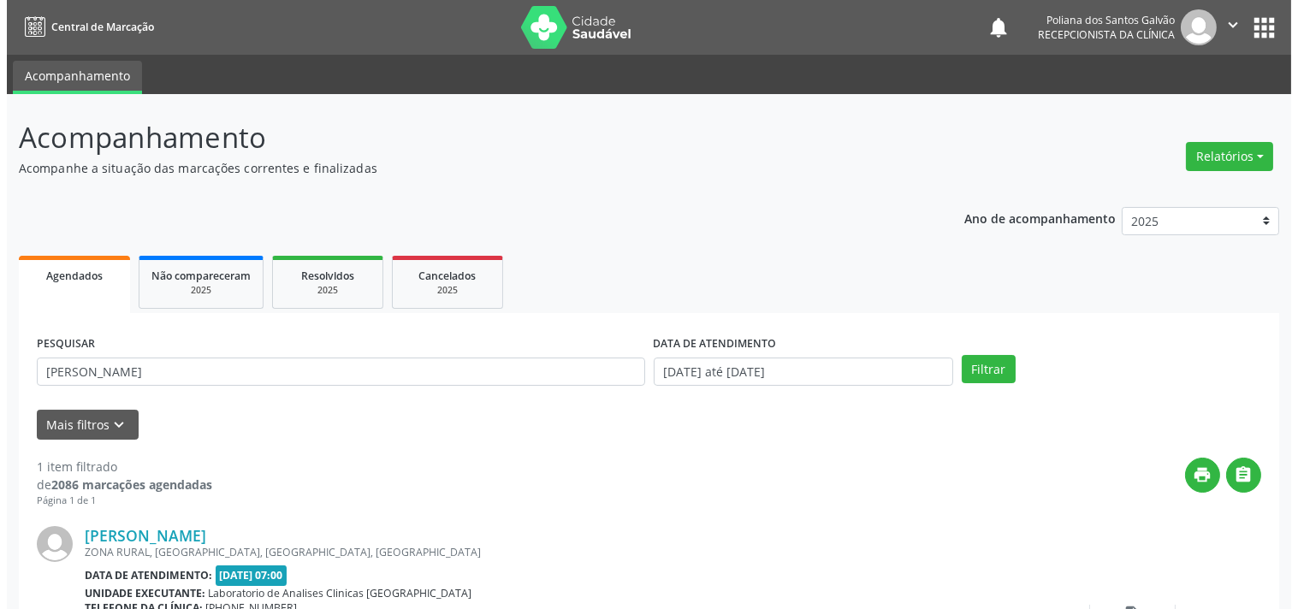
scroll to position [158, 0]
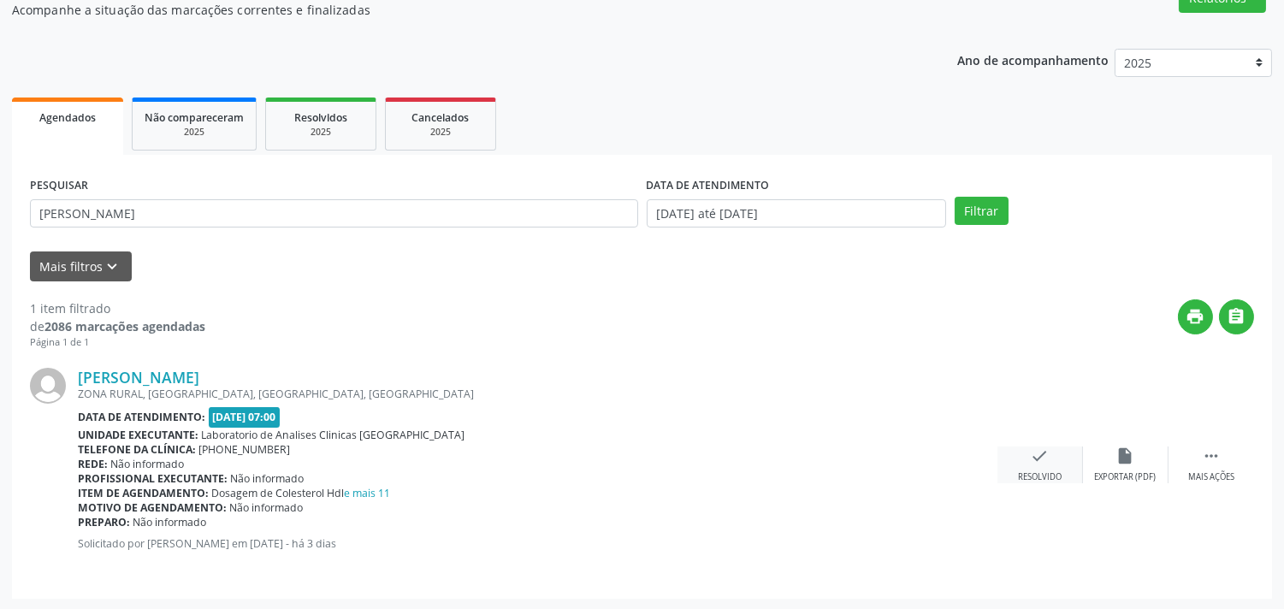
drag, startPoint x: 1047, startPoint y: 458, endPoint x: 1035, endPoint y: 455, distance: 12.2
click at [1035, 455] on icon "check" at bounding box center [1040, 456] width 19 height 19
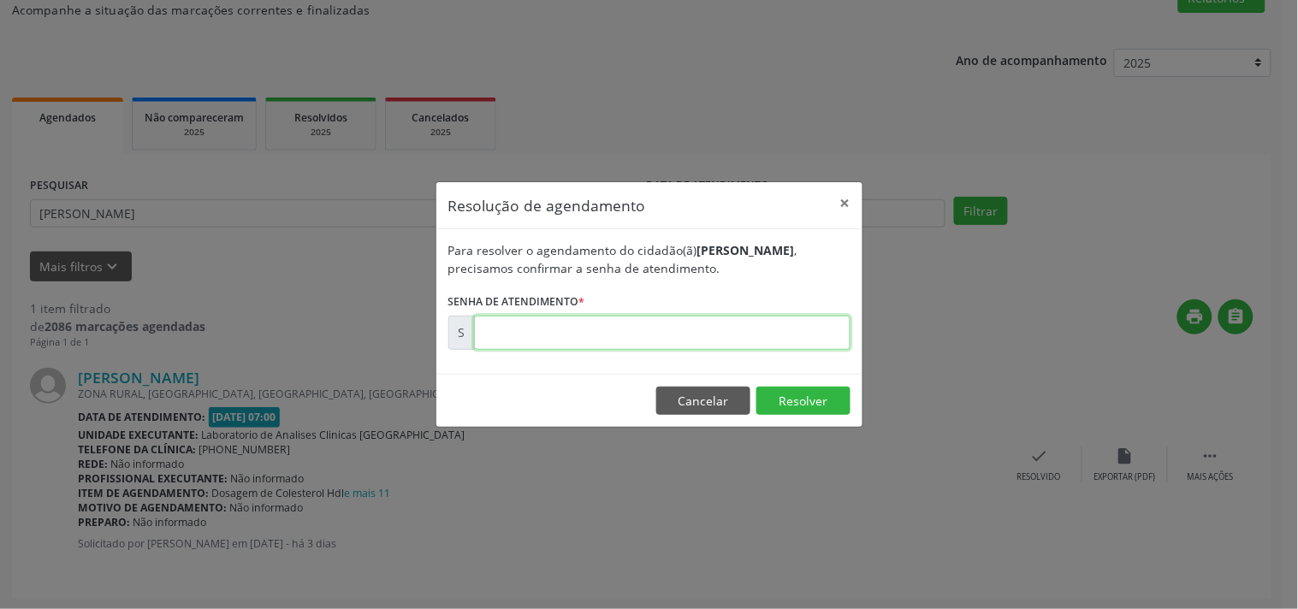
click at [808, 332] on input "text" at bounding box center [662, 333] width 376 height 34
type input "00172040"
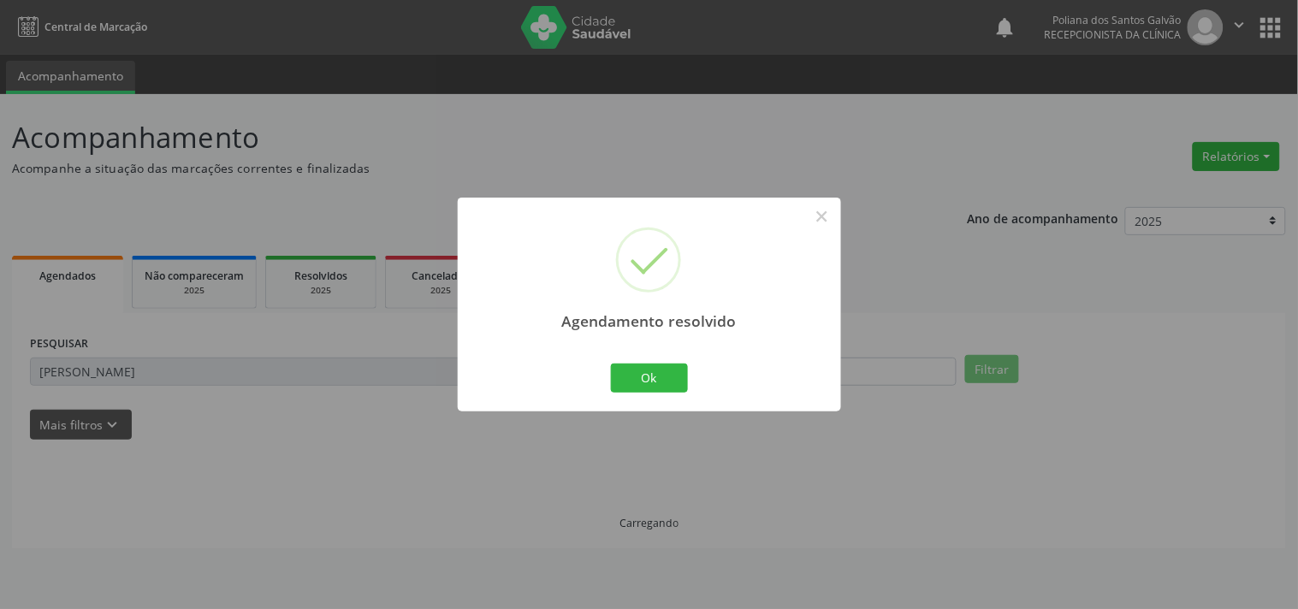
scroll to position [0, 0]
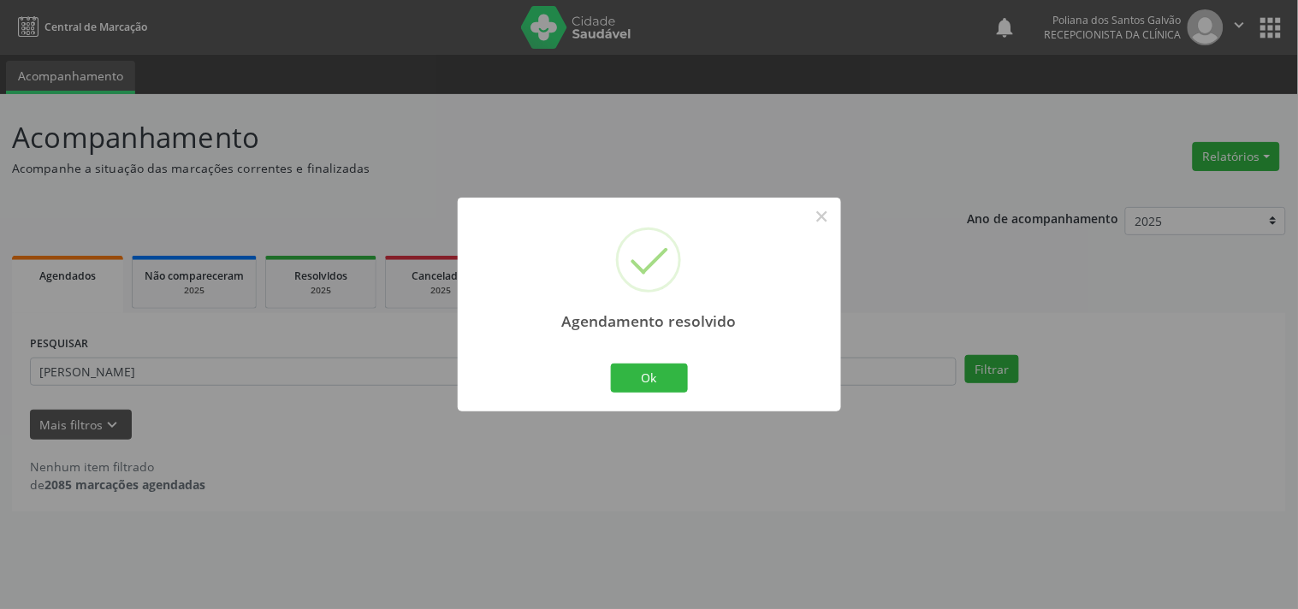
drag, startPoint x: 676, startPoint y: 361, endPoint x: 586, endPoint y: 373, distance: 90.6
click at [660, 368] on div "Ok Cancel" at bounding box center [649, 378] width 85 height 36
click at [648, 413] on div "Agendamento resolvido × Ok Cancel" at bounding box center [649, 304] width 1298 height 609
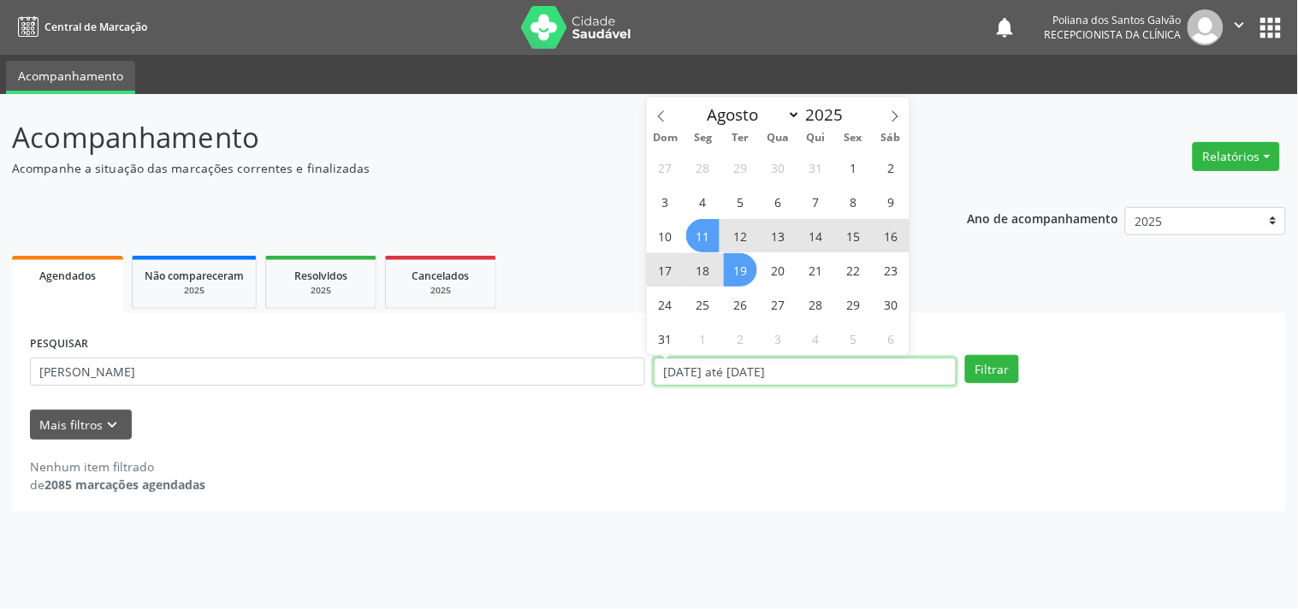
click at [663, 382] on input "[DATE] até [DATE]" at bounding box center [805, 372] width 303 height 29
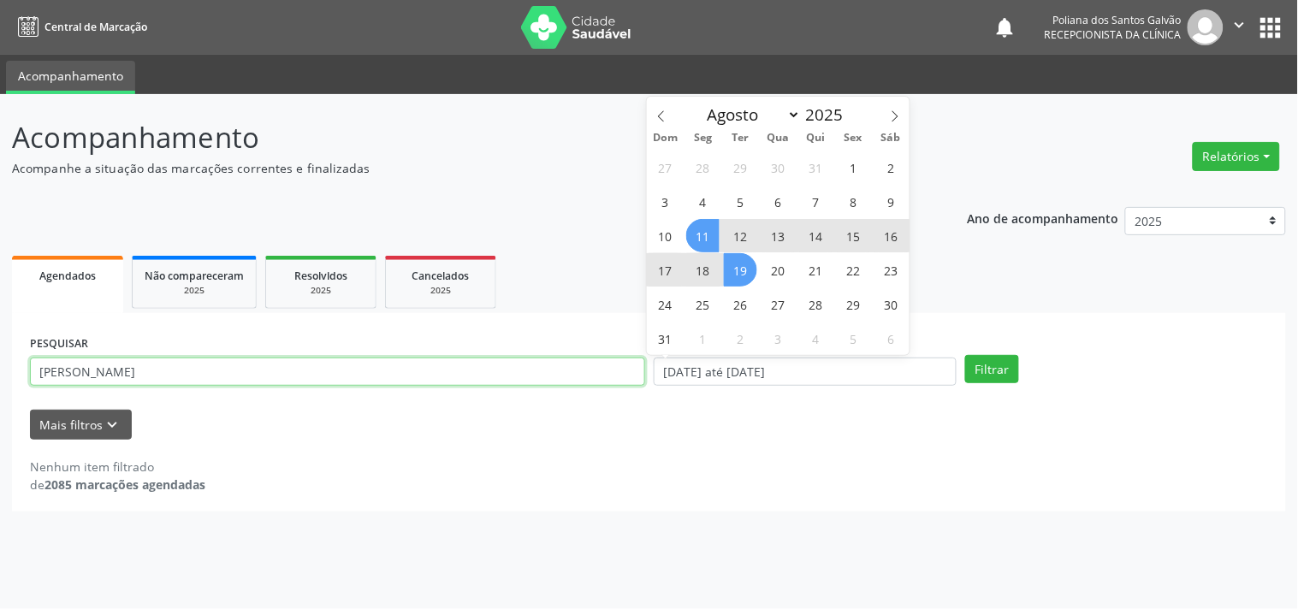
drag, startPoint x: 509, startPoint y: 370, endPoint x: 0, endPoint y: 150, distance: 554.5
click at [0, 169] on div "Acompanhamento Acompanhe a situação das marcações correntes e finalizadas Relat…" at bounding box center [649, 351] width 1298 height 515
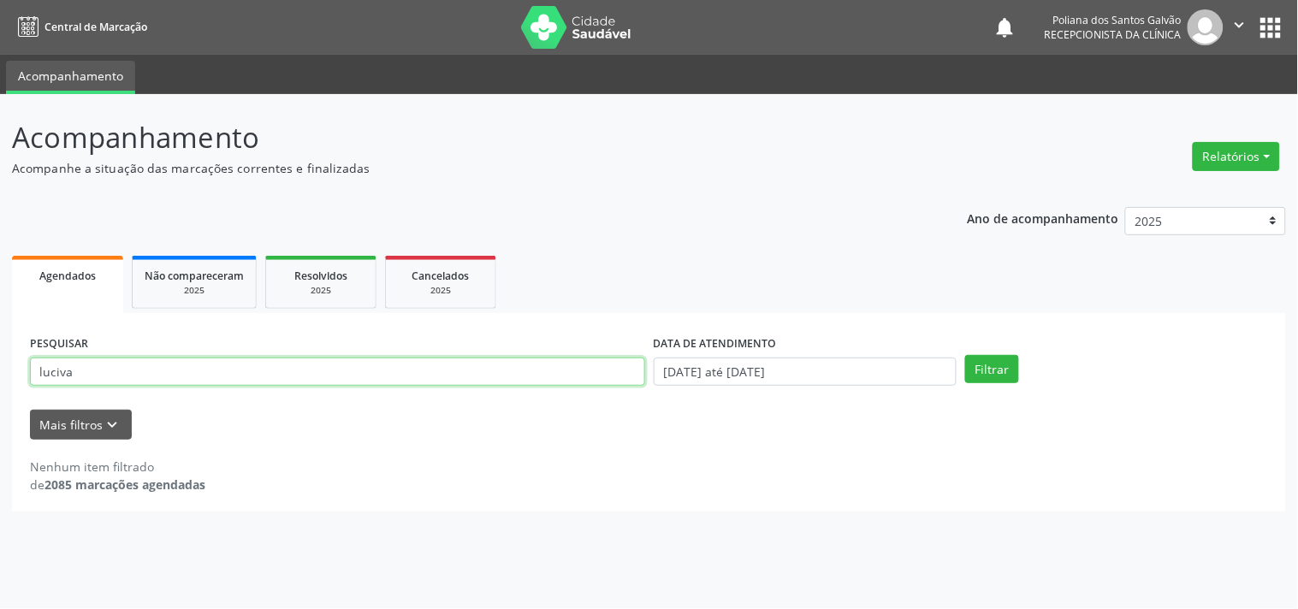
type input "luciva"
click at [965, 355] on button "Filtrar" at bounding box center [992, 369] width 54 height 29
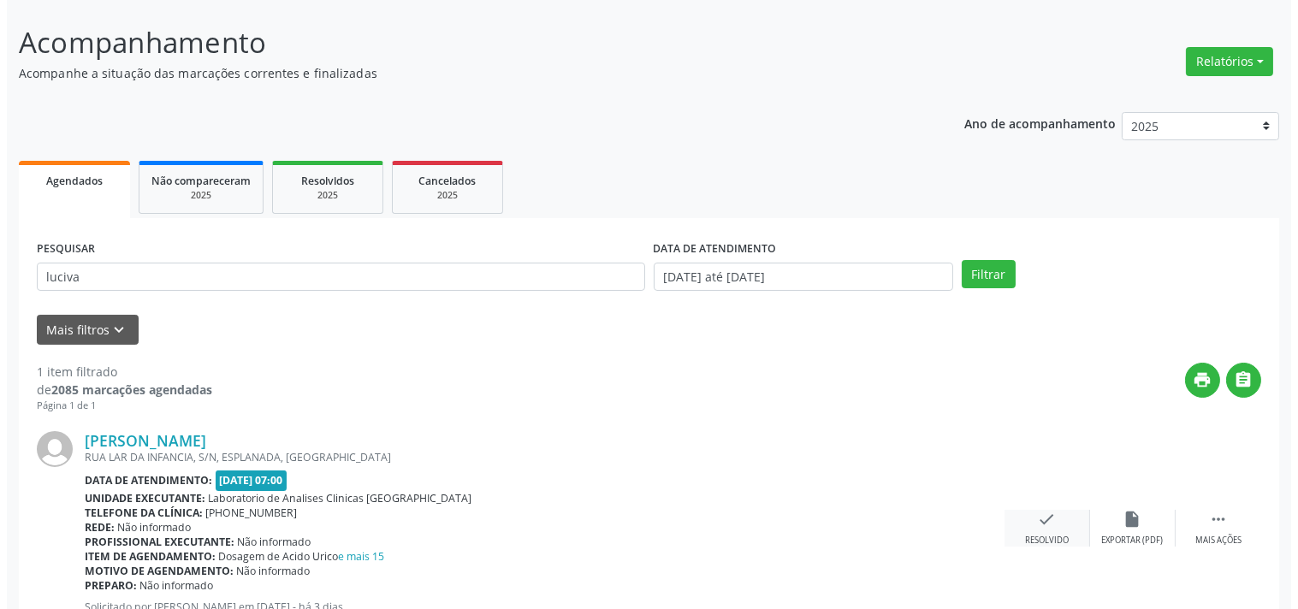
scroll to position [158, 0]
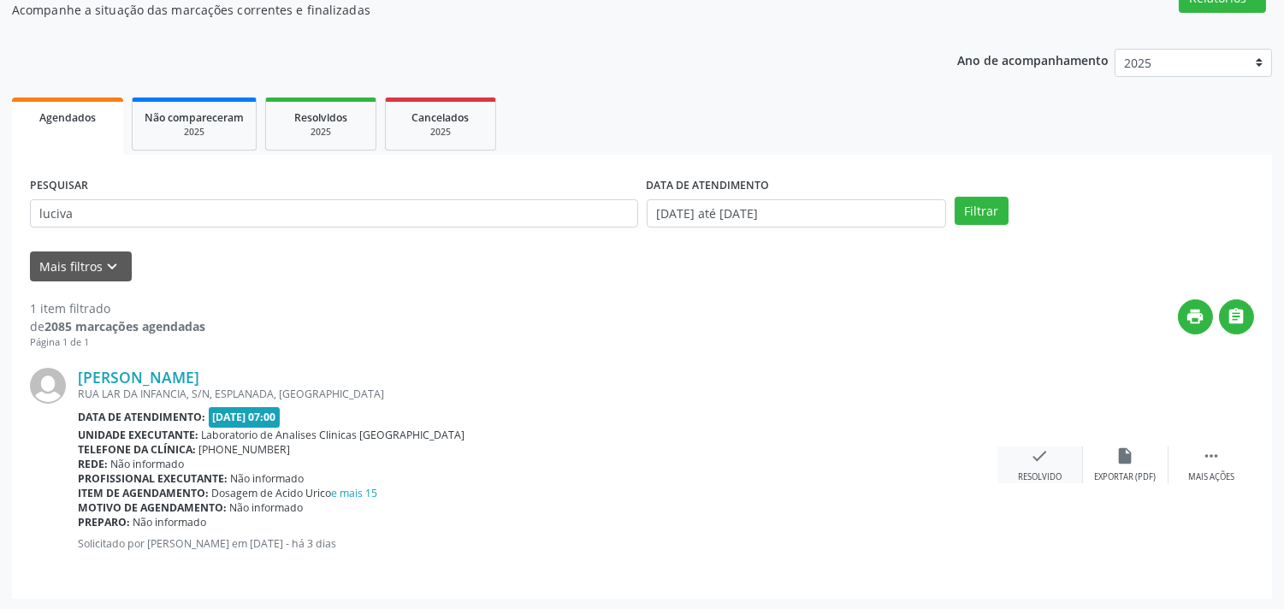
click at [1038, 454] on icon "check" at bounding box center [1040, 456] width 19 height 19
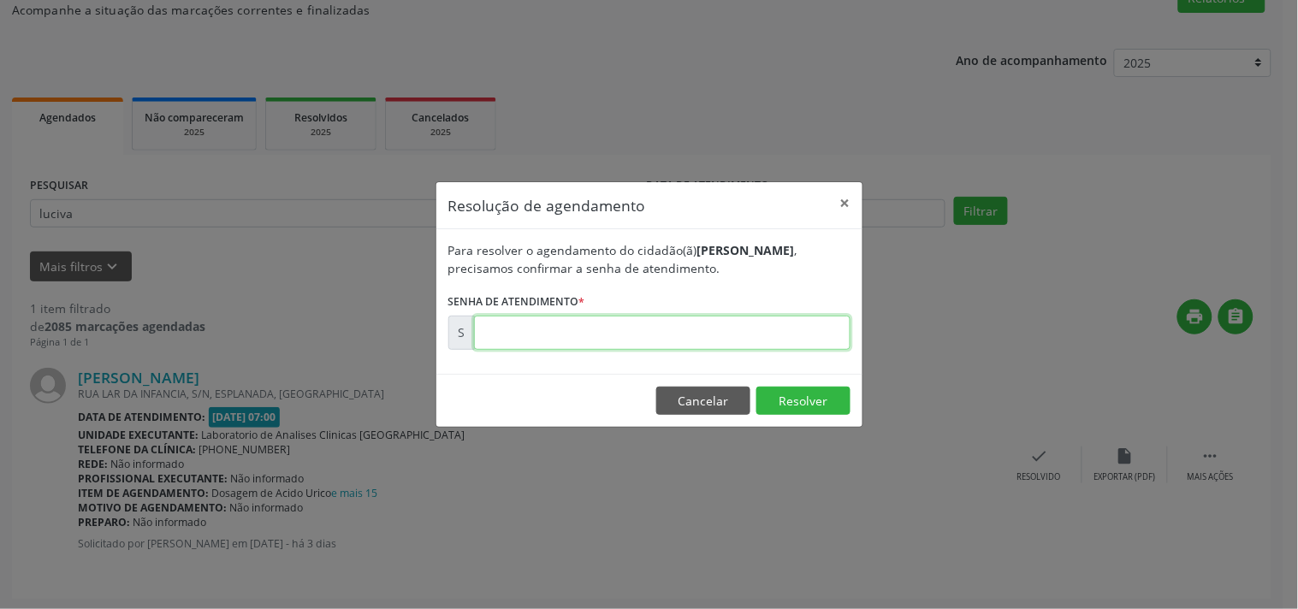
click at [780, 332] on input "text" at bounding box center [662, 333] width 376 height 34
type input "00172021"
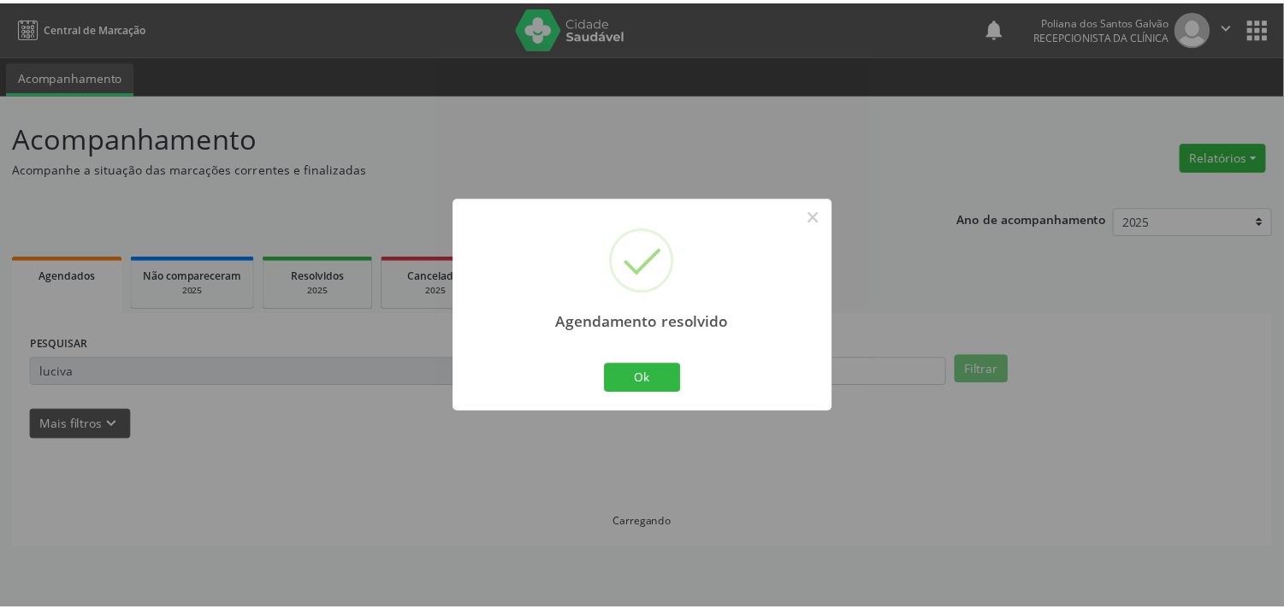
scroll to position [0, 0]
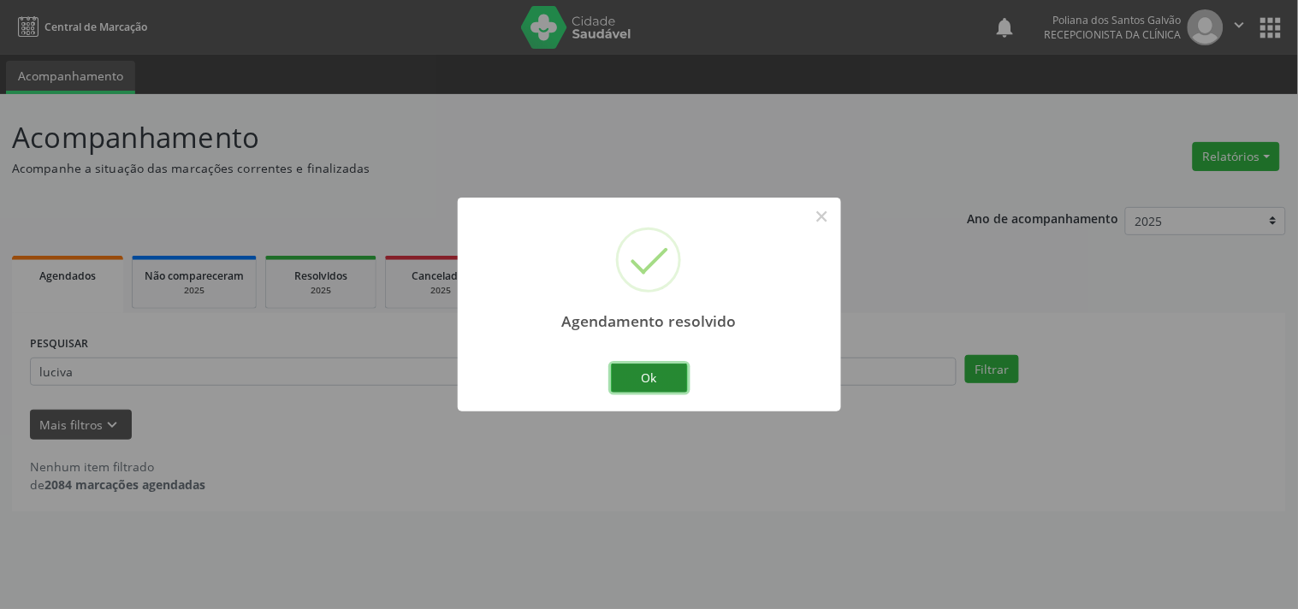
drag, startPoint x: 659, startPoint y: 386, endPoint x: 587, endPoint y: 379, distance: 72.2
click at [659, 386] on button "Ok" at bounding box center [649, 378] width 77 height 29
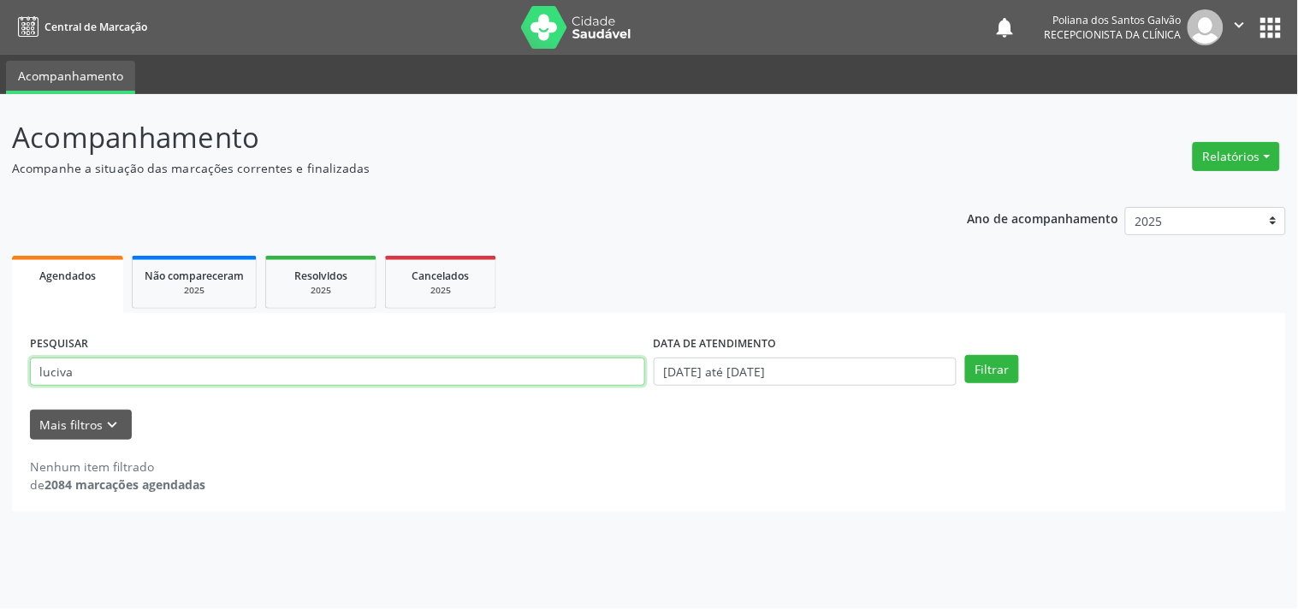
drag, startPoint x: 554, startPoint y: 374, endPoint x: 0, endPoint y: -68, distance: 708.5
click at [0, 0] on html "Central de Marcação notifications Poliana dos Santos Galvão Recepcionista da cl…" at bounding box center [649, 304] width 1298 height 609
click at [965, 355] on button "Filtrar" at bounding box center [992, 369] width 54 height 29
drag, startPoint x: 584, startPoint y: 370, endPoint x: 0, endPoint y: 49, distance: 666.6
click at [0, 49] on div "Central de Marcação notifications Poliana dos Santos Galvão Recepcionista da cl…" at bounding box center [649, 304] width 1298 height 609
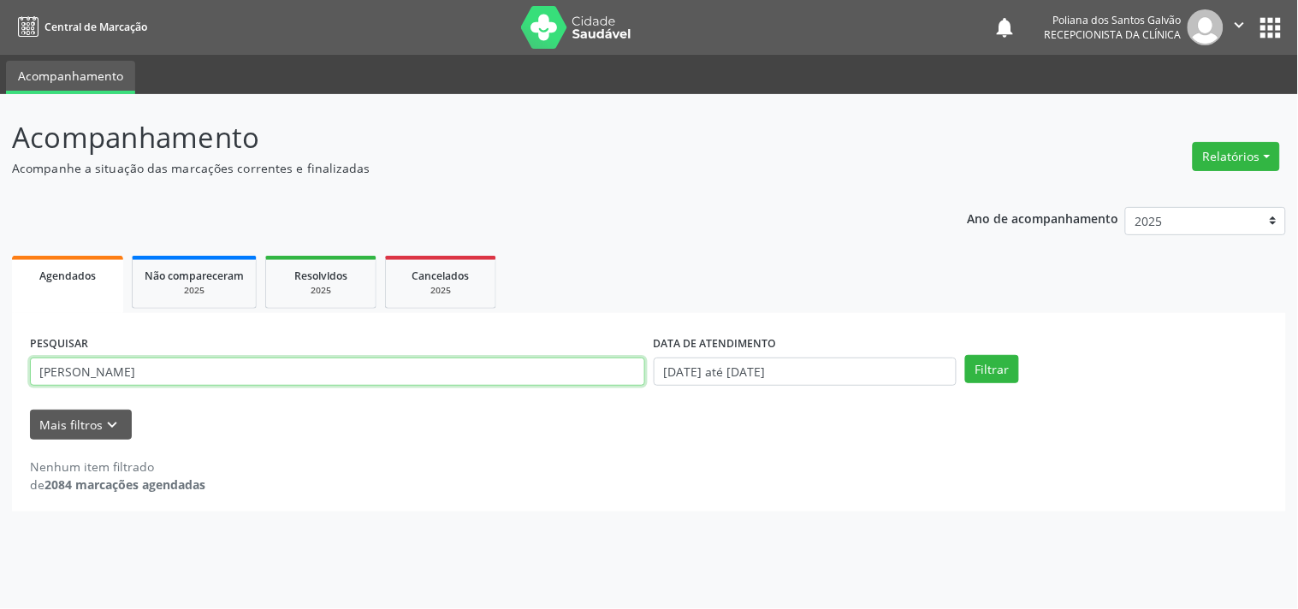
type input "[PERSON_NAME]"
click at [965, 355] on button "Filtrar" at bounding box center [992, 369] width 54 height 29
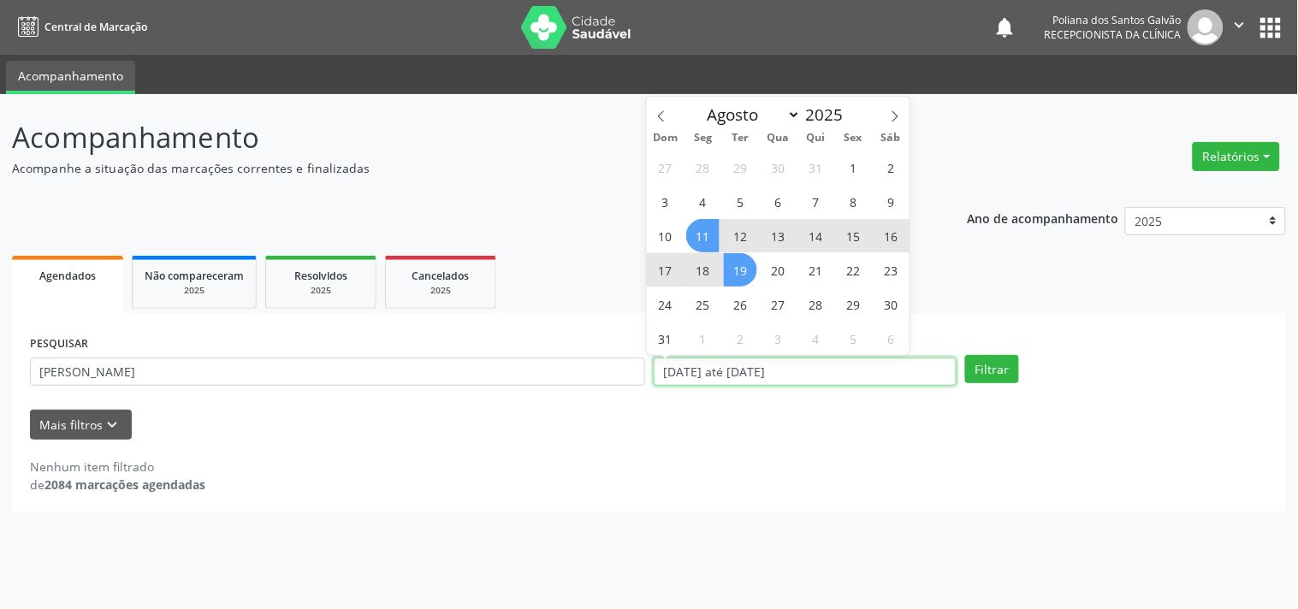
click at [870, 374] on input "[DATE] até [DATE]" at bounding box center [805, 372] width 303 height 29
click at [691, 263] on span "18" at bounding box center [702, 269] width 33 height 33
type input "[DATE]"
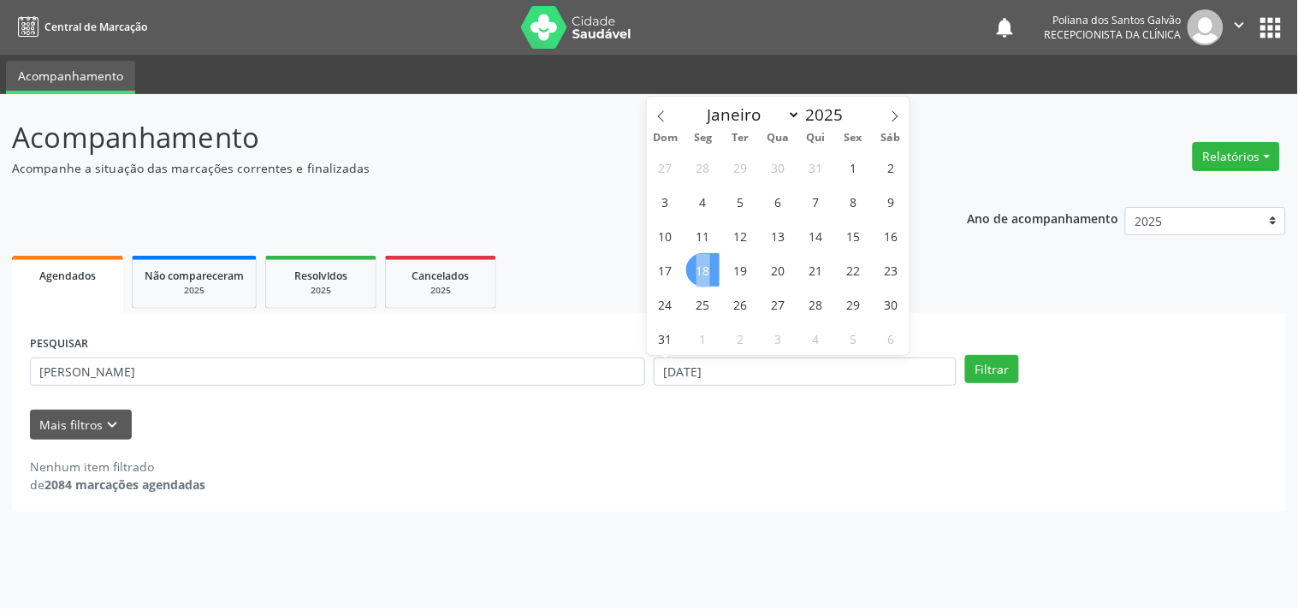
click at [691, 263] on span "18" at bounding box center [702, 269] width 33 height 33
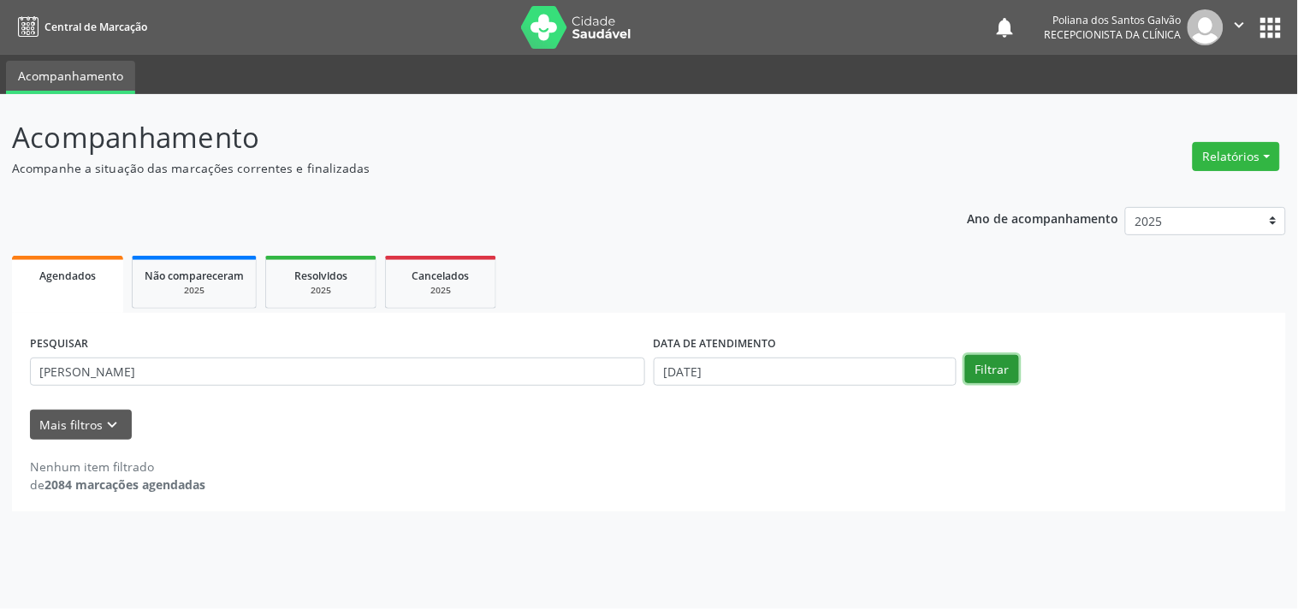
click at [996, 368] on button "Filtrar" at bounding box center [992, 369] width 54 height 29
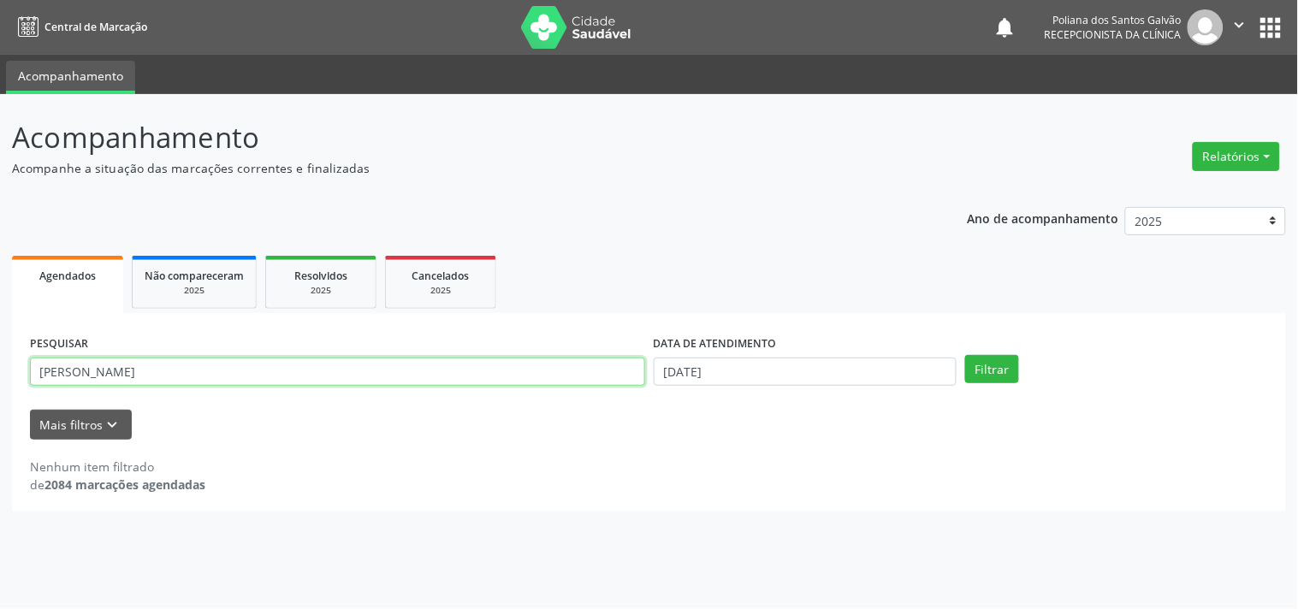
drag, startPoint x: 266, startPoint y: 375, endPoint x: 0, endPoint y: 151, distance: 347.9
click at [0, 191] on div "Acompanhamento Acompanhe a situação das marcações correntes e finalizadas Relat…" at bounding box center [649, 351] width 1298 height 515
type input "706401186993383"
click at [965, 355] on button "Filtrar" at bounding box center [992, 369] width 54 height 29
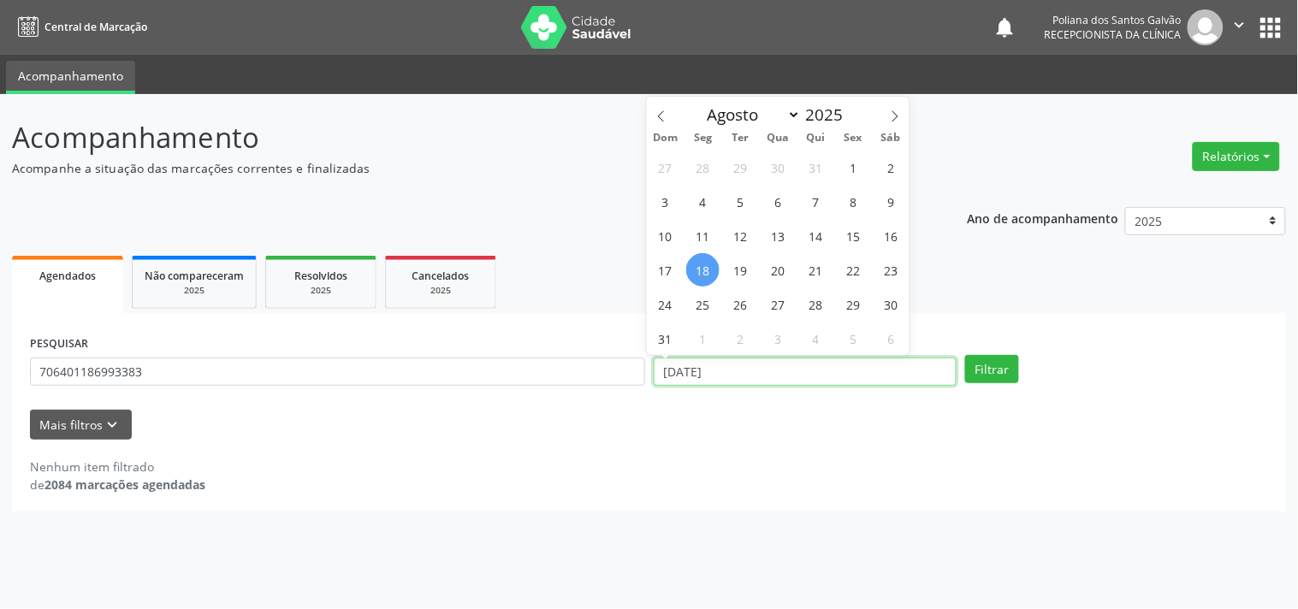
click at [799, 365] on input "[DATE]" at bounding box center [805, 372] width 303 height 29
click at [707, 194] on span "4" at bounding box center [702, 201] width 33 height 33
type input "[DATE]"
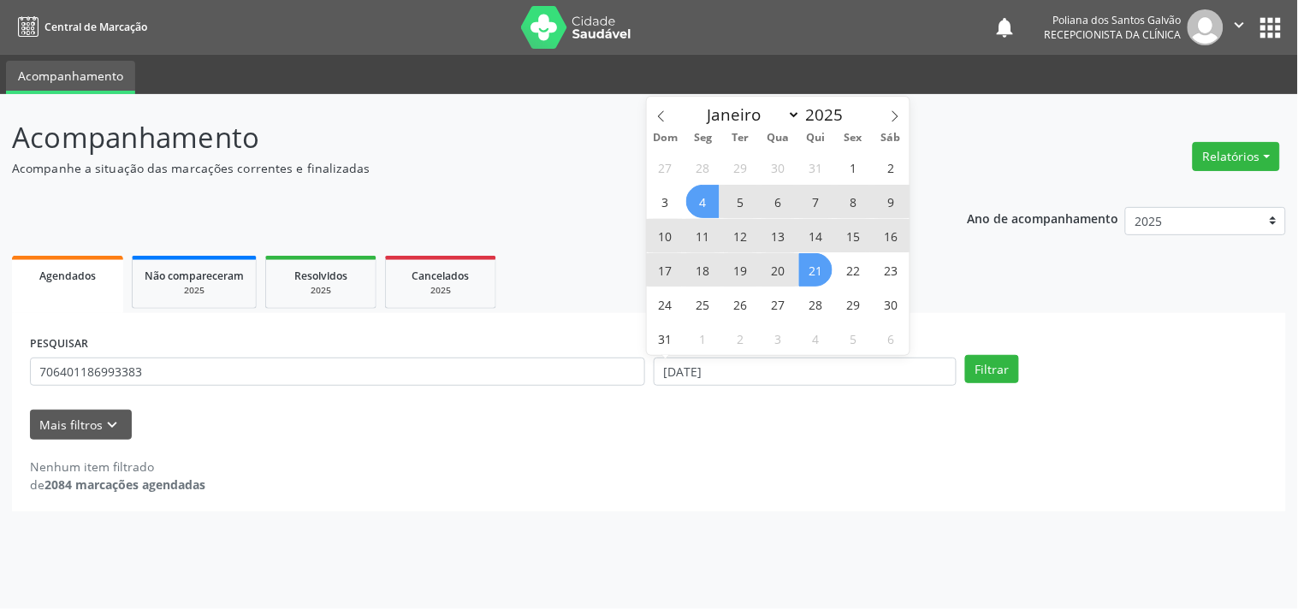
click at [815, 269] on span "21" at bounding box center [815, 269] width 33 height 33
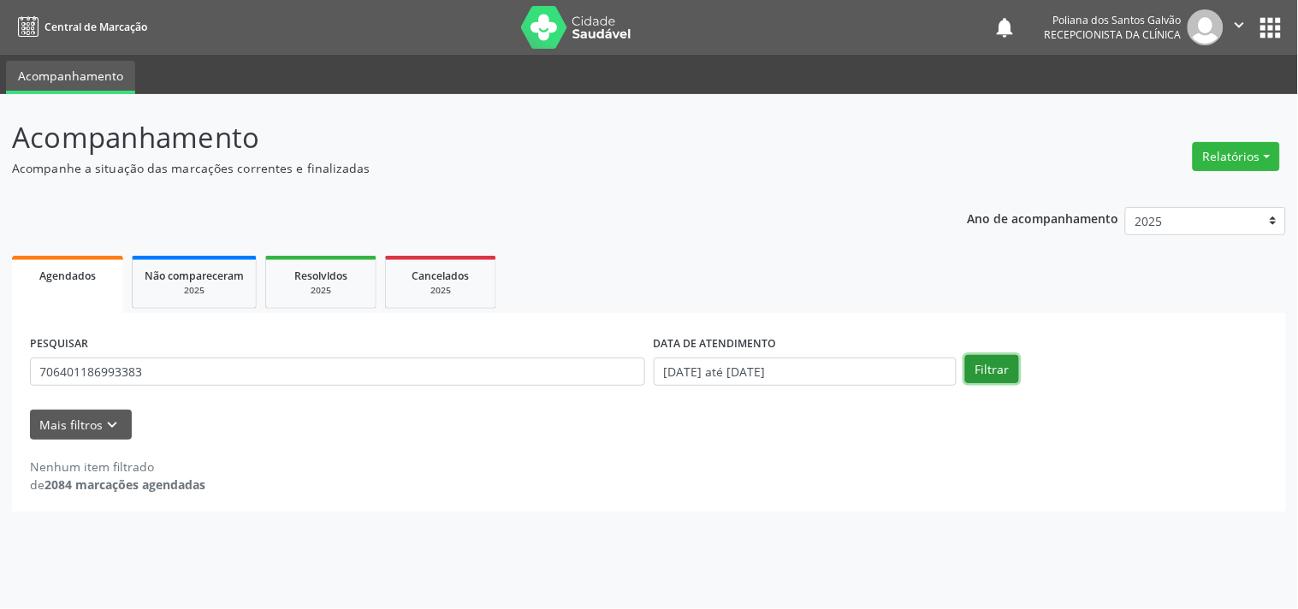
click at [1003, 375] on button "Filtrar" at bounding box center [992, 369] width 54 height 29
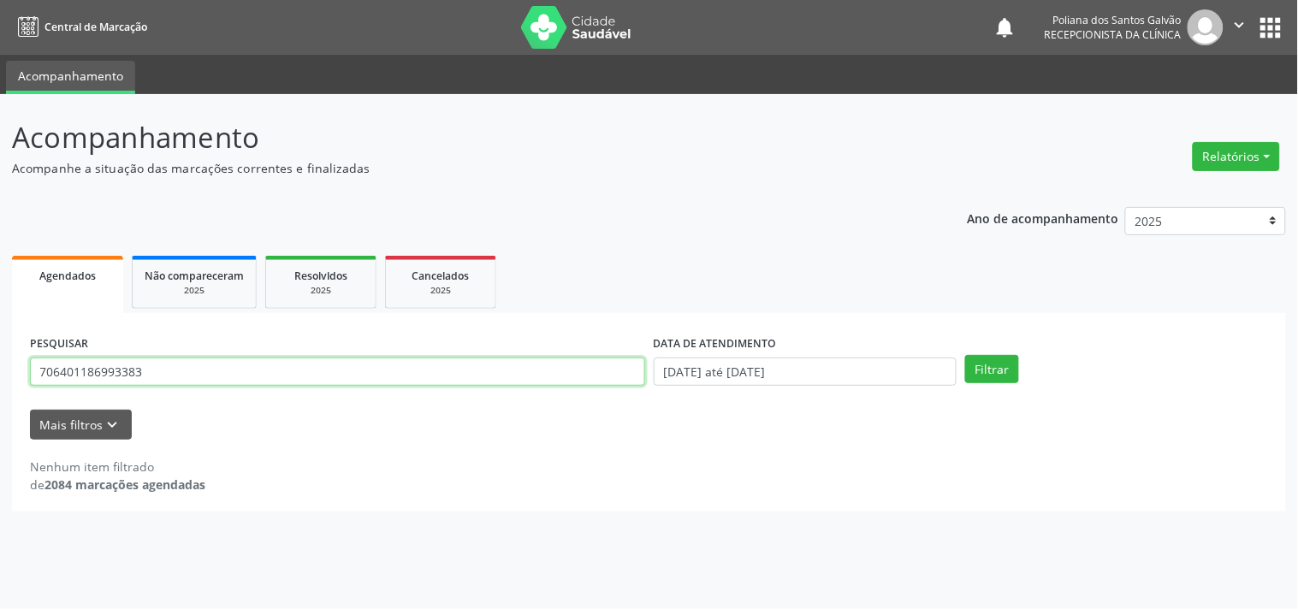
drag, startPoint x: 0, startPoint y: 238, endPoint x: 21, endPoint y: 114, distance: 125.9
click at [4, 133] on div "Acompanhamento Acompanhe a situação das marcações correntes e finalizadas Relat…" at bounding box center [649, 351] width 1298 height 515
type input "[PERSON_NAME]"
click at [965, 355] on button "Filtrar" at bounding box center [992, 369] width 54 height 29
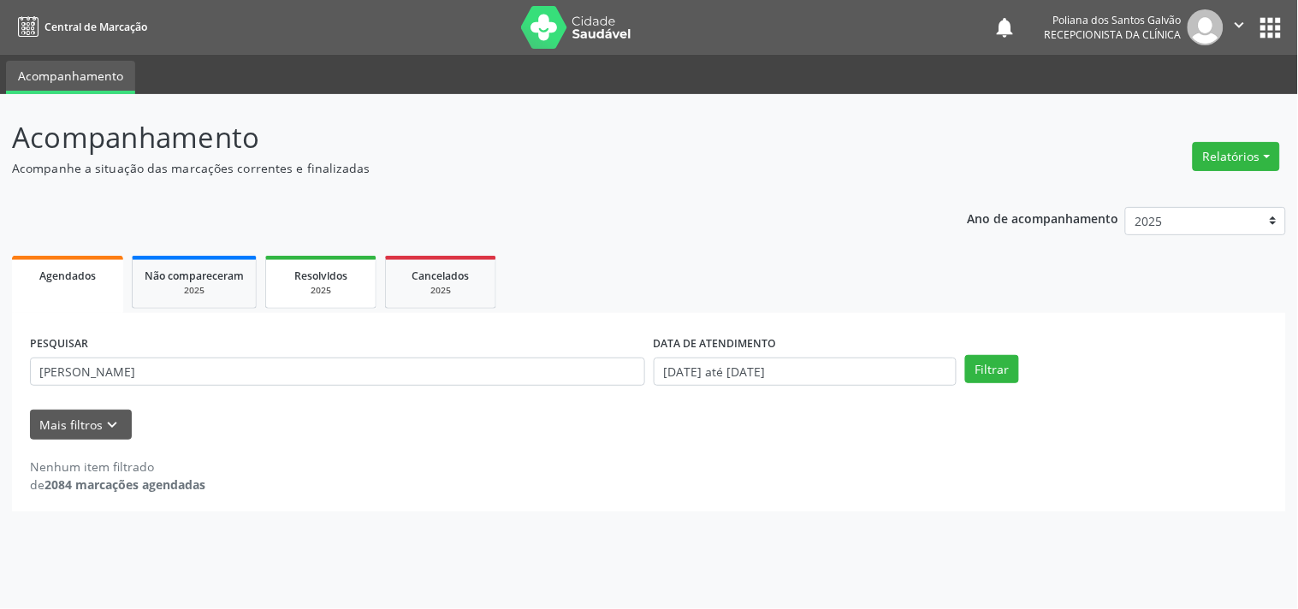
click at [339, 293] on div "2025" at bounding box center [321, 290] width 86 height 13
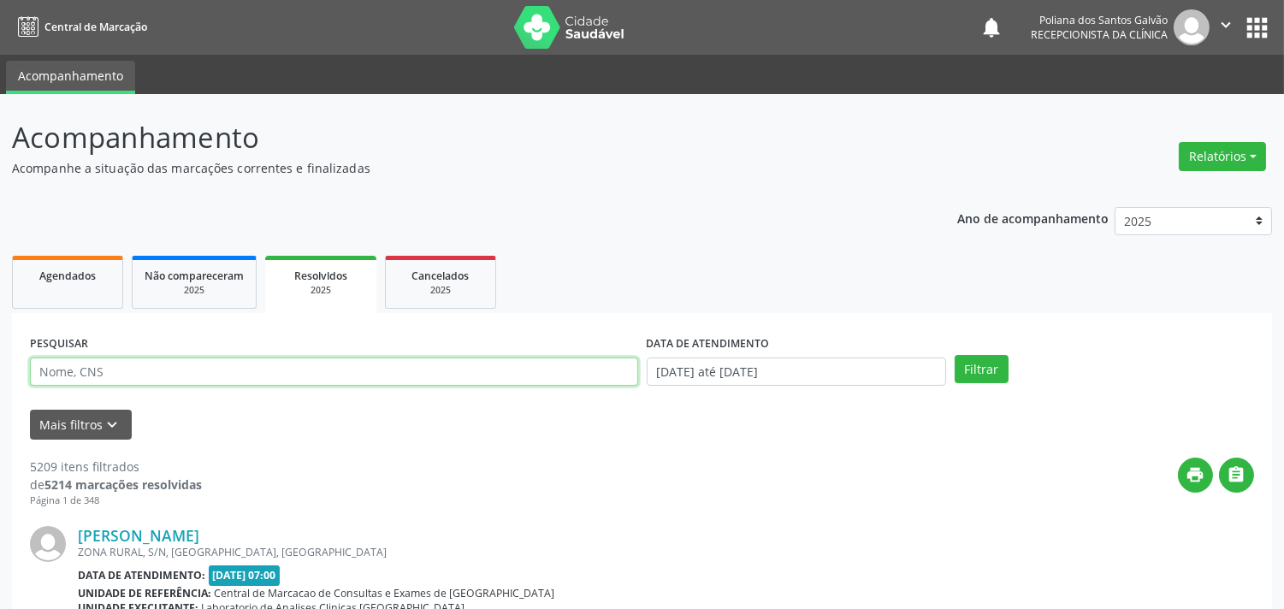
click at [275, 370] on input "text" at bounding box center [334, 372] width 608 height 29
click at [955, 355] on button "Filtrar" at bounding box center [982, 369] width 54 height 29
click at [388, 364] on input "[PERSON_NAME]" at bounding box center [334, 372] width 608 height 29
type input "[PERSON_NAME] DA S"
click at [955, 355] on button "Filtrar" at bounding box center [982, 369] width 54 height 29
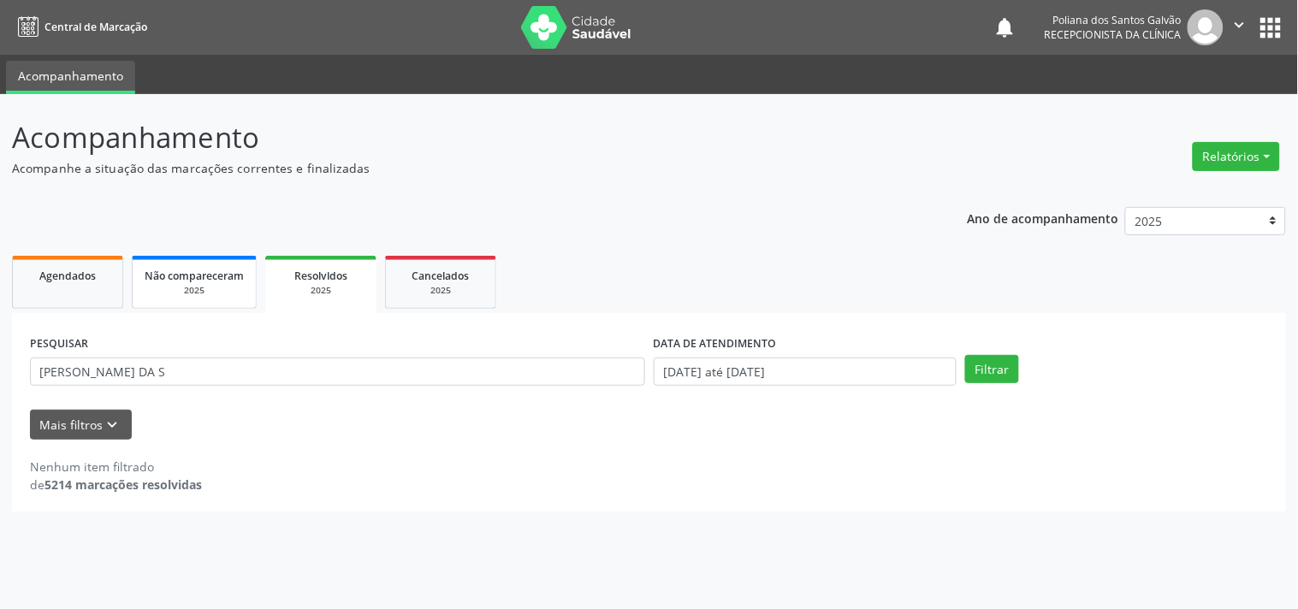
click at [169, 274] on span "Não compareceram" at bounding box center [194, 276] width 99 height 15
click at [78, 283] on link "Agendados" at bounding box center [67, 282] width 111 height 53
click at [201, 269] on span "Não compareceram" at bounding box center [194, 276] width 99 height 15
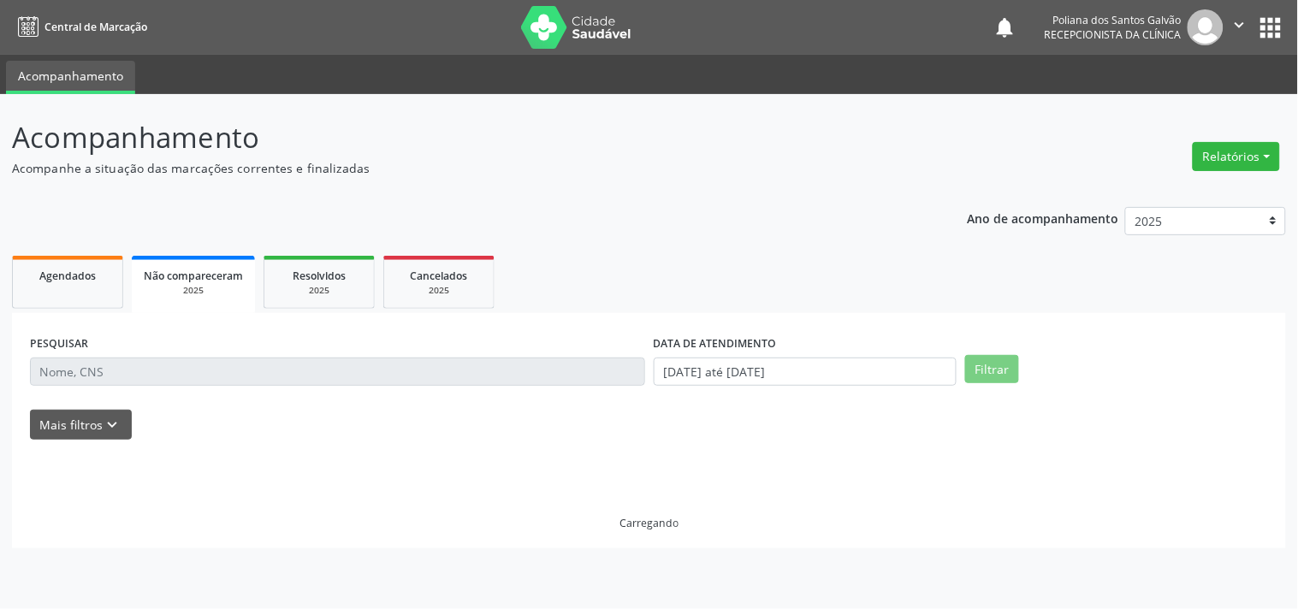
click at [208, 363] on input "text" at bounding box center [337, 372] width 615 height 29
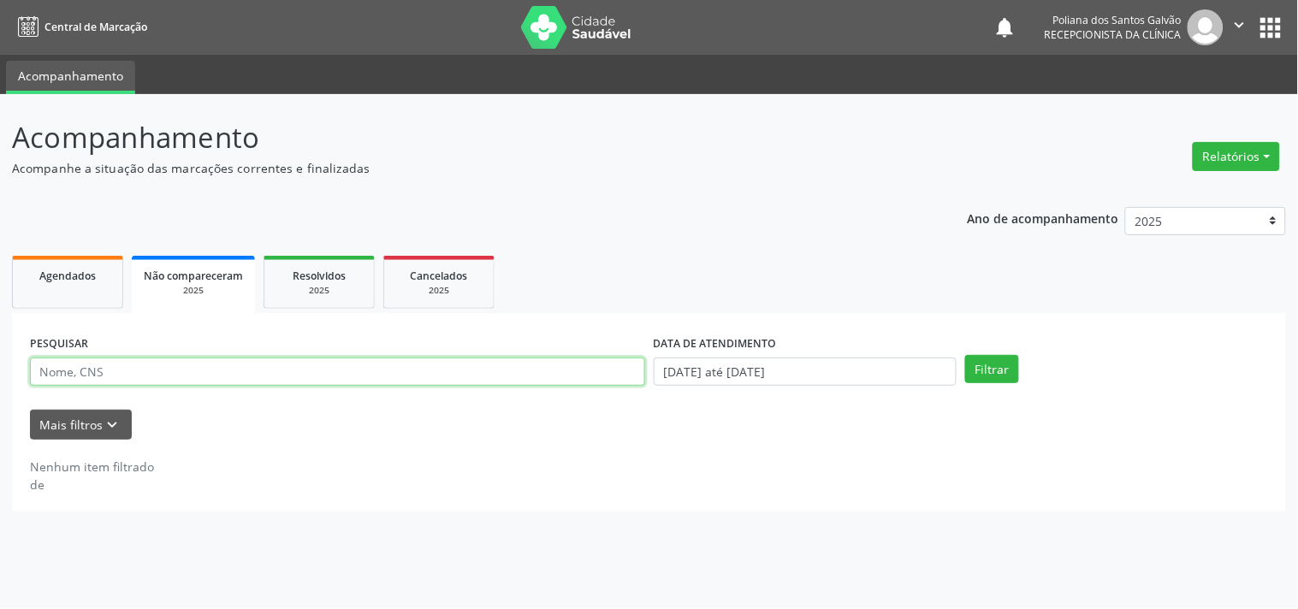
click at [208, 363] on input "text" at bounding box center [337, 372] width 615 height 29
type input "[PERSON_NAME]"
click at [965, 355] on button "Filtrar" at bounding box center [992, 369] width 54 height 29
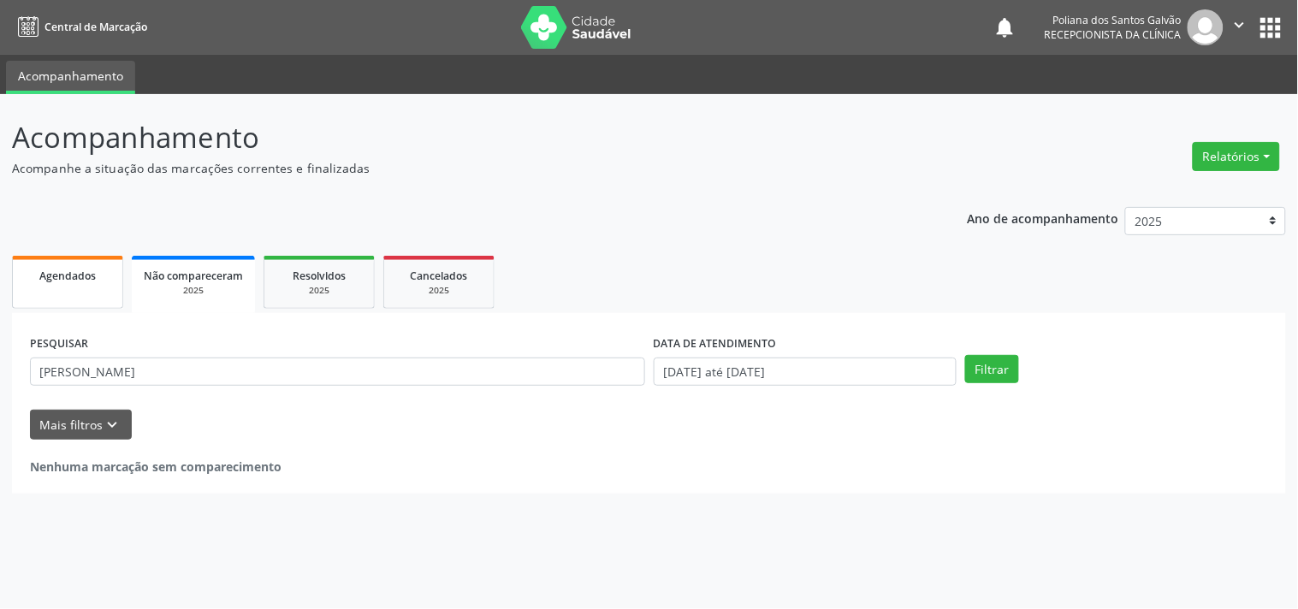
click at [57, 276] on span "Agendados" at bounding box center [67, 276] width 56 height 15
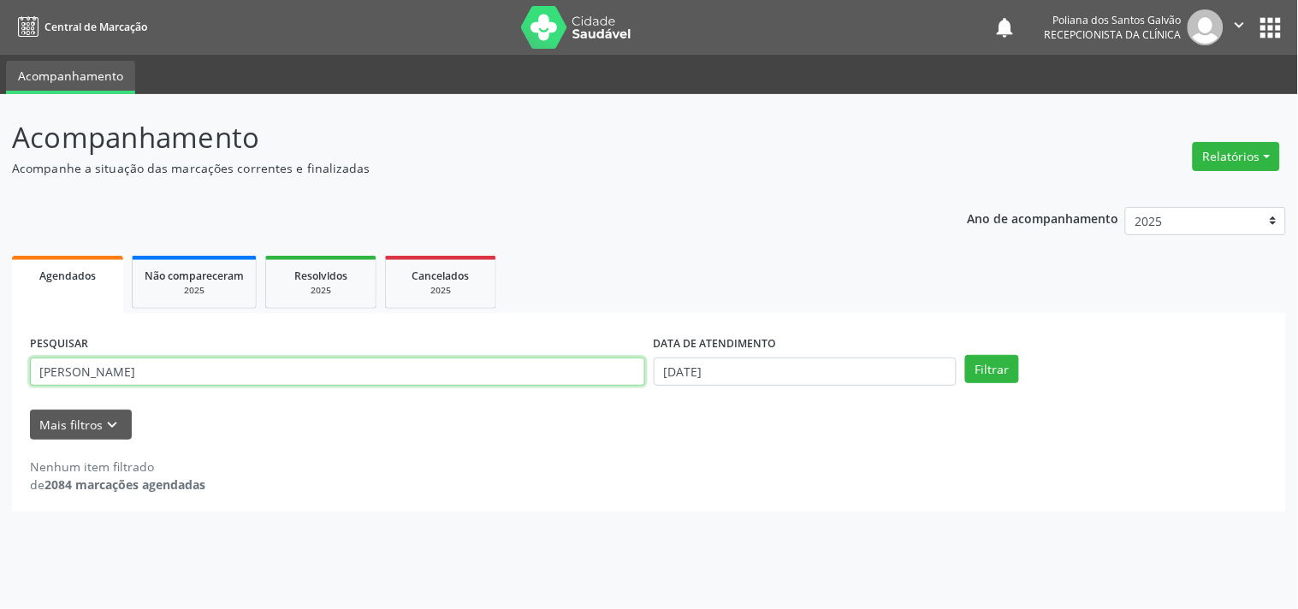
click at [225, 369] on input "[PERSON_NAME]" at bounding box center [337, 372] width 615 height 29
type input "[PERSON_NAME]"
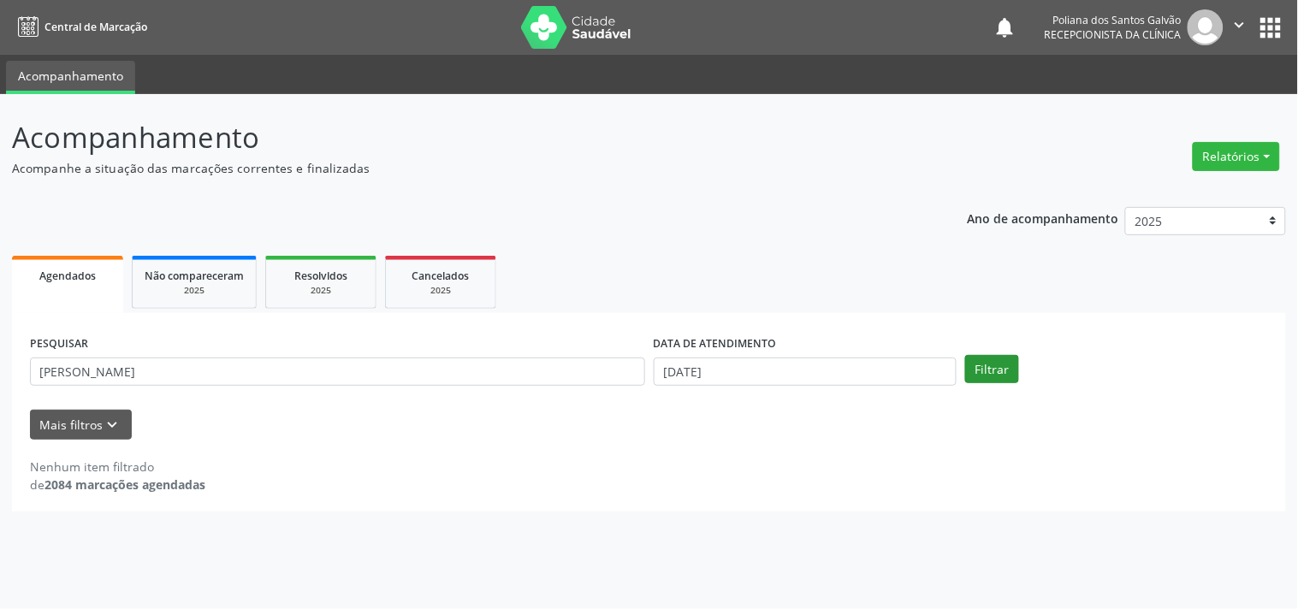
drag, startPoint x: 1023, startPoint y: 370, endPoint x: 1013, endPoint y: 370, distance: 10.3
click at [1016, 370] on div "Filtrar" at bounding box center [1116, 369] width 311 height 29
click at [1004, 368] on button "Filtrar" at bounding box center [992, 369] width 54 height 29
click at [879, 381] on input "[DATE]" at bounding box center [805, 372] width 303 height 29
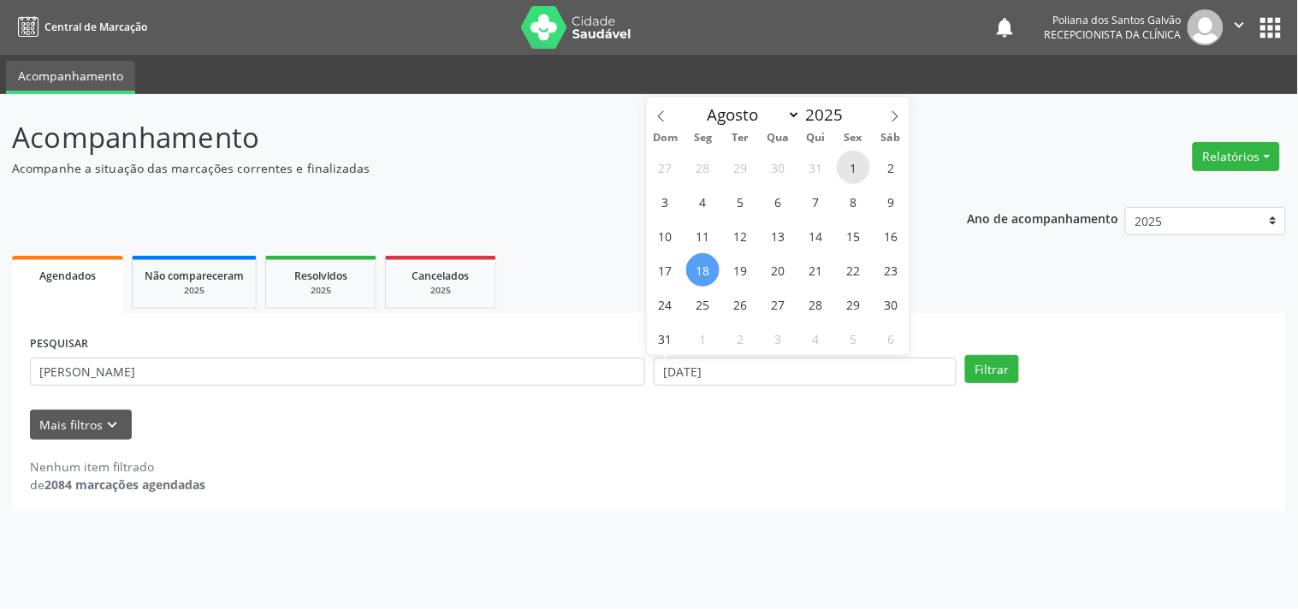
click at [845, 167] on span "1" at bounding box center [853, 167] width 33 height 33
type input "[DATE]"
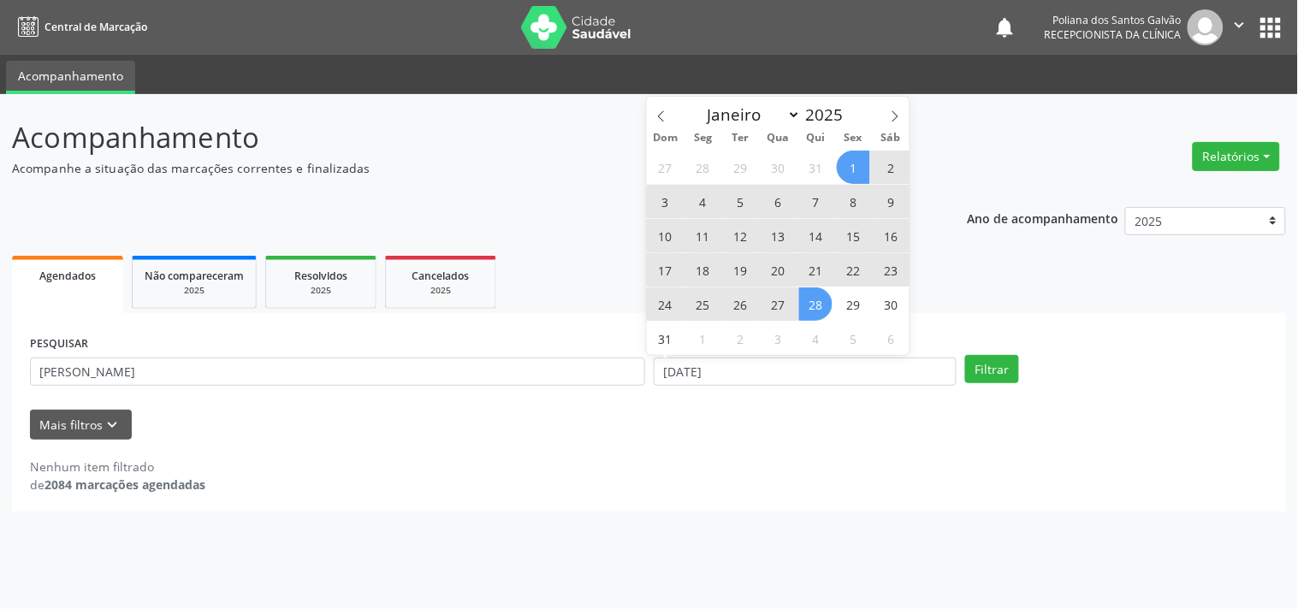
click at [827, 292] on span "28" at bounding box center [815, 303] width 33 height 33
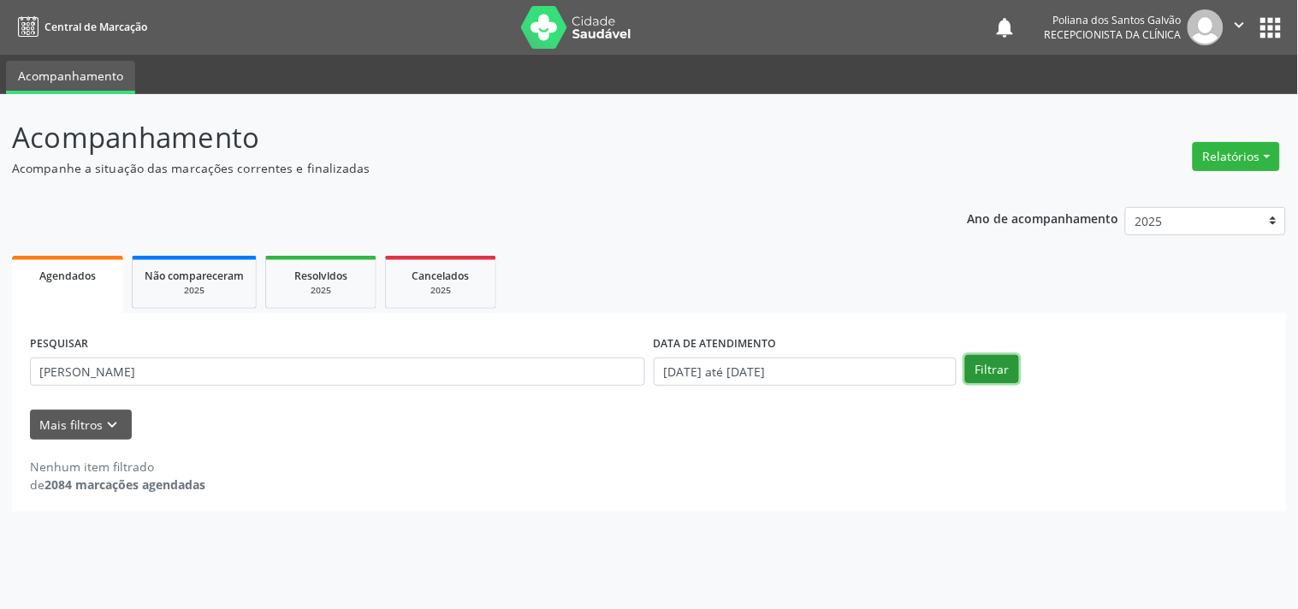
click at [974, 364] on button "Filtrar" at bounding box center [992, 369] width 54 height 29
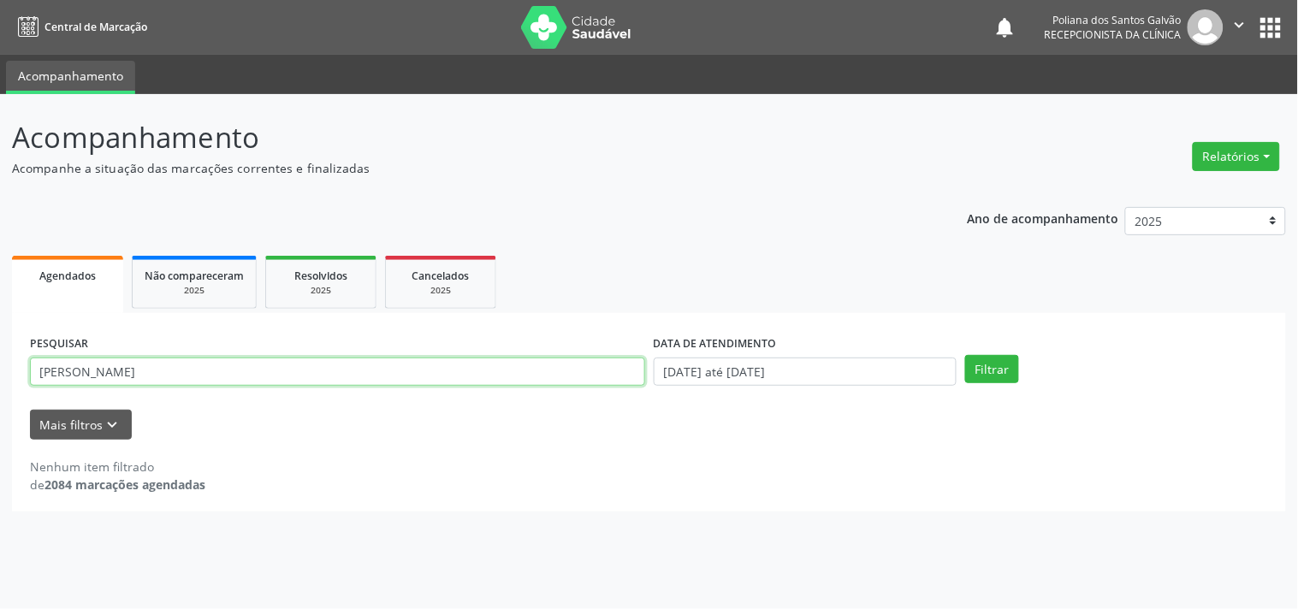
drag, startPoint x: 0, startPoint y: 264, endPoint x: 0, endPoint y: 65, distance: 198.5
click at [0, 80] on div "Central de Marcação notifications Poliana dos Santos Galvão Recepcionista da cl…" at bounding box center [649, 304] width 1298 height 609
type input "[PERSON_NAME]"
click at [965, 355] on button "Filtrar" at bounding box center [992, 369] width 54 height 29
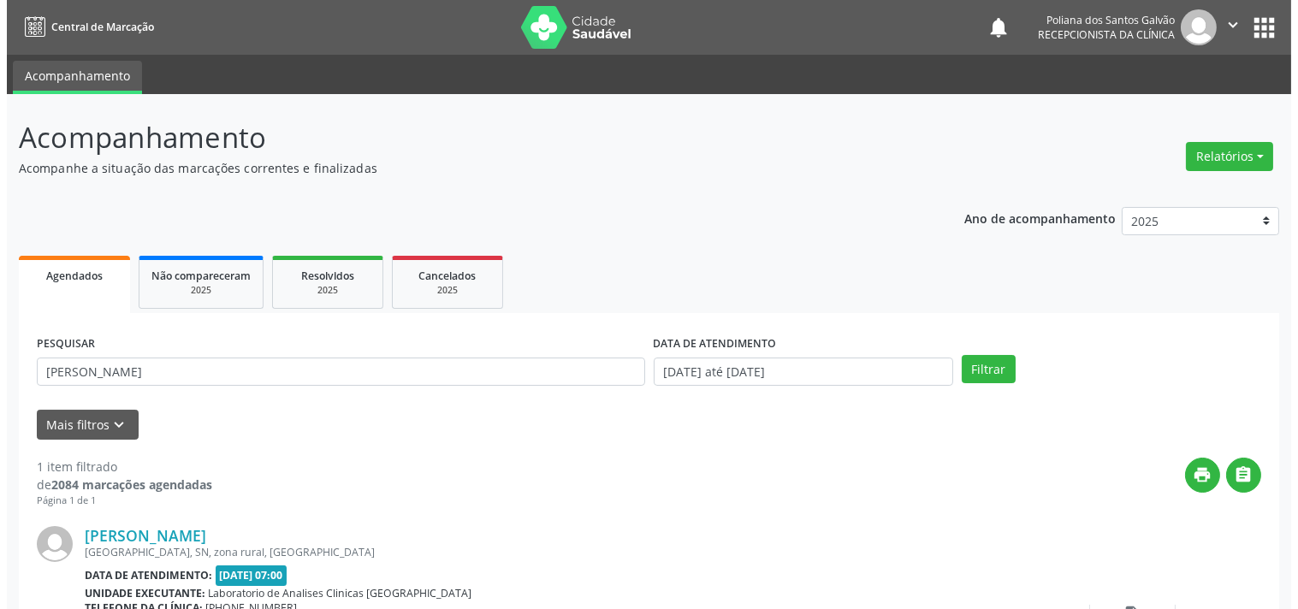
scroll to position [158, 0]
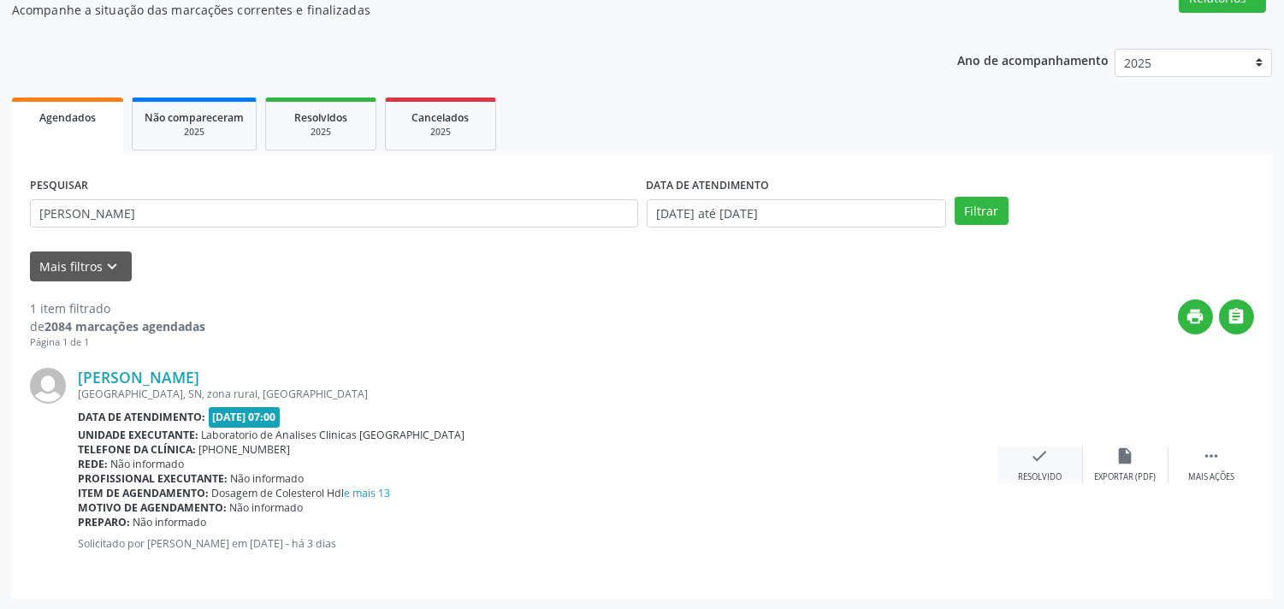
drag, startPoint x: 1029, startPoint y: 459, endPoint x: 1020, endPoint y: 449, distance: 13.3
click at [1020, 449] on div "check Resolvido" at bounding box center [1041, 465] width 86 height 37
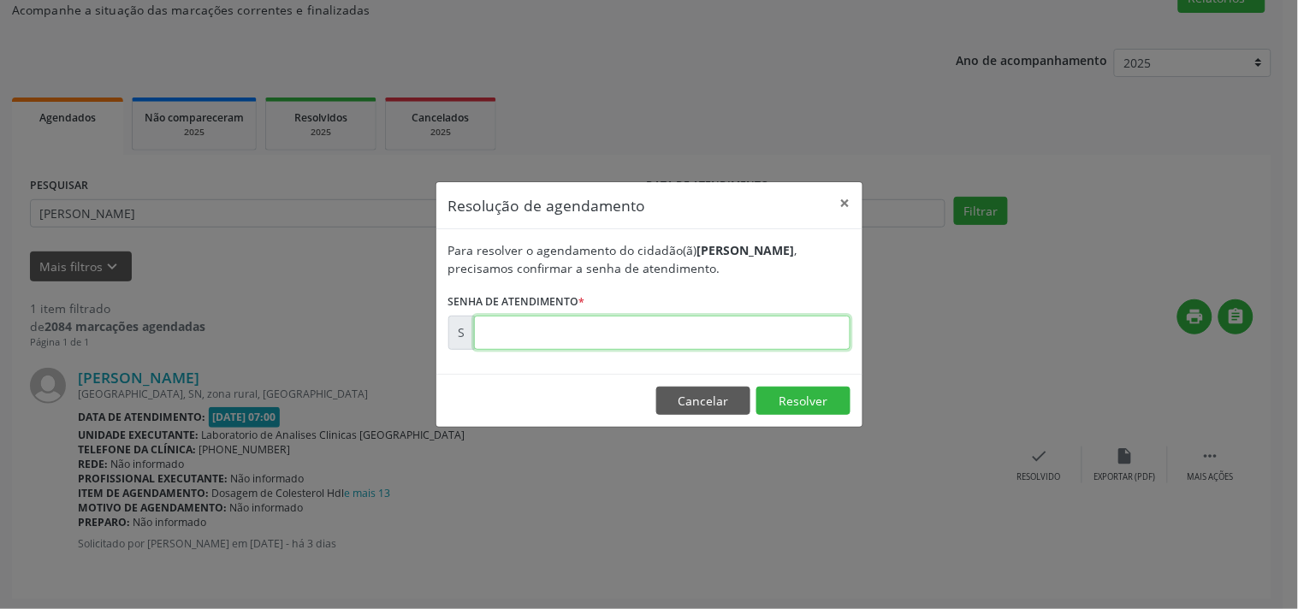
drag, startPoint x: 802, startPoint y: 335, endPoint x: 792, endPoint y: 334, distance: 10.4
click at [804, 334] on input "text" at bounding box center [662, 333] width 376 height 34
type input "00172041"
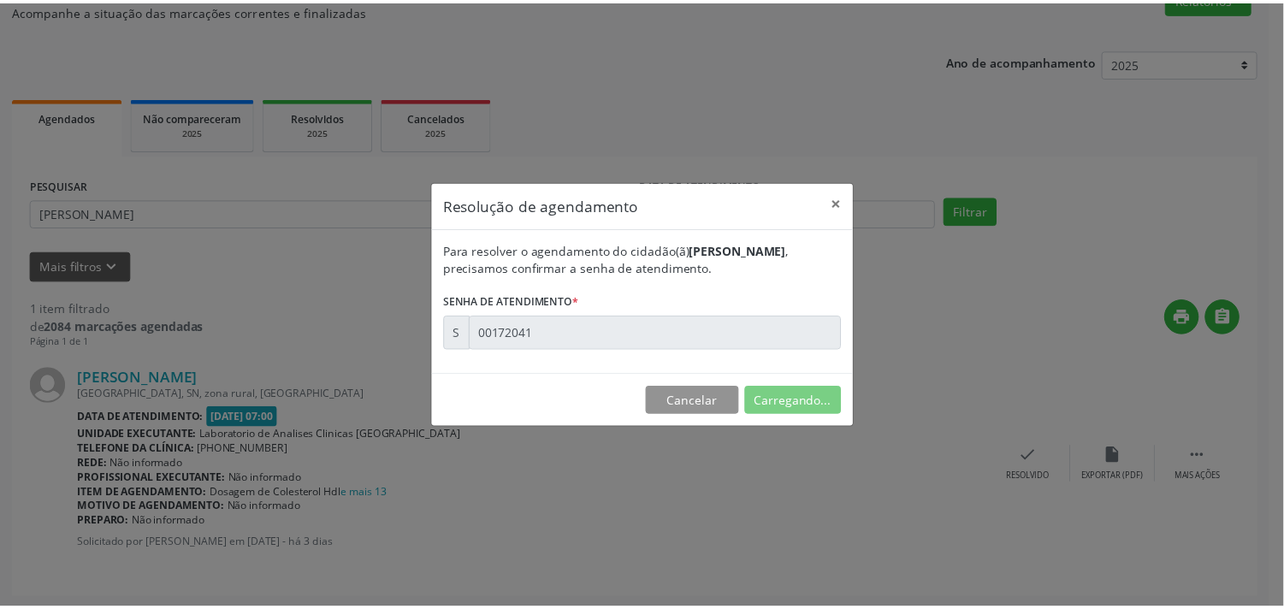
scroll to position [0, 0]
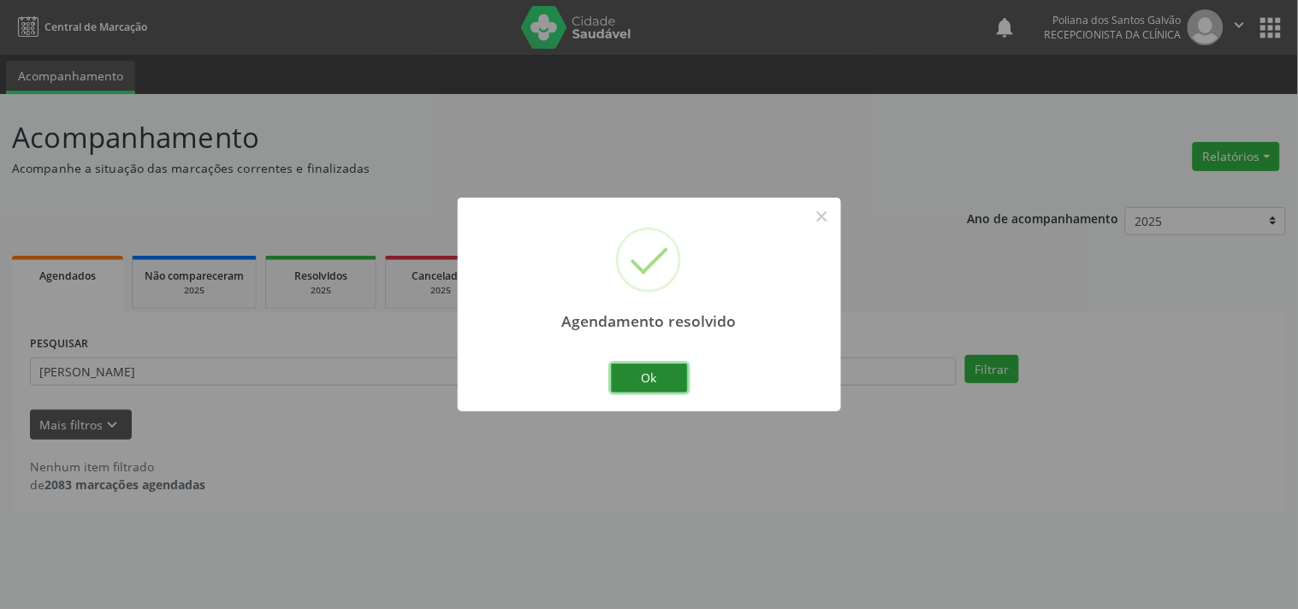
click at [668, 374] on button "Ok" at bounding box center [649, 378] width 77 height 29
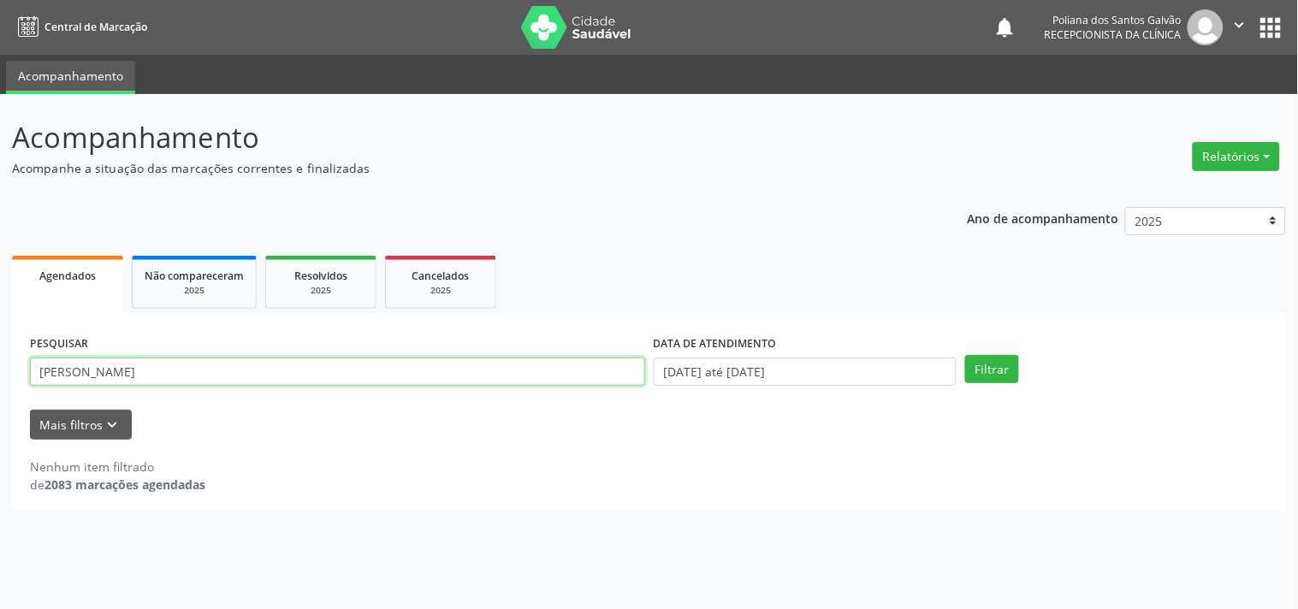
drag, startPoint x: 354, startPoint y: 368, endPoint x: 0, endPoint y: 70, distance: 462.7
click at [0, 80] on div "Central de Marcação notifications Poliana dos Santos Galvão Recepcionista da cl…" at bounding box center [649, 304] width 1298 height 609
type input "SUELEN"
click at [965, 355] on button "Filtrar" at bounding box center [992, 369] width 54 height 29
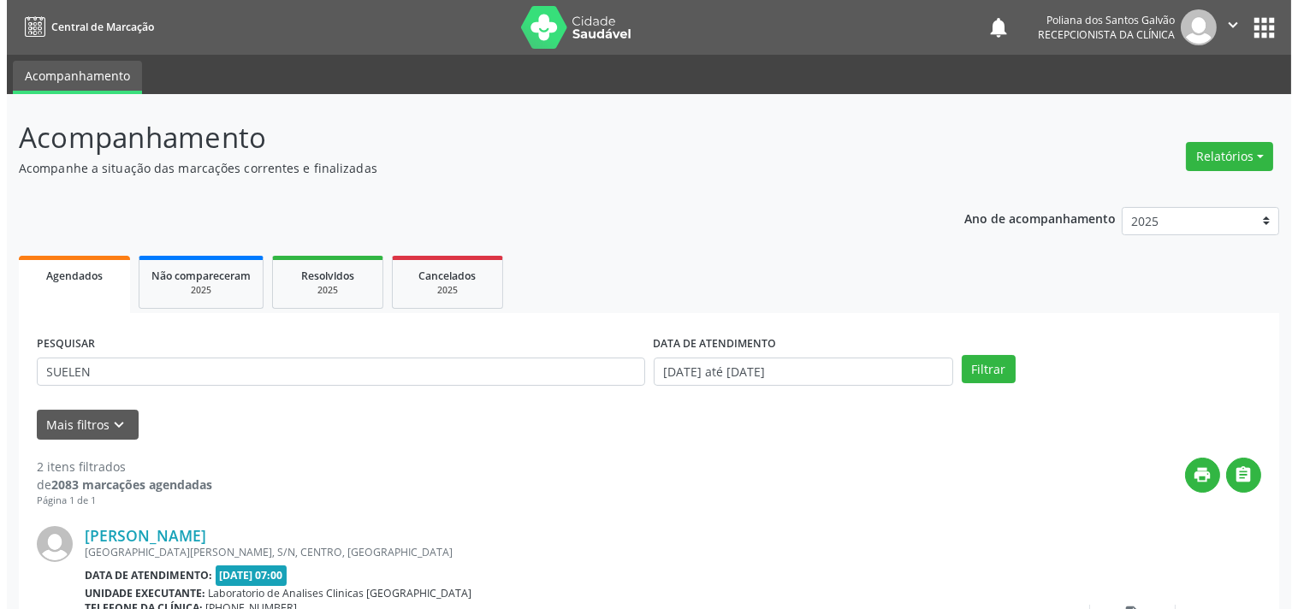
scroll to position [390, 0]
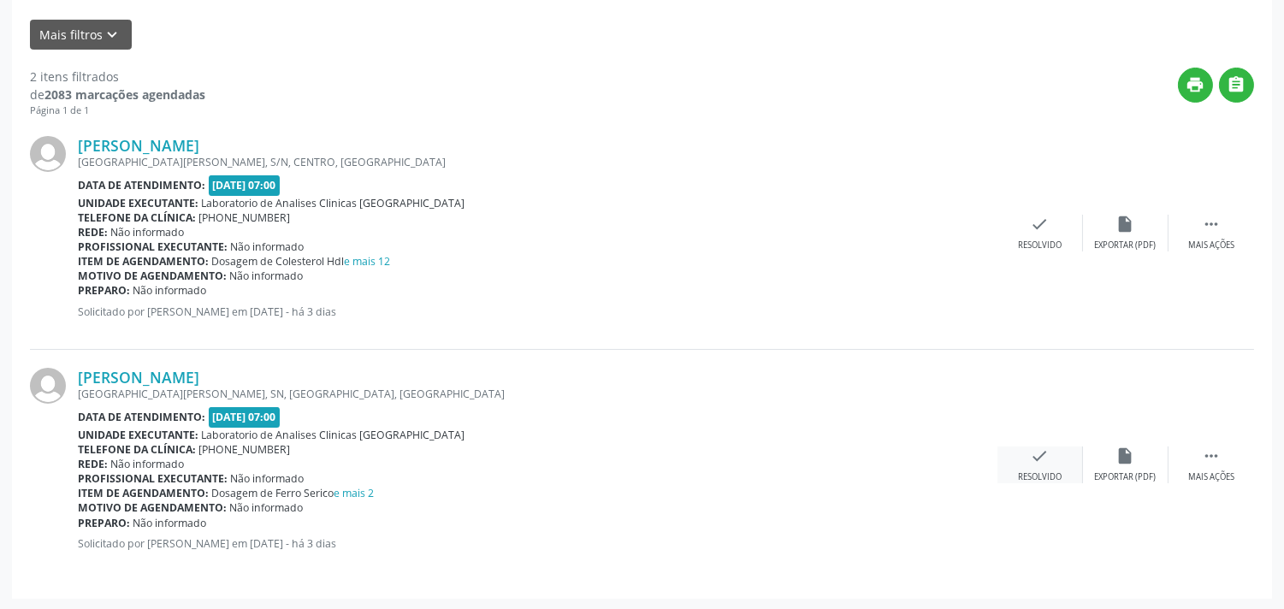
click at [1040, 452] on icon "check" at bounding box center [1040, 456] width 19 height 19
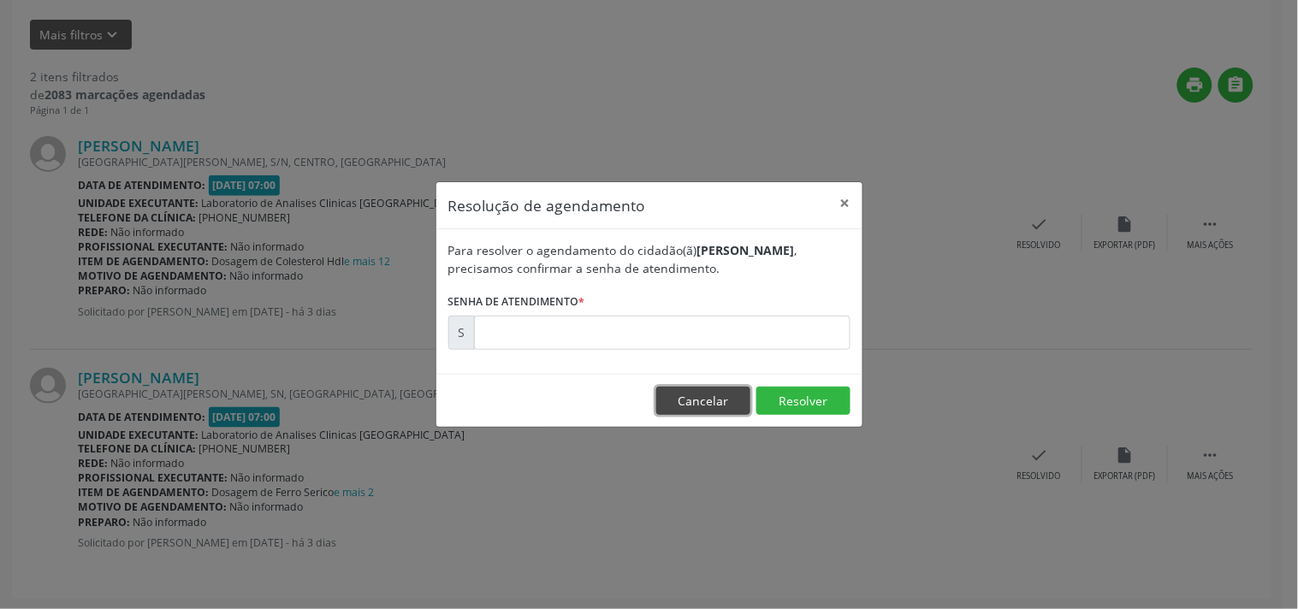
click at [720, 396] on button "Cancelar" at bounding box center [703, 401] width 94 height 29
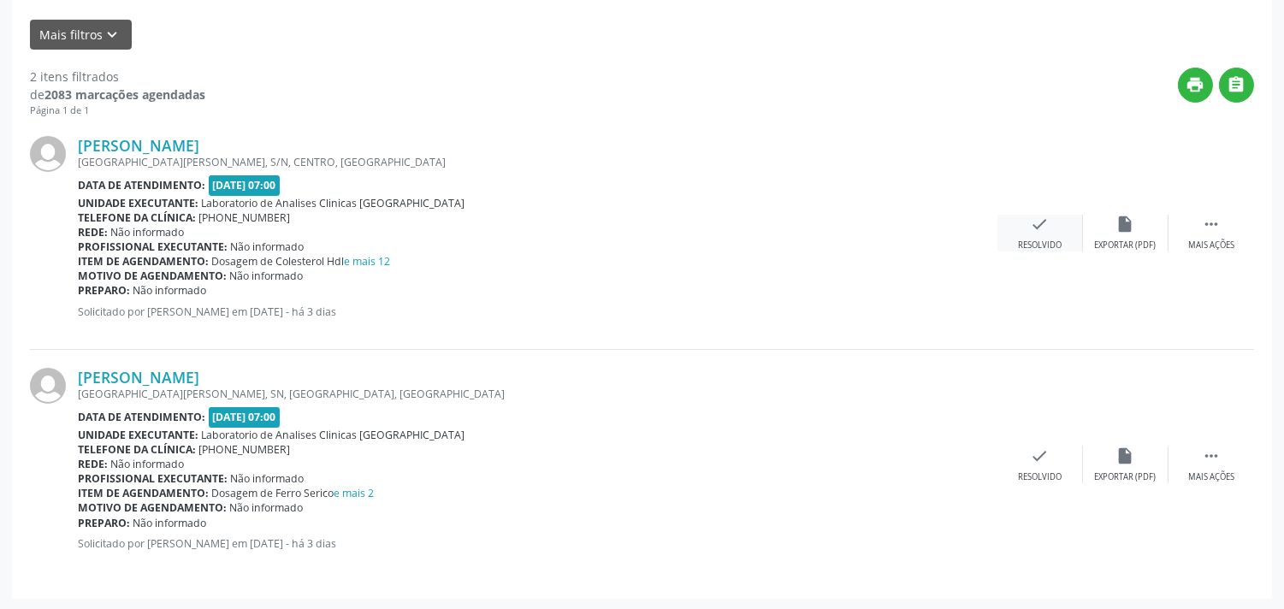
click at [1039, 235] on div "check Resolvido" at bounding box center [1041, 233] width 86 height 37
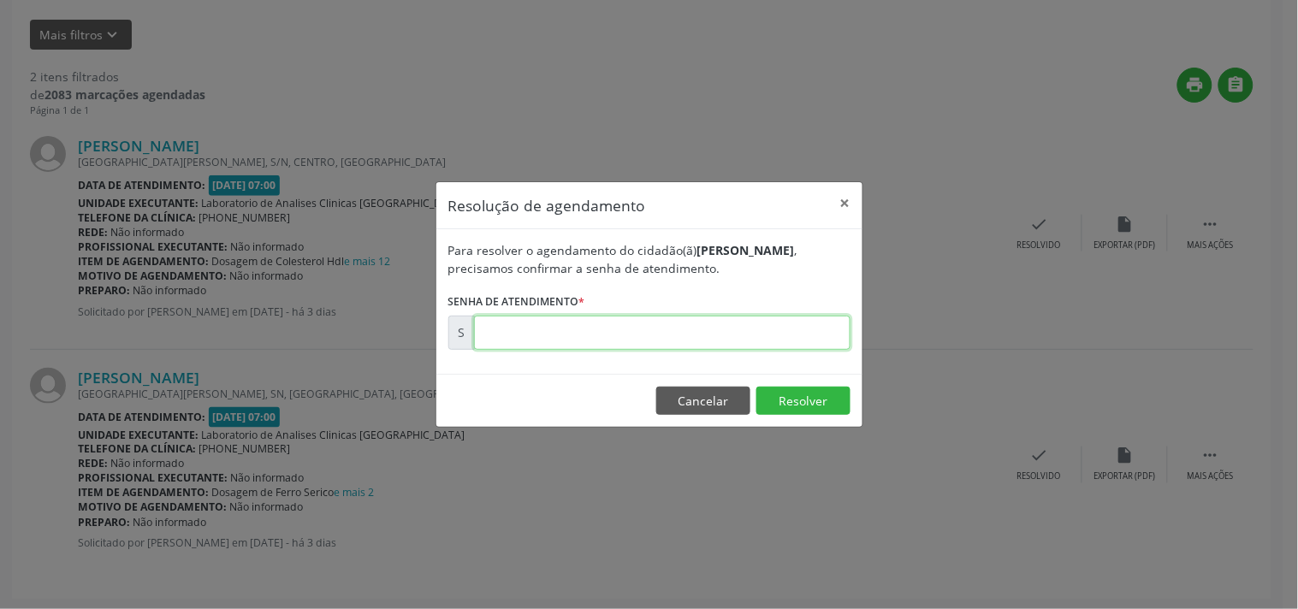
click at [797, 335] on input "text" at bounding box center [662, 333] width 376 height 34
type input "00172042"
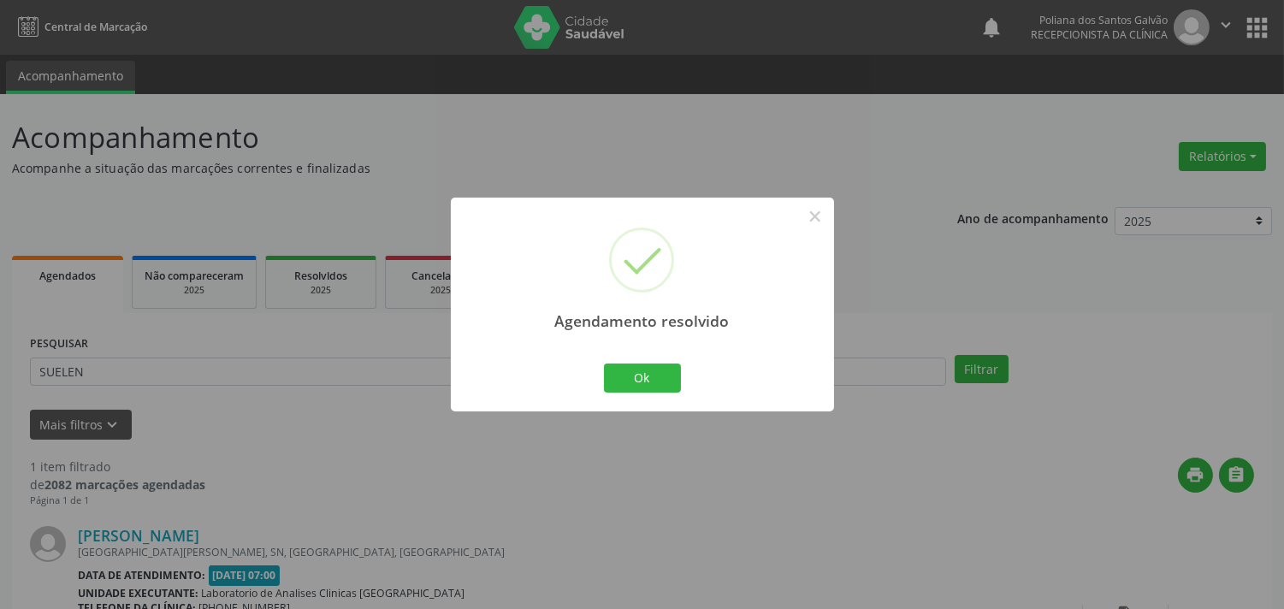
scroll to position [158, 0]
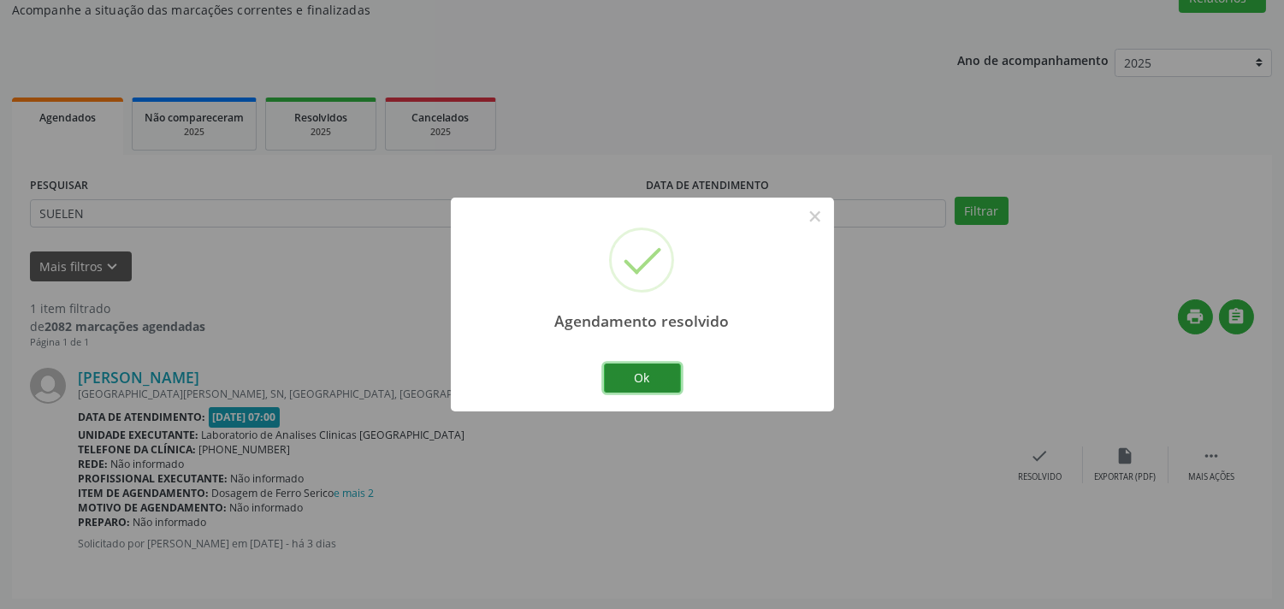
drag, startPoint x: 662, startPoint y: 371, endPoint x: 480, endPoint y: 202, distance: 248.8
click at [661, 371] on button "Ok" at bounding box center [642, 378] width 77 height 29
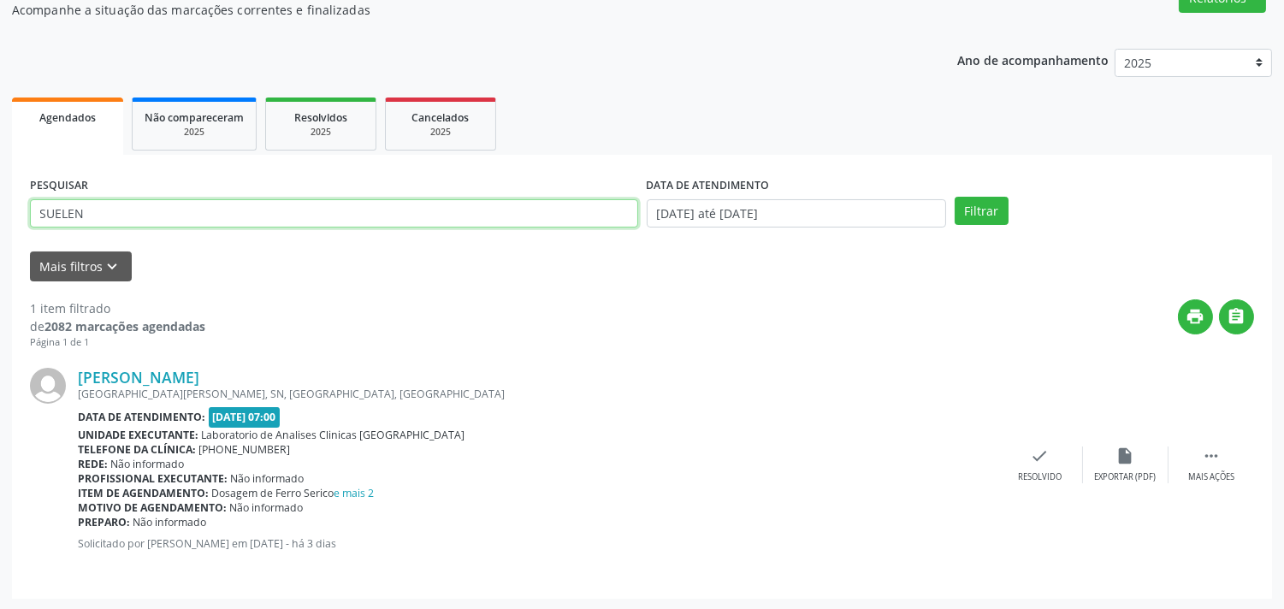
scroll to position [148, 0]
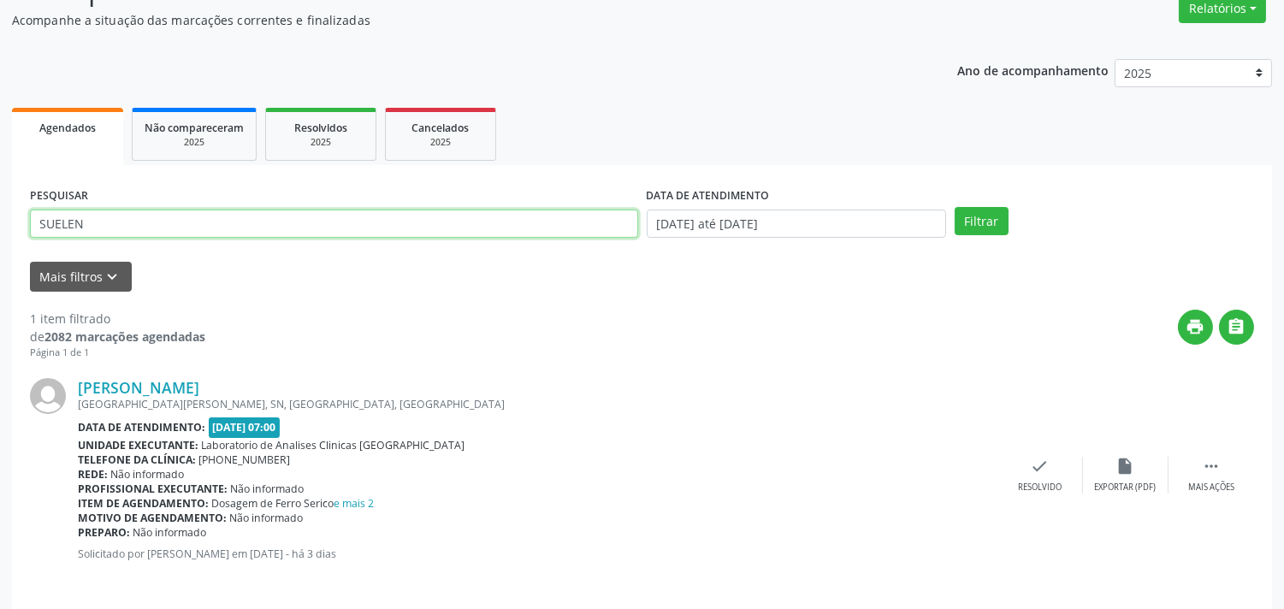
drag, startPoint x: 335, startPoint y: 186, endPoint x: 0, endPoint y: -83, distance: 429.7
click at [0, 0] on html "Central de Marcação notifications Poliana dos Santos Galvão Recepcionista da cl…" at bounding box center [642, 156] width 1284 height 609
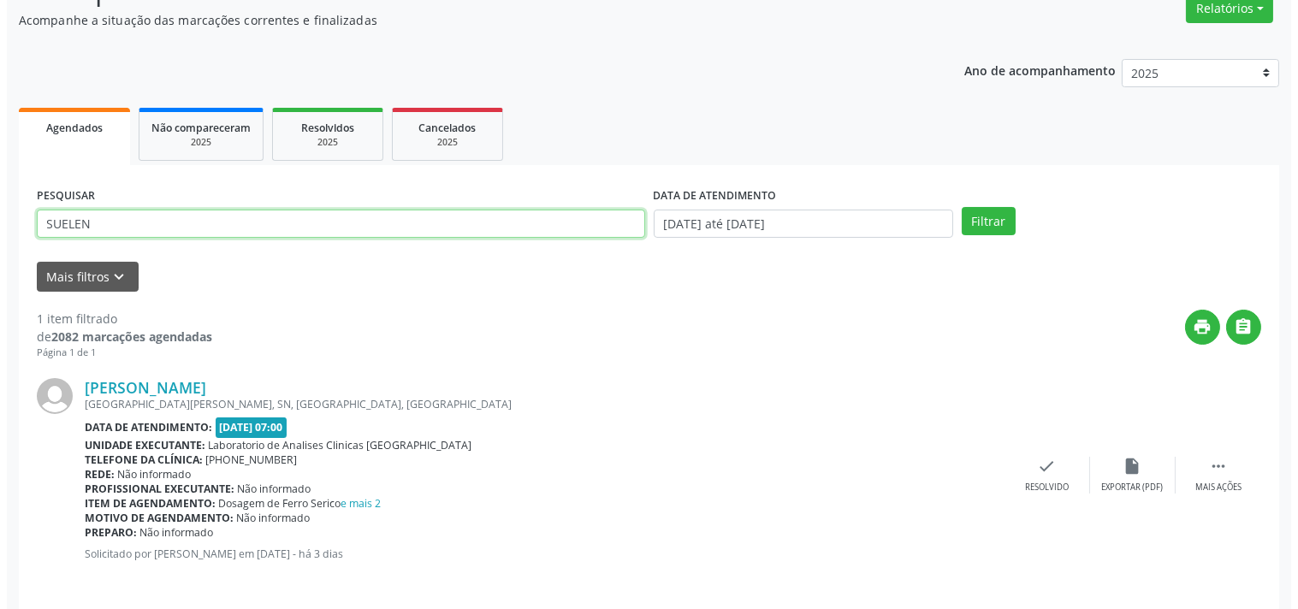
scroll to position [0, 0]
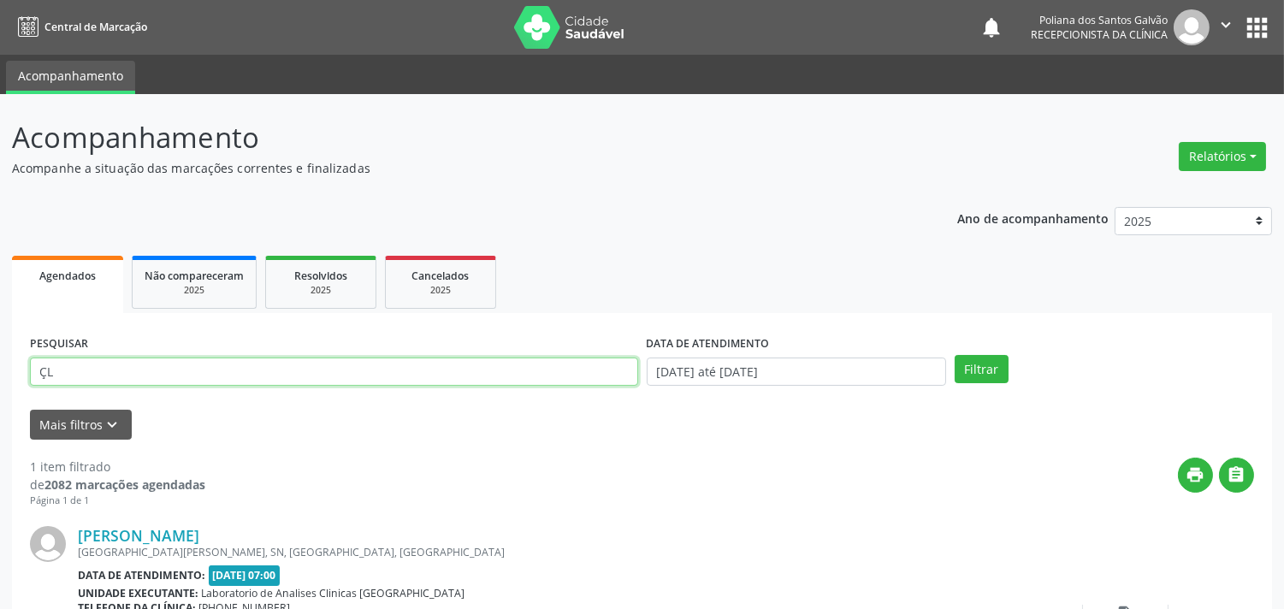
type input "Ç"
type input "LUCI"
click at [955, 355] on button "Filtrar" at bounding box center [982, 369] width 54 height 29
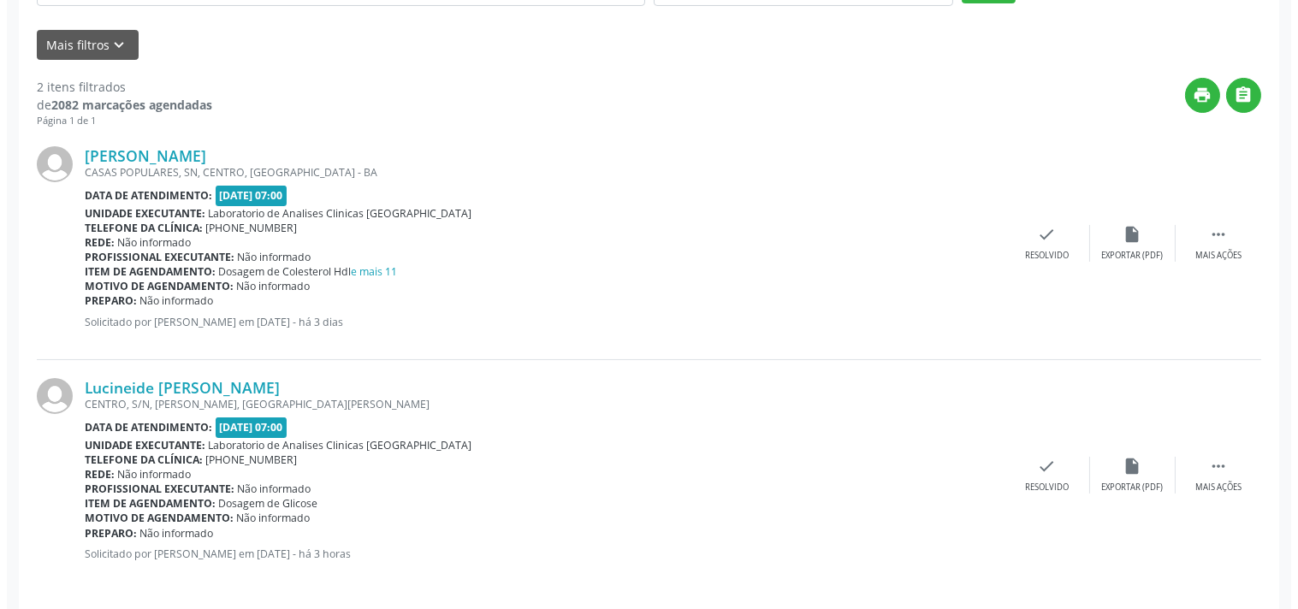
scroll to position [390, 0]
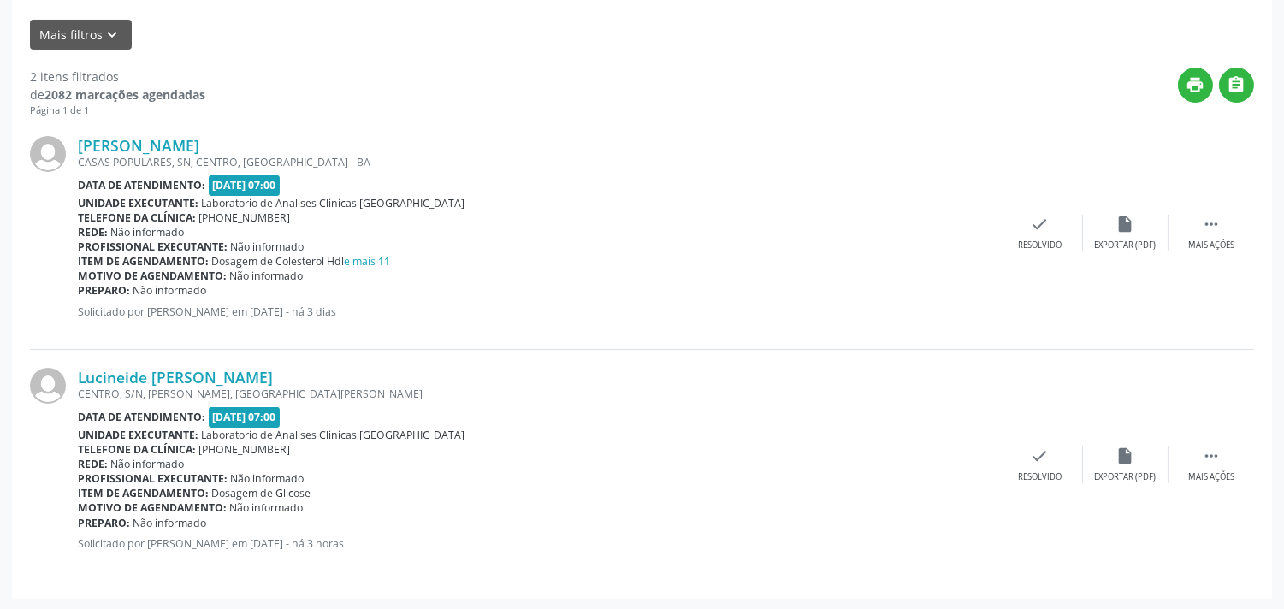
click at [1039, 203] on div "[PERSON_NAME] CASAS POPULARES, SN, CENTRO, [GEOGRAPHIC_DATA] Data de atendiment…" at bounding box center [642, 234] width 1224 height 232
click at [1035, 221] on icon "check" at bounding box center [1040, 224] width 19 height 19
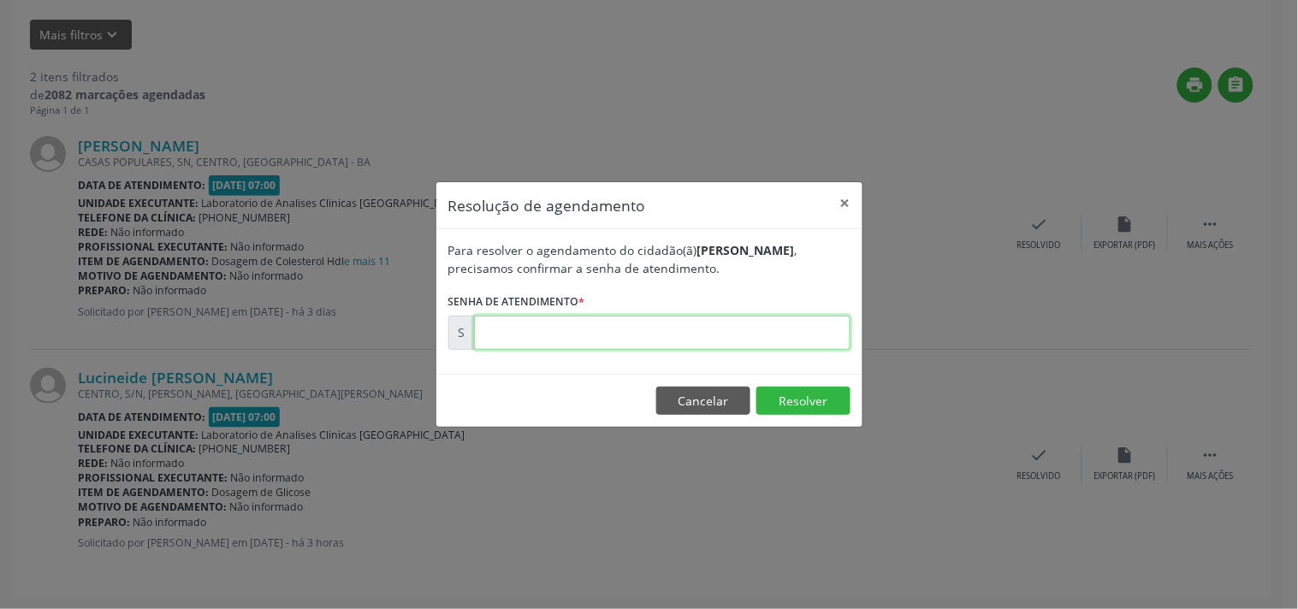
click at [759, 330] on input "text" at bounding box center [662, 333] width 376 height 34
type input "00172069"
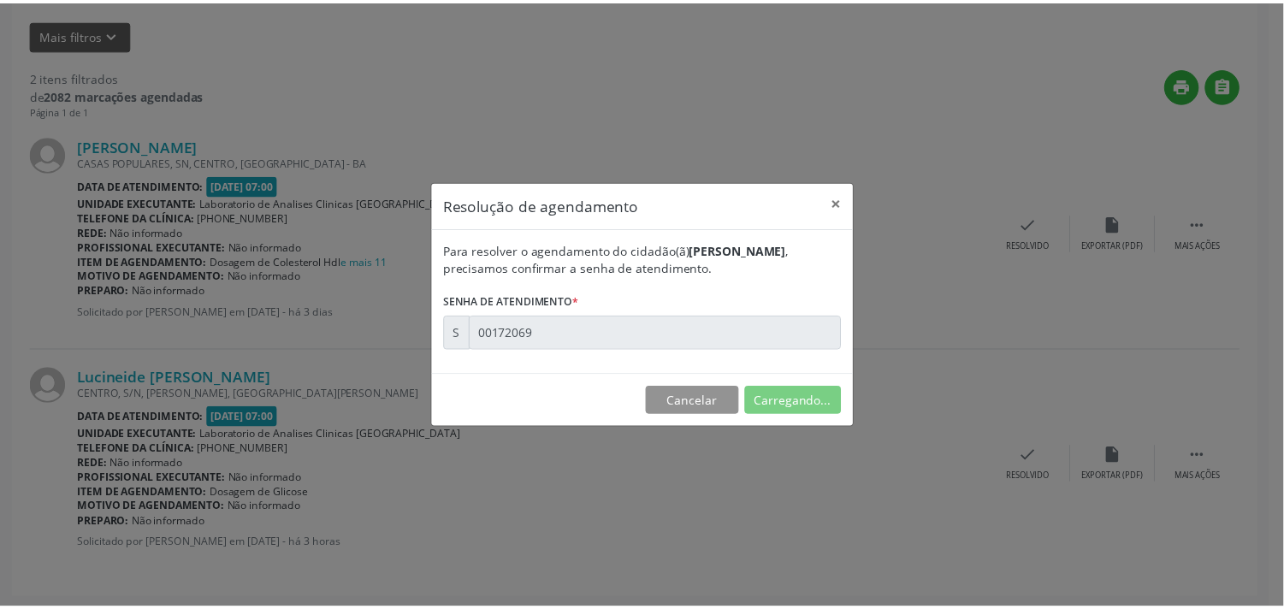
scroll to position [0, 0]
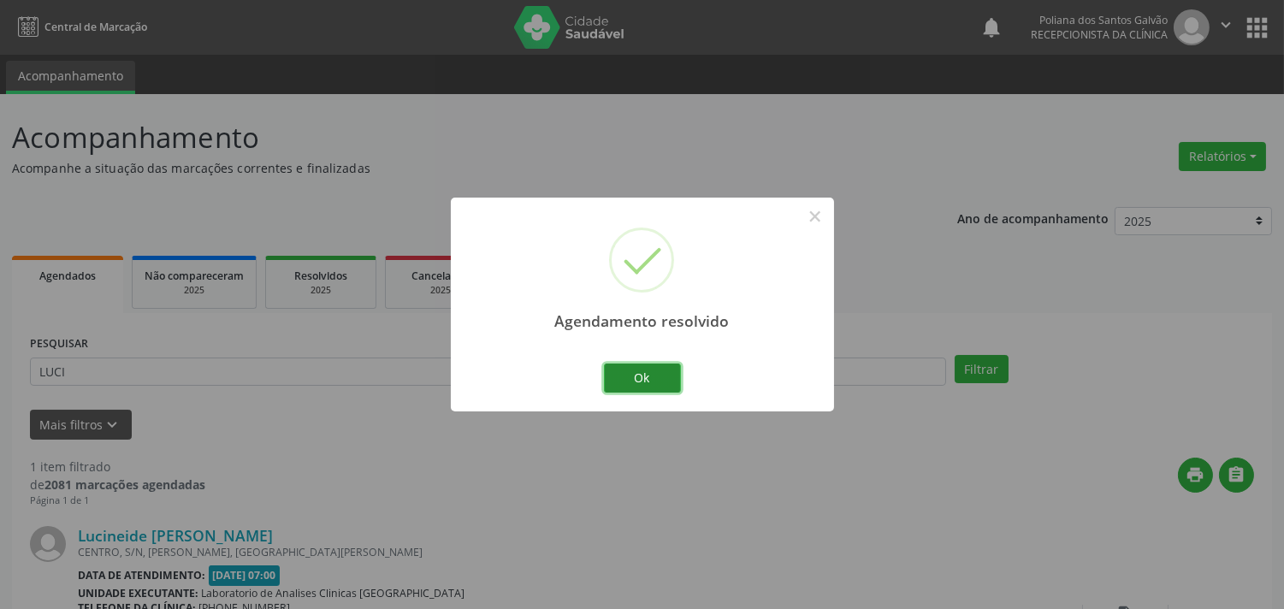
click at [645, 372] on button "Ok" at bounding box center [642, 378] width 77 height 29
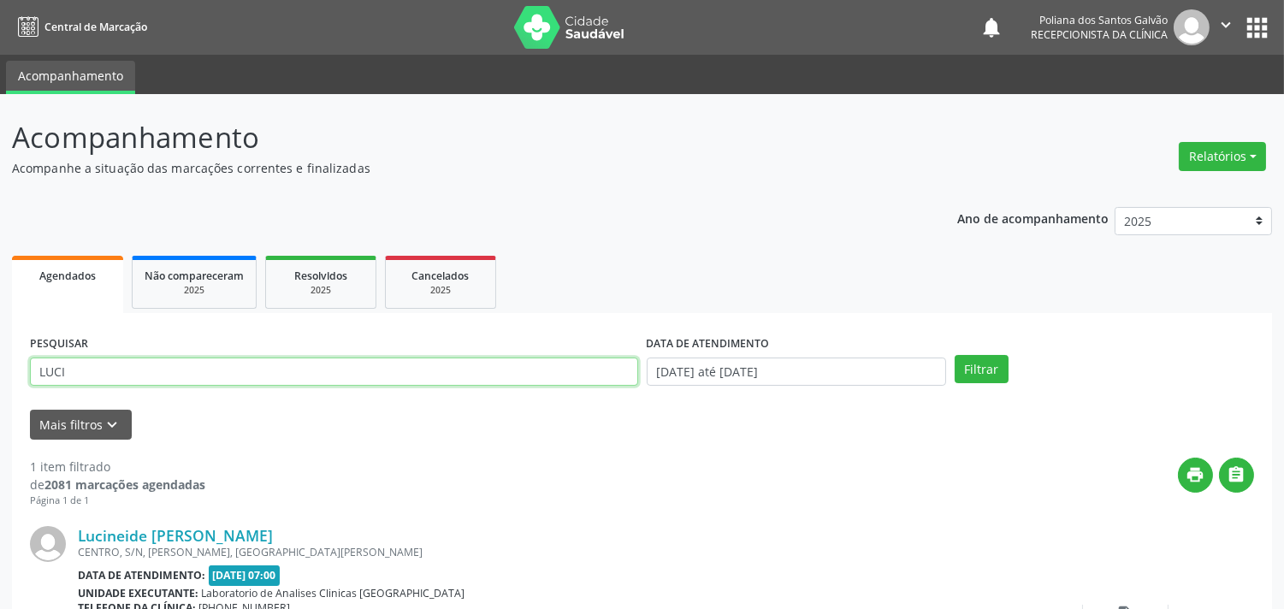
drag, startPoint x: 96, startPoint y: 268, endPoint x: 0, endPoint y: 92, distance: 200.6
click at [0, 98] on div "Acompanhamento Acompanhe a situação das marcações correntes e finalizadas Relat…" at bounding box center [642, 431] width 1284 height 675
type input "LEANDRA"
click at [955, 355] on button "Filtrar" at bounding box center [982, 369] width 54 height 29
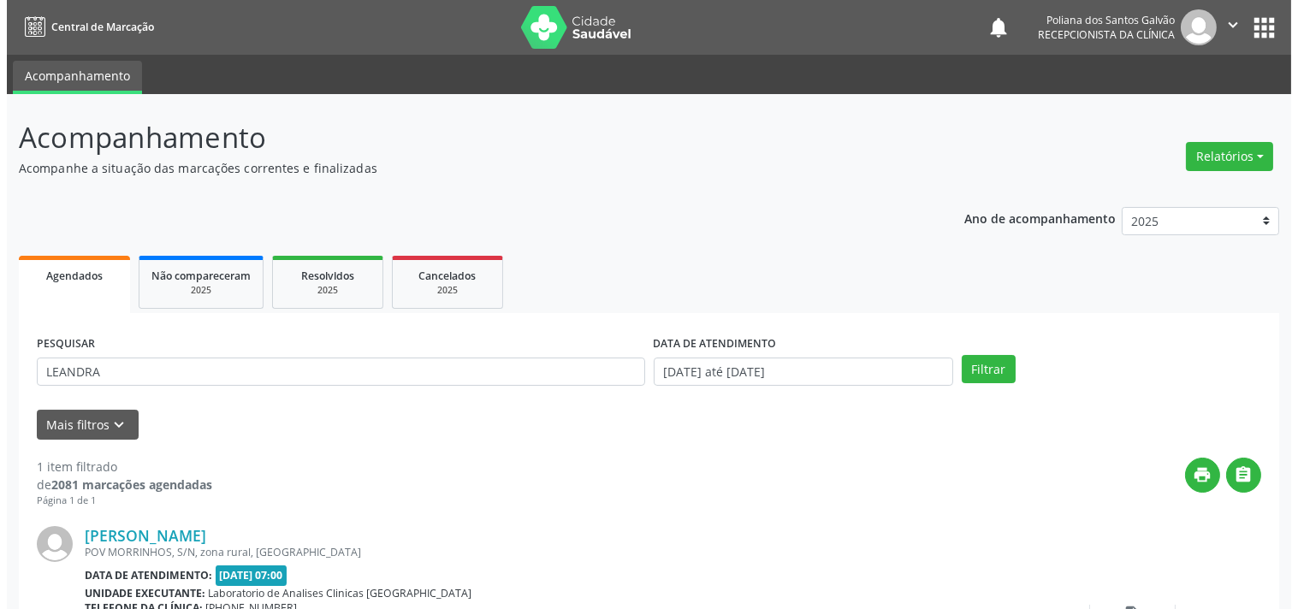
scroll to position [158, 0]
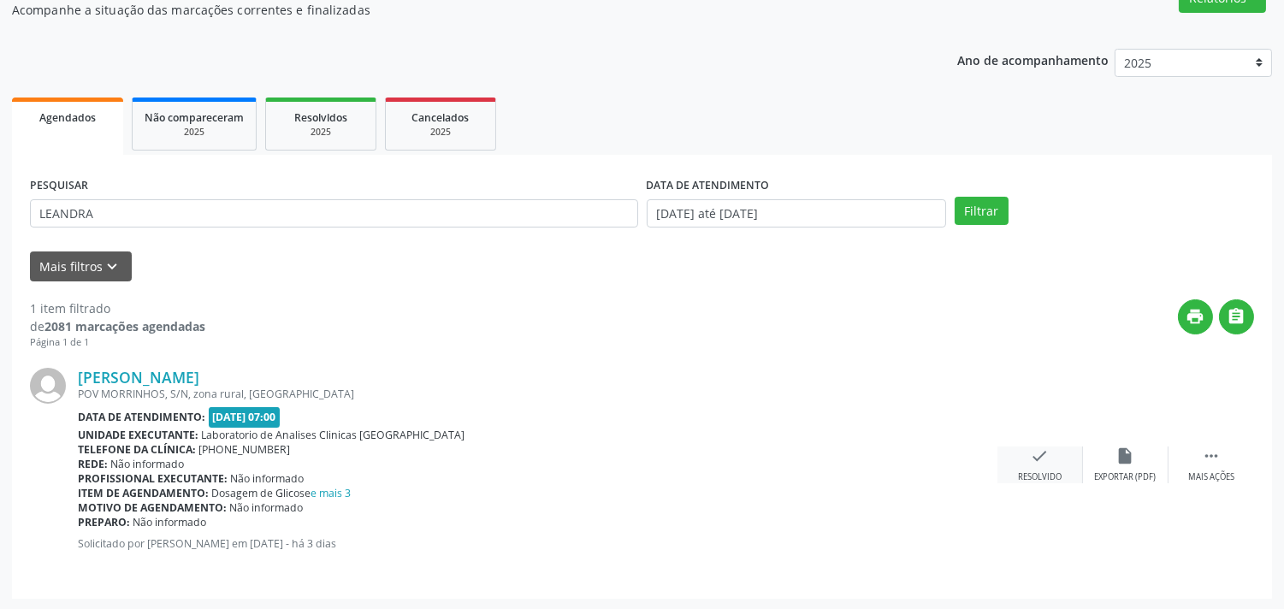
click at [1032, 453] on icon "check" at bounding box center [1040, 456] width 19 height 19
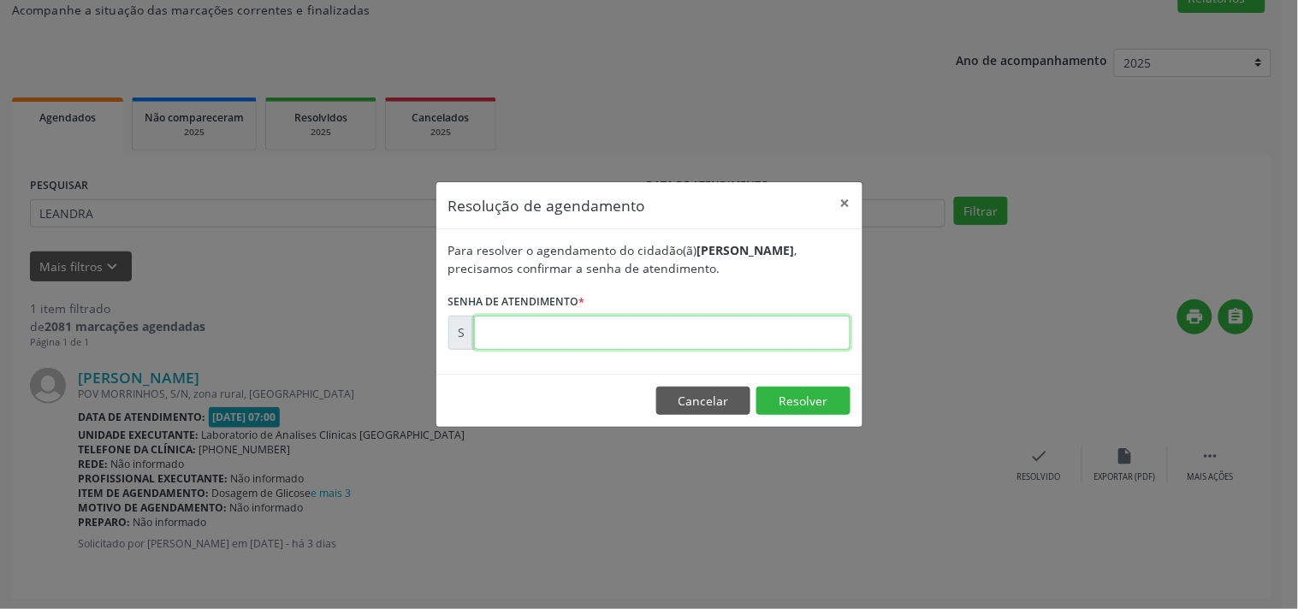
click at [779, 329] on input "text" at bounding box center [662, 333] width 376 height 34
type input "00172035"
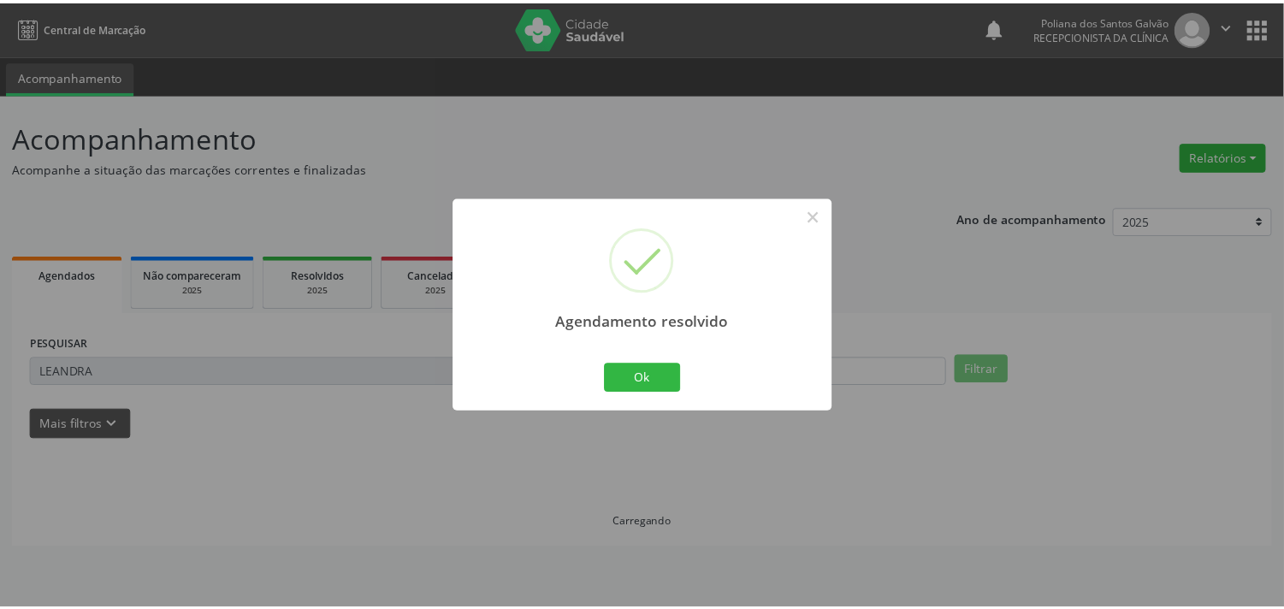
scroll to position [0, 0]
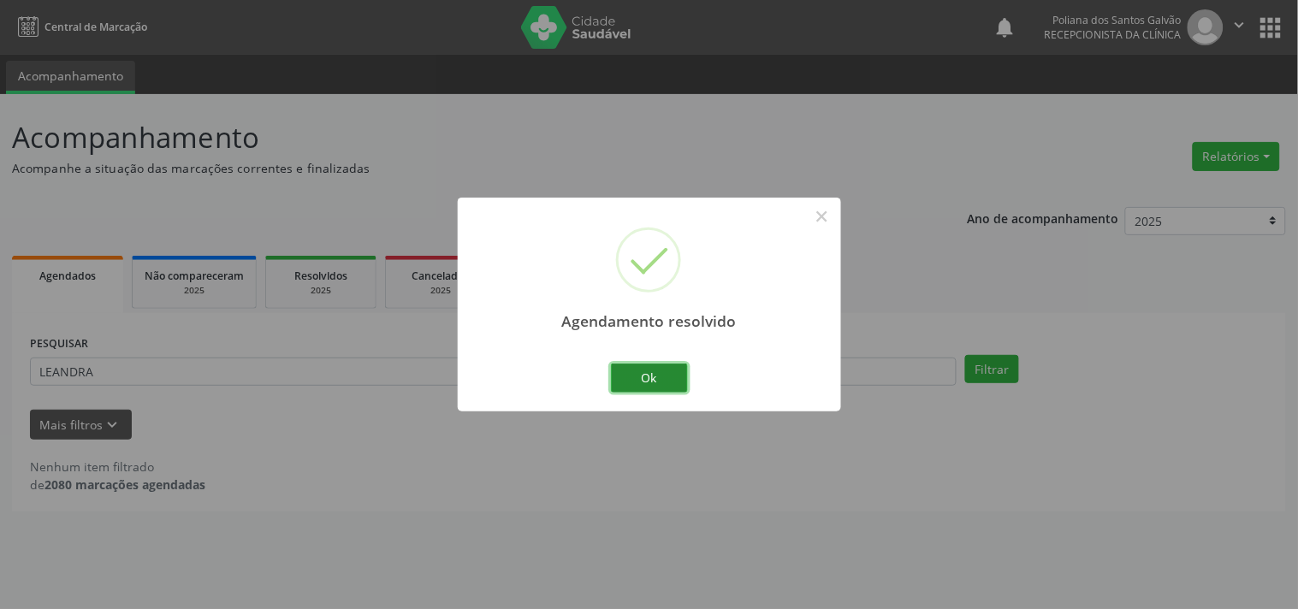
click at [655, 373] on button "Ok" at bounding box center [649, 378] width 77 height 29
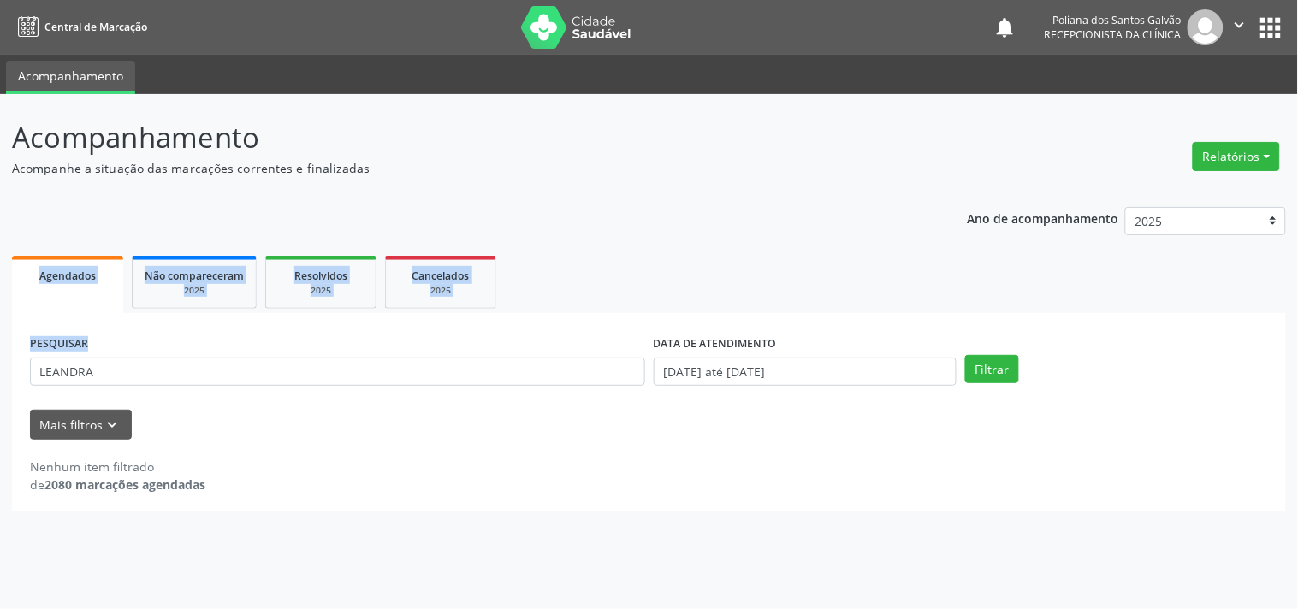
drag, startPoint x: 608, startPoint y: 369, endPoint x: 0, endPoint y: 287, distance: 613.7
click at [0, 288] on div "Acompanhamento Acompanhe a situação das marcações correntes e finalizadas Relat…" at bounding box center [649, 351] width 1298 height 515
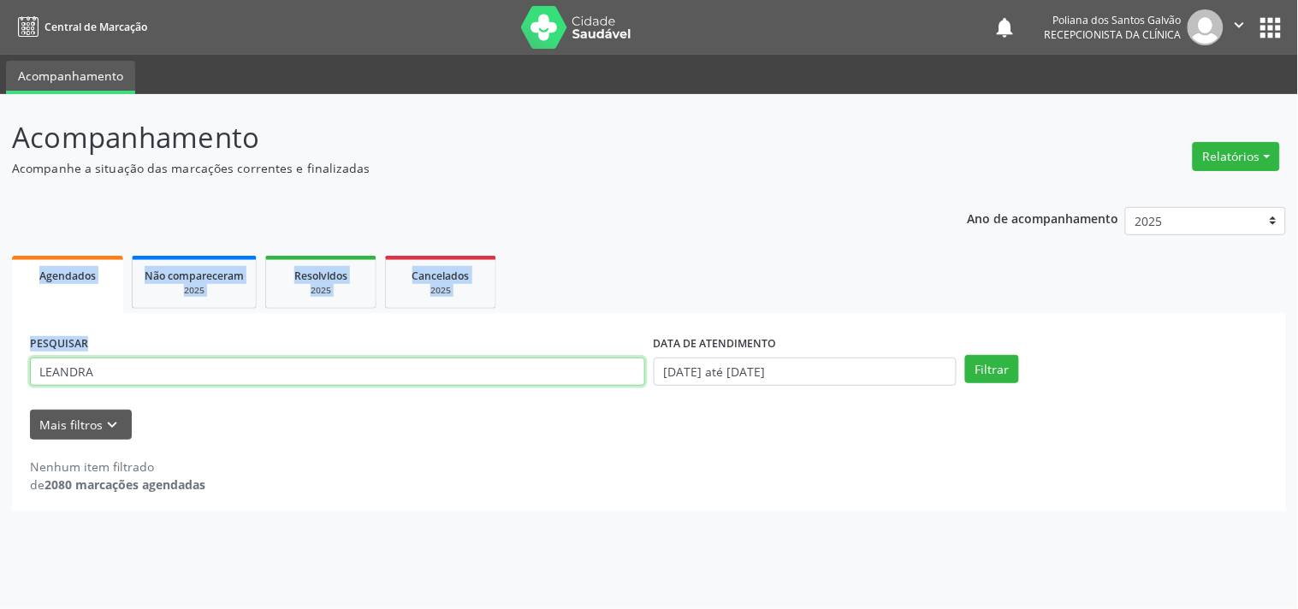
click at [222, 365] on input "LEANDRA" at bounding box center [337, 372] width 615 height 29
drag, startPoint x: 219, startPoint y: 365, endPoint x: 3, endPoint y: 266, distance: 237.3
click at [0, 306] on div "Acompanhamento Acompanhe a situação das marcações correntes e finalizadas Relat…" at bounding box center [649, 351] width 1298 height 515
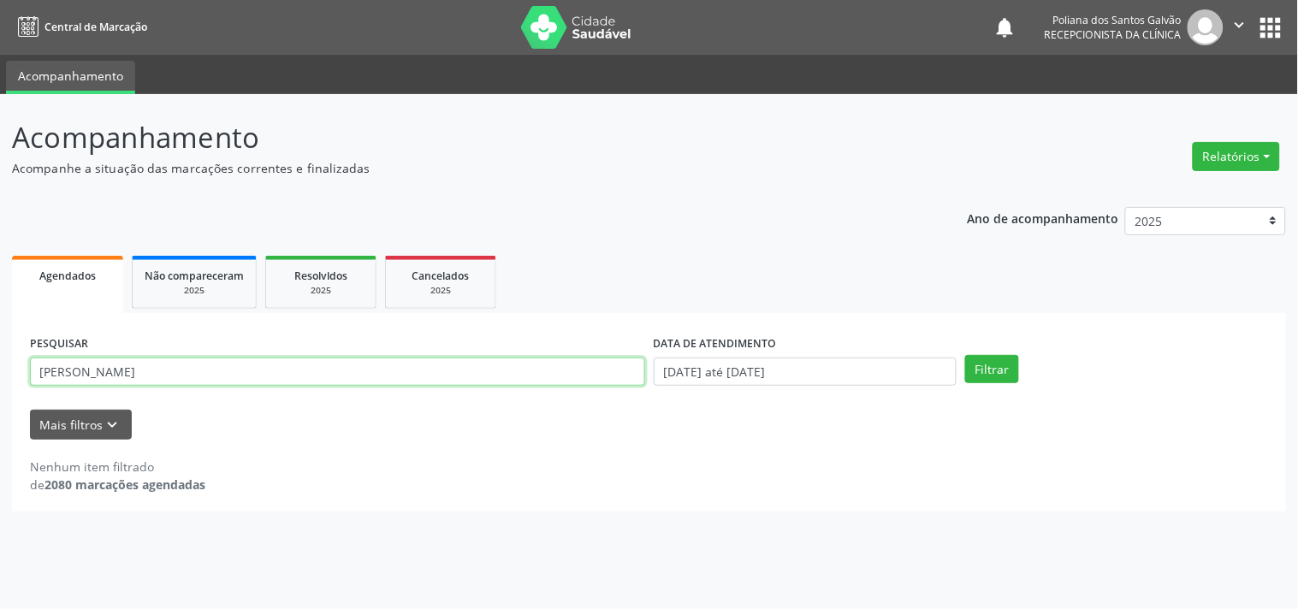
type input "[PERSON_NAME]"
click at [965, 355] on button "Filtrar" at bounding box center [992, 369] width 54 height 29
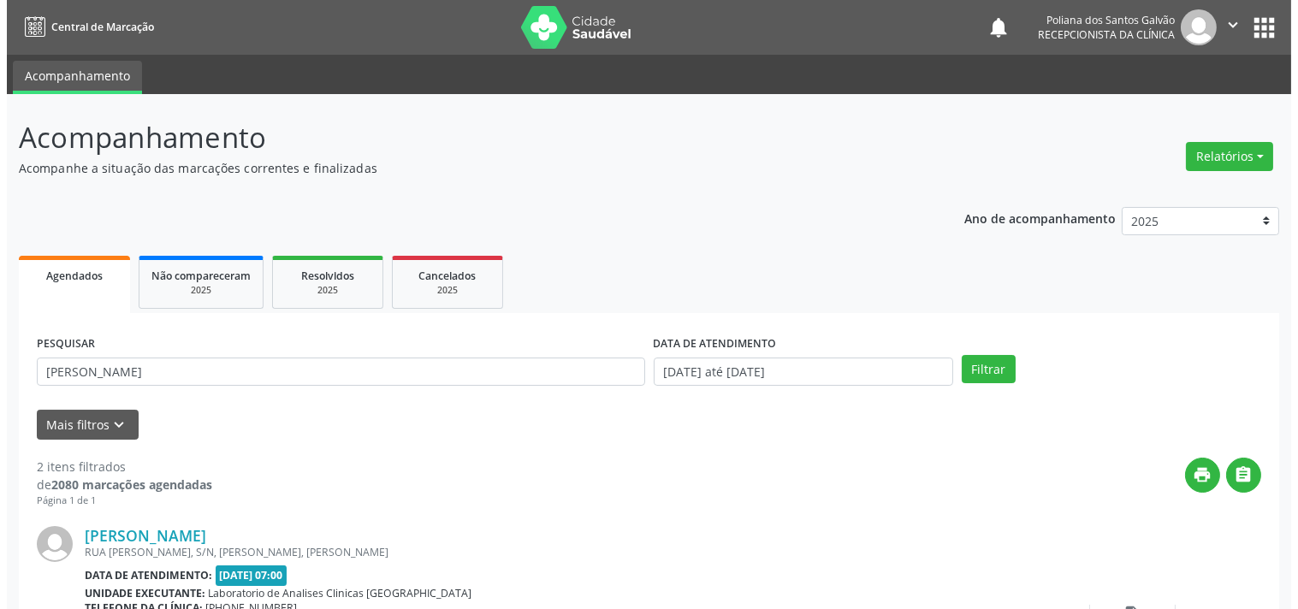
scroll to position [390, 0]
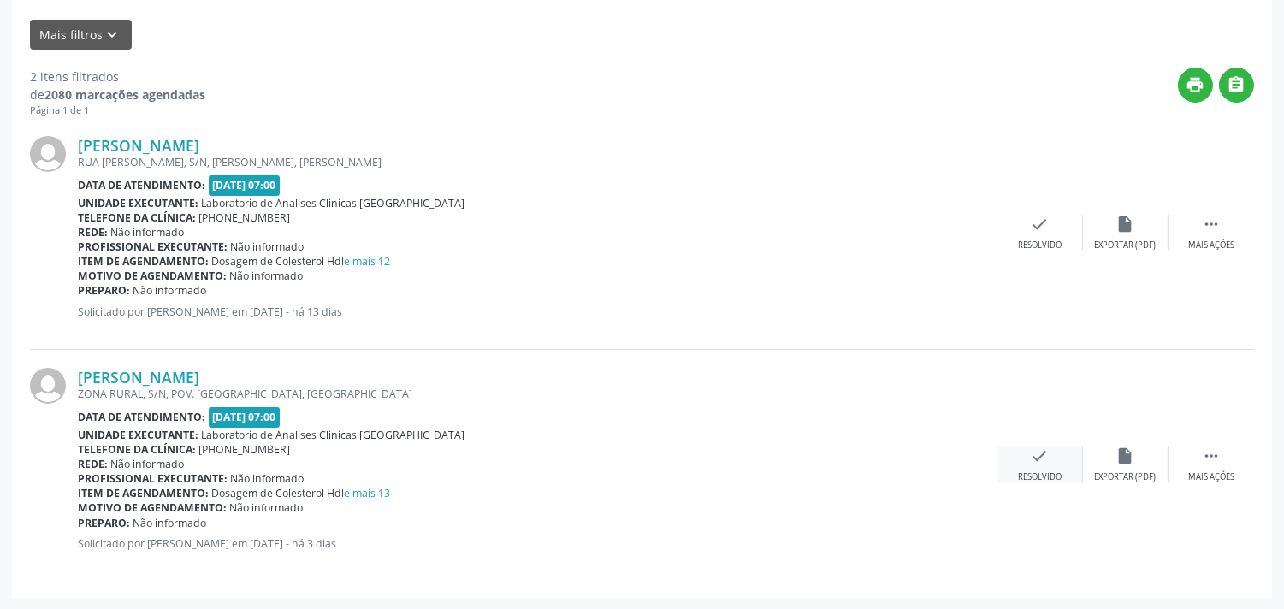
click at [1055, 476] on div "Resolvido" at bounding box center [1040, 477] width 44 height 12
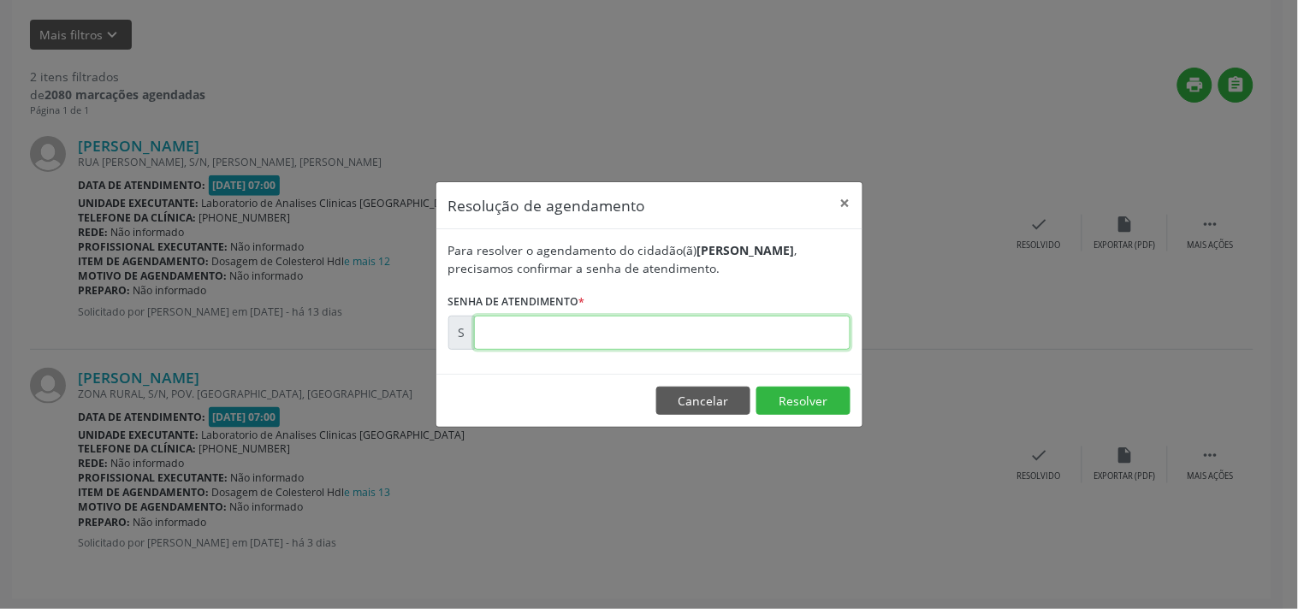
click at [717, 331] on input "text" at bounding box center [662, 333] width 376 height 34
type input "00172045"
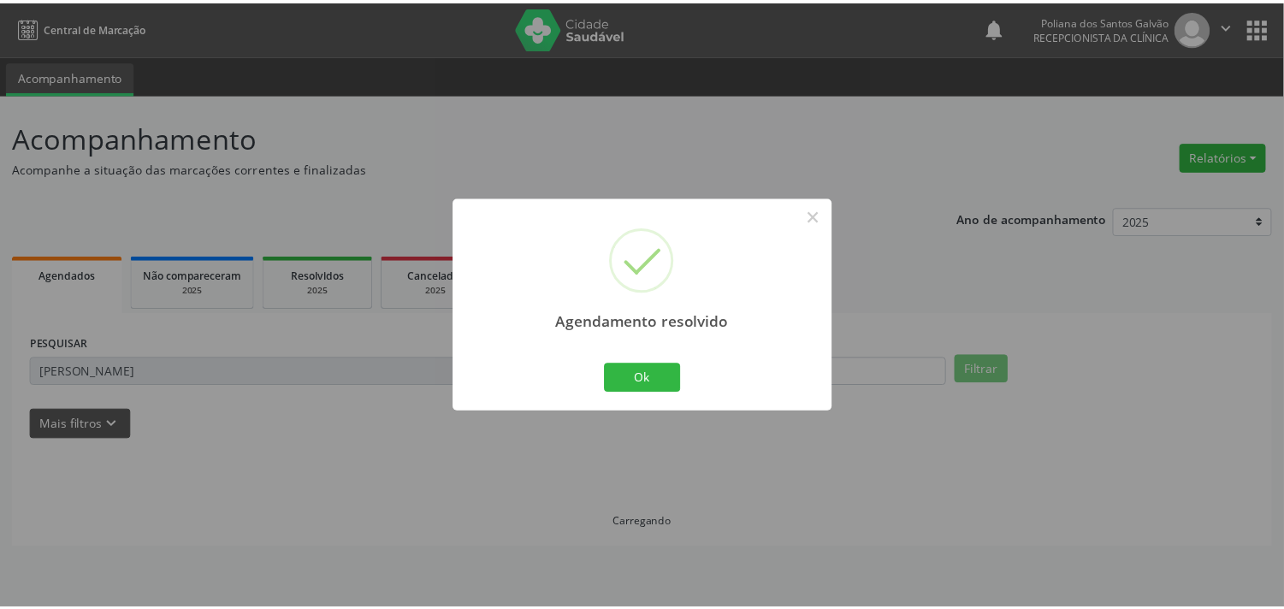
scroll to position [0, 0]
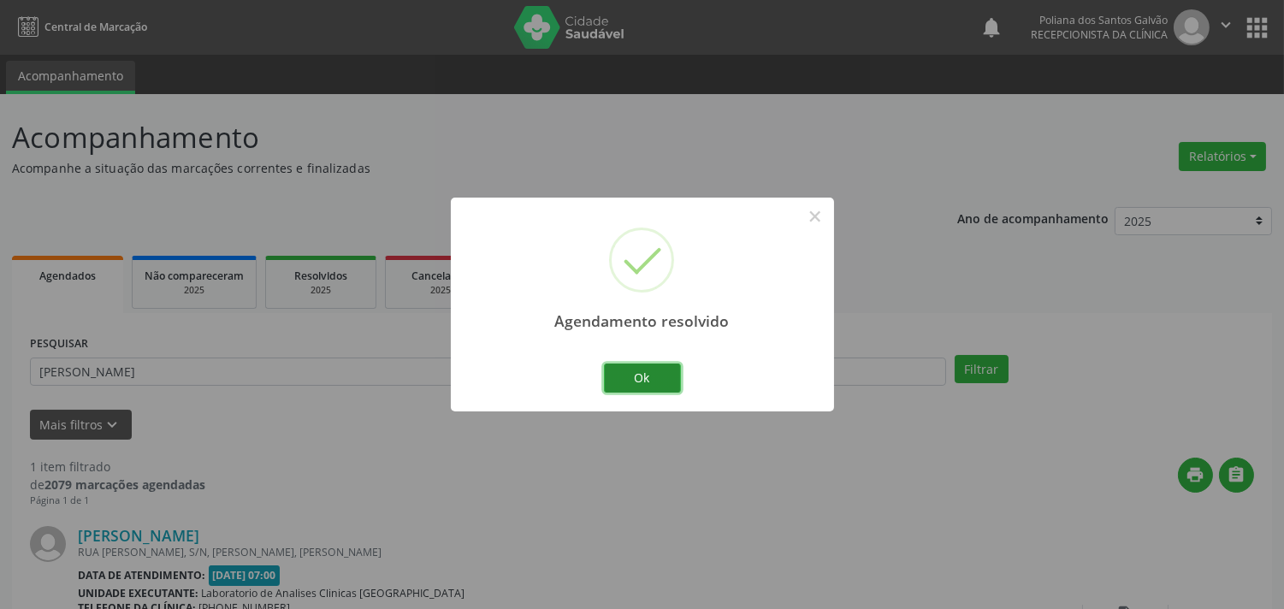
drag, startPoint x: 644, startPoint y: 365, endPoint x: 603, endPoint y: 356, distance: 42.1
click at [645, 366] on button "Ok" at bounding box center [642, 378] width 77 height 29
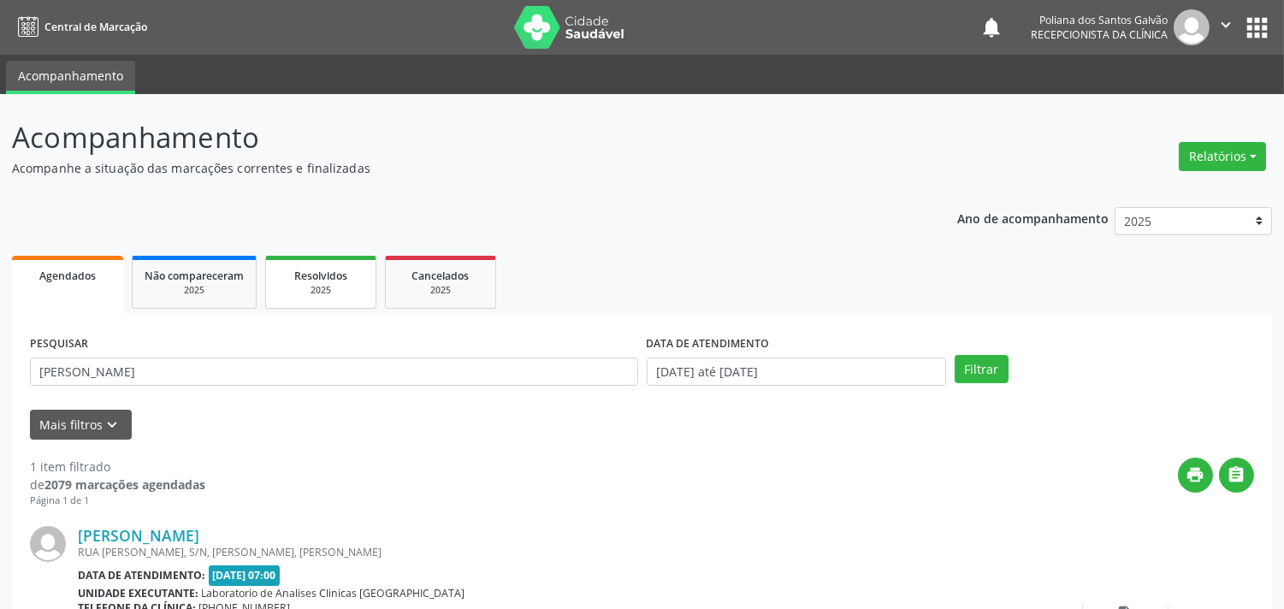
click at [335, 282] on div "Resolvidos" at bounding box center [321, 275] width 86 height 18
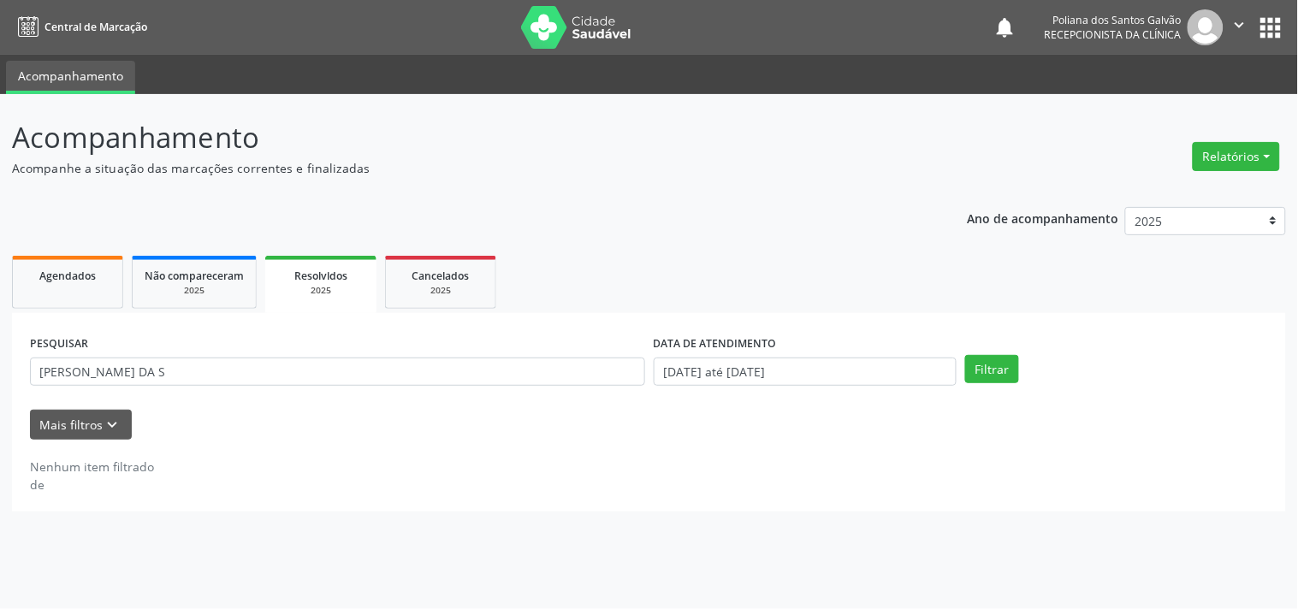
click at [1022, 359] on div "Filtrar" at bounding box center [1116, 369] width 311 height 29
click at [992, 373] on button "Filtrar" at bounding box center [992, 369] width 54 height 29
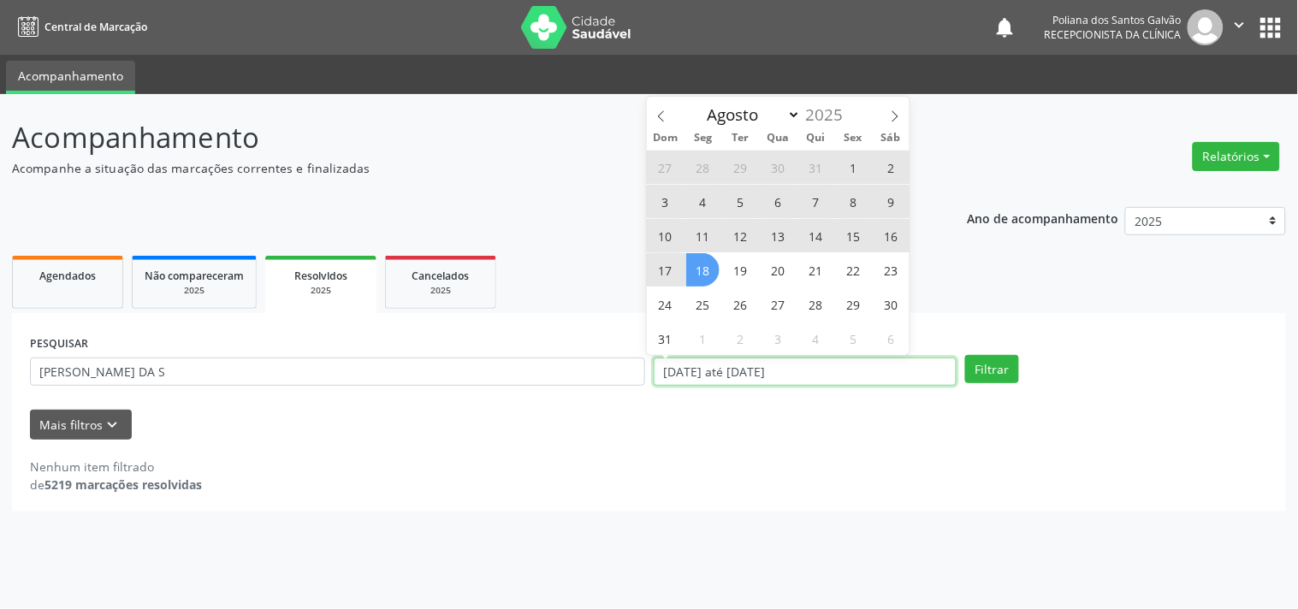
click at [869, 365] on input "[DATE] até [DATE]" at bounding box center [805, 372] width 303 height 29
click at [696, 274] on span "18" at bounding box center [702, 269] width 33 height 33
type input "[DATE]"
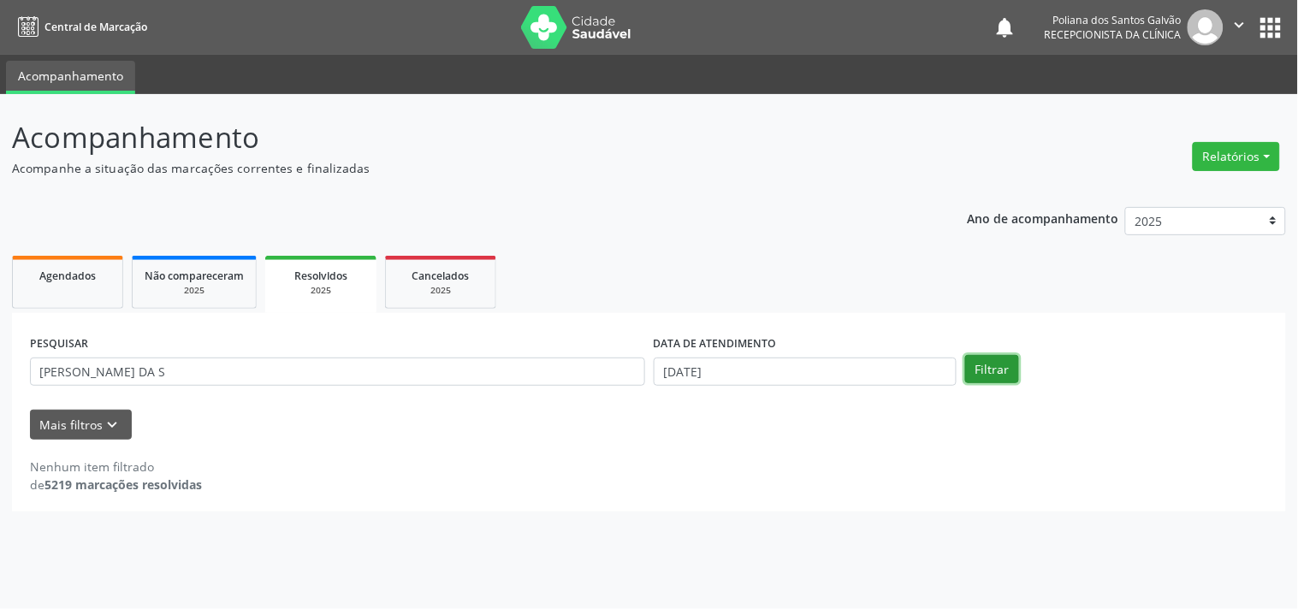
click at [977, 380] on button "Filtrar" at bounding box center [992, 369] width 54 height 29
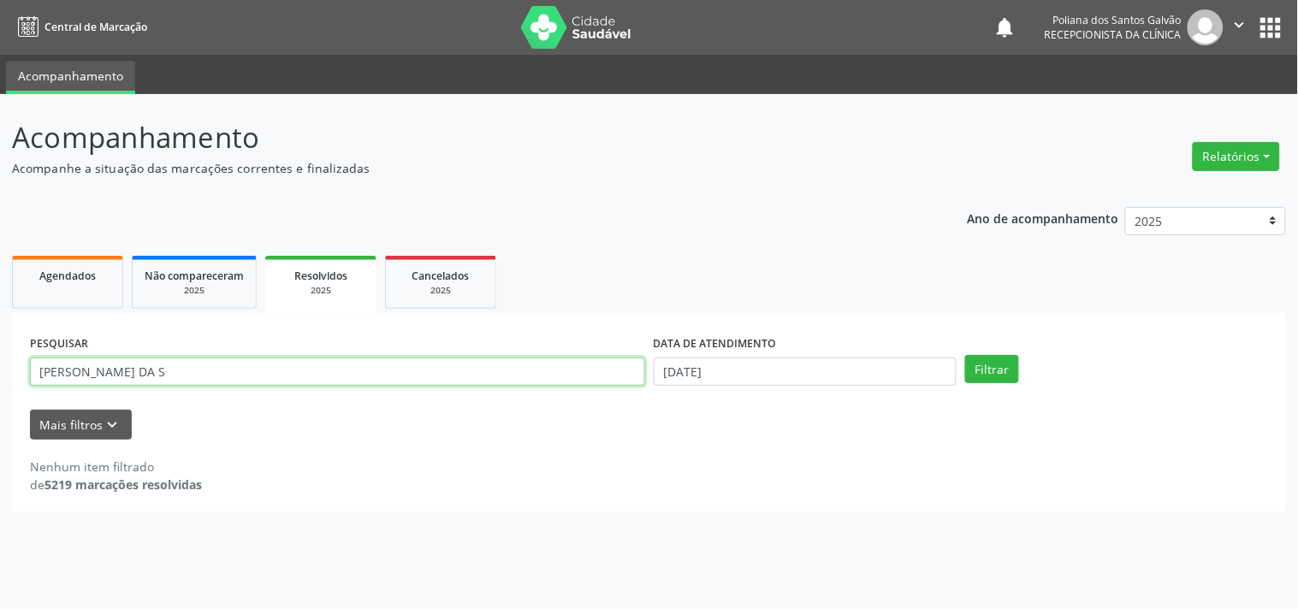
drag, startPoint x: 310, startPoint y: 373, endPoint x: 0, endPoint y: 272, distance: 325.7
click at [0, 274] on div "Acompanhamento Acompanhe a situação das marcações correntes e finalizadas Relat…" at bounding box center [649, 351] width 1298 height 515
paste input "[PERSON_NAME]"
type input "[PERSON_NAME]"
drag, startPoint x: 417, startPoint y: 359, endPoint x: 383, endPoint y: 368, distance: 34.4
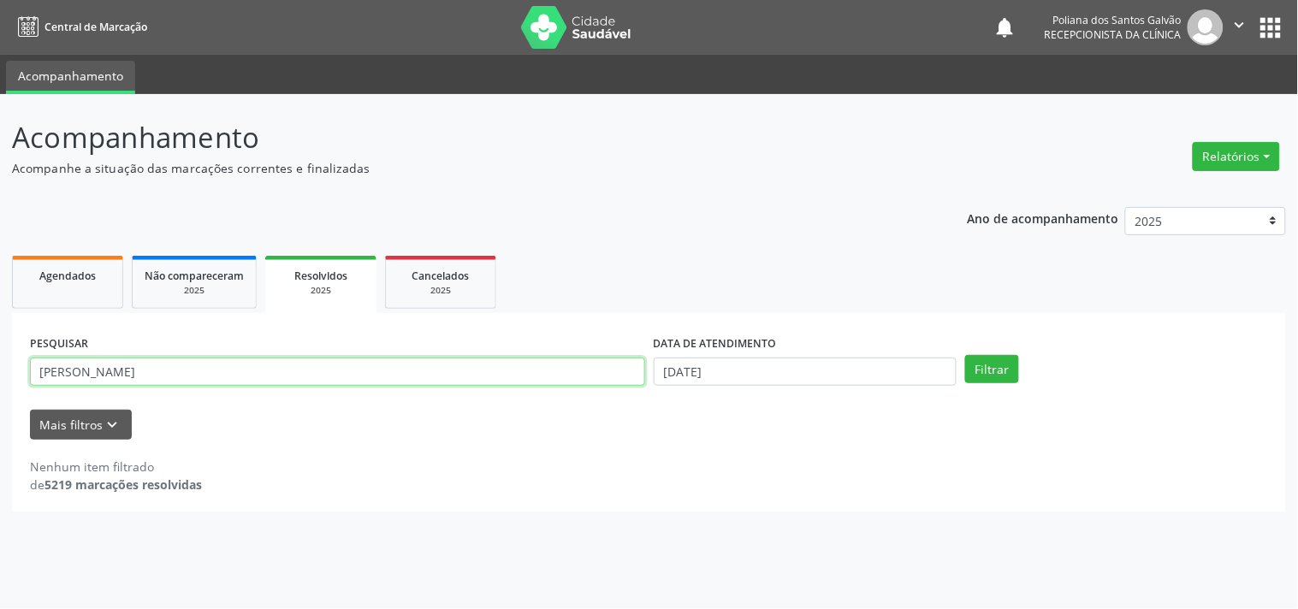
click at [383, 368] on input "[PERSON_NAME]" at bounding box center [337, 372] width 615 height 29
drag, startPoint x: 380, startPoint y: 368, endPoint x: 44, endPoint y: 83, distance: 440.0
click at [0, 112] on div "Acompanhamento Acompanhe a situação das marcações correntes e finalizadas Relat…" at bounding box center [649, 351] width 1298 height 515
type input "E"
type input "RENILDE"
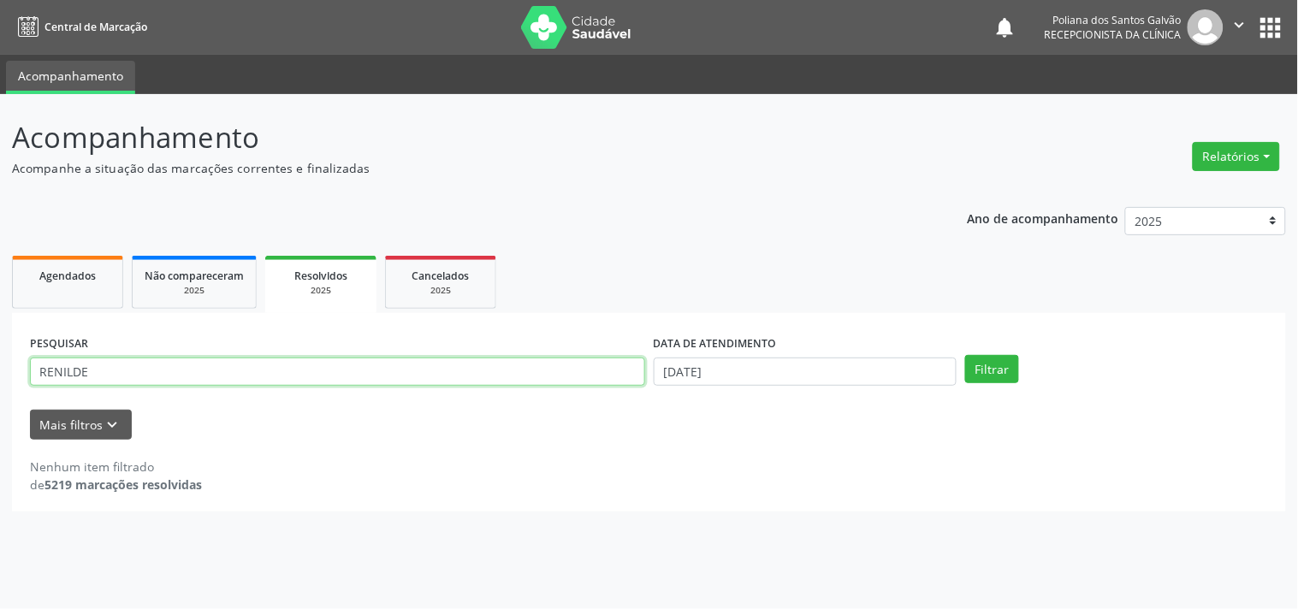
click at [965, 355] on button "Filtrar" at bounding box center [992, 369] width 54 height 29
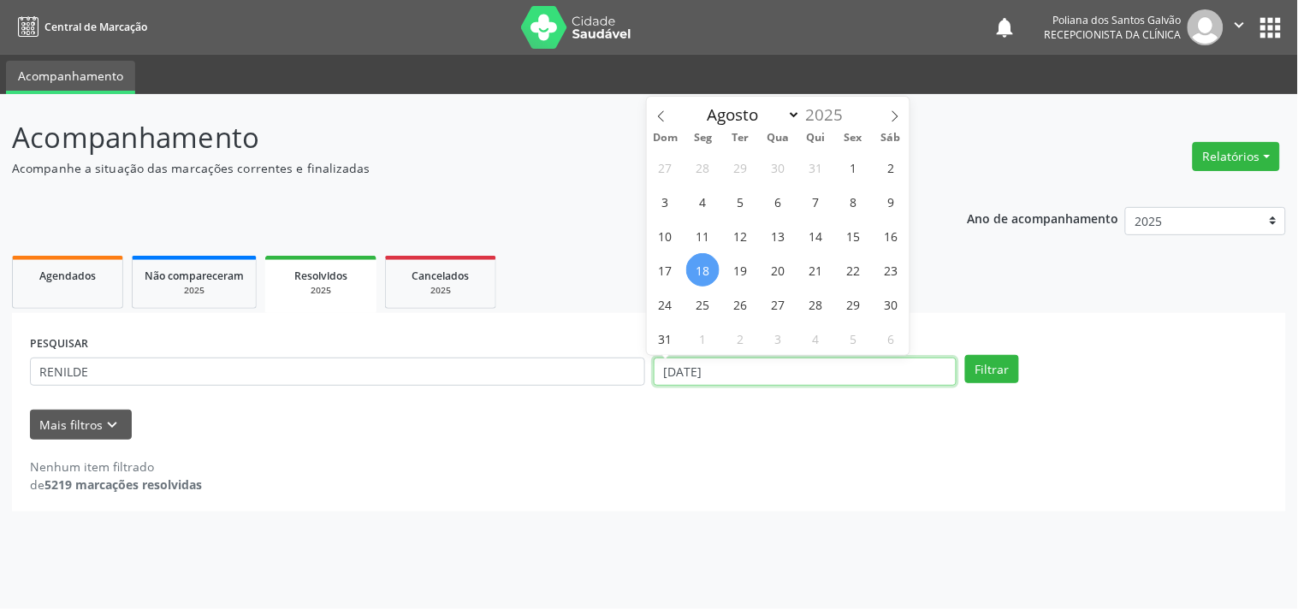
click at [806, 369] on input "[DATE]" at bounding box center [805, 372] width 303 height 29
click at [844, 168] on span "1" at bounding box center [853, 167] width 33 height 33
type input "[DATE]"
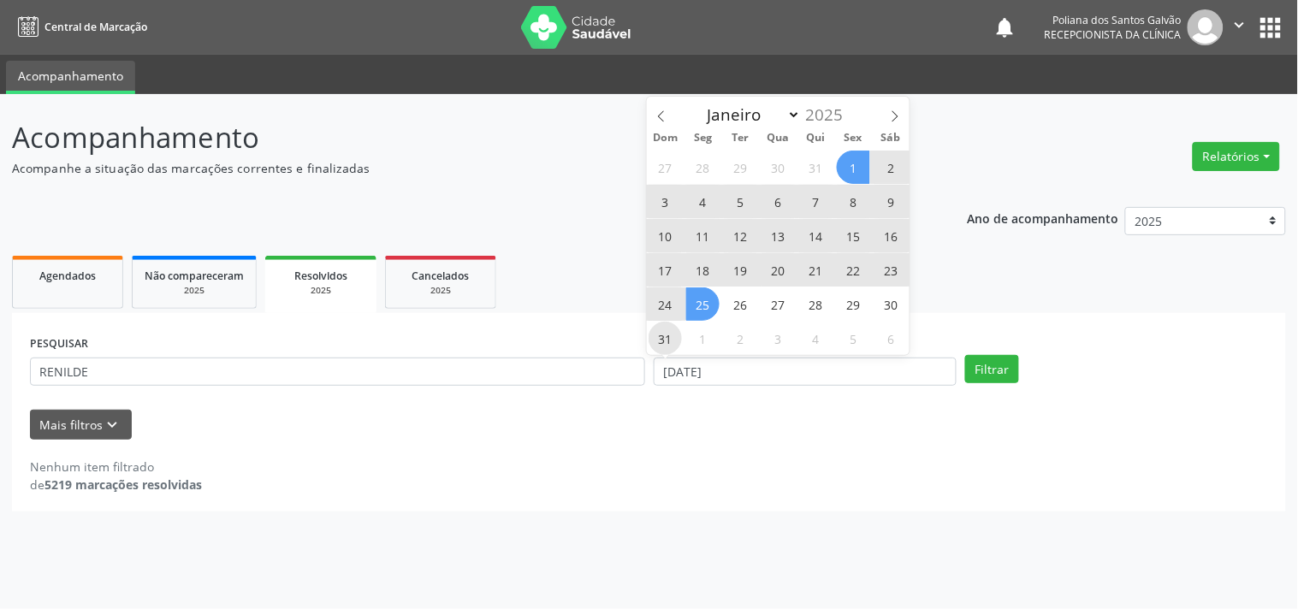
click at [674, 337] on span "31" at bounding box center [664, 338] width 33 height 33
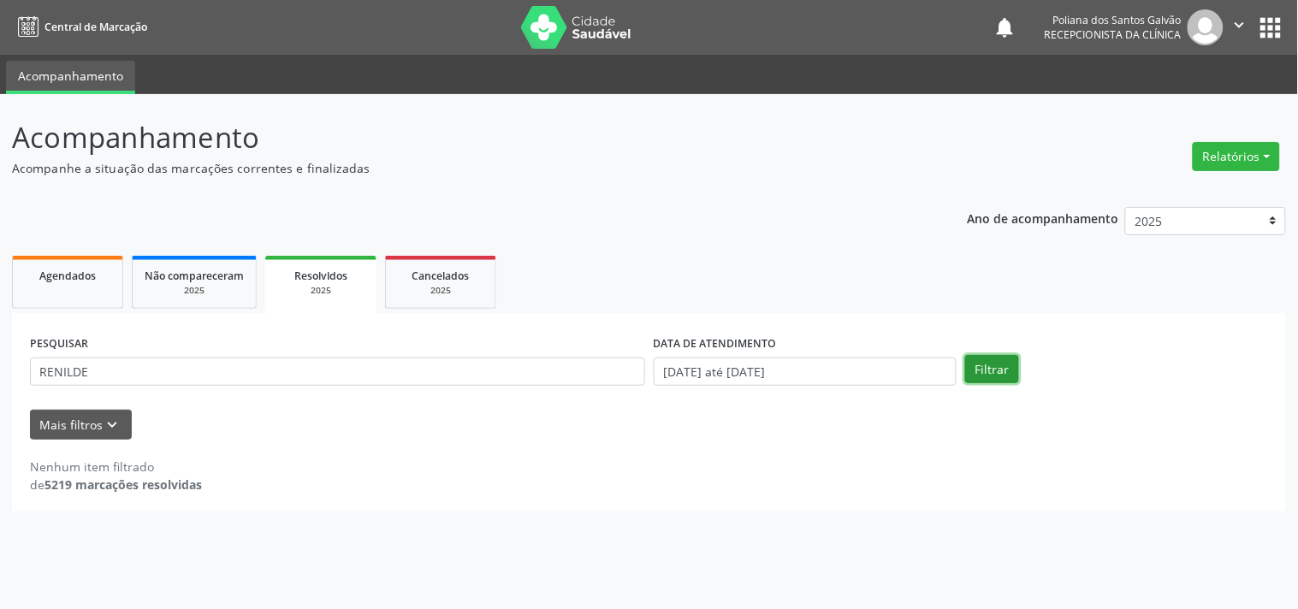
drag, startPoint x: 985, startPoint y: 361, endPoint x: 942, endPoint y: 351, distance: 44.0
click at [986, 364] on button "Filtrar" at bounding box center [992, 369] width 54 height 29
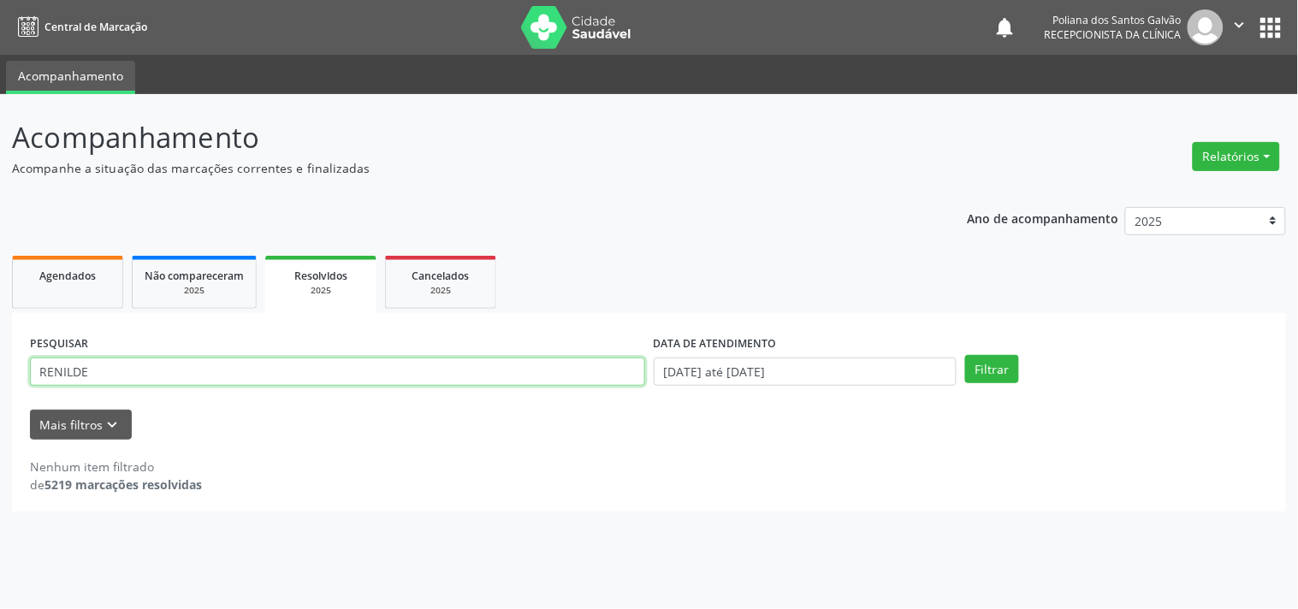
click at [406, 366] on input "RENILDE" at bounding box center [337, 372] width 615 height 29
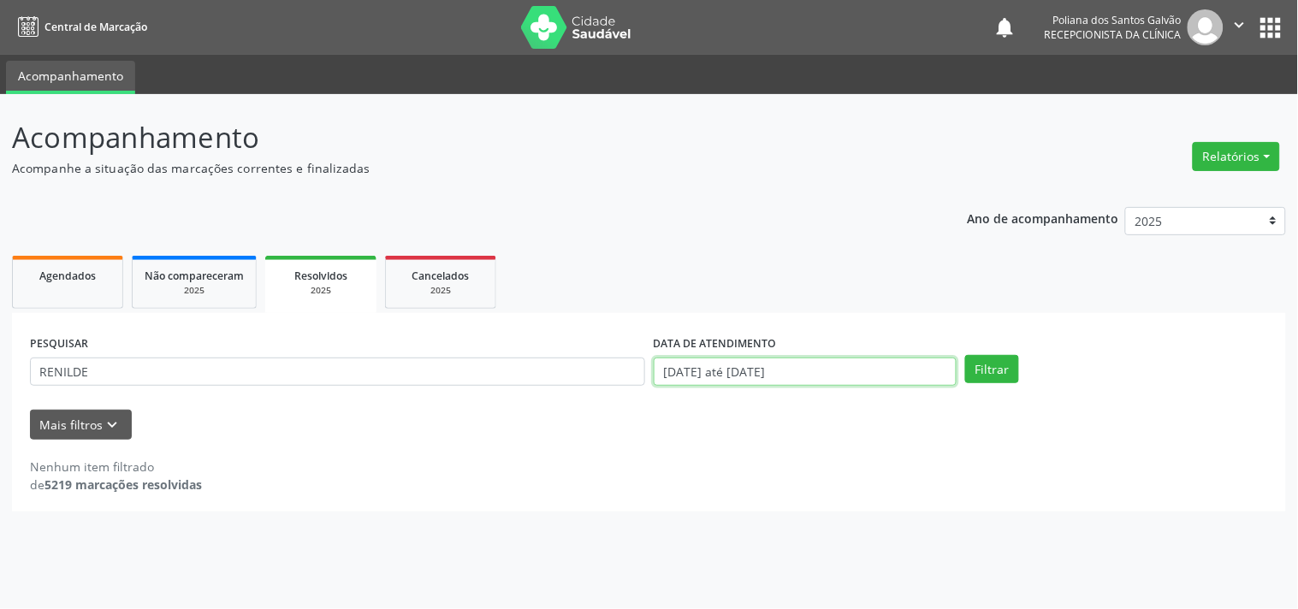
click at [853, 369] on input "[DATE] até [DATE]" at bounding box center [805, 372] width 303 height 29
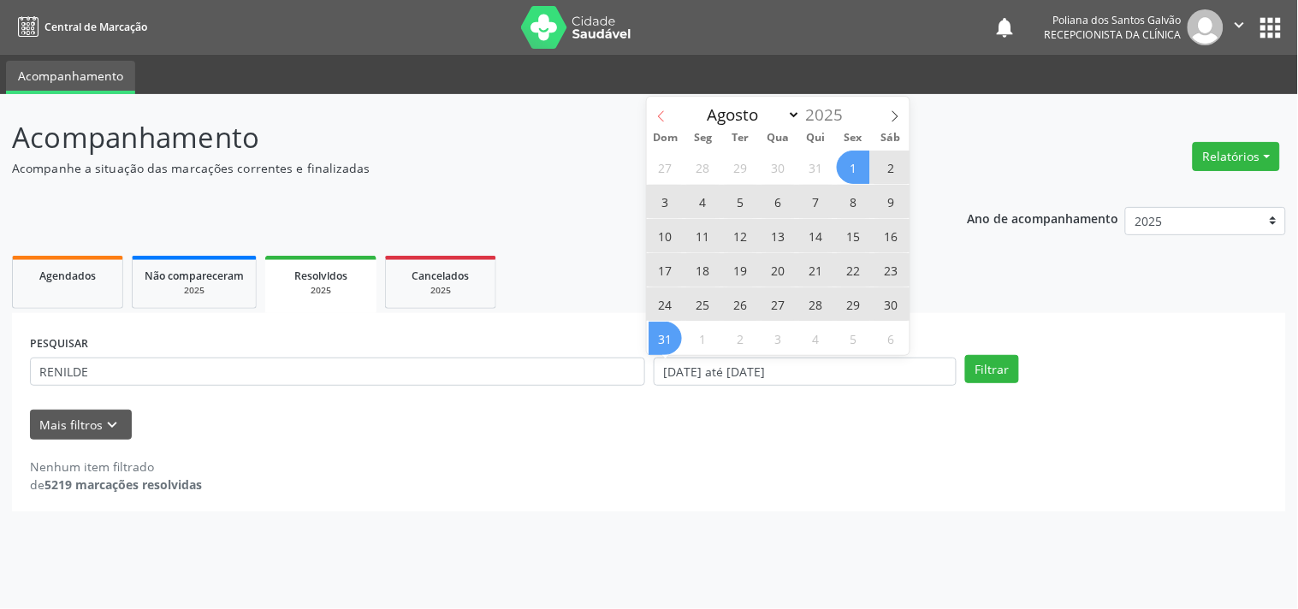
click at [661, 118] on icon at bounding box center [661, 116] width 12 height 12
select select "6"
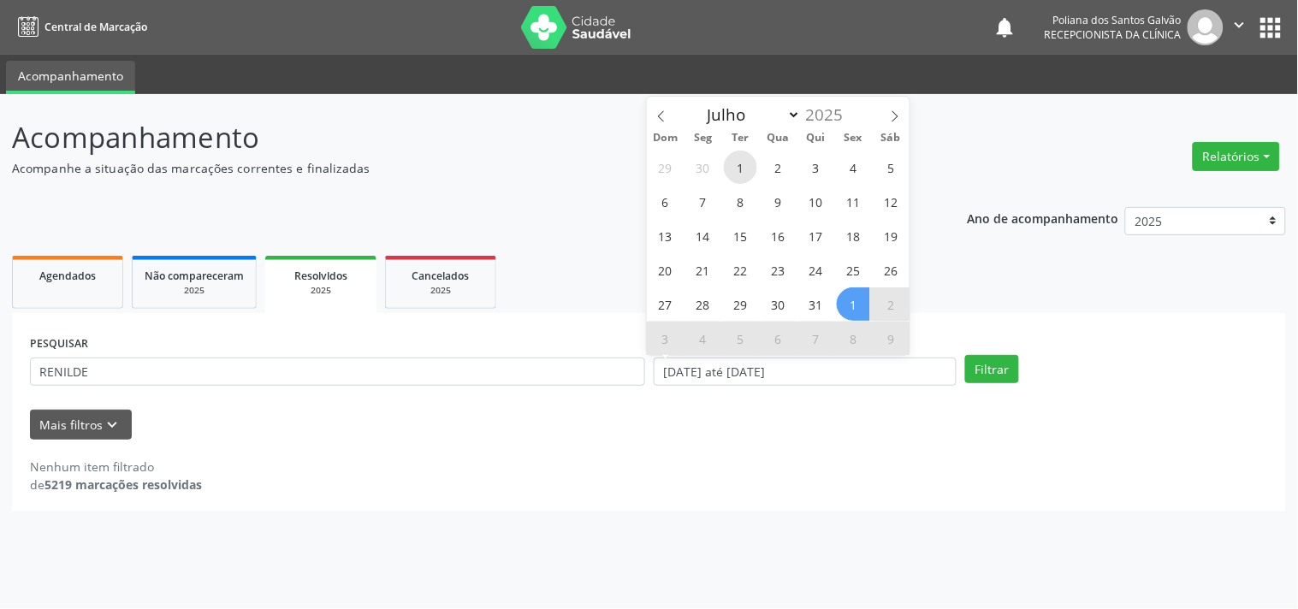
click at [739, 166] on span "1" at bounding box center [740, 167] width 33 height 33
type input "[DATE]"
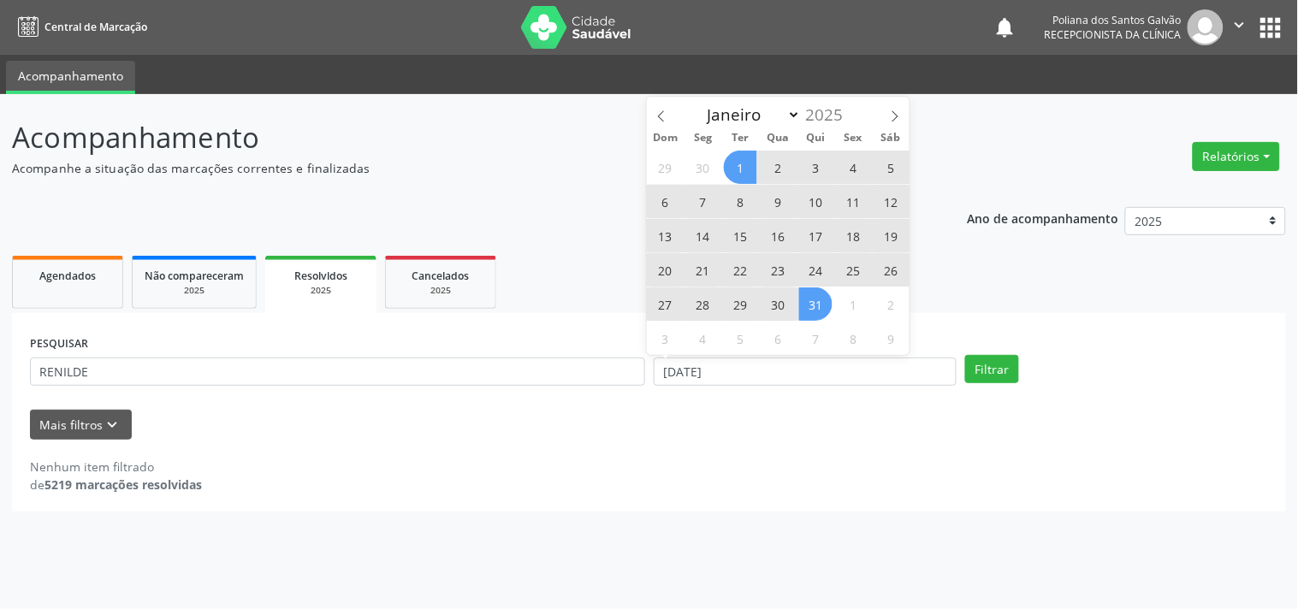
click at [816, 305] on span "31" at bounding box center [815, 303] width 33 height 33
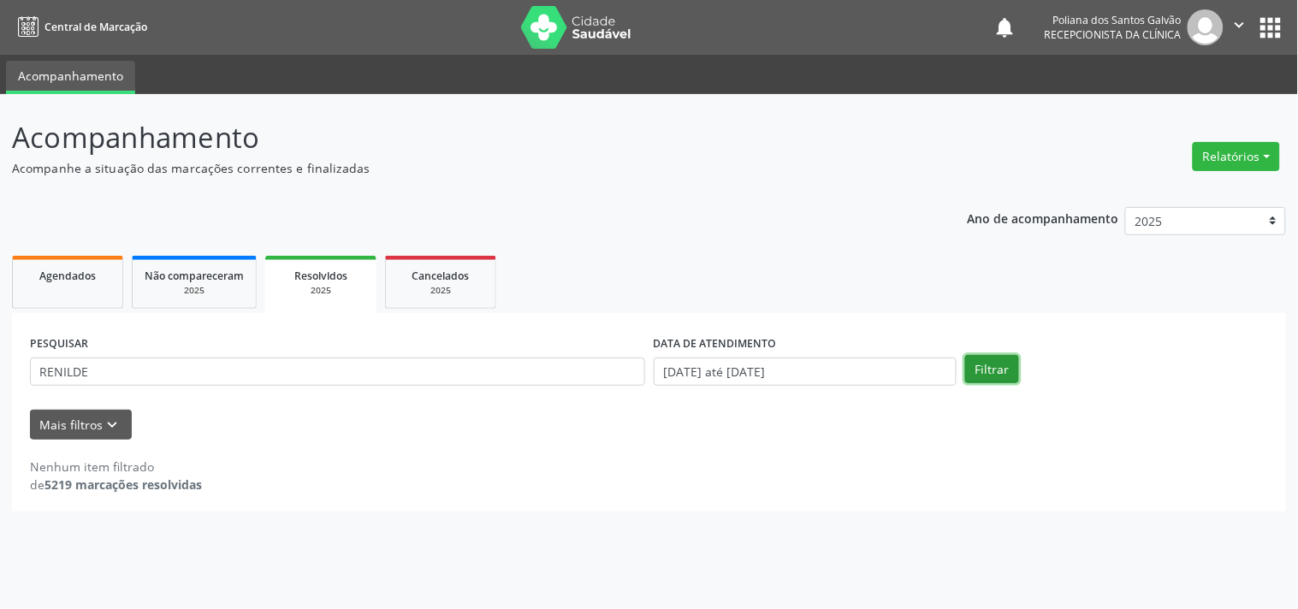
click at [981, 370] on button "Filtrar" at bounding box center [992, 369] width 54 height 29
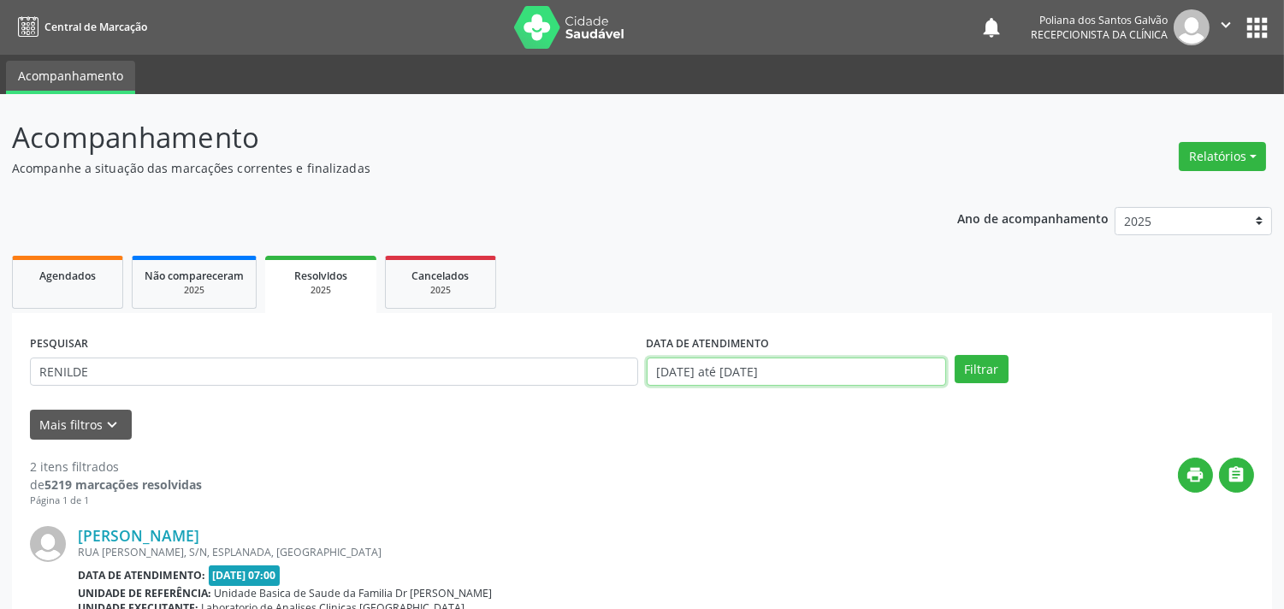
click at [845, 375] on input "[DATE] até [DATE]" at bounding box center [796, 372] width 299 height 29
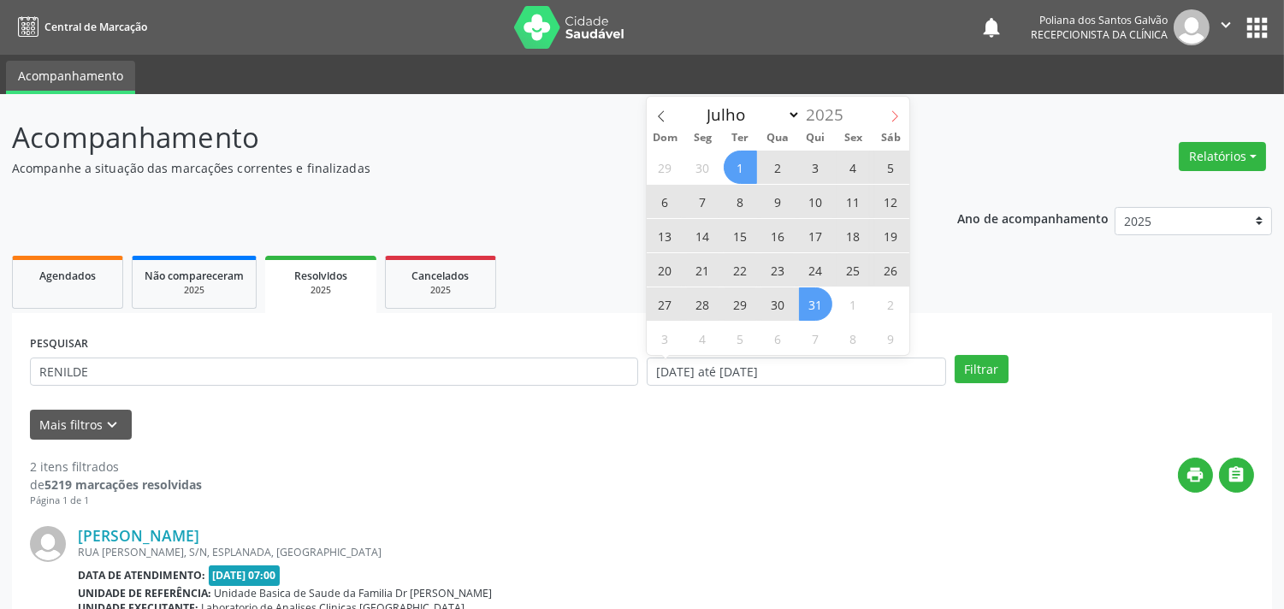
click at [893, 115] on icon at bounding box center [895, 116] width 12 height 12
select select "7"
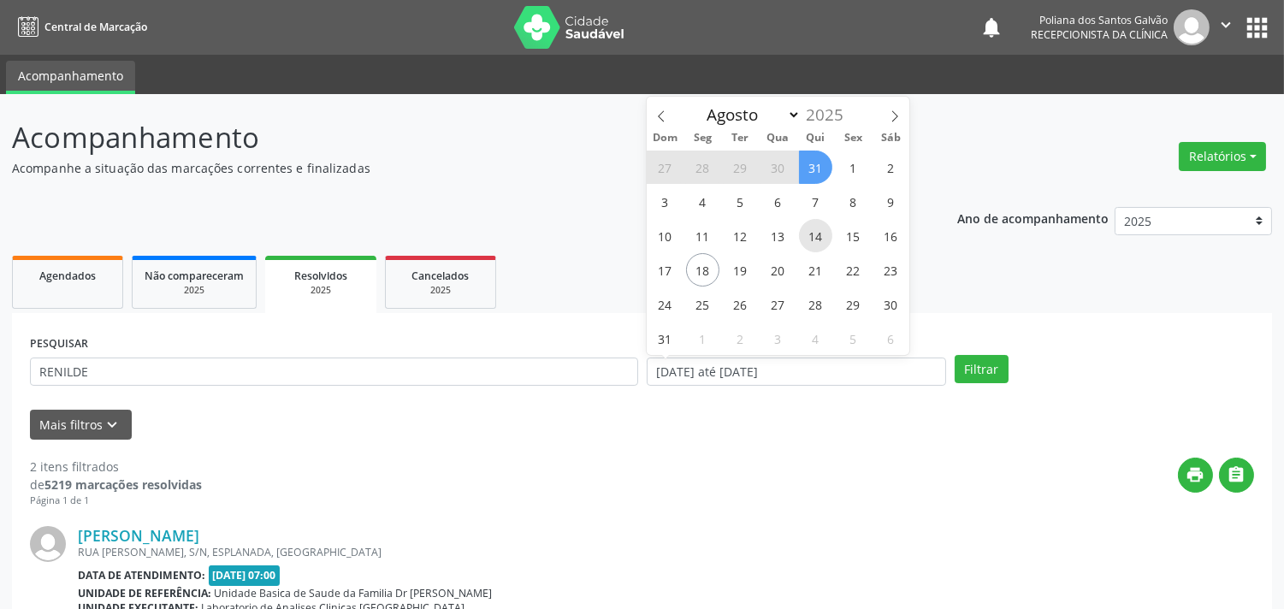
click at [819, 240] on span "14" at bounding box center [815, 235] width 33 height 33
type input "[DATE]"
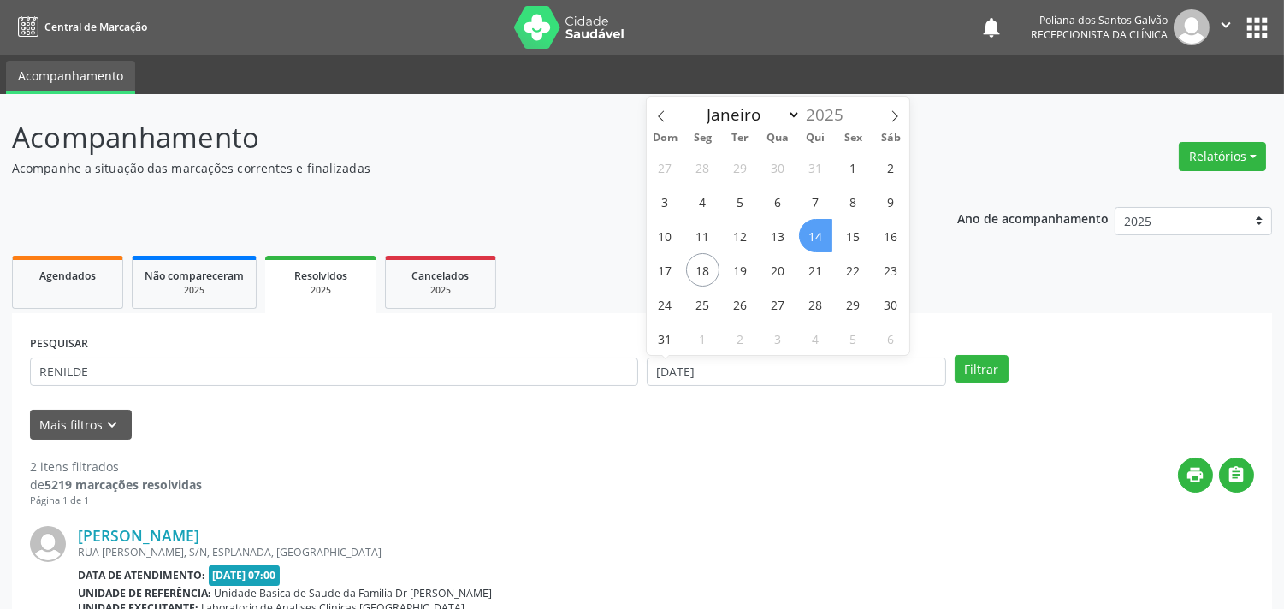
click at [819, 240] on span "14" at bounding box center [815, 235] width 33 height 33
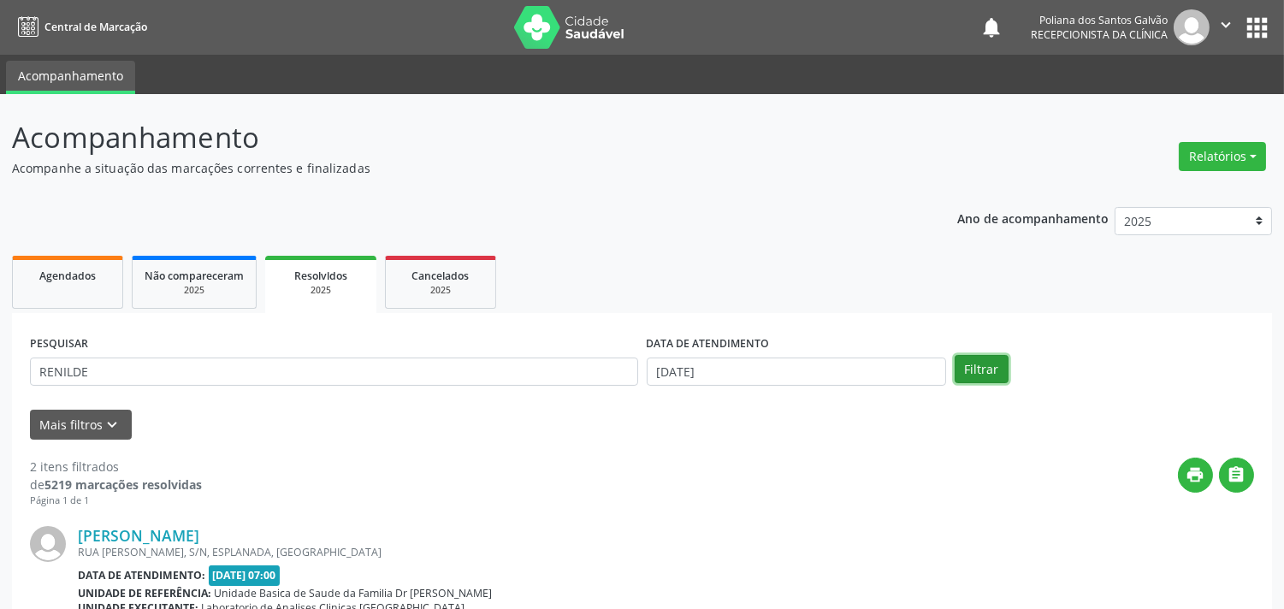
click at [958, 362] on button "Filtrar" at bounding box center [982, 369] width 54 height 29
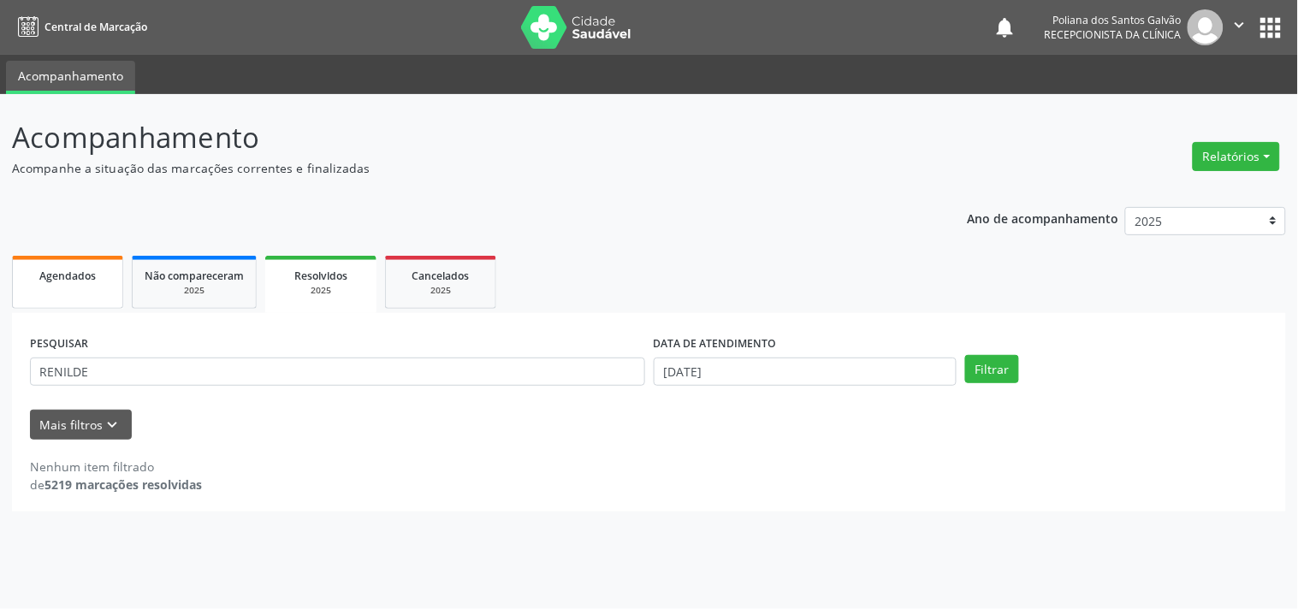
click at [68, 269] on span "Agendados" at bounding box center [67, 276] width 56 height 15
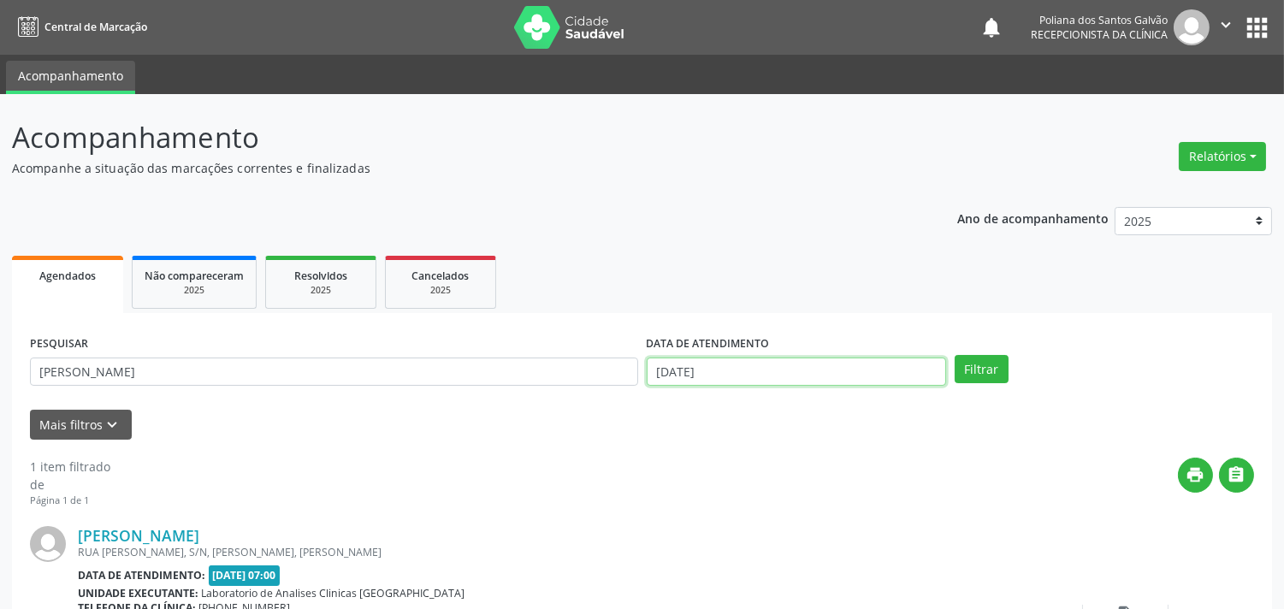
click at [788, 371] on input "[DATE]" at bounding box center [796, 372] width 299 height 29
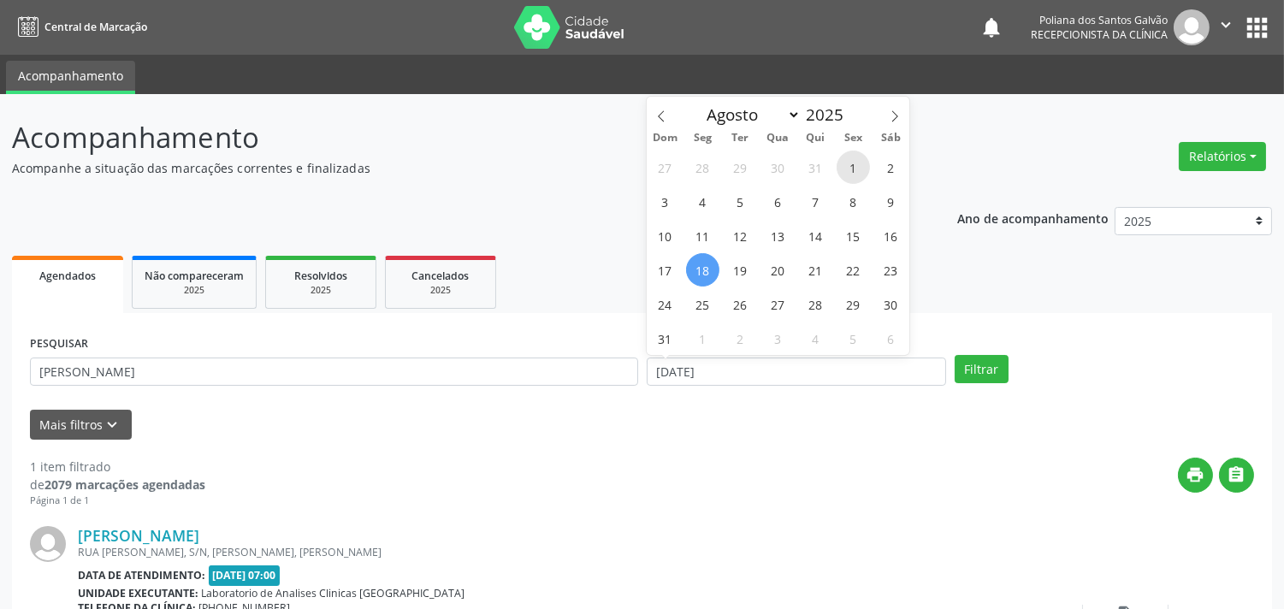
click at [860, 164] on span "1" at bounding box center [853, 167] width 33 height 33
type input "[DATE]"
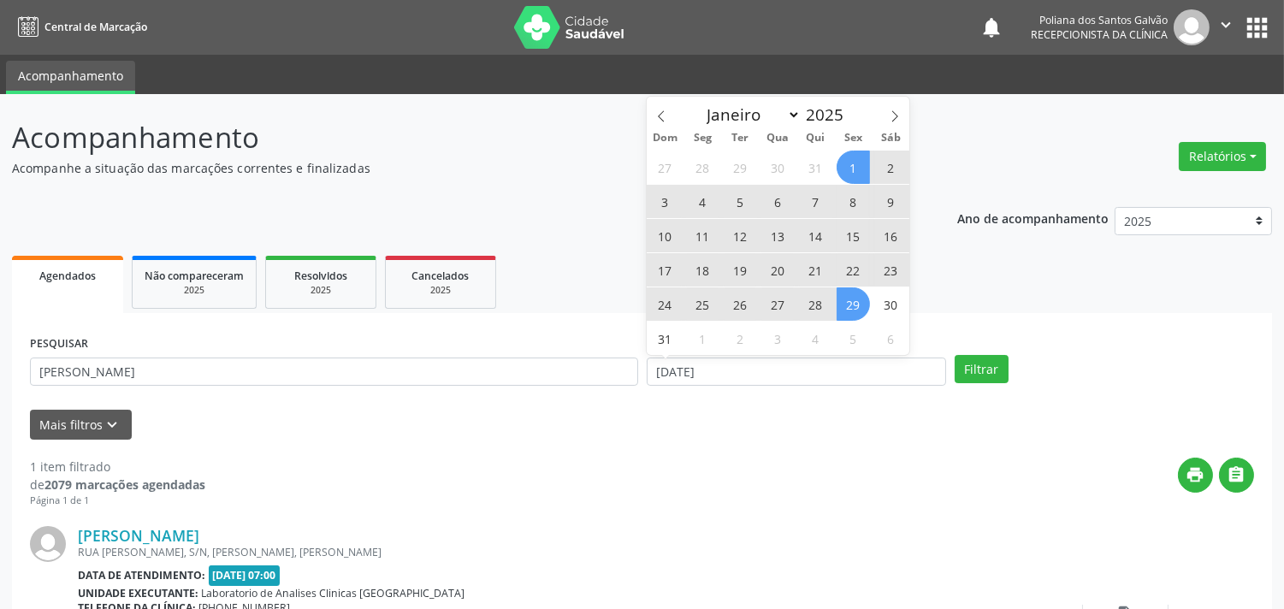
click at [857, 302] on span "29" at bounding box center [853, 303] width 33 height 33
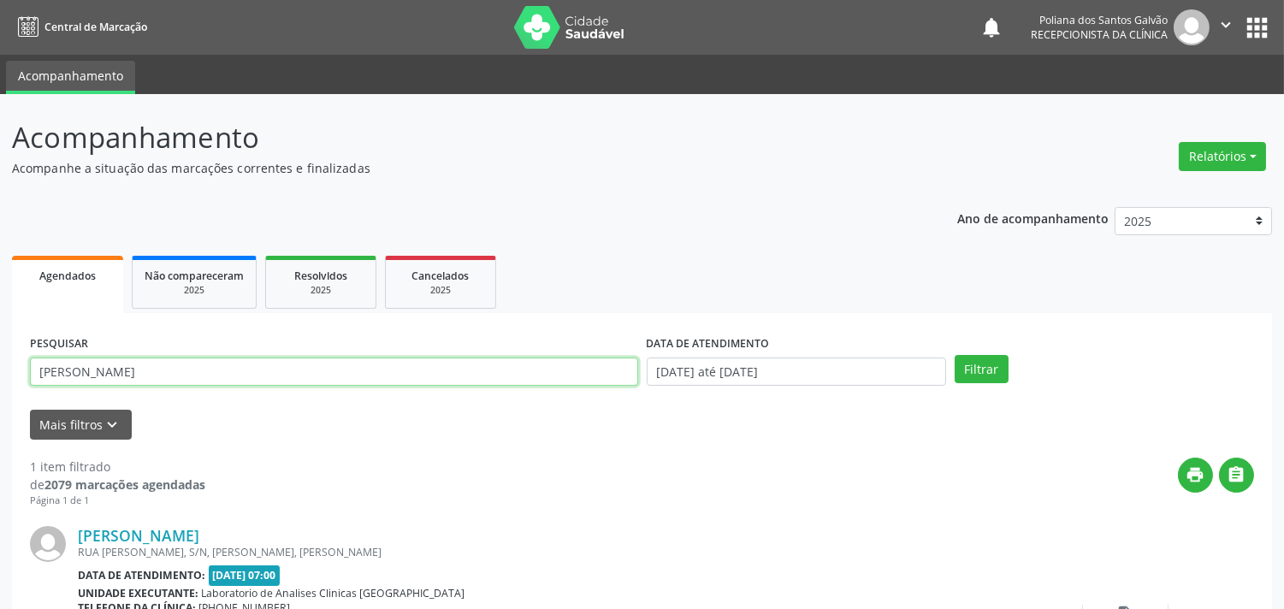
click at [561, 361] on input "[PERSON_NAME]" at bounding box center [334, 372] width 608 height 29
drag, startPoint x: 561, startPoint y: 361, endPoint x: 0, endPoint y: -2, distance: 668.3
click at [0, 0] on html "Central de Marcação notifications Poliana dos Santos Galvão Recepcionista da cl…" at bounding box center [642, 304] width 1284 height 609
type input "RENILDE"
click at [955, 355] on button "Filtrar" at bounding box center [982, 369] width 54 height 29
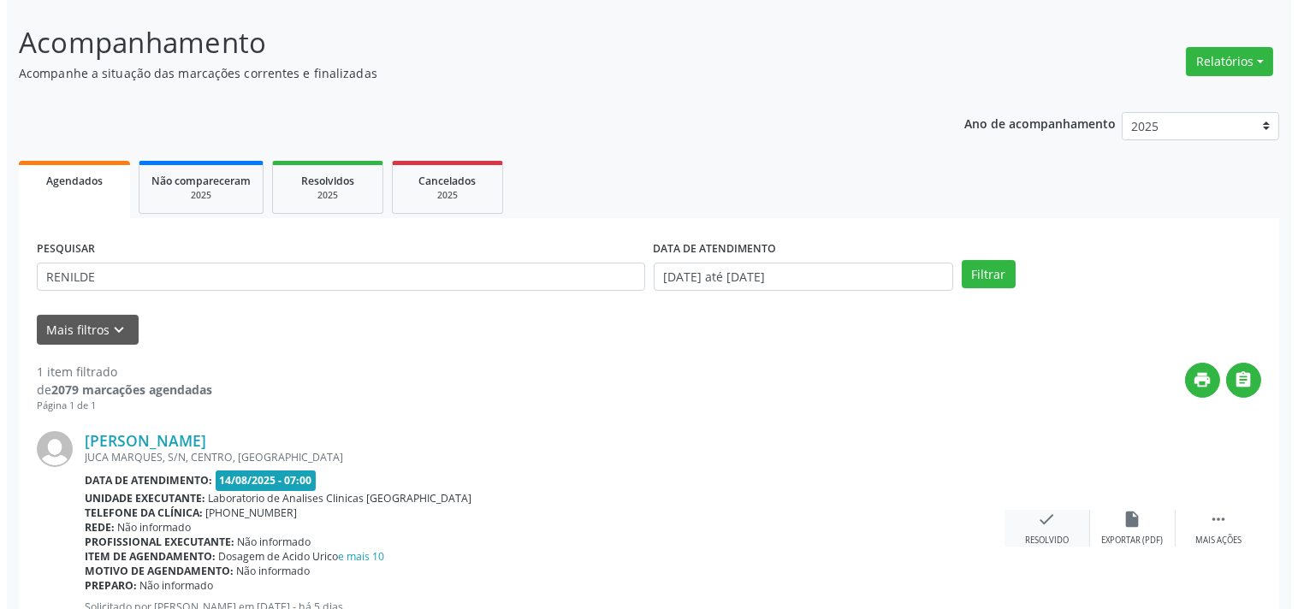
scroll to position [158, 0]
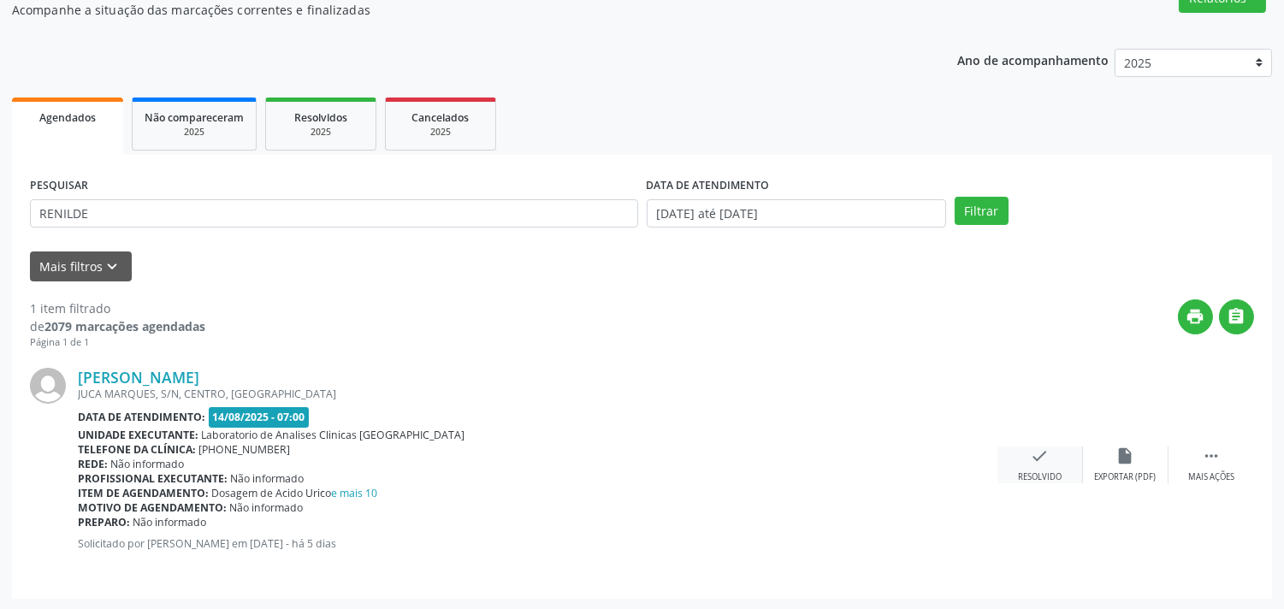
click at [1037, 465] on div "check Resolvido" at bounding box center [1041, 465] width 86 height 37
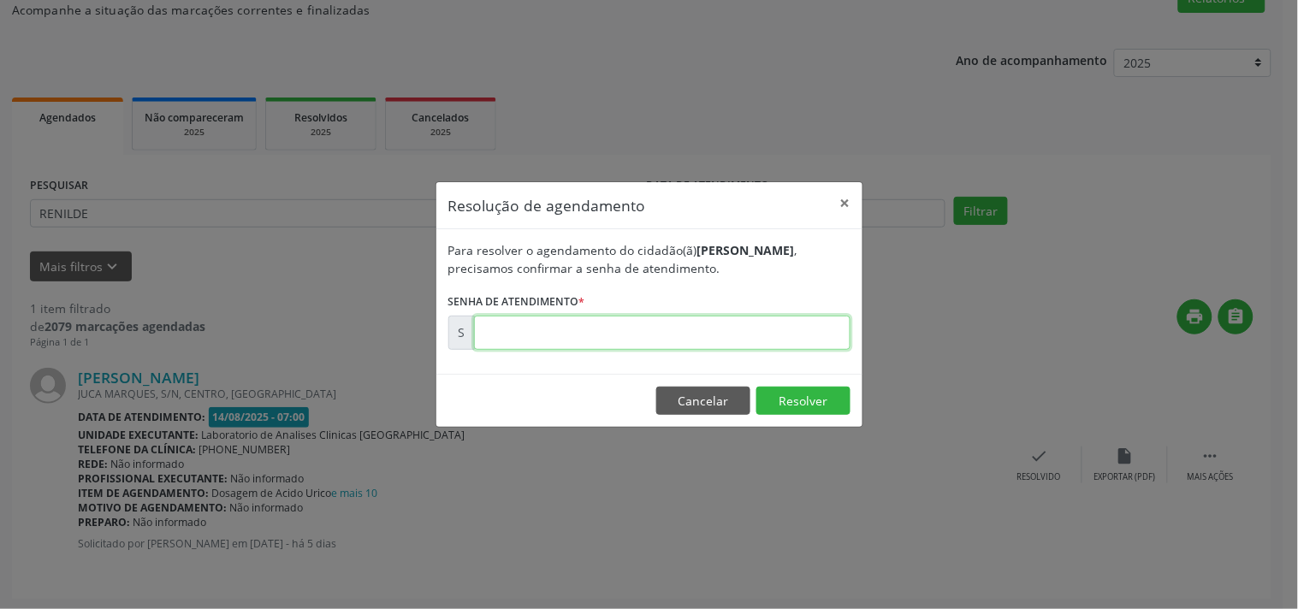
click at [776, 322] on input "text" at bounding box center [662, 333] width 376 height 34
type input "00171572"
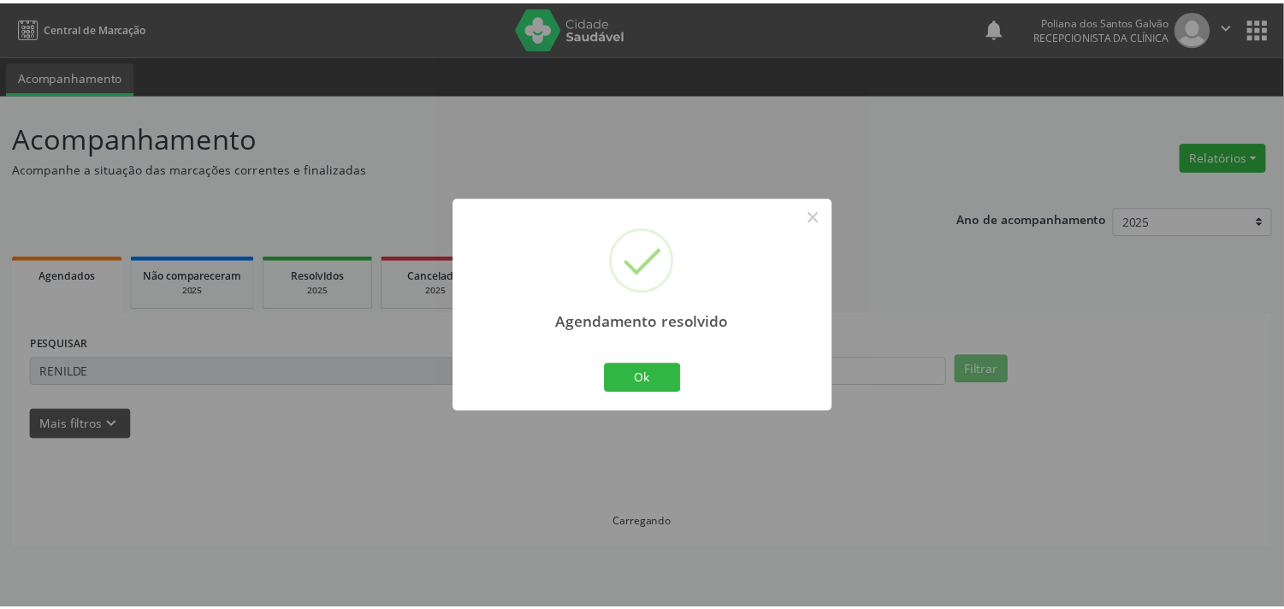
scroll to position [0, 0]
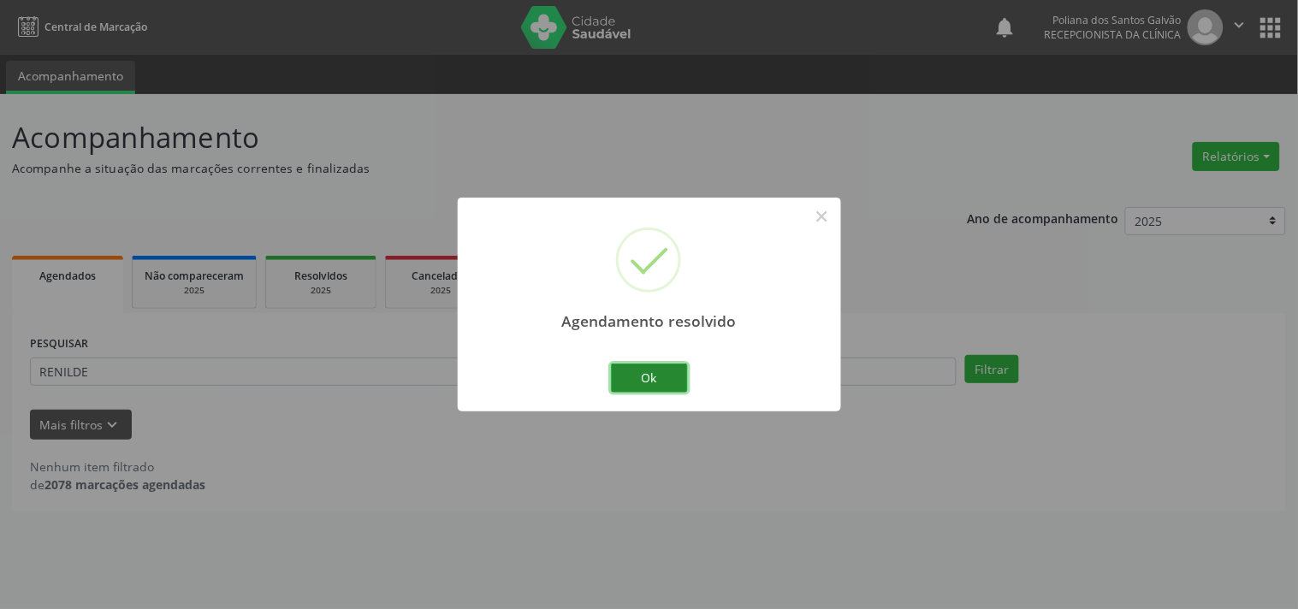
click at [667, 375] on button "Ok" at bounding box center [649, 378] width 77 height 29
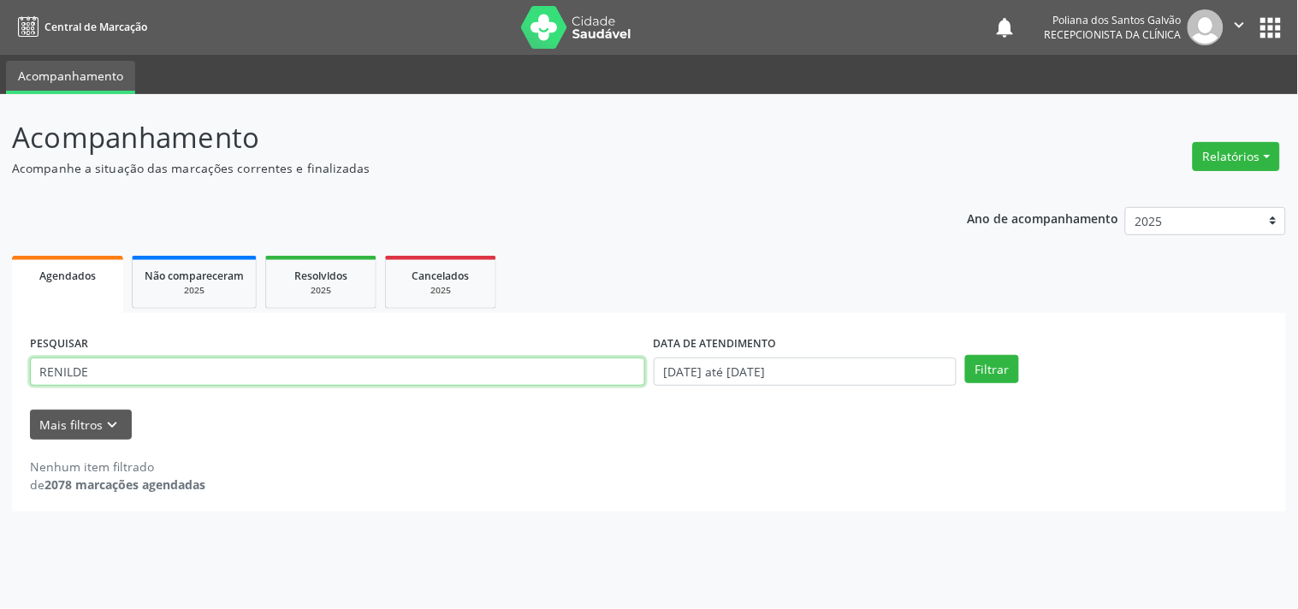
drag, startPoint x: 477, startPoint y: 362, endPoint x: 0, endPoint y: -44, distance: 626.4
click at [0, 0] on html "Central de Marcação notifications Poliana dos Santos Galvão Recepcionista da cl…" at bounding box center [649, 304] width 1298 height 609
type input "MACIEL"
click at [965, 355] on button "Filtrar" at bounding box center [992, 369] width 54 height 29
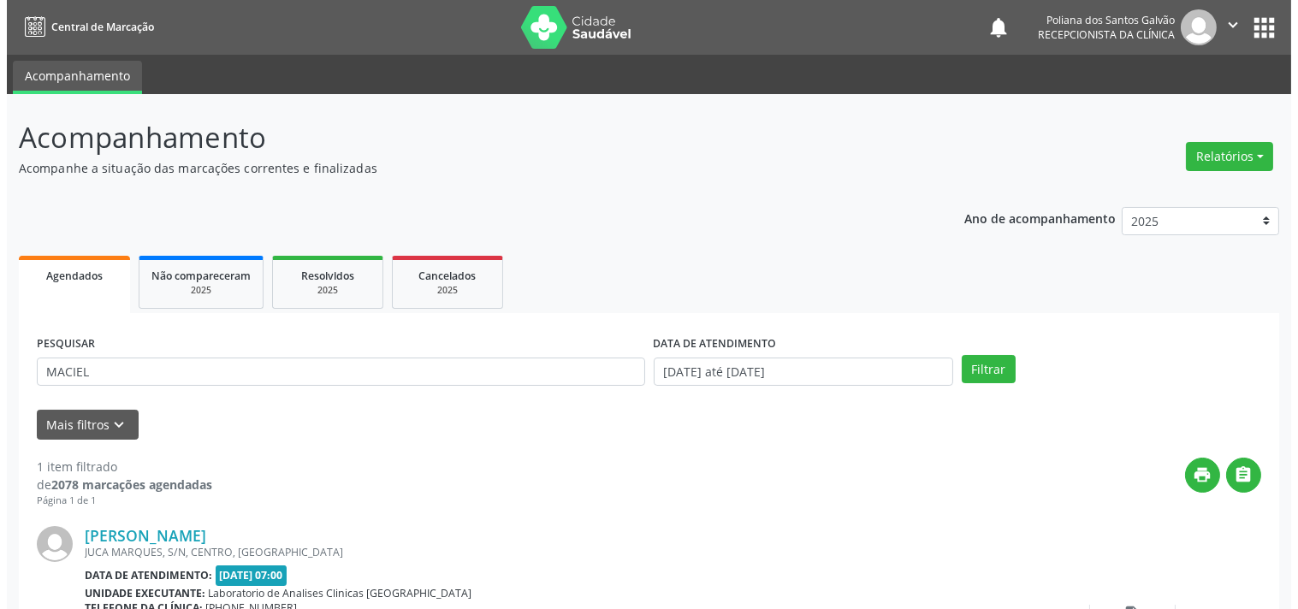
scroll to position [158, 0]
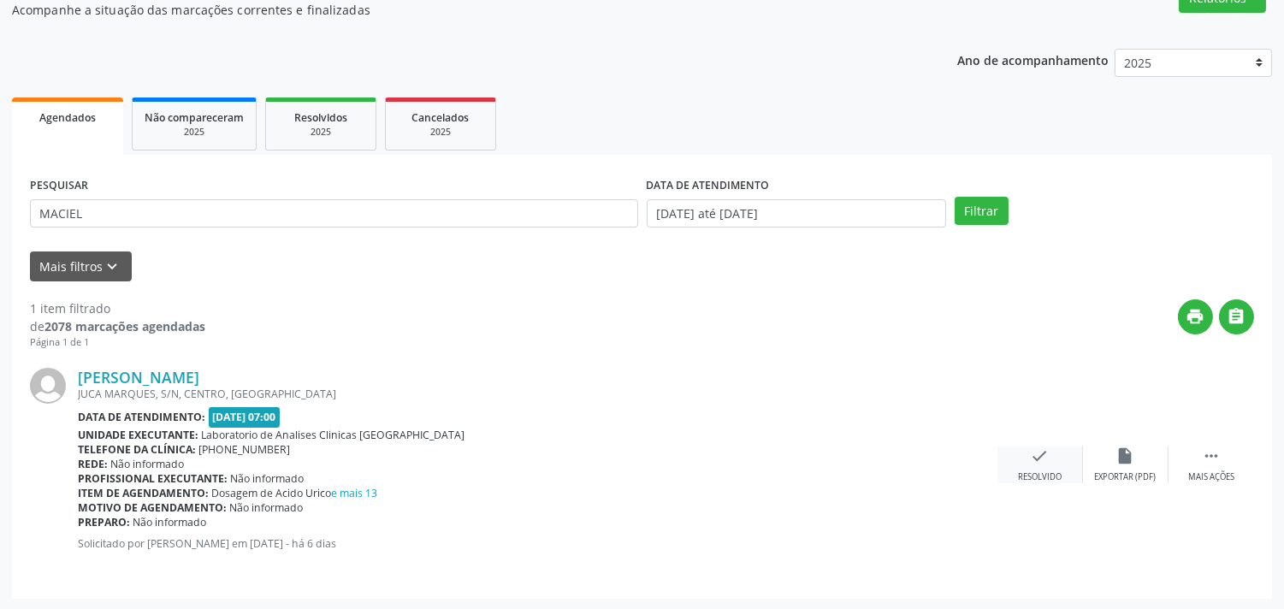
click at [1036, 465] on div "check Resolvido" at bounding box center [1041, 465] width 86 height 37
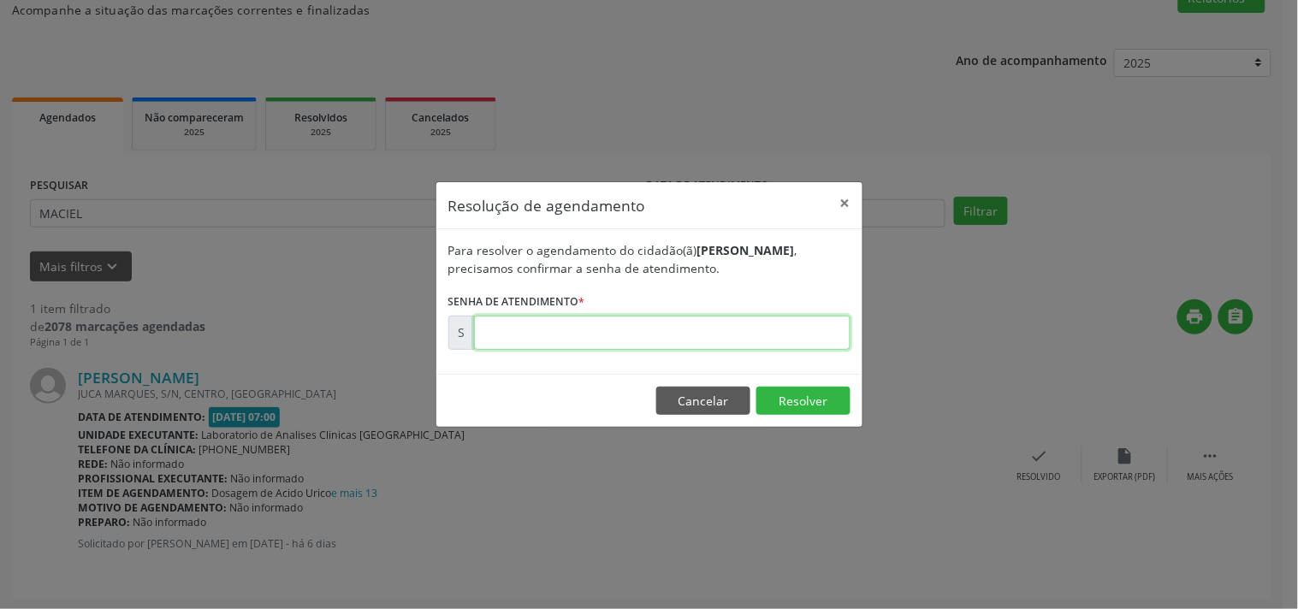
click at [773, 327] on input "text" at bounding box center [662, 333] width 376 height 34
type input "00171258"
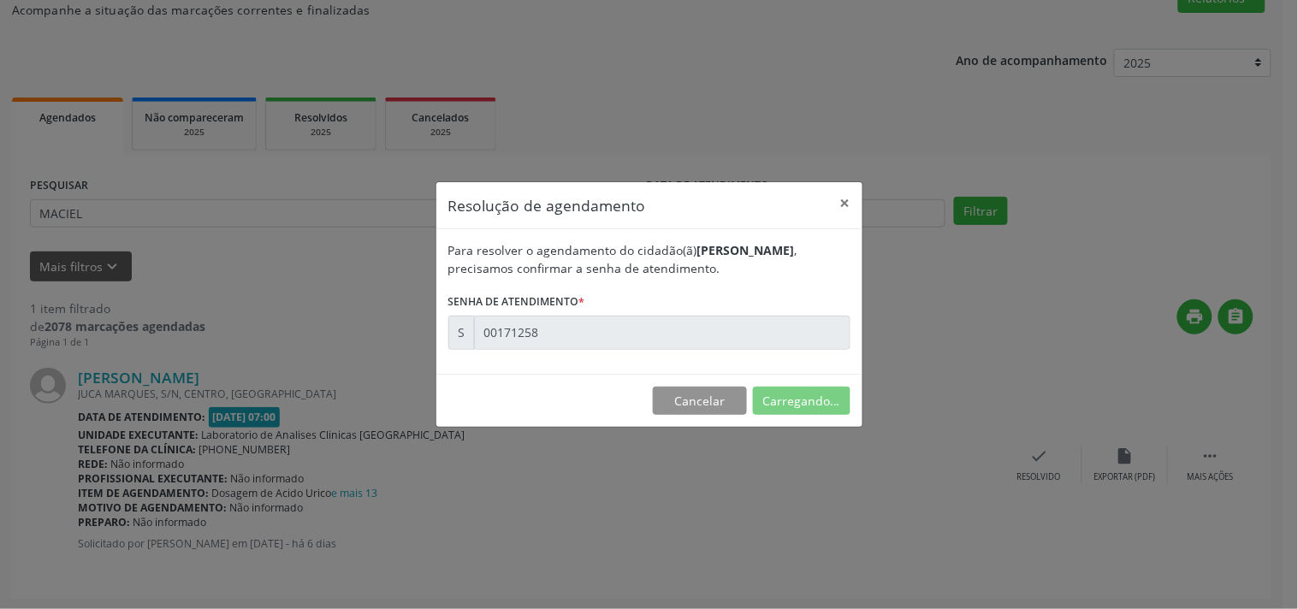
scroll to position [0, 0]
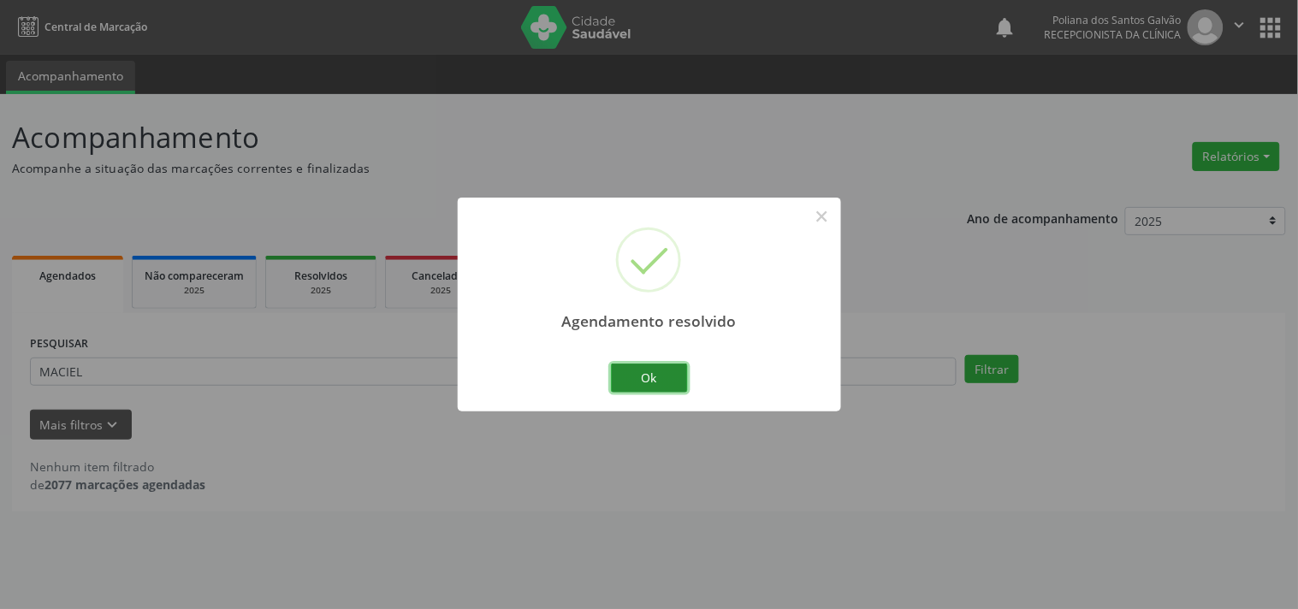
click at [637, 376] on button "Ok" at bounding box center [649, 378] width 77 height 29
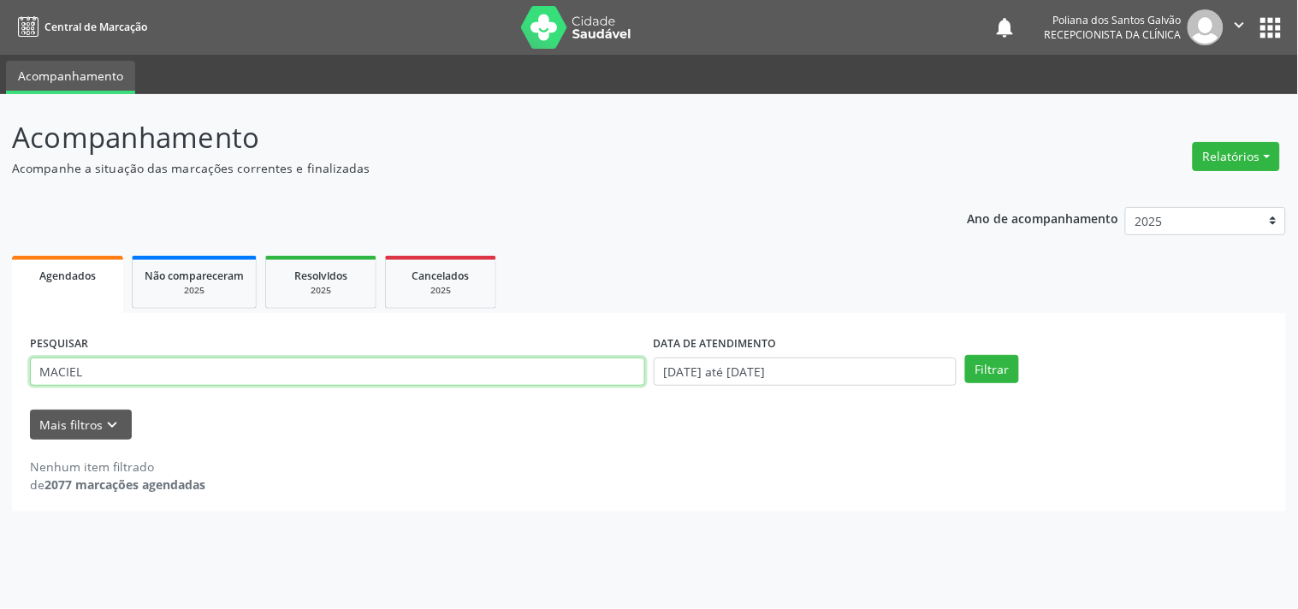
drag, startPoint x: 386, startPoint y: 377, endPoint x: 0, endPoint y: 110, distance: 469.7
click at [0, 115] on div "Acompanhamento Acompanhe a situação das marcações correntes e finalizadas Relat…" at bounding box center [649, 351] width 1298 height 515
click at [215, 381] on input "text" at bounding box center [337, 372] width 615 height 29
drag, startPoint x: 263, startPoint y: 370, endPoint x: 0, endPoint y: 312, distance: 268.8
click at [0, 321] on div "Acompanhamento Acompanhe a situação das marcações correntes e finalizadas Relat…" at bounding box center [649, 351] width 1298 height 515
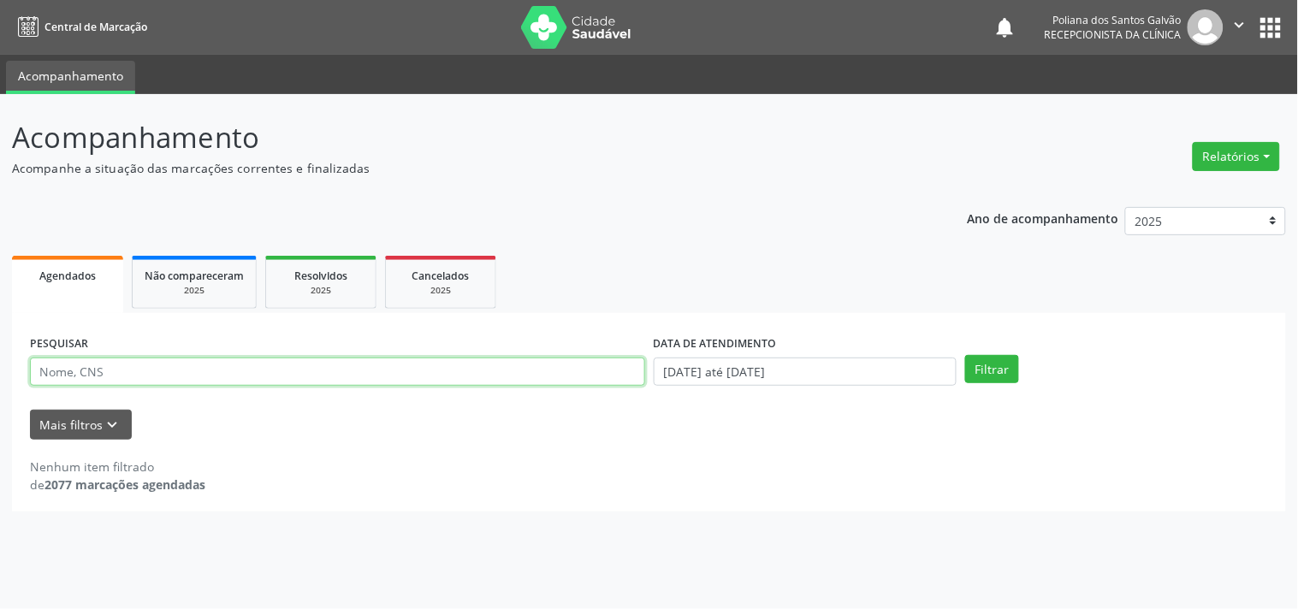
click at [74, 380] on input "text" at bounding box center [337, 372] width 615 height 29
click at [123, 369] on input "text" at bounding box center [337, 372] width 615 height 29
click at [140, 364] on input "text" at bounding box center [337, 372] width 615 height 29
